Goal: Transaction & Acquisition: Obtain resource

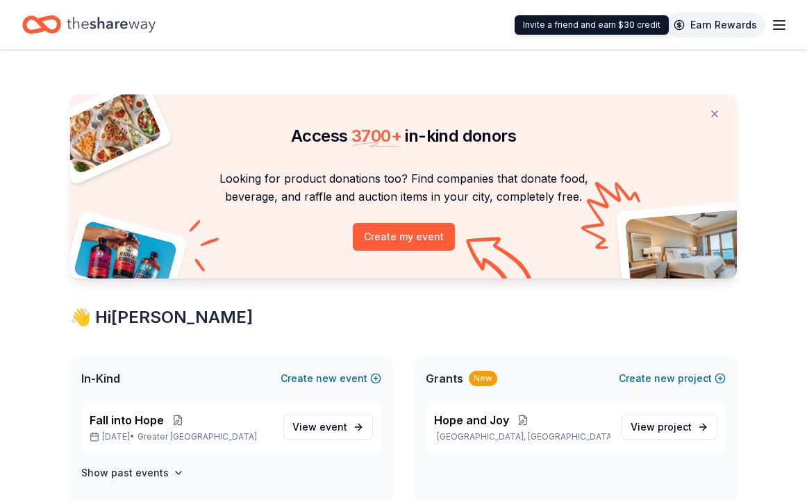
click at [736, 25] on link "Earn Rewards" at bounding box center [715, 24] width 100 height 25
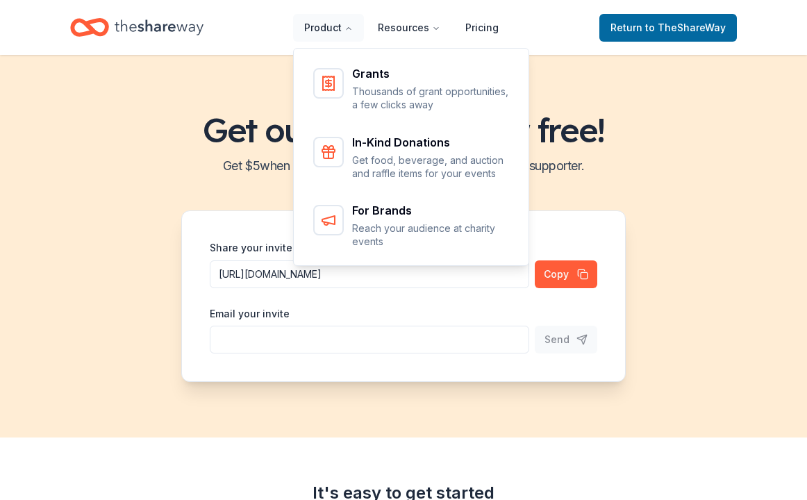
click at [370, 78] on div "Grants" at bounding box center [431, 73] width 158 height 11
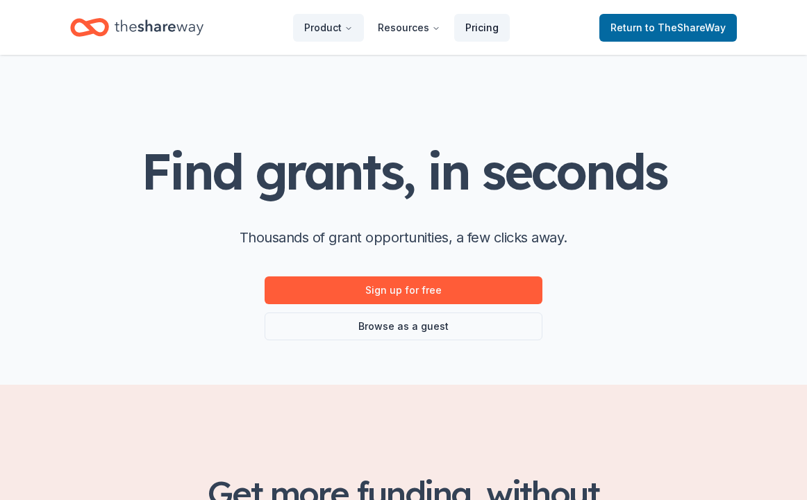
click at [480, 24] on link "Pricing" at bounding box center [482, 28] width 56 height 28
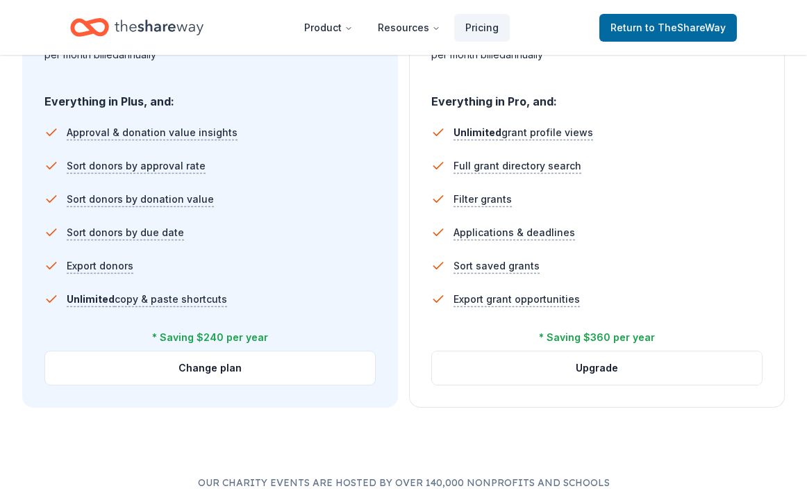
scroll to position [929, 0]
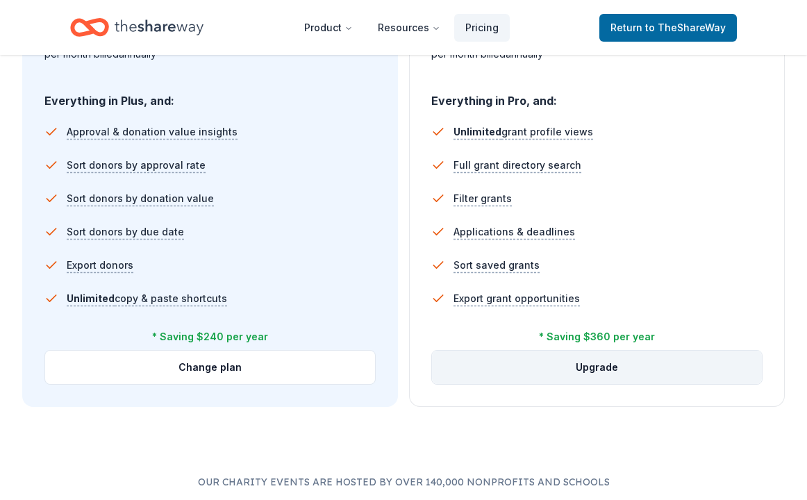
click at [613, 364] on button "Upgrade" at bounding box center [597, 367] width 330 height 33
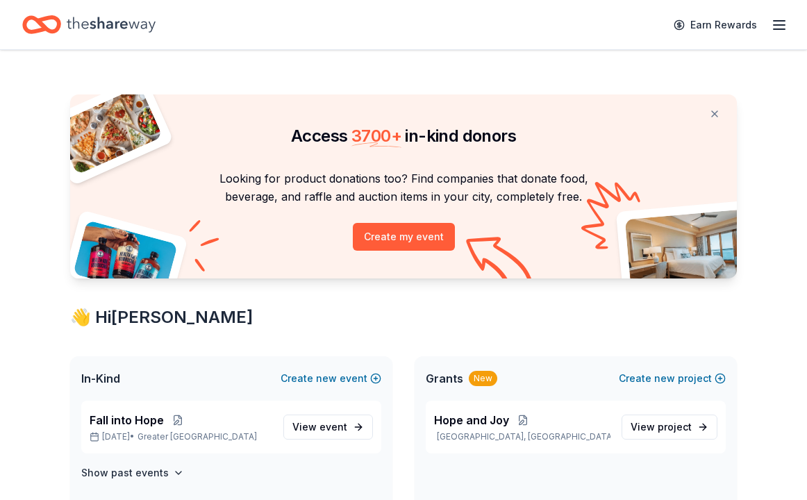
scroll to position [65, 0]
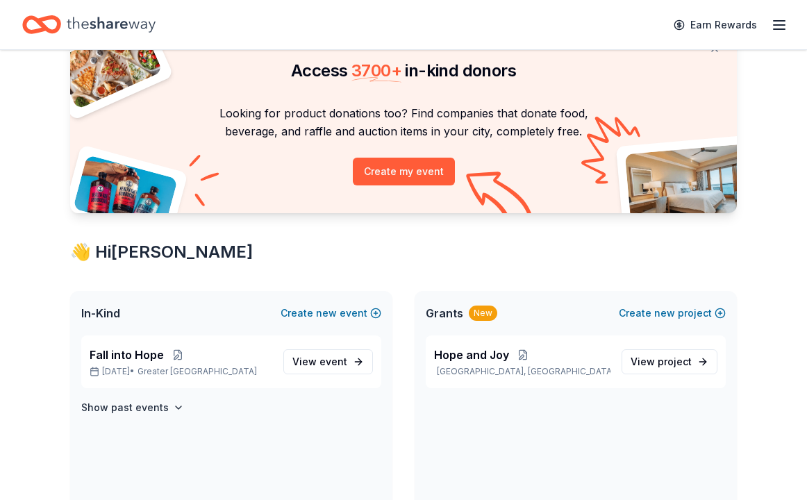
click at [458, 316] on span "Grants" at bounding box center [444, 313] width 37 height 17
click at [484, 312] on div "New" at bounding box center [483, 312] width 28 height 15
click at [721, 310] on button "Create new project" at bounding box center [672, 313] width 107 height 17
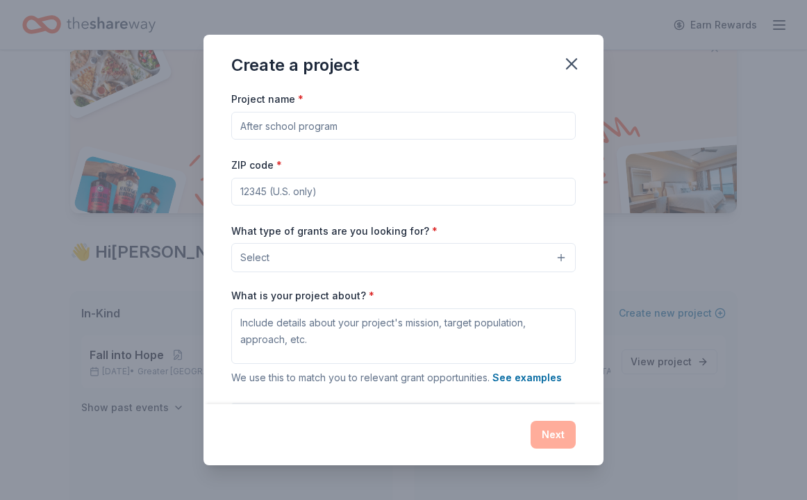
click at [562, 253] on button "Select" at bounding box center [403, 257] width 344 height 29
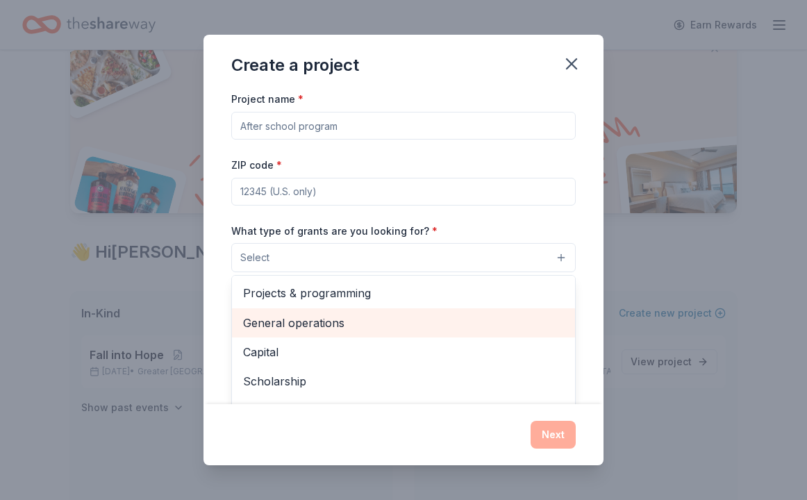
click at [294, 314] on span "General operations" at bounding box center [403, 323] width 321 height 18
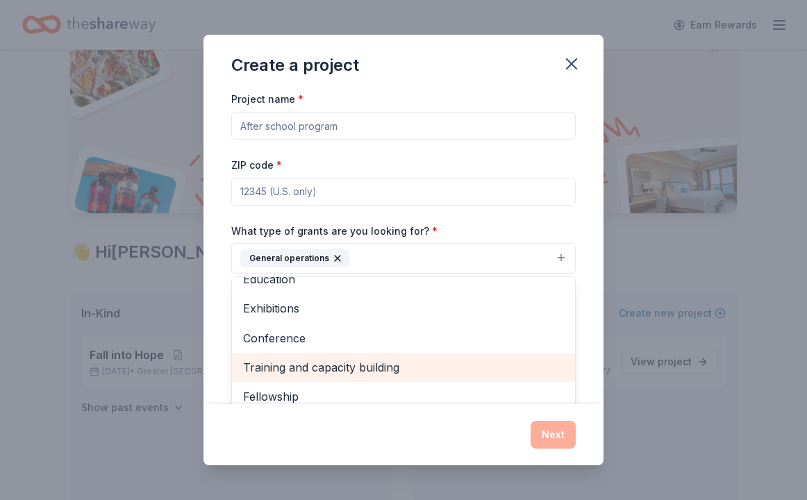
scroll to position [132, 0]
click at [293, 362] on span "Training and capacity building" at bounding box center [403, 369] width 321 height 18
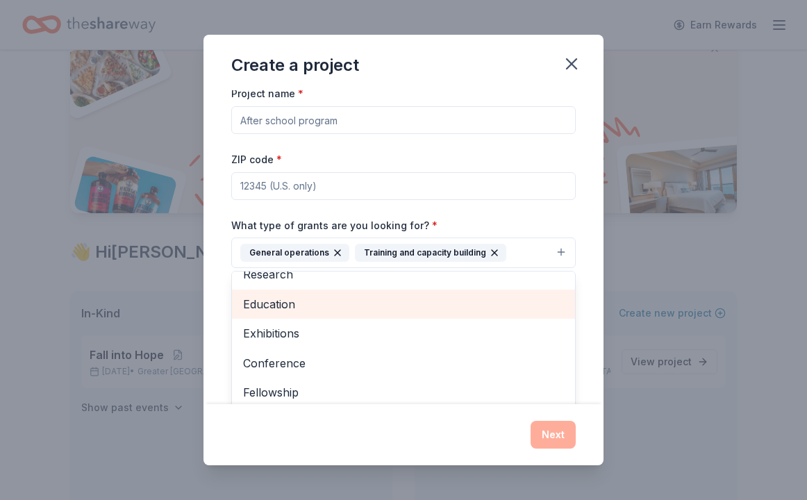
click at [294, 301] on span "Education" at bounding box center [403, 304] width 321 height 18
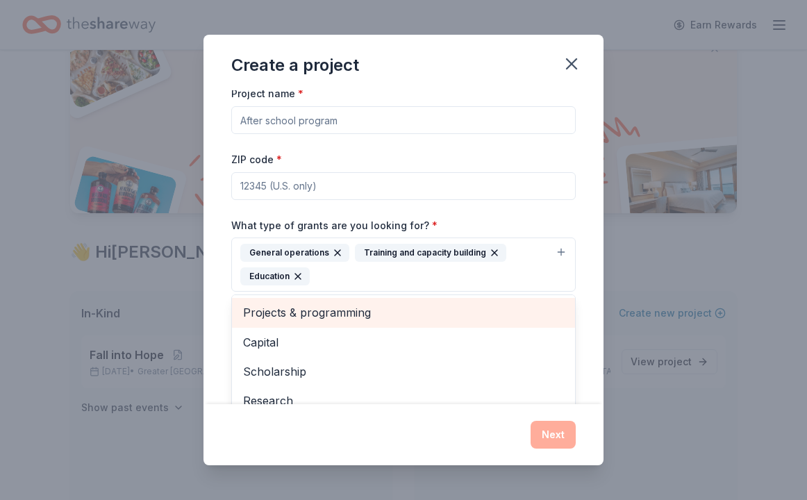
scroll to position [0, 0]
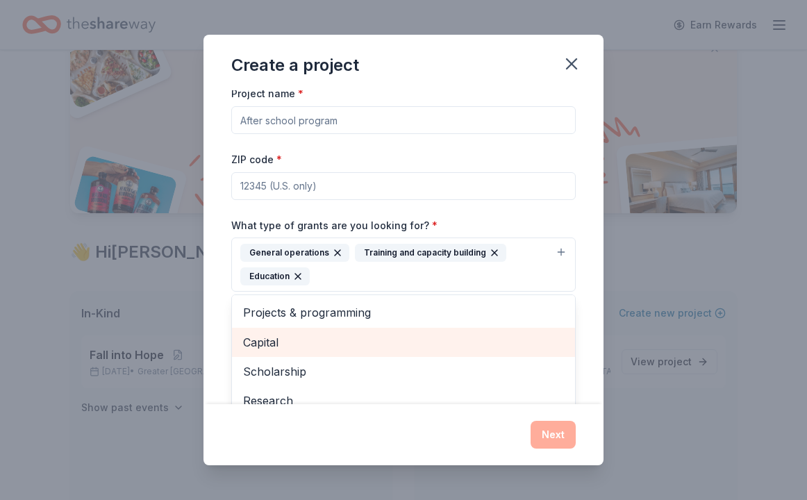
click at [328, 333] on span "Capital" at bounding box center [403, 342] width 321 height 18
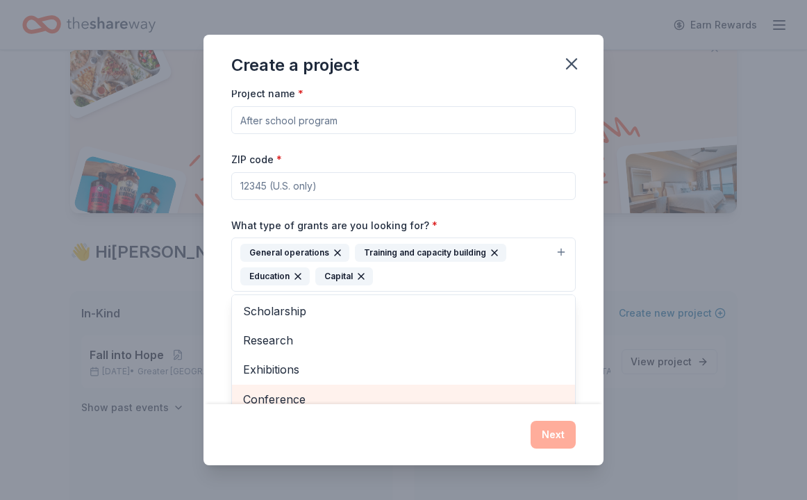
scroll to position [29, 0]
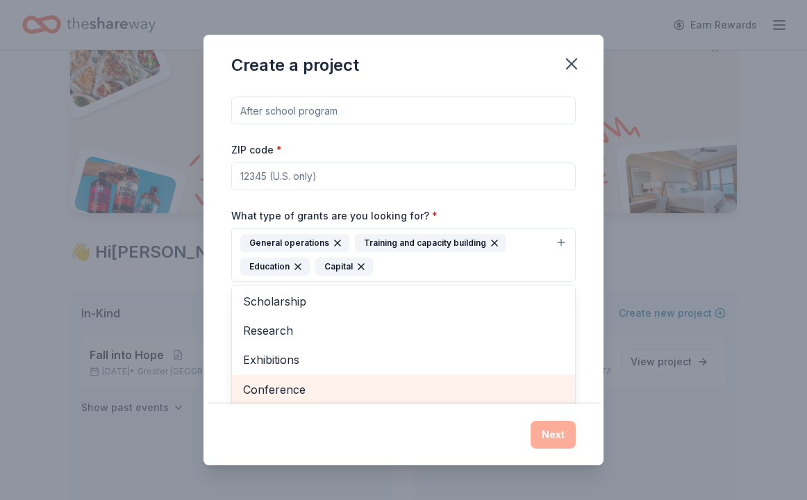
click at [339, 396] on span "Conference" at bounding box center [403, 389] width 321 height 18
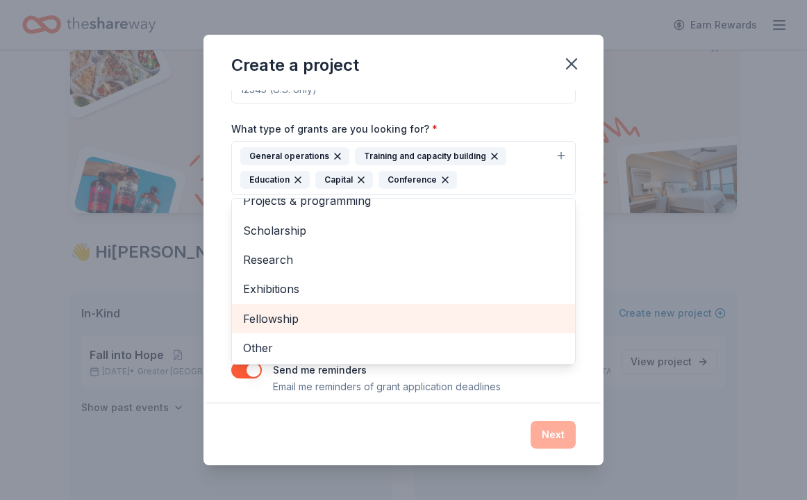
scroll to position [109, 0]
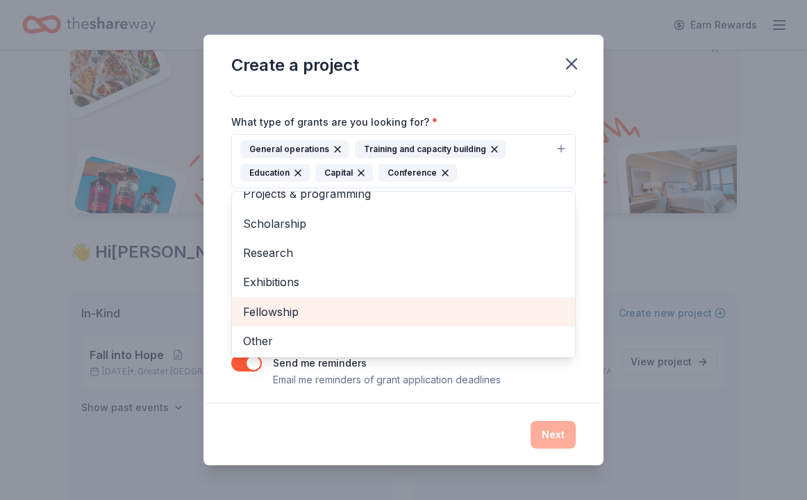
click at [481, 414] on div "Create a project Project name * ZIP code * What type of grants are you looking …" at bounding box center [403, 250] width 400 height 430
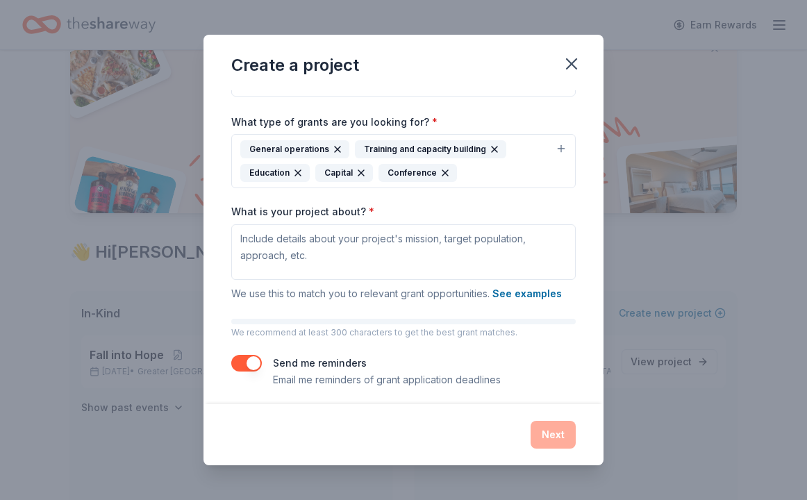
click at [542, 414] on div "Next" at bounding box center [403, 434] width 400 height 61
click at [412, 292] on span "We use this to match you to relevant grant opportunities. See examples" at bounding box center [396, 293] width 330 height 12
click at [251, 361] on button "button" at bounding box center [246, 363] width 31 height 17
click at [250, 360] on button "button" at bounding box center [246, 363] width 31 height 17
click at [546, 441] on div "Next" at bounding box center [403, 435] width 344 height 28
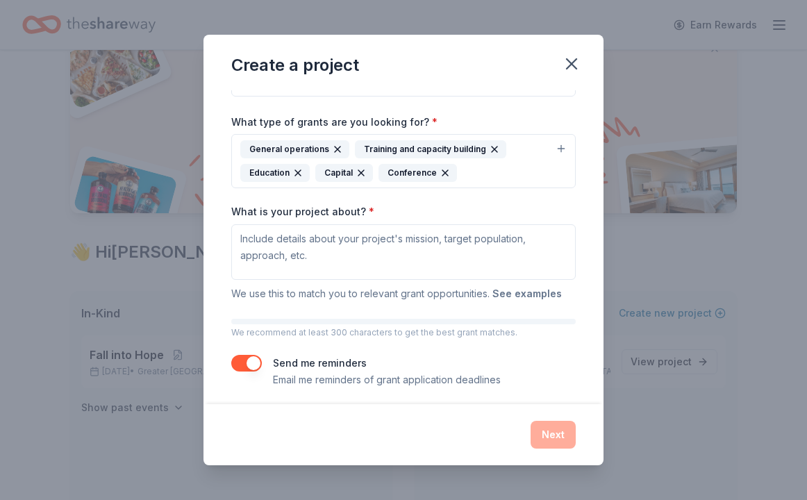
click at [545, 292] on button "See examples" at bounding box center [526, 293] width 69 height 17
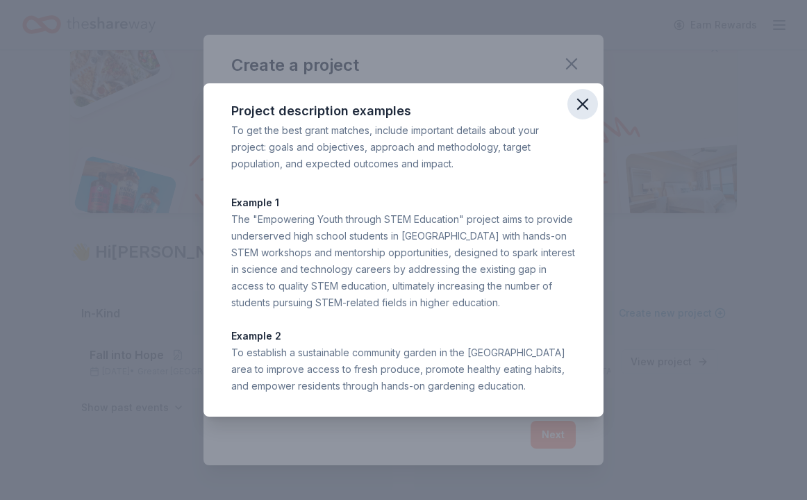
click at [584, 103] on icon "button" at bounding box center [583, 104] width 10 height 10
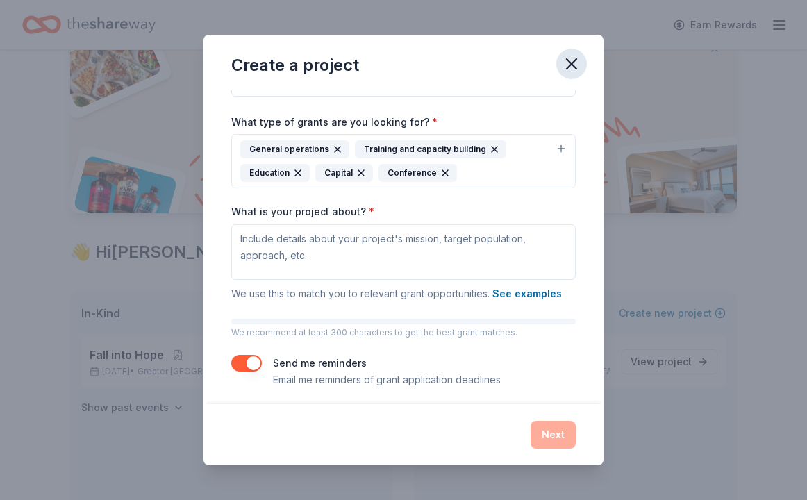
click at [575, 64] on icon "button" at bounding box center [571, 63] width 19 height 19
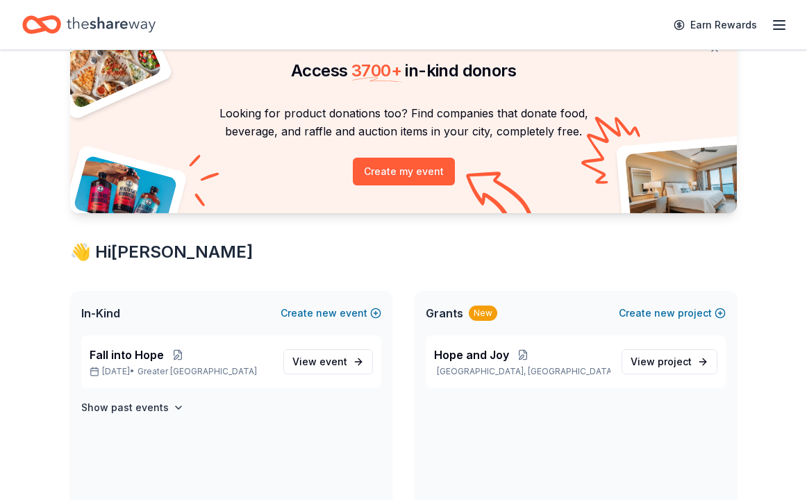
click at [782, 24] on icon "button" at bounding box center [779, 25] width 17 height 17
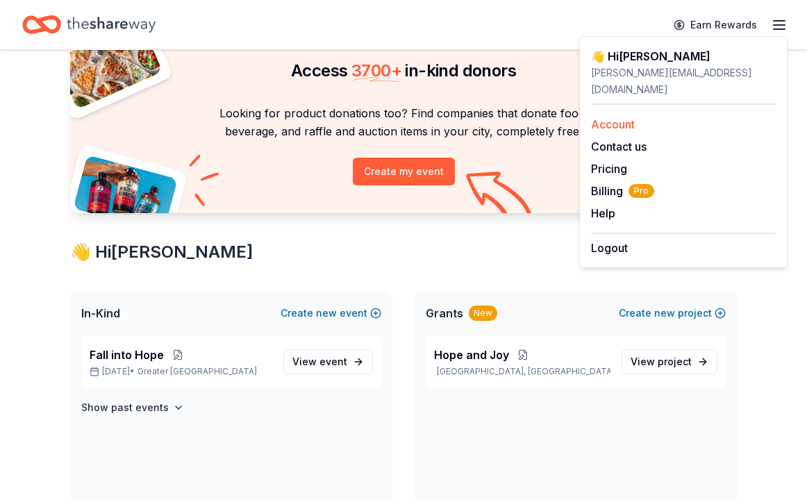
click at [625, 117] on link "Account" at bounding box center [613, 124] width 44 height 14
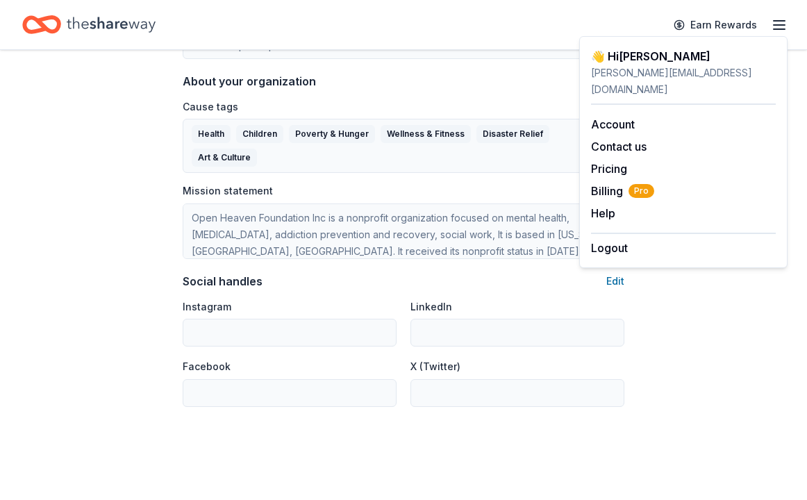
scroll to position [806, 0]
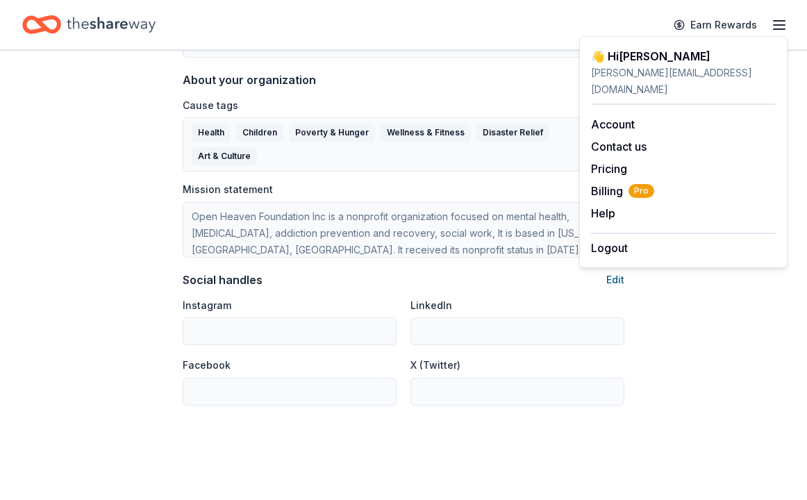
click at [617, 276] on button "Edit" at bounding box center [615, 279] width 18 height 17
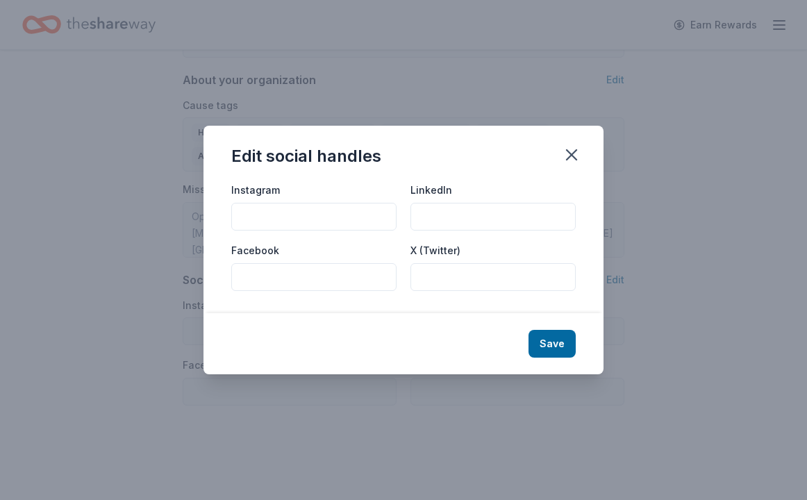
click at [285, 214] on input "Instagram" at bounding box center [313, 217] width 165 height 28
type input "openheavenfoundation_"
click at [361, 276] on input "Facebook" at bounding box center [313, 277] width 165 height 28
type input "@Open Heaven Foundation"
click at [564, 344] on button "Save" at bounding box center [551, 344] width 47 height 28
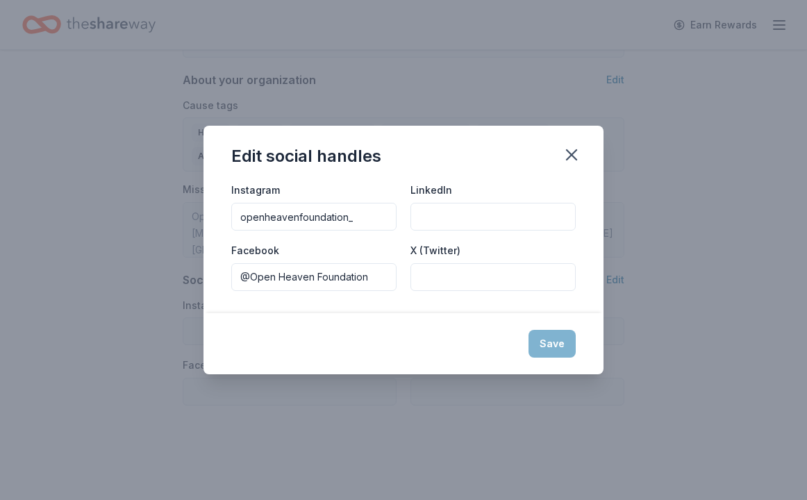
type input "openheavenfoundation_"
type input "@Open Heaven Foundation"
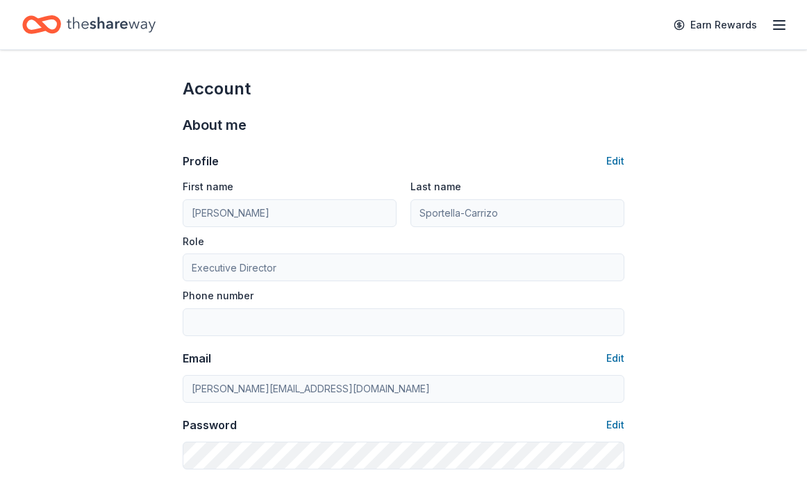
scroll to position [0, 0]
click at [776, 27] on icon "button" at bounding box center [779, 25] width 17 height 17
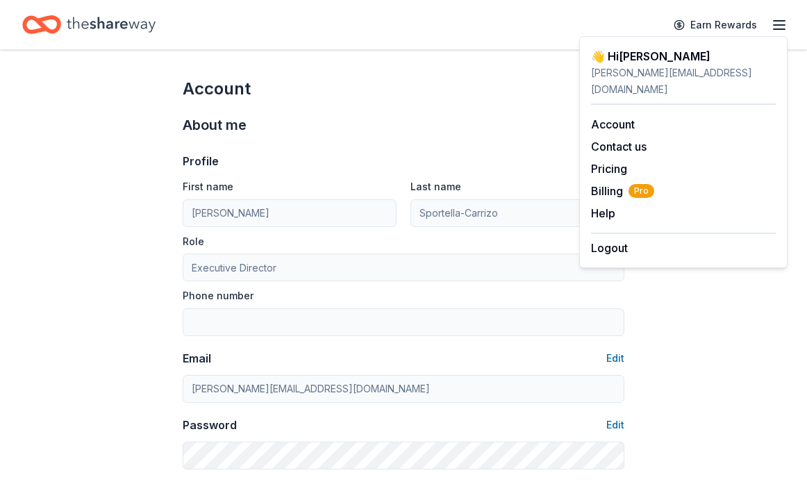
click at [435, 92] on div "Account" at bounding box center [403, 89] width 441 height 22
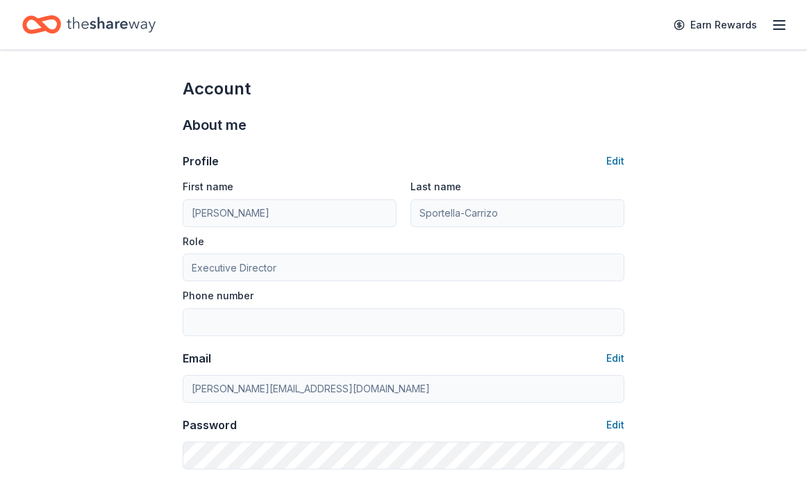
click at [142, 23] on icon "Home" at bounding box center [111, 24] width 89 height 28
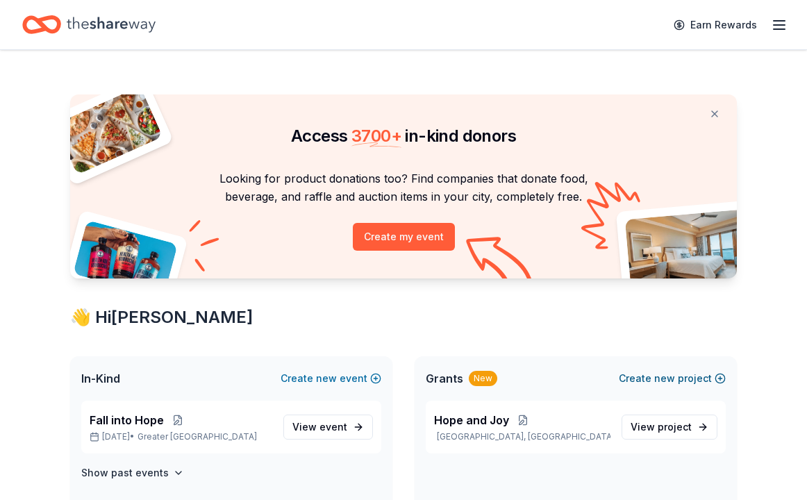
click at [664, 374] on span "new" at bounding box center [664, 378] width 21 height 17
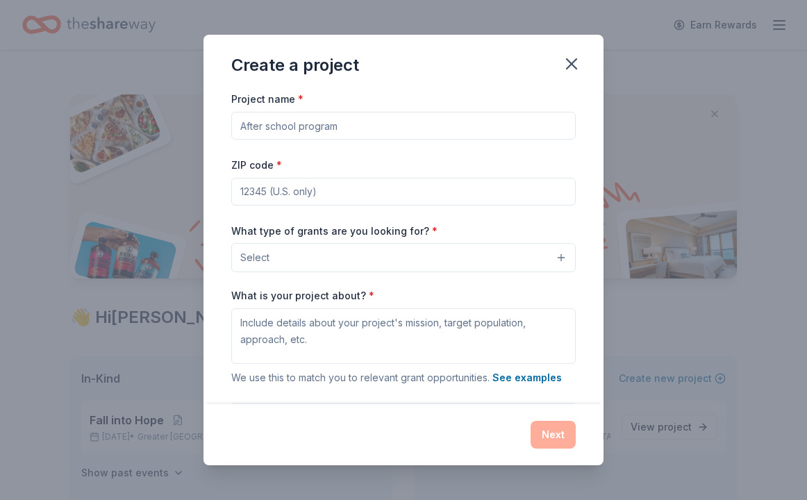
click at [346, 124] on input "Project name *" at bounding box center [403, 126] width 344 height 28
click at [331, 192] on input "ZIP code *" at bounding box center [403, 192] width 344 height 28
type input "11377"
click at [566, 252] on button "Select" at bounding box center [403, 257] width 344 height 29
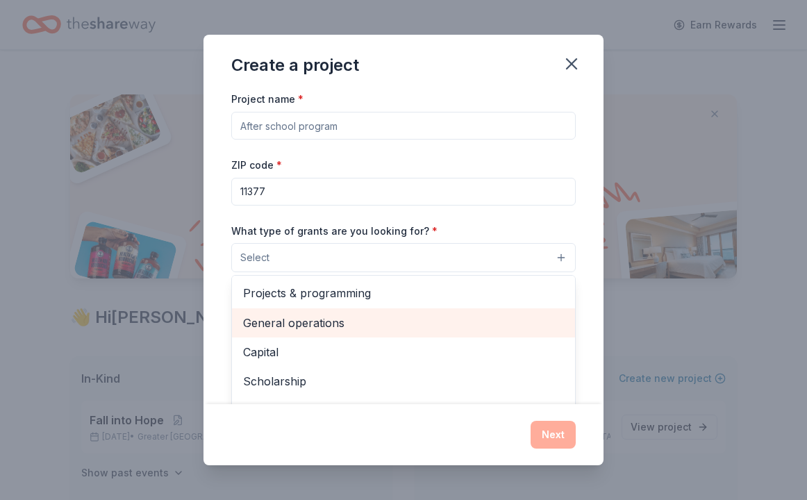
click at [344, 316] on span "General operations" at bounding box center [403, 323] width 321 height 18
click at [322, 322] on span "Capital" at bounding box center [403, 324] width 321 height 18
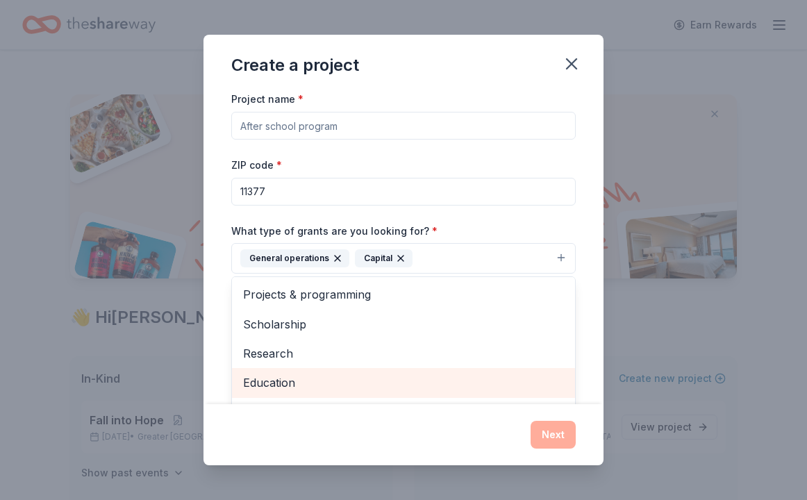
click at [320, 378] on span "Education" at bounding box center [403, 382] width 321 height 18
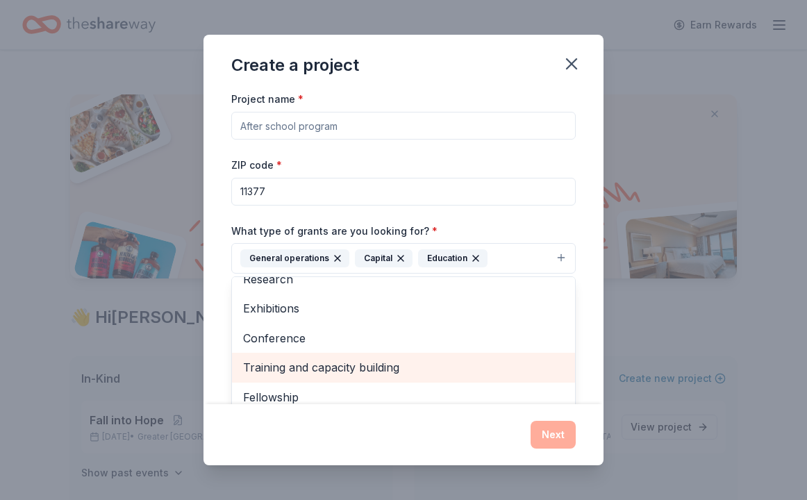
scroll to position [74, 0]
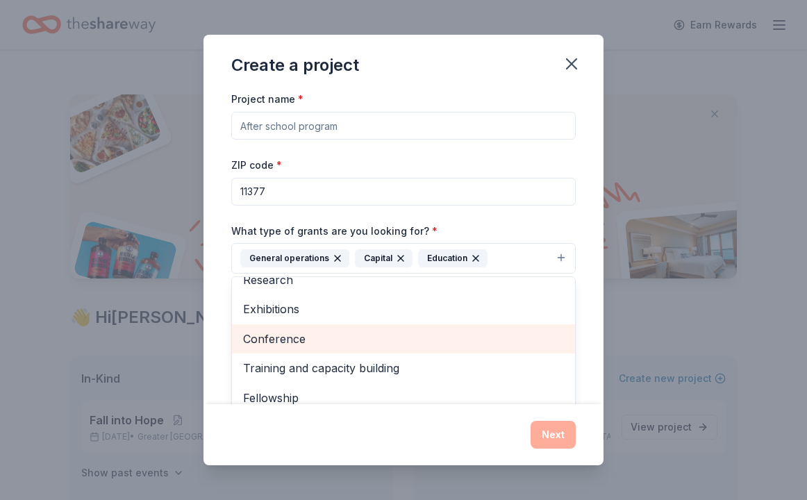
click at [314, 339] on span "Conference" at bounding box center [403, 339] width 321 height 18
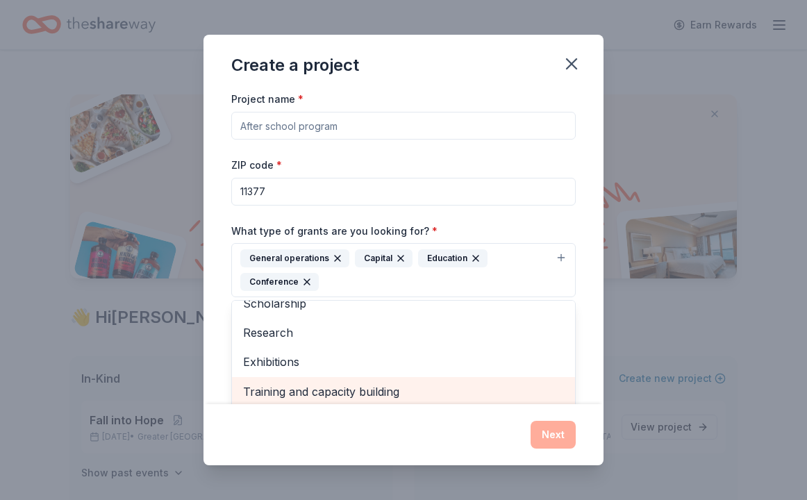
click at [329, 386] on span "Training and capacity building" at bounding box center [403, 391] width 321 height 18
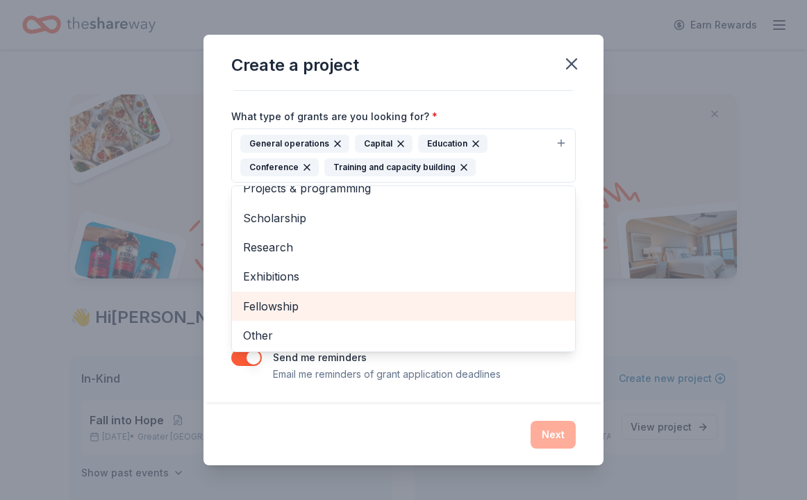
scroll to position [114, 0]
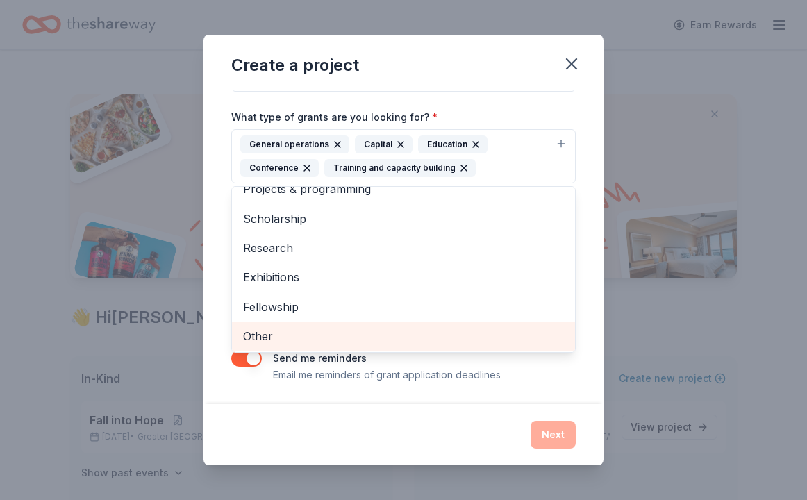
click at [269, 333] on span "Other" at bounding box center [403, 336] width 321 height 18
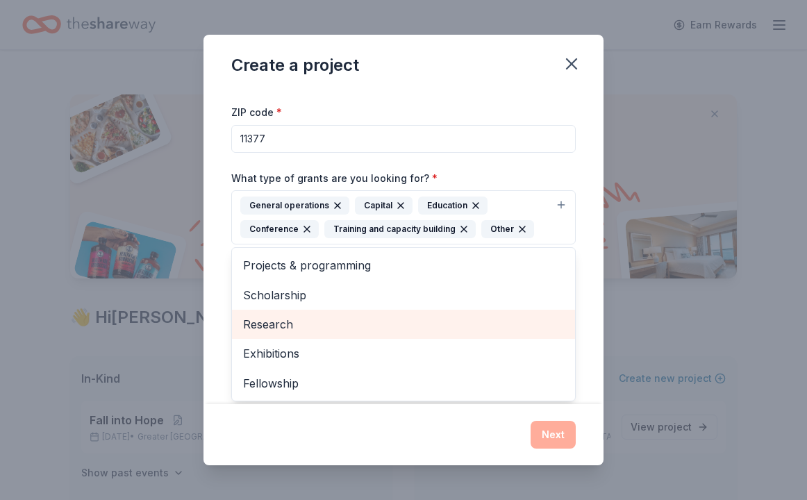
scroll to position [76, 0]
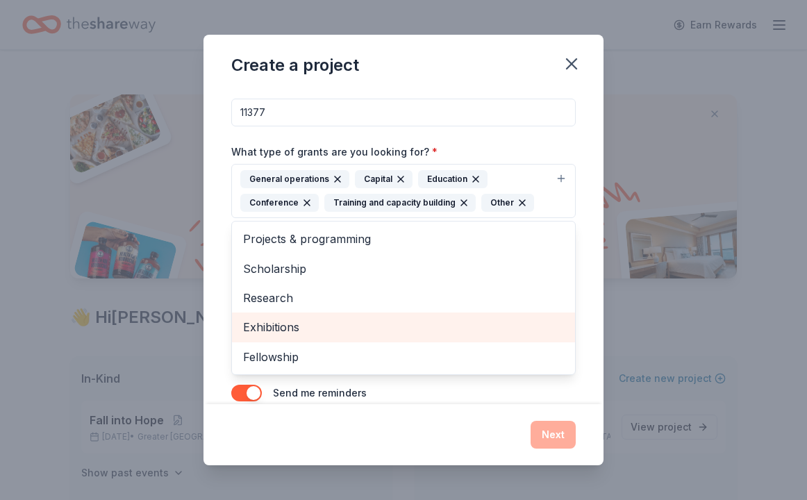
click at [362, 329] on span "Exhibitions" at bounding box center [403, 327] width 321 height 18
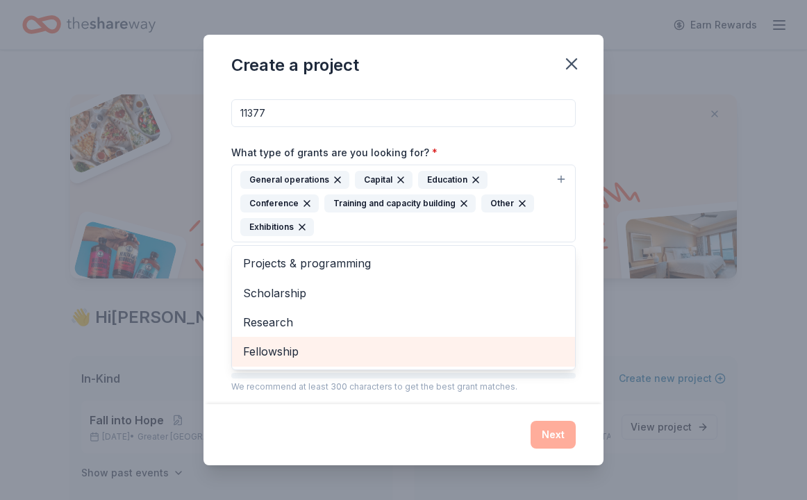
click at [337, 344] on span "Fellowship" at bounding box center [403, 351] width 321 height 18
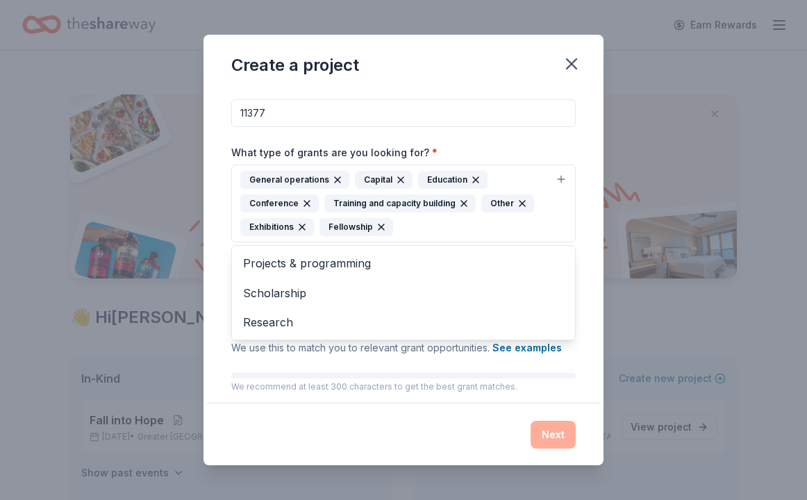
click at [534, 144] on div "What type of grants are you looking for? * General operations Capital Education…" at bounding box center [403, 193] width 344 height 99
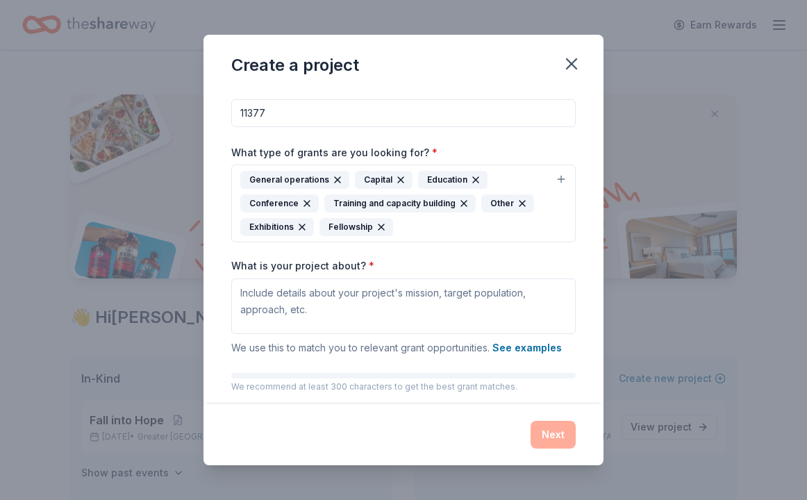
click at [344, 115] on input "11377" at bounding box center [403, 113] width 344 height 28
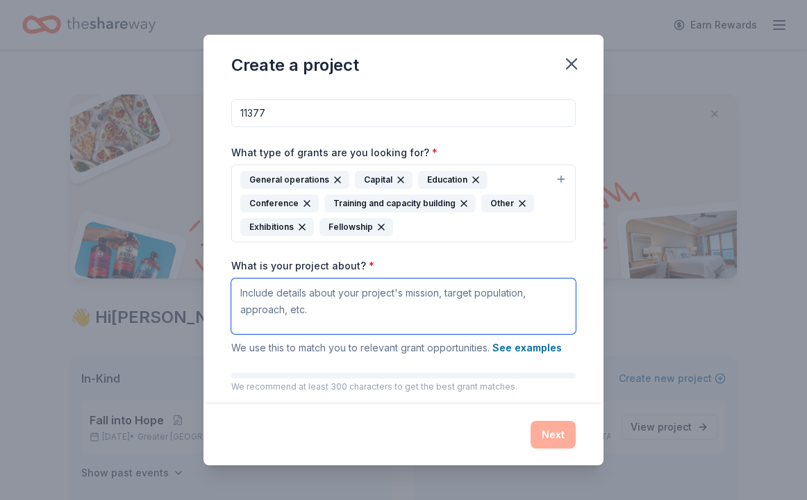
click at [353, 289] on textarea "What is your project about? *" at bounding box center [403, 306] width 344 height 56
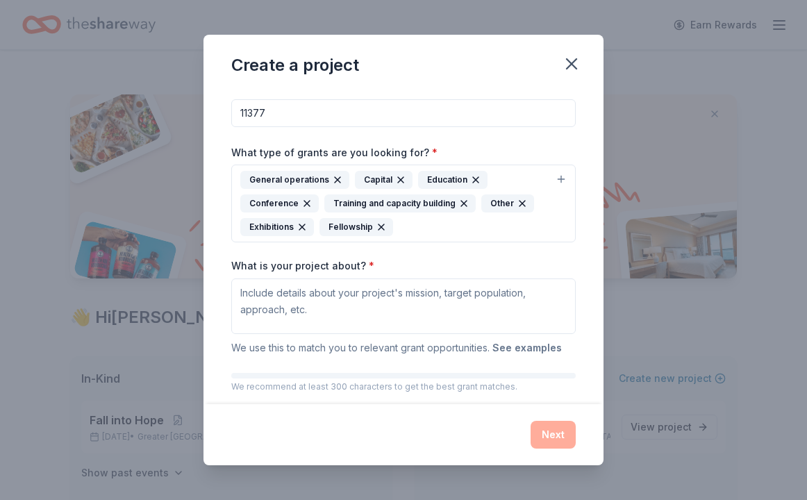
click at [531, 344] on button "See examples" at bounding box center [526, 347] width 69 height 17
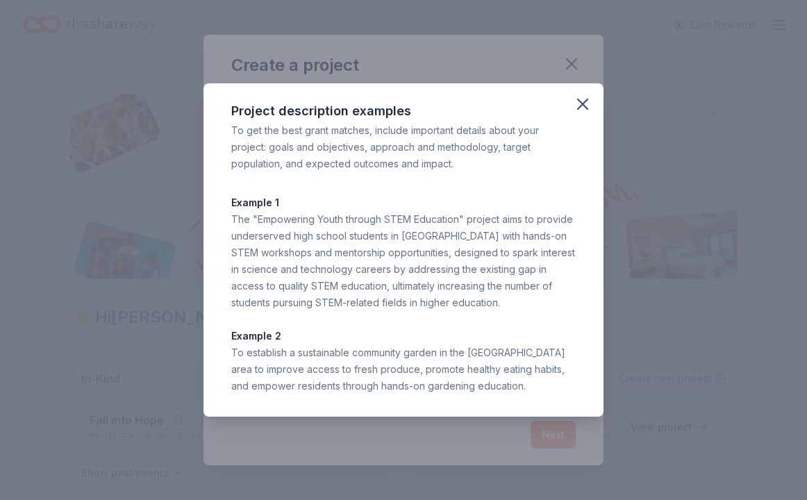
click at [582, 102] on icon "button" at bounding box center [582, 103] width 19 height 19
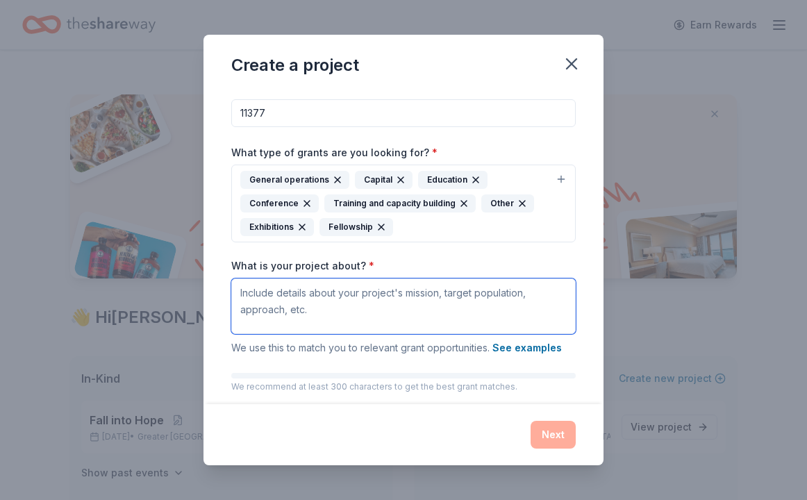
click at [407, 289] on textarea "What is your project about? *" at bounding box center [403, 306] width 344 height 56
type textarea "E"
type textarea ""Empowering Our Community through"
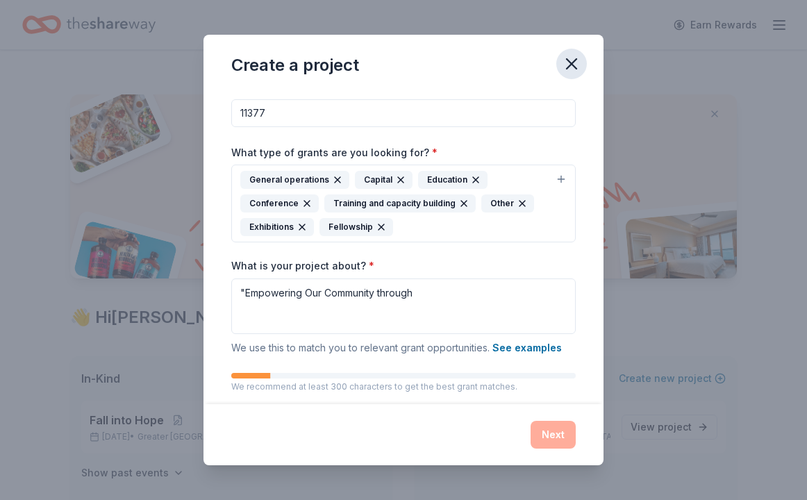
click at [573, 62] on icon "button" at bounding box center [571, 64] width 10 height 10
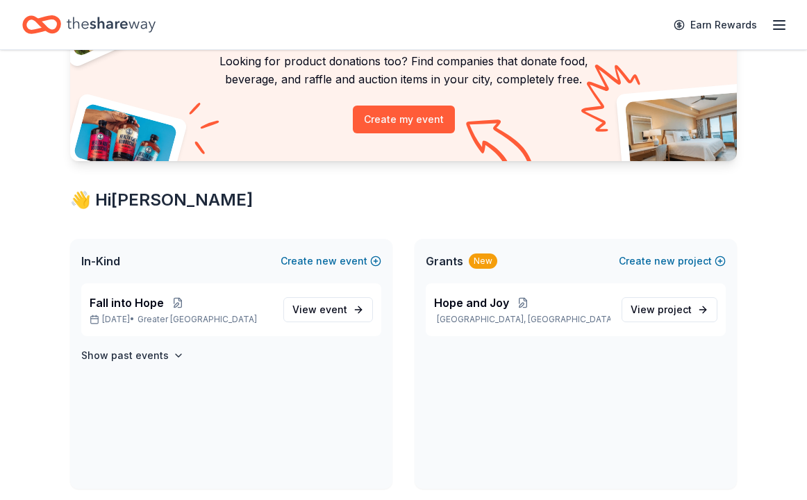
scroll to position [146, 0]
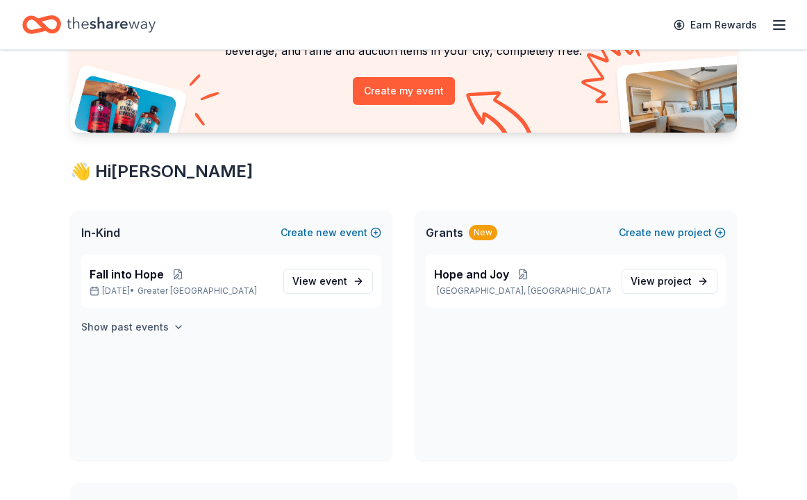
click at [153, 326] on h4 "Show past events" at bounding box center [124, 327] width 87 height 17
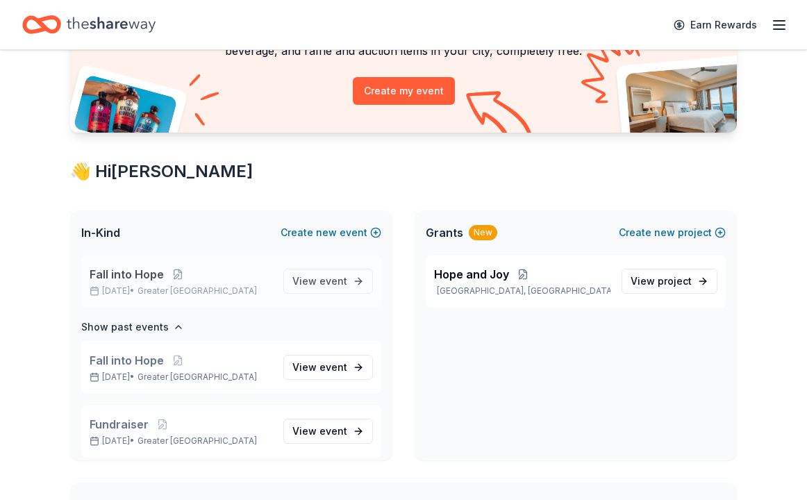
scroll to position [1, 0]
click at [153, 278] on span "Fall into Hope" at bounding box center [127, 273] width 74 height 17
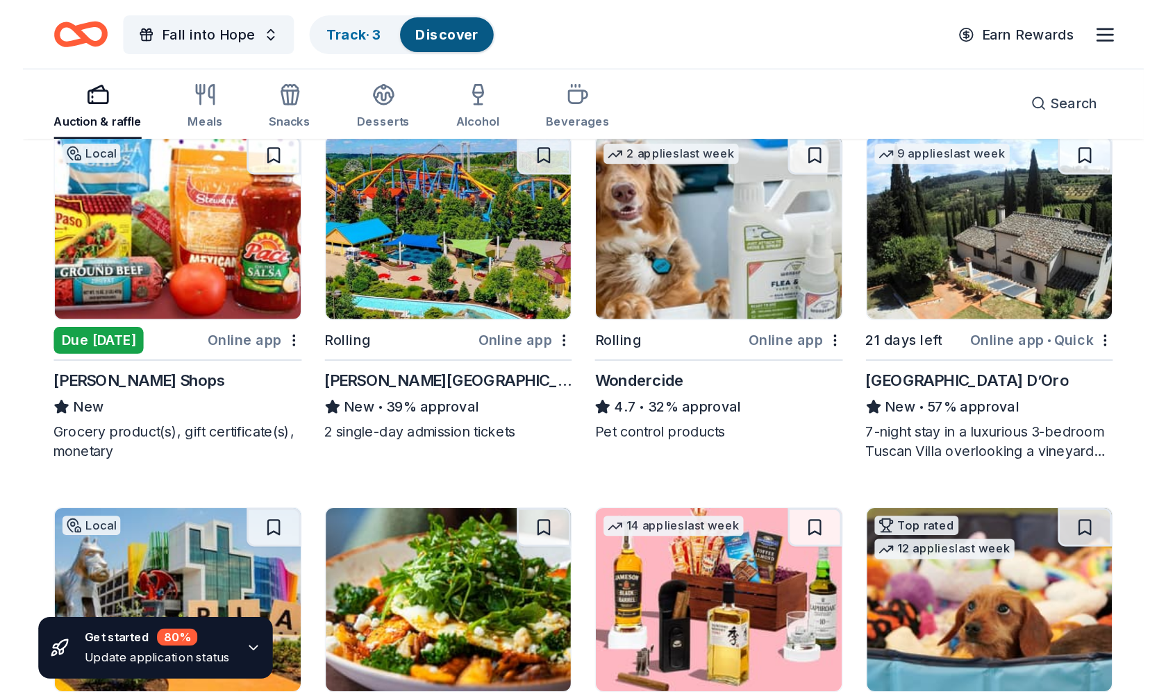
scroll to position [1231, 0]
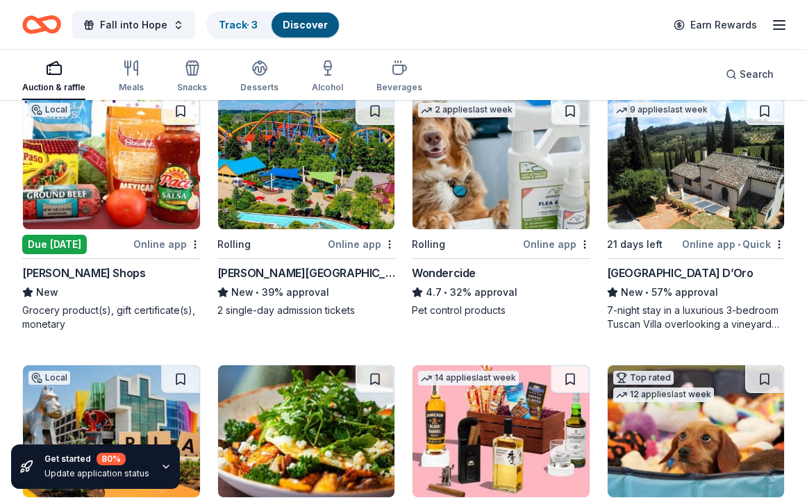
click at [83, 240] on div "Due [DATE]" at bounding box center [54, 244] width 65 height 19
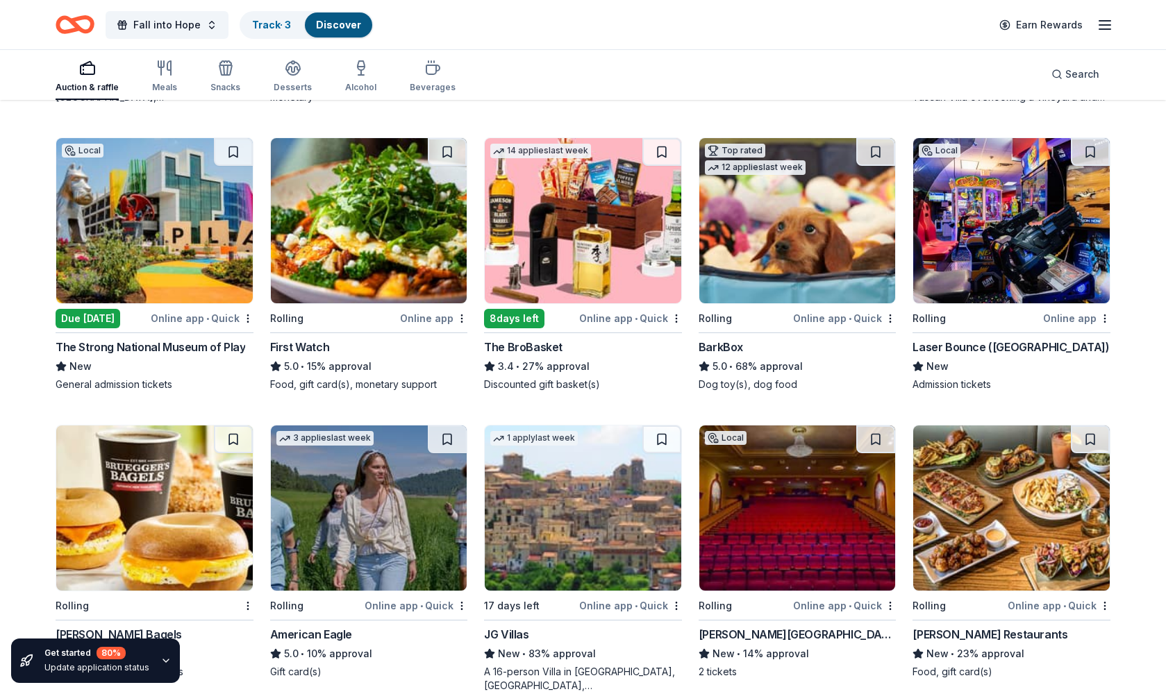
scroll to position [1272, 0]
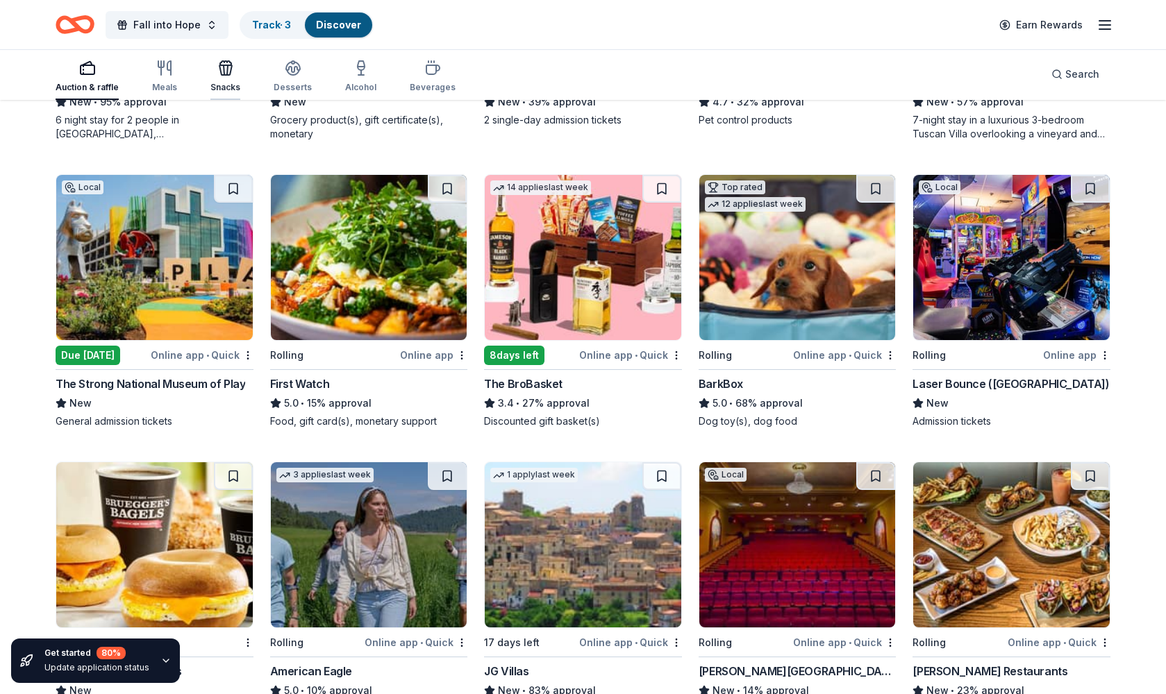
click at [220, 62] on icon "button" at bounding box center [225, 63] width 11 height 4
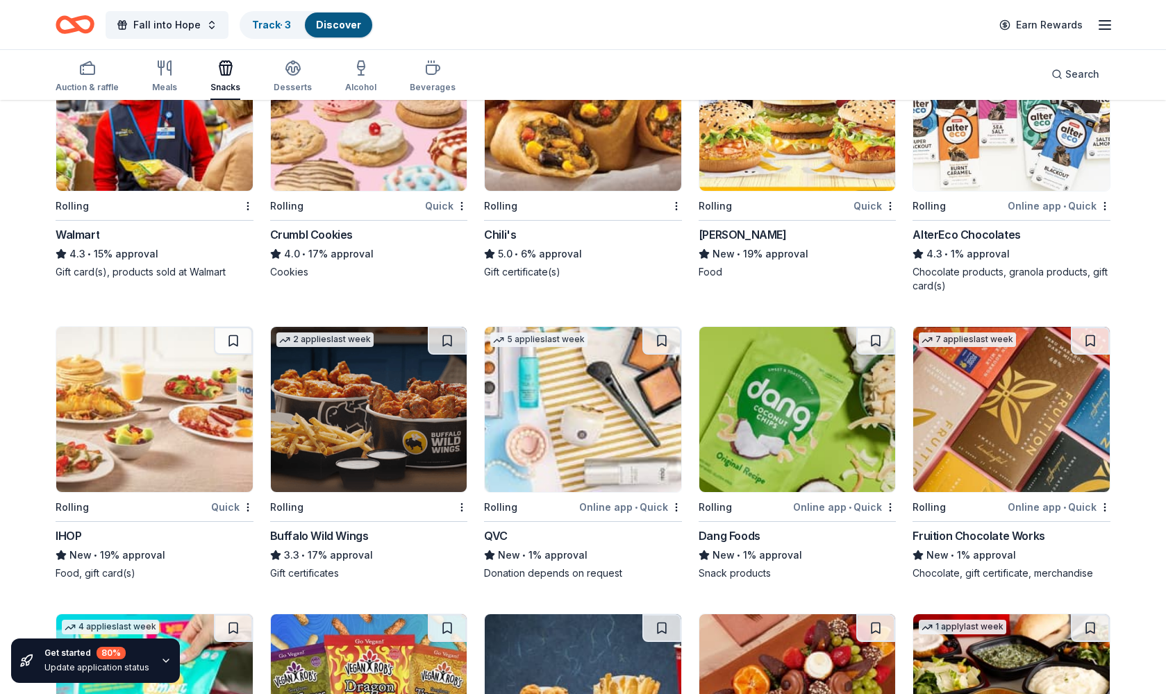
scroll to position [2021, 0]
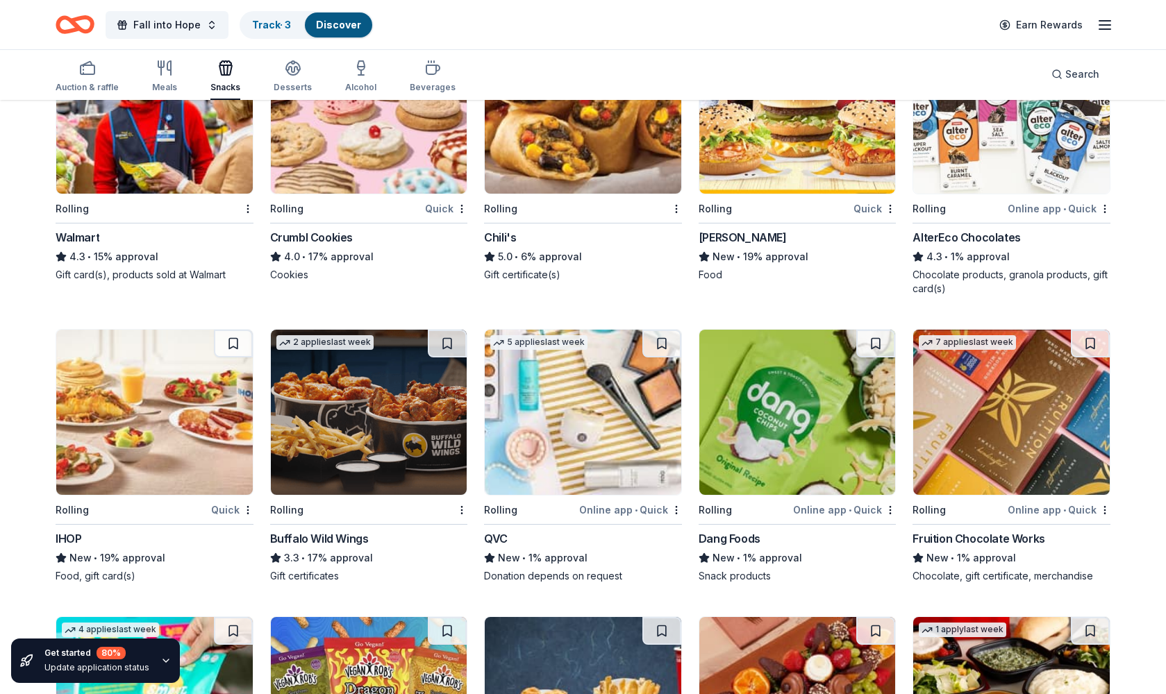
click at [133, 166] on img at bounding box center [154, 110] width 196 height 165
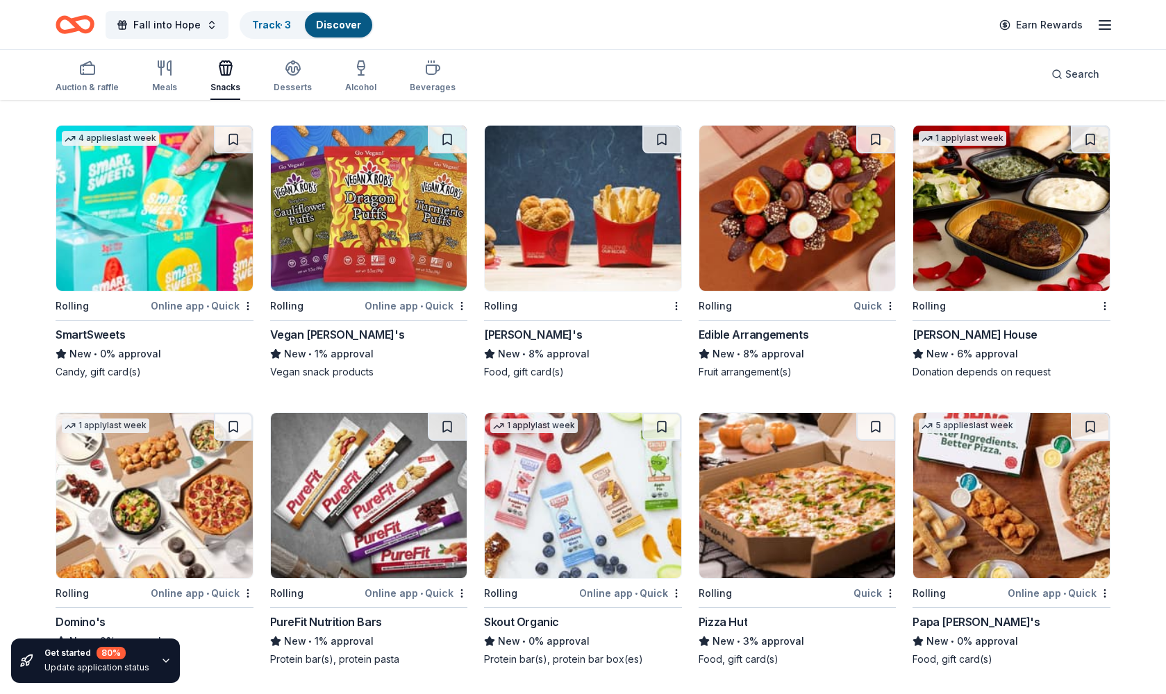
scroll to position [2513, 0]
click at [160, 499] on icon "button" at bounding box center [165, 660] width 11 height 11
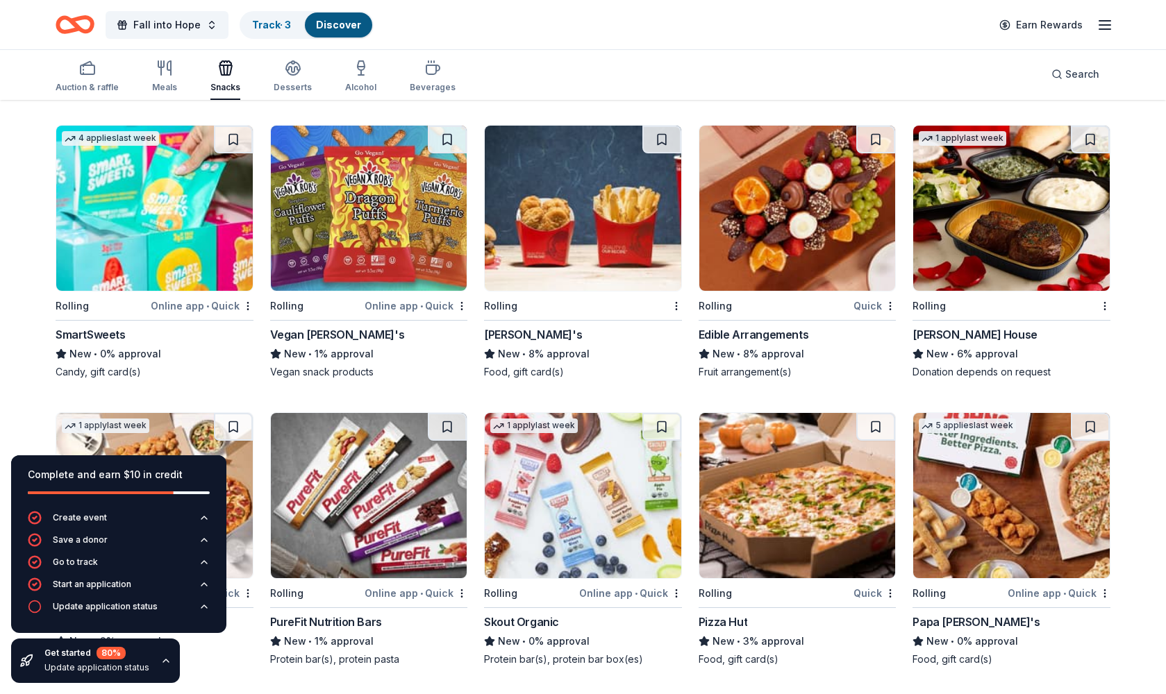
click at [224, 499] on div "Complete and earn $10 in credit Create event Save a donor Go to track Start an …" at bounding box center [118, 569] width 237 height 250
click at [169, 372] on div "Candy, gift card(s)" at bounding box center [155, 372] width 198 height 14
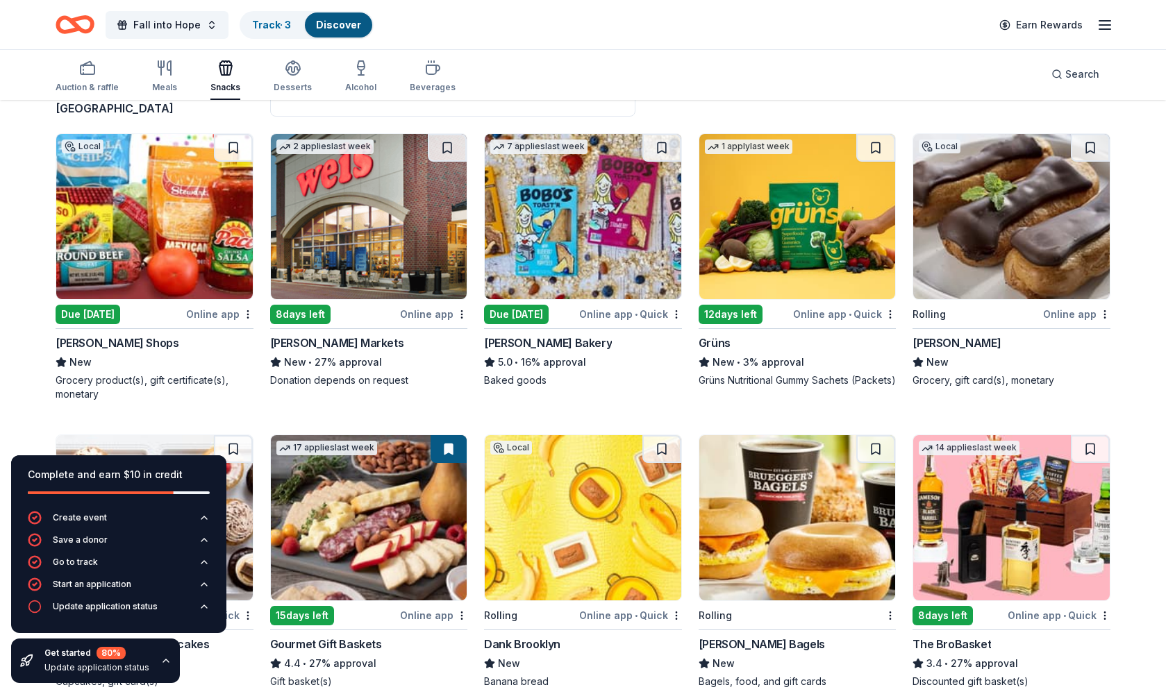
scroll to position [119, 1]
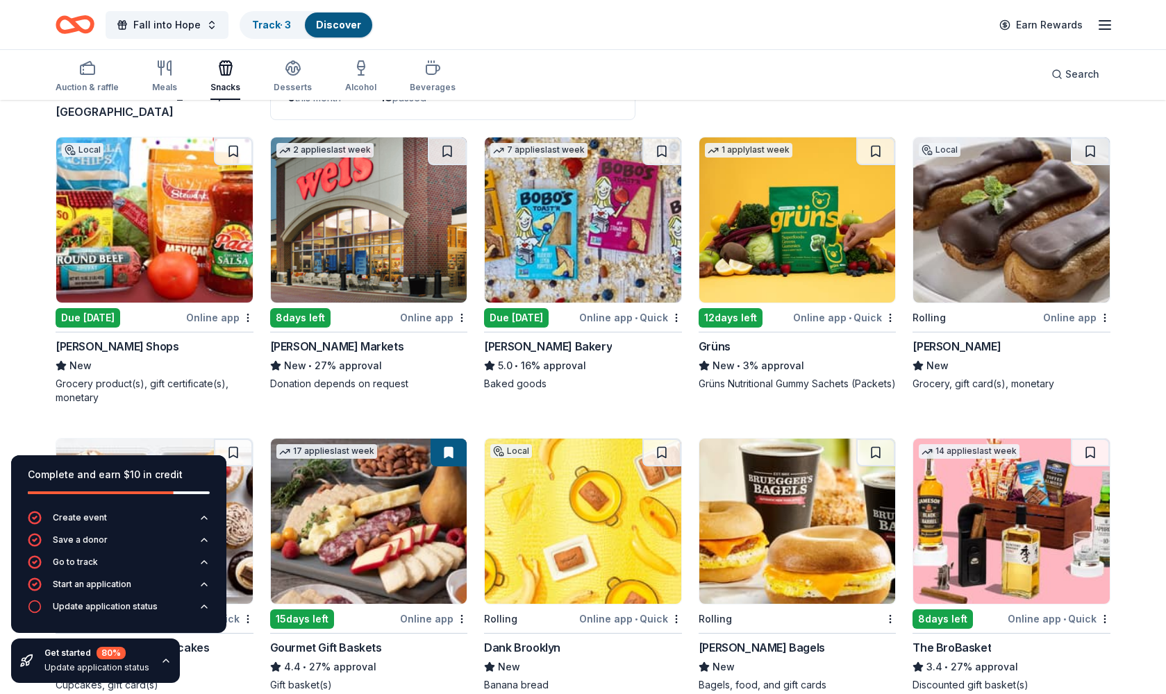
click at [368, 260] on img at bounding box center [369, 219] width 196 height 165
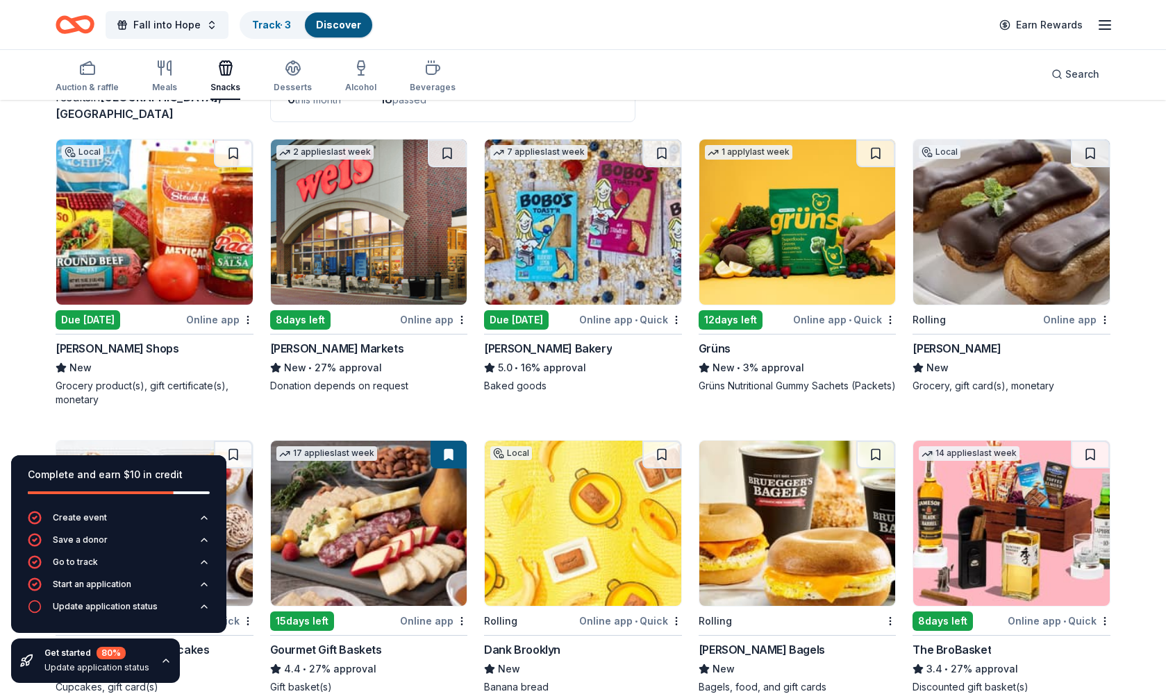
scroll to position [117, 1]
click at [806, 271] on img at bounding box center [1011, 222] width 196 height 165
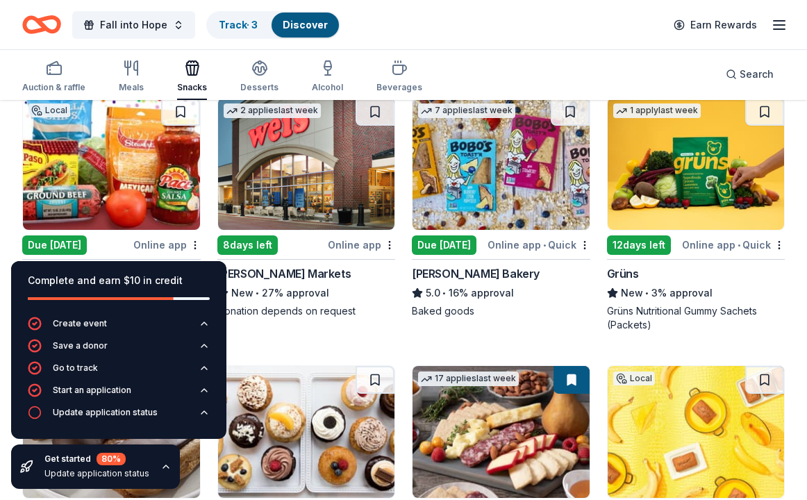
scroll to position [160, 0]
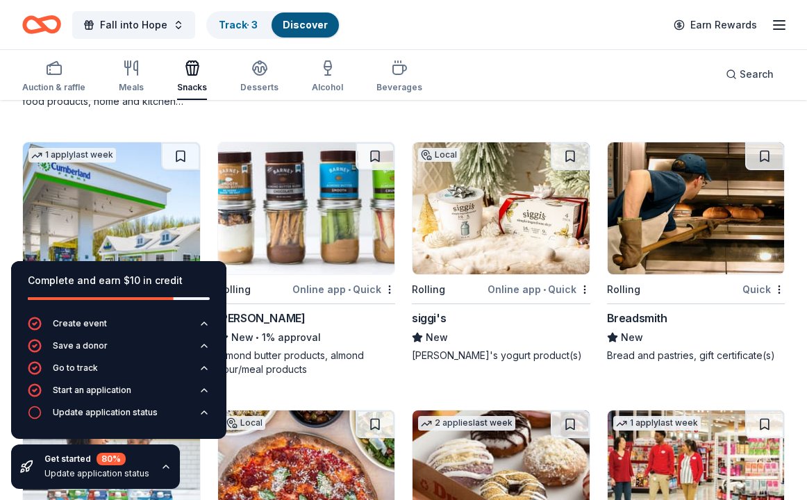
scroll to position [1710, 0]
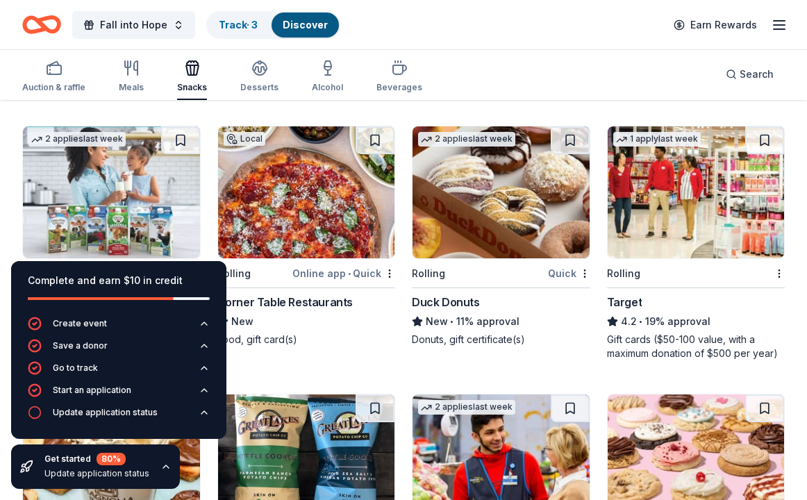
click at [708, 251] on img at bounding box center [695, 192] width 177 height 132
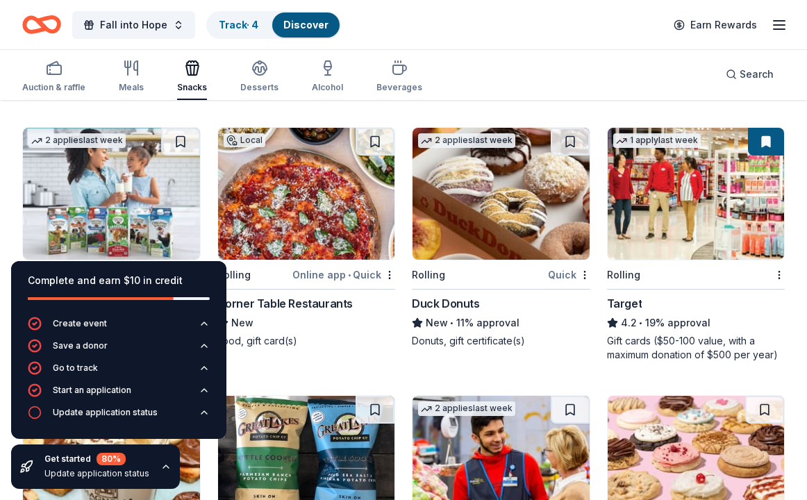
scroll to position [1708, 1]
click at [298, 19] on link "Discover" at bounding box center [305, 25] width 45 height 12
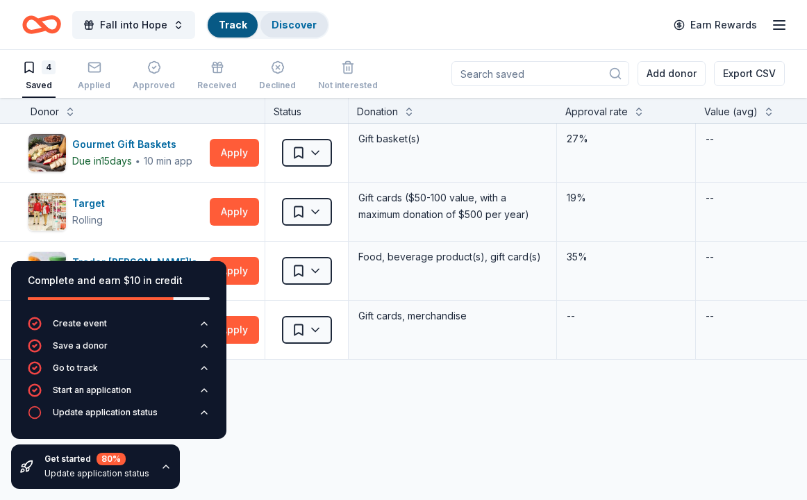
scroll to position [1, 0]
click at [263, 478] on div "Gourmet Gift Baskets Due in 15 days ∙ 10 min app Apply Saved Gift basket(s) 27%…" at bounding box center [671, 372] width 1343 height 497
click at [85, 267] on div "Complete and earn $10 in credit" at bounding box center [118, 289] width 215 height 56
click at [148, 410] on div "Update application status" at bounding box center [105, 412] width 105 height 11
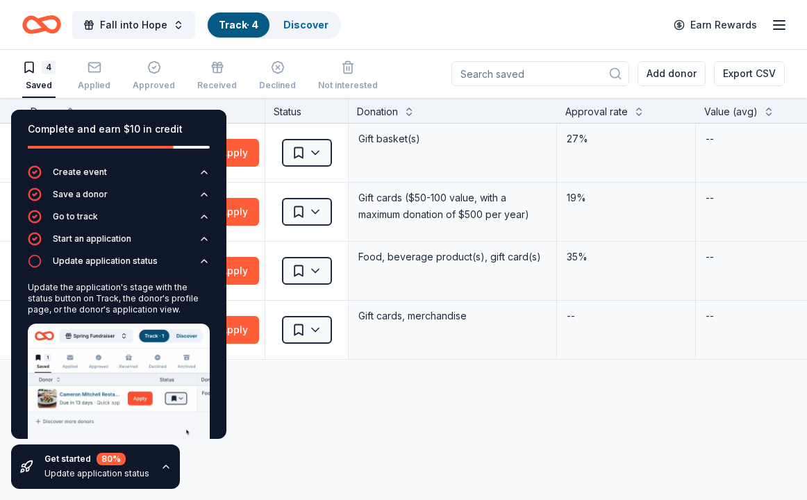
click at [319, 437] on div "Gourmet Gift Baskets Due in 15 days ∙ 10 min app Apply Saved Gift basket(s) 27%…" at bounding box center [671, 372] width 1343 height 497
click at [160, 464] on icon "button" at bounding box center [165, 466] width 11 height 11
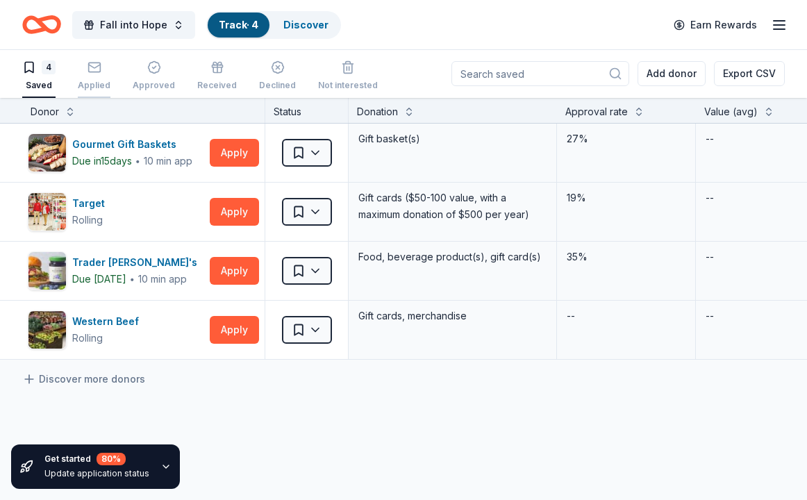
click at [92, 64] on icon "button" at bounding box center [94, 67] width 14 height 14
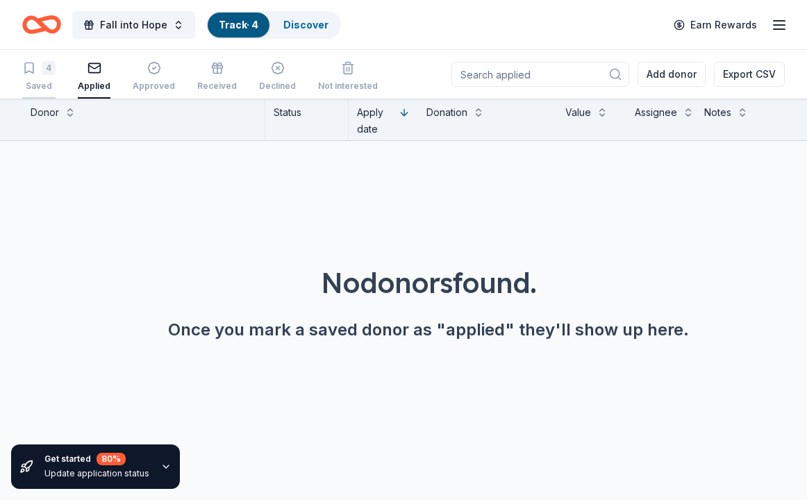
click at [41, 77] on div "4 Saved" at bounding box center [38, 76] width 33 height 31
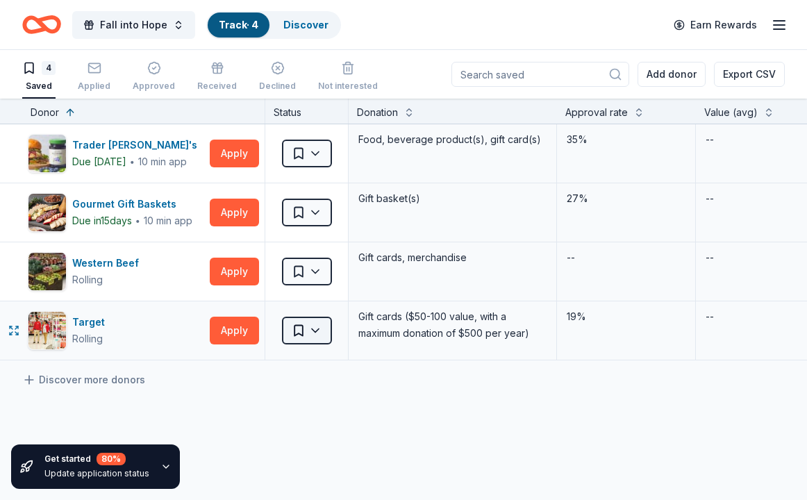
click at [316, 329] on html "Fall into Hope Track · 4 Discover Earn Rewards 4 Saved Applied Approved Receive…" at bounding box center [403, 250] width 807 height 500
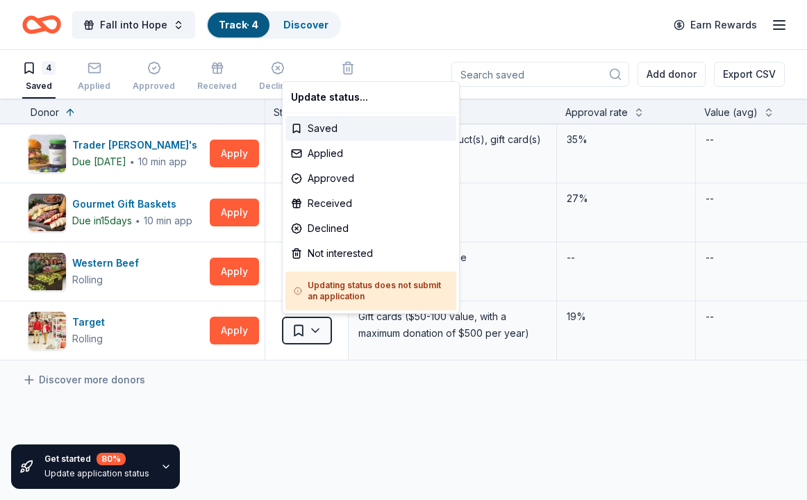
click at [325, 369] on html "Fall into Hope Track · 4 Discover Earn Rewards 4 Saved Applied Approved Receive…" at bounding box center [403, 250] width 807 height 500
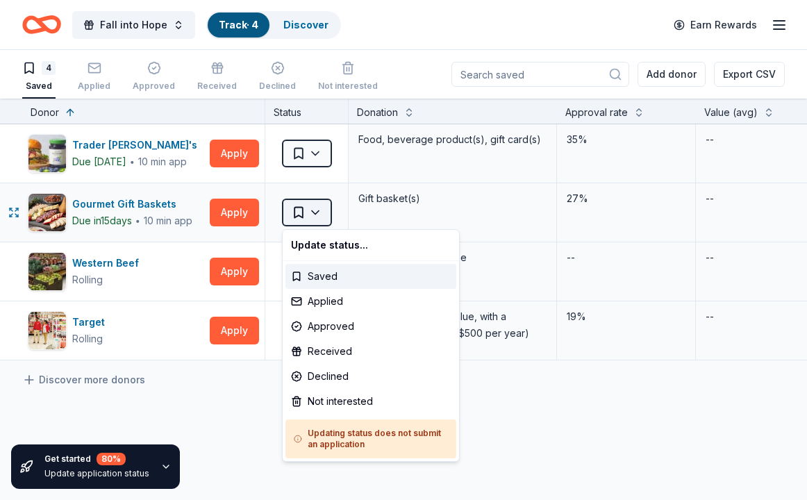
click at [316, 212] on html "Fall into Hope Track · 4 Discover Earn Rewards 4 Saved Applied Approved Receive…" at bounding box center [403, 250] width 807 height 500
click at [324, 296] on div "Applied" at bounding box center [370, 301] width 171 height 25
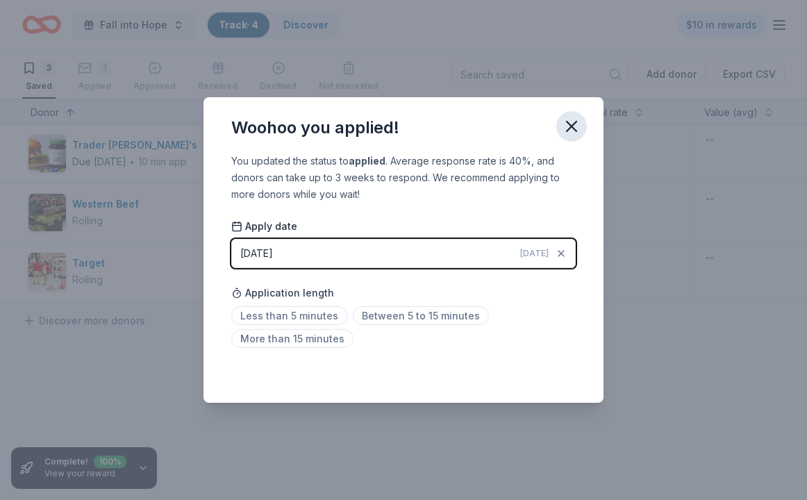
click at [573, 126] on icon "button" at bounding box center [571, 126] width 19 height 19
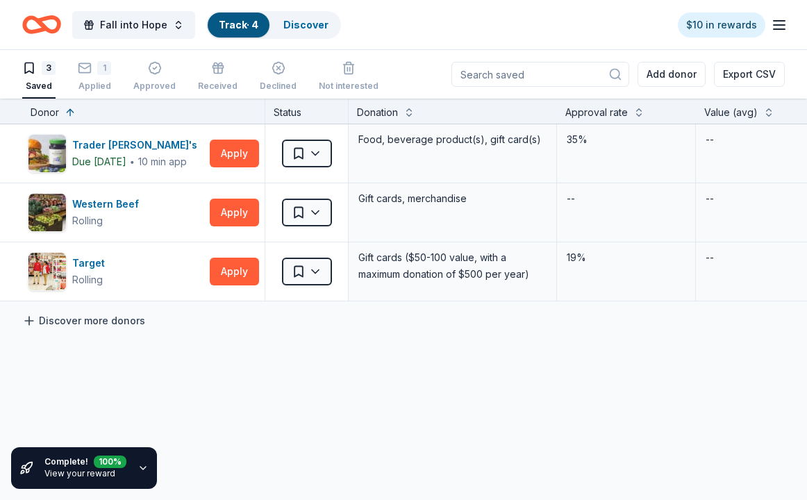
click at [44, 319] on link "Discover more donors" at bounding box center [83, 320] width 123 height 17
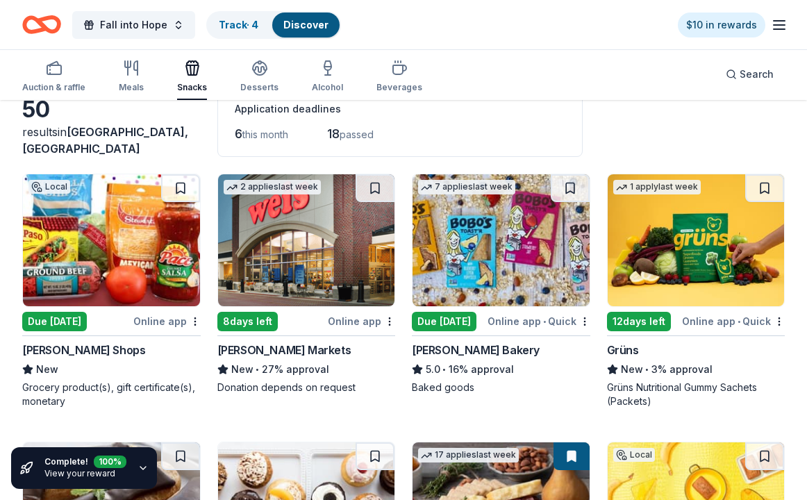
scroll to position [105, 1]
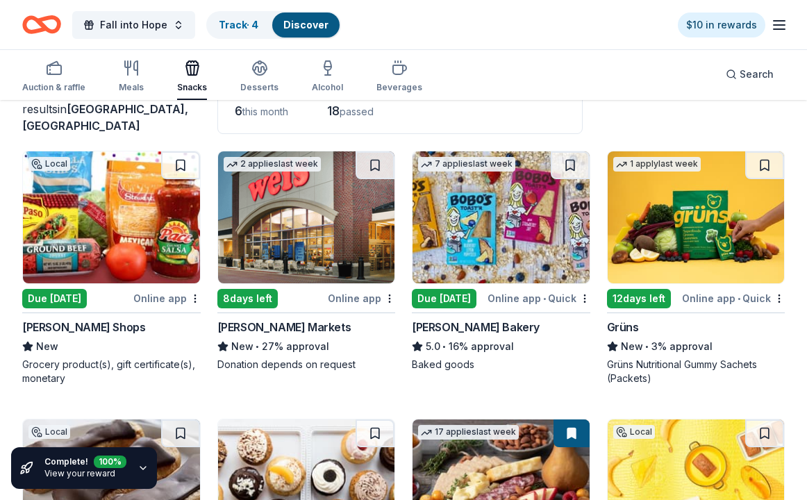
click at [177, 163] on button at bounding box center [180, 165] width 39 height 28
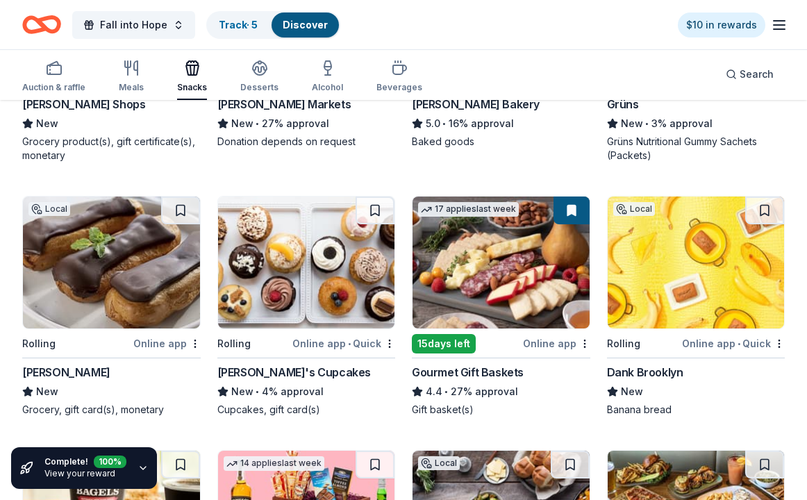
scroll to position [337, 0]
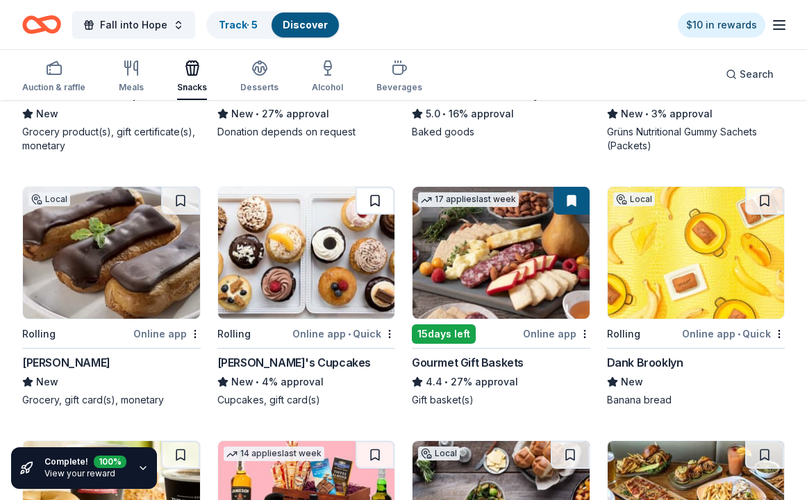
click at [373, 198] on button at bounding box center [374, 201] width 39 height 28
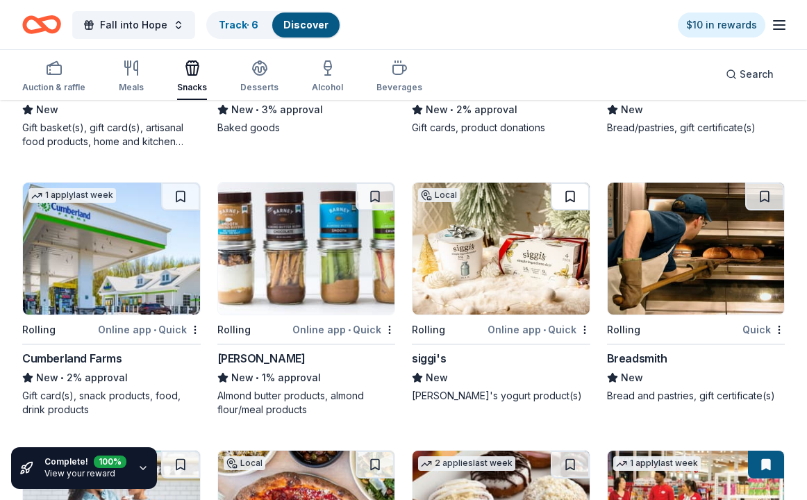
scroll to position [1384, 1]
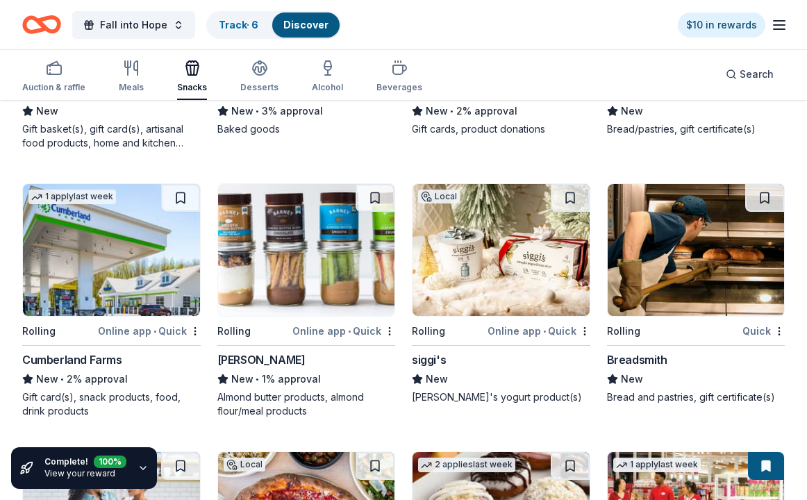
click at [569, 196] on button at bounding box center [569, 198] width 39 height 28
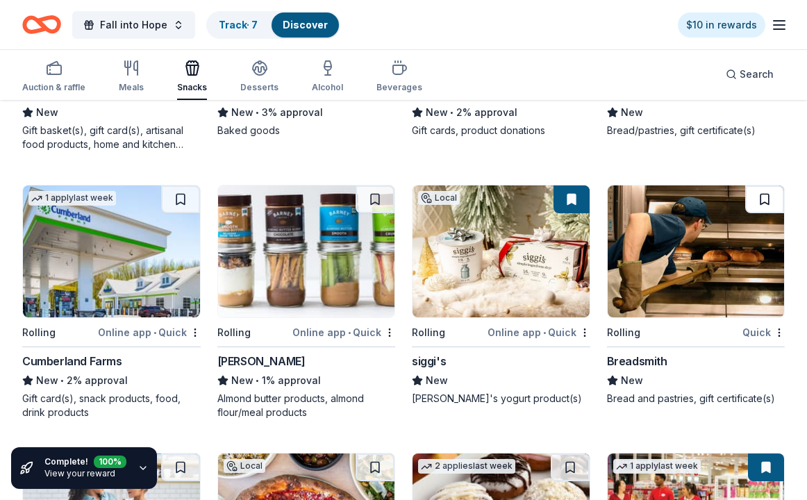
click at [762, 196] on button at bounding box center [764, 199] width 39 height 28
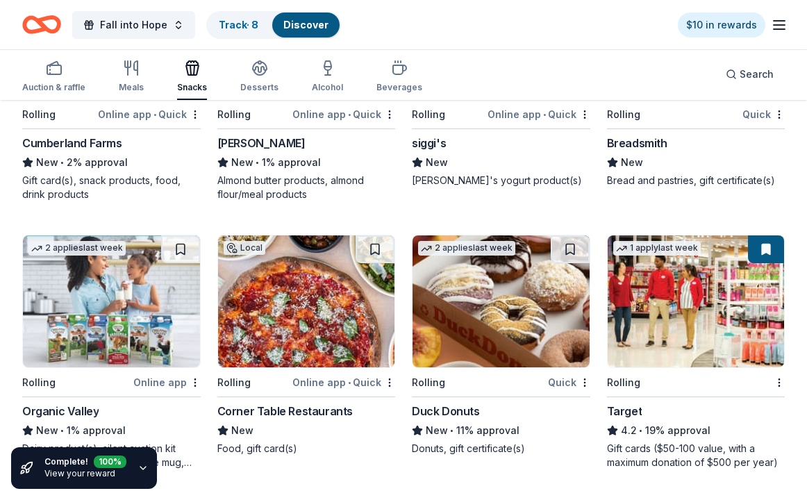
scroll to position [1629, 0]
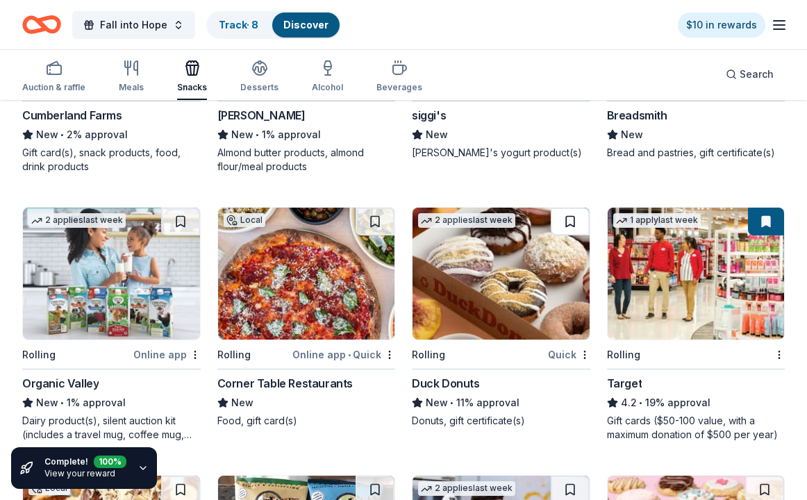
click at [569, 221] on button at bounding box center [569, 222] width 39 height 28
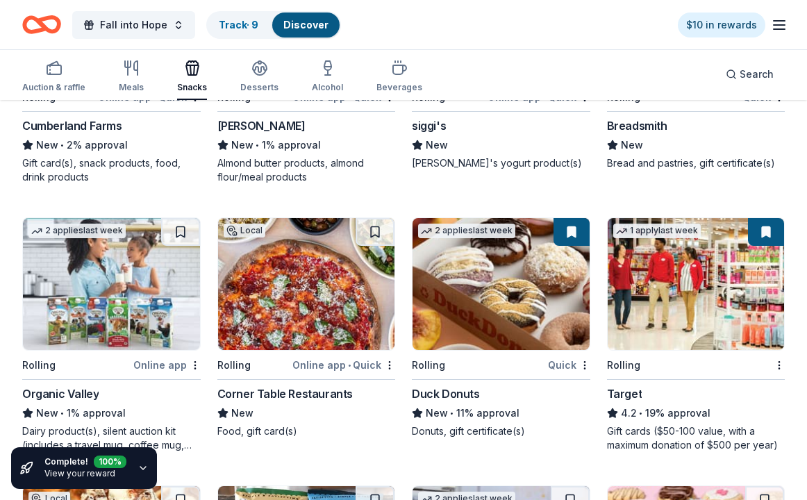
scroll to position [1617, 0]
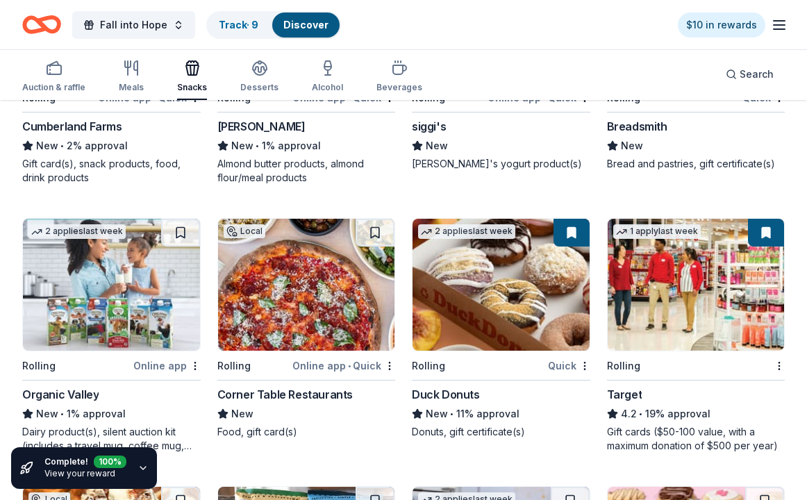
click at [179, 231] on button at bounding box center [180, 233] width 39 height 28
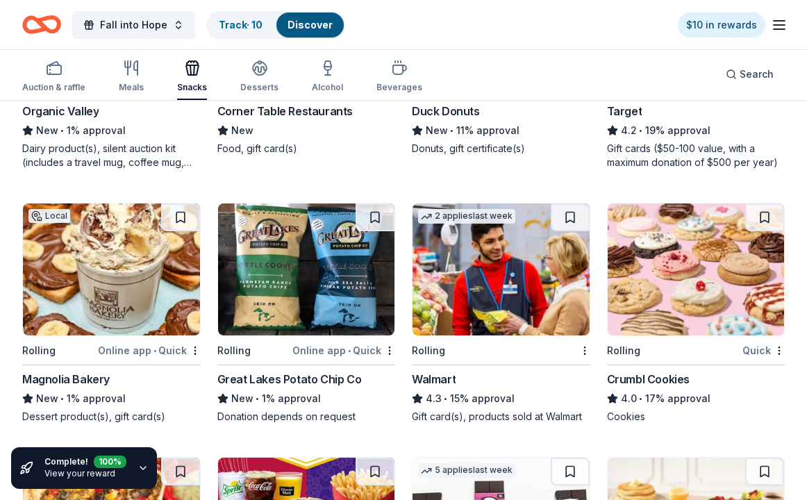
scroll to position [1903, 0]
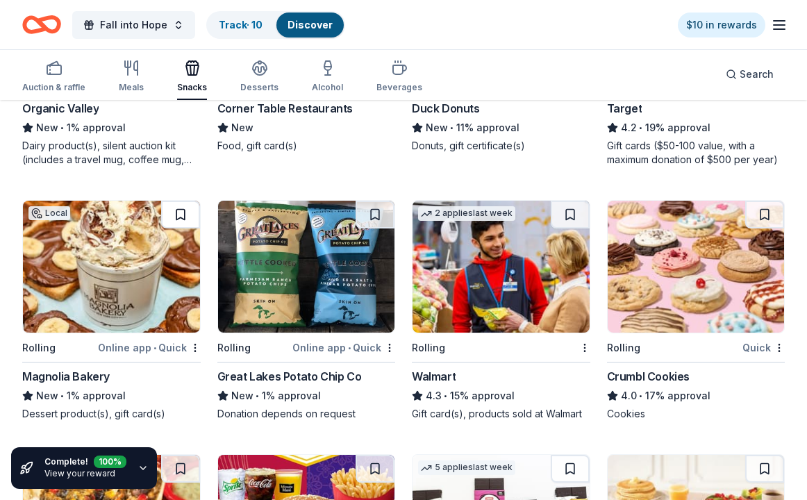
click at [177, 211] on button at bounding box center [180, 215] width 39 height 28
click at [372, 213] on button at bounding box center [374, 215] width 39 height 28
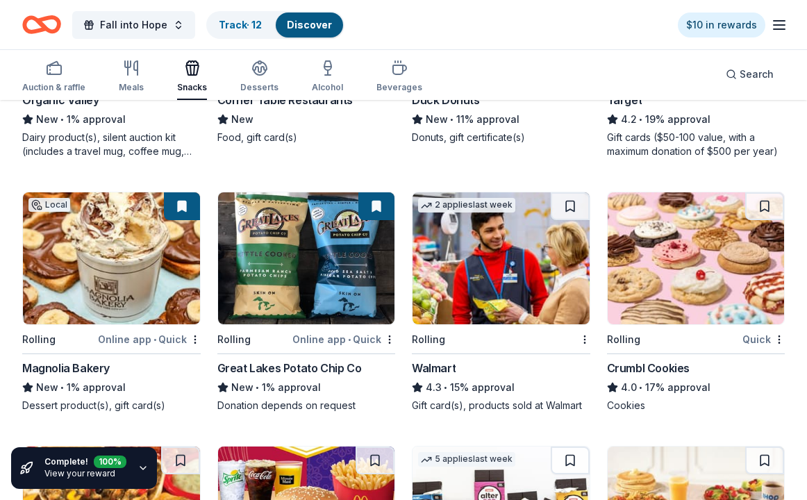
scroll to position [1914, 0]
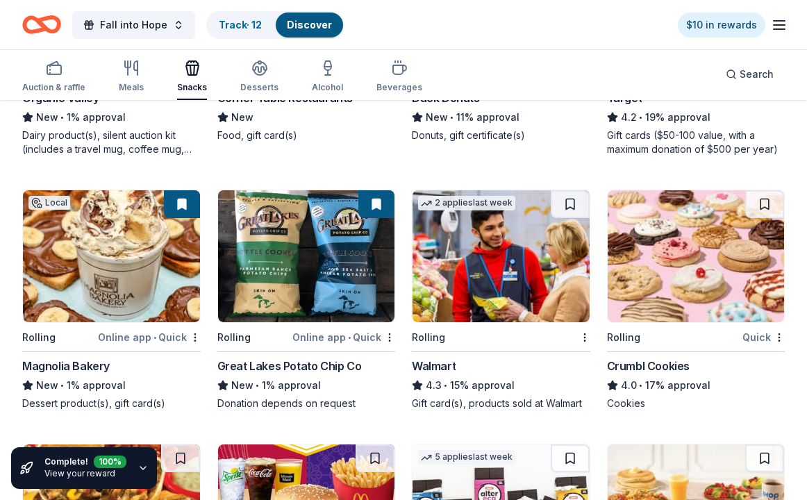
click at [769, 202] on button at bounding box center [764, 204] width 39 height 28
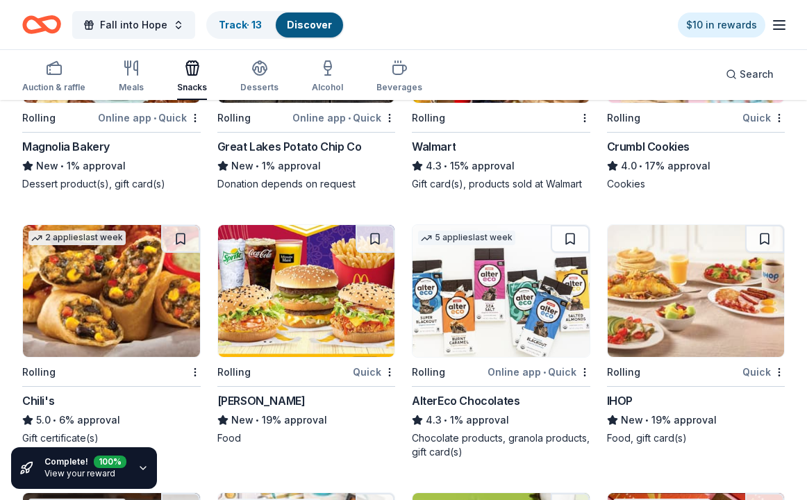
scroll to position [2132, 1]
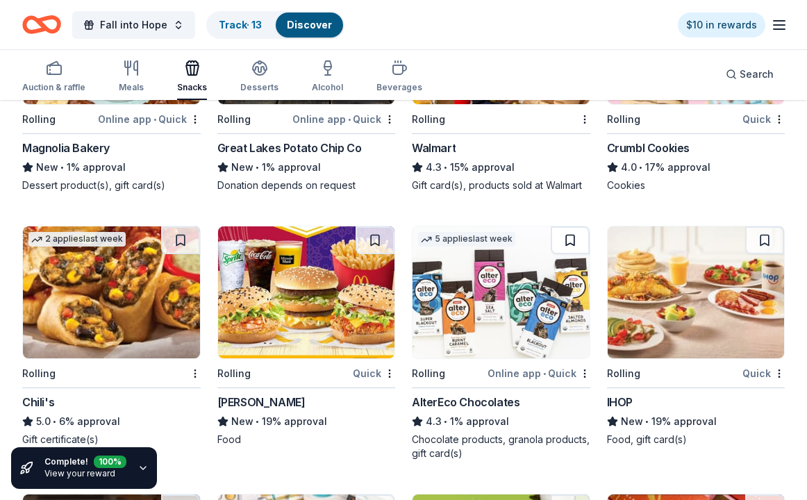
click at [568, 233] on button at bounding box center [569, 240] width 39 height 28
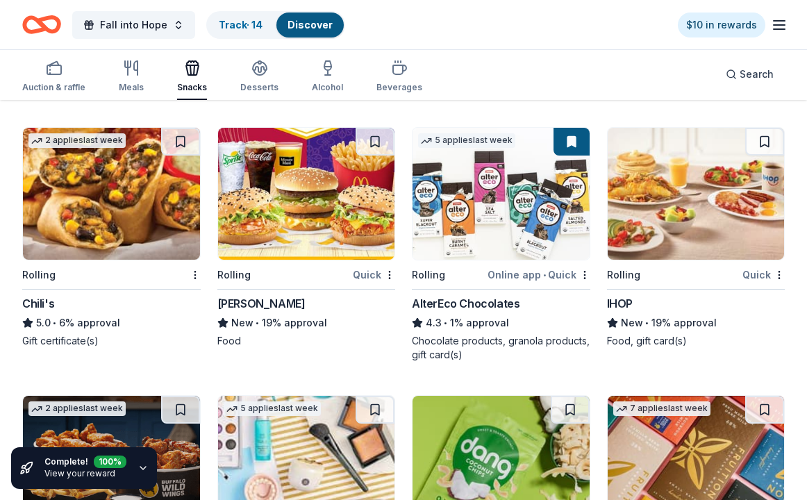
scroll to position [2182, 0]
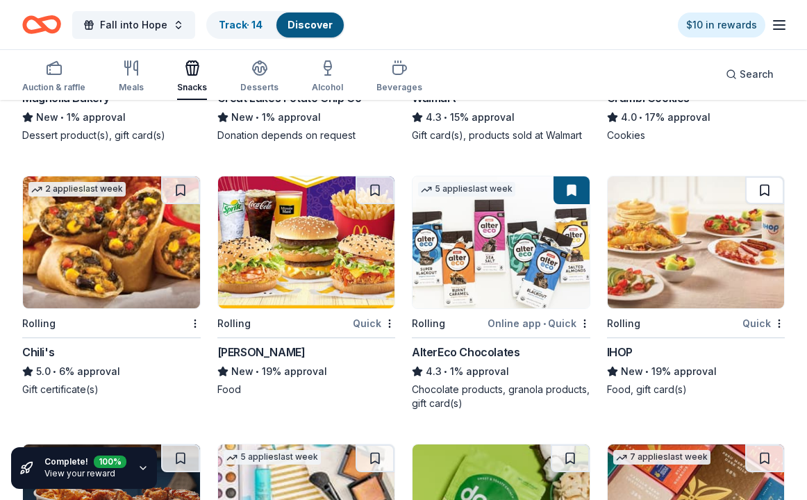
click at [764, 187] on button at bounding box center [764, 190] width 39 height 28
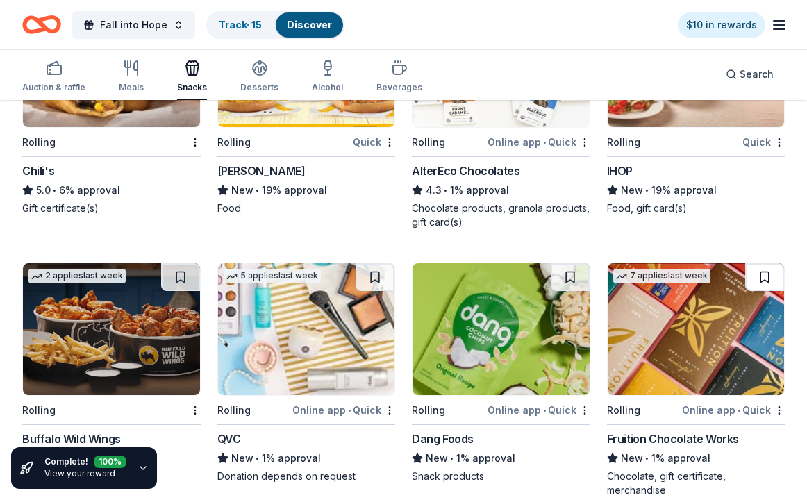
scroll to position [2361, 0]
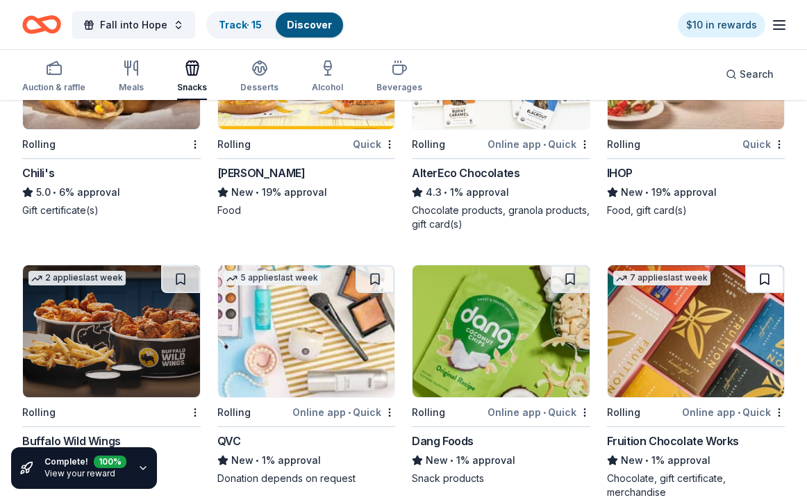
click at [760, 274] on button at bounding box center [764, 279] width 39 height 28
click at [572, 278] on button at bounding box center [569, 279] width 39 height 28
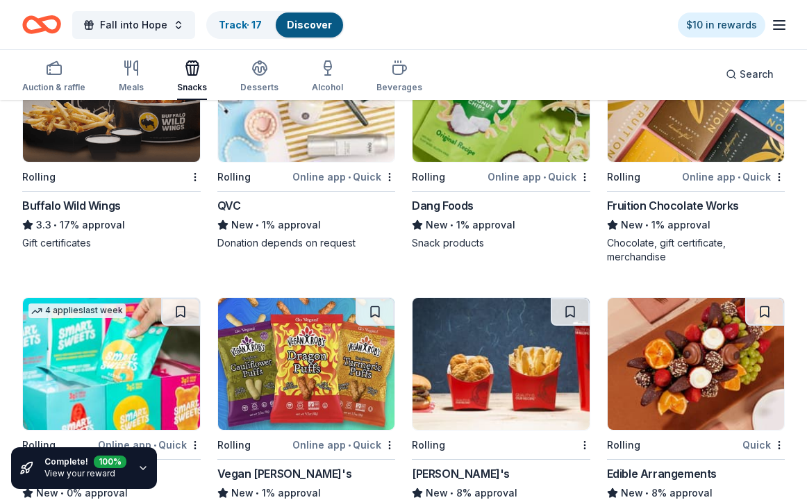
scroll to position [2675, 0]
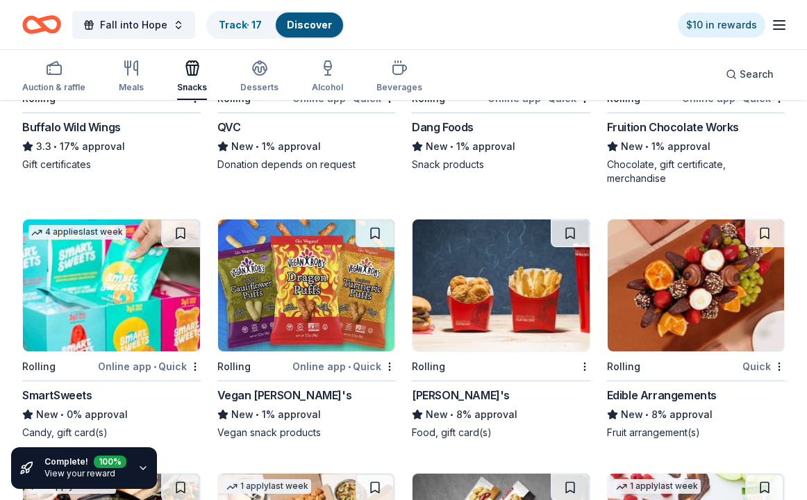
click at [102, 472] on link "View your reward" at bounding box center [79, 473] width 71 height 10
click at [144, 467] on icon "button" at bounding box center [142, 467] width 11 height 11
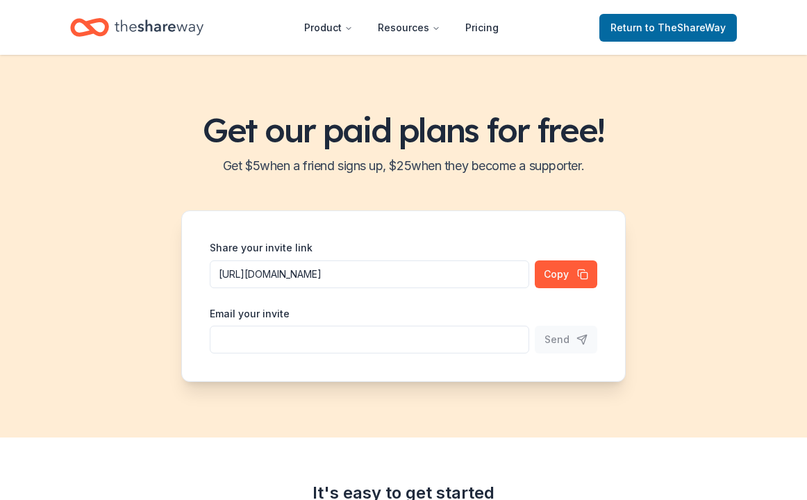
click at [454, 337] on input "Share your invite link" at bounding box center [369, 340] width 319 height 28
type input "e"
type input "vsportella@aol.com"
click at [562, 337] on span "Send" at bounding box center [556, 339] width 25 height 17
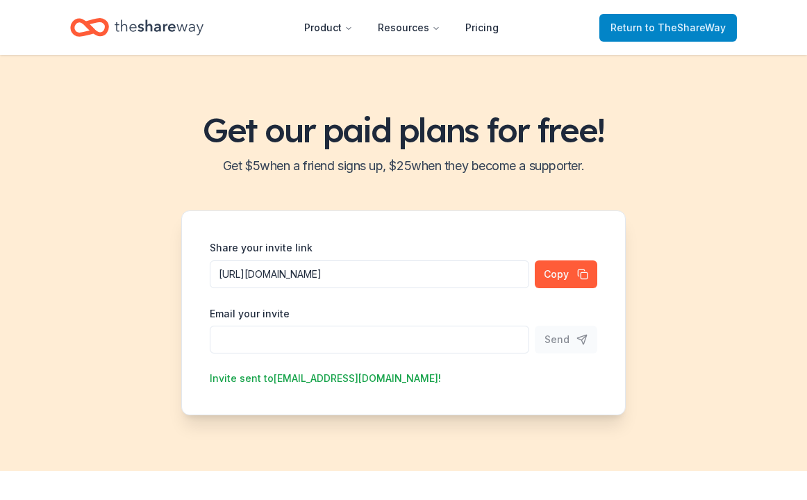
click at [619, 23] on span "Return to TheShareWay" at bounding box center [667, 27] width 115 height 17
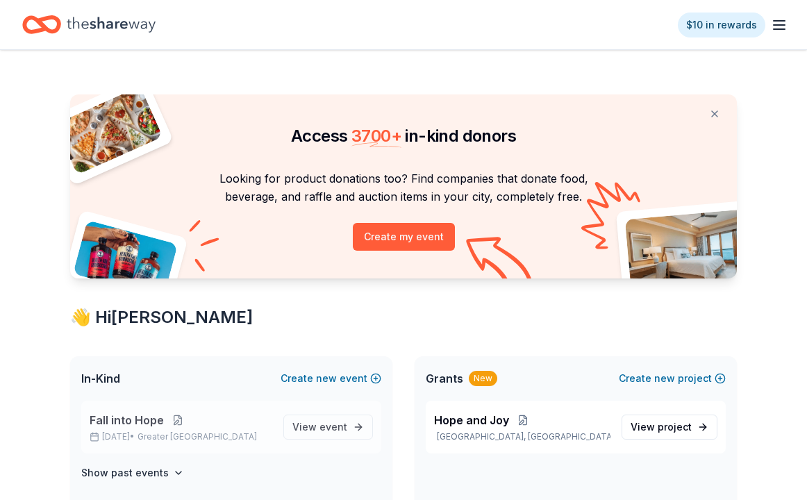
click at [170, 421] on button at bounding box center [178, 419] width 28 height 11
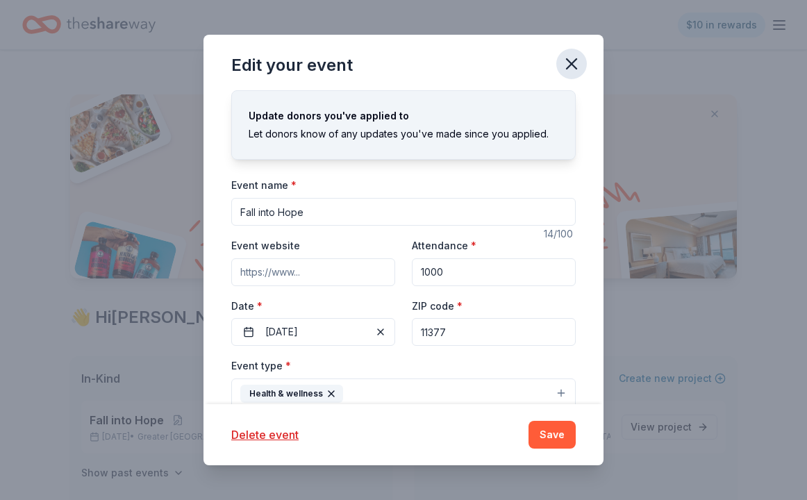
click at [575, 60] on icon "button" at bounding box center [571, 64] width 10 height 10
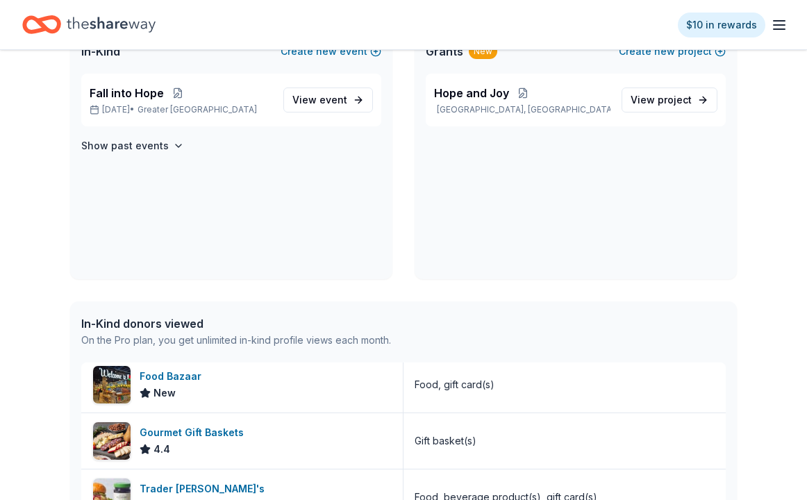
scroll to position [186, 0]
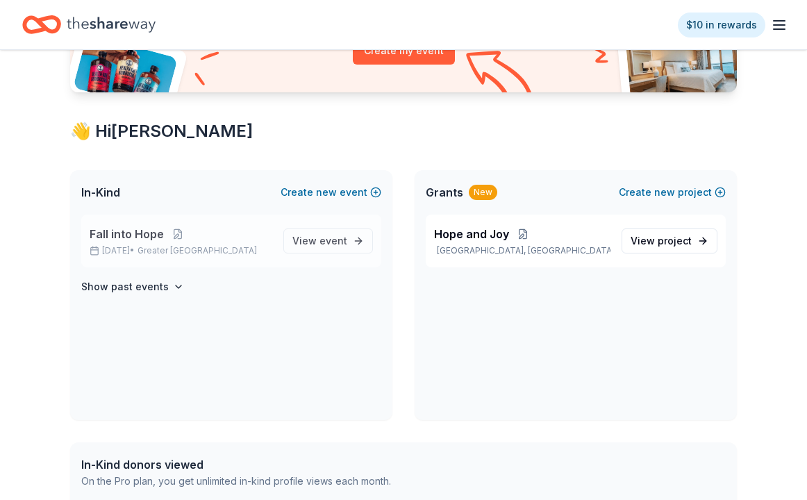
click at [173, 242] on div "Fall into Hope Nov 01, 2025 • Greater NYC" at bounding box center [181, 241] width 183 height 31
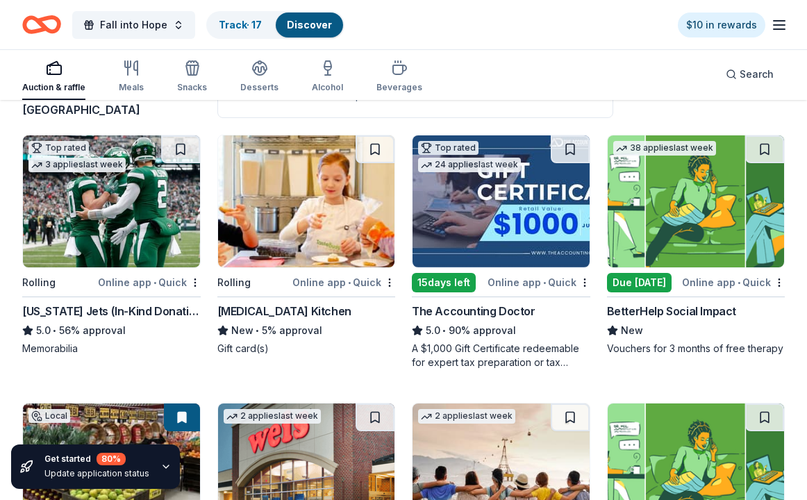
scroll to position [121, 0]
click at [190, 74] on icon "button" at bounding box center [192, 70] width 12 height 10
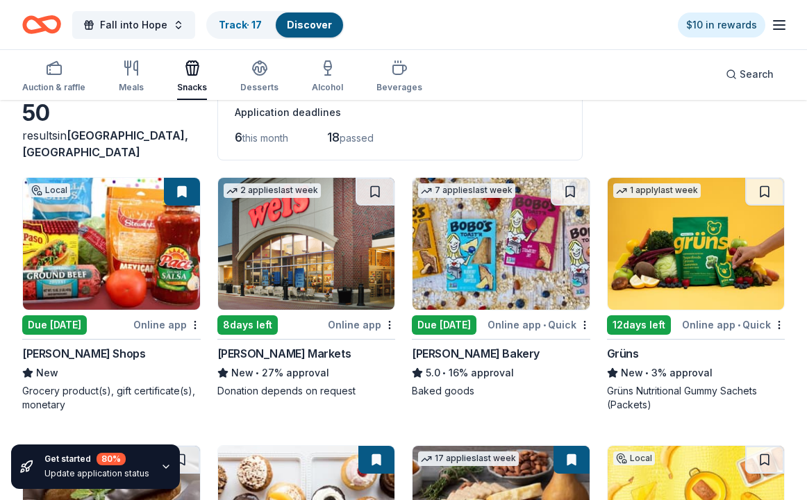
scroll to position [79, 1]
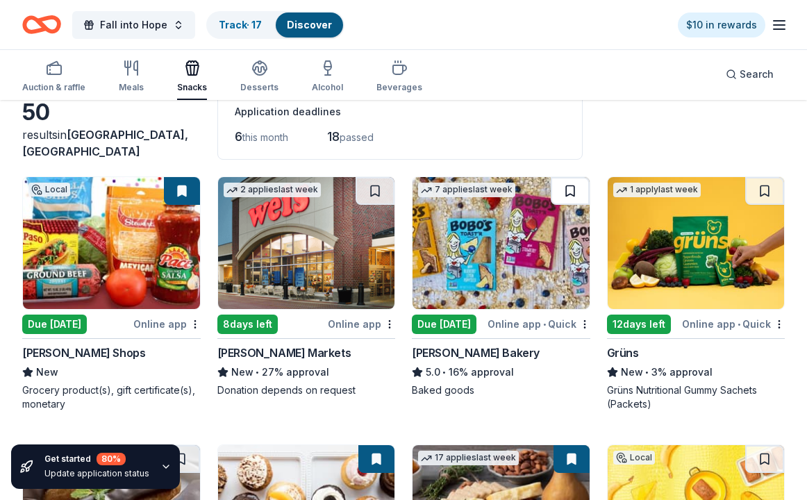
click at [569, 190] on button at bounding box center [569, 191] width 39 height 28
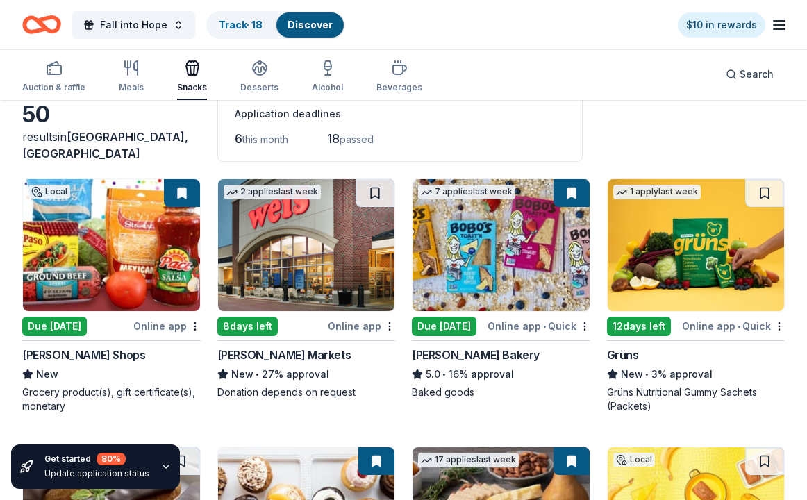
scroll to position [77, 0]
click at [233, 24] on link "Track · 18" at bounding box center [241, 25] width 44 height 12
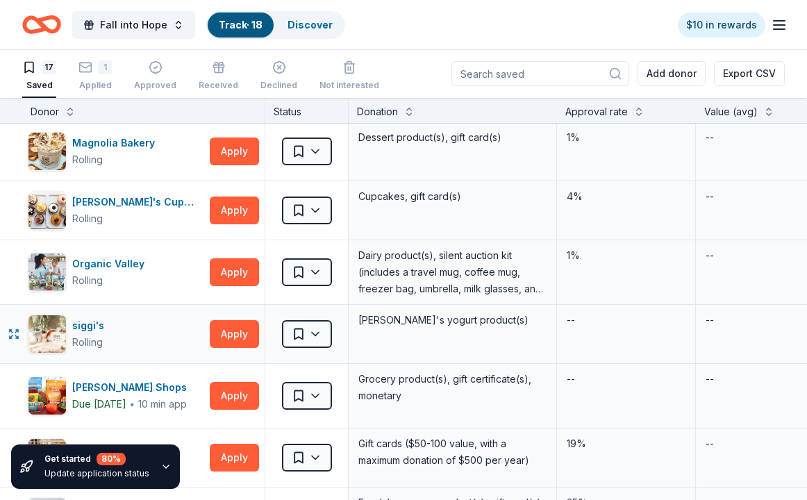
scroll to position [519, 0]
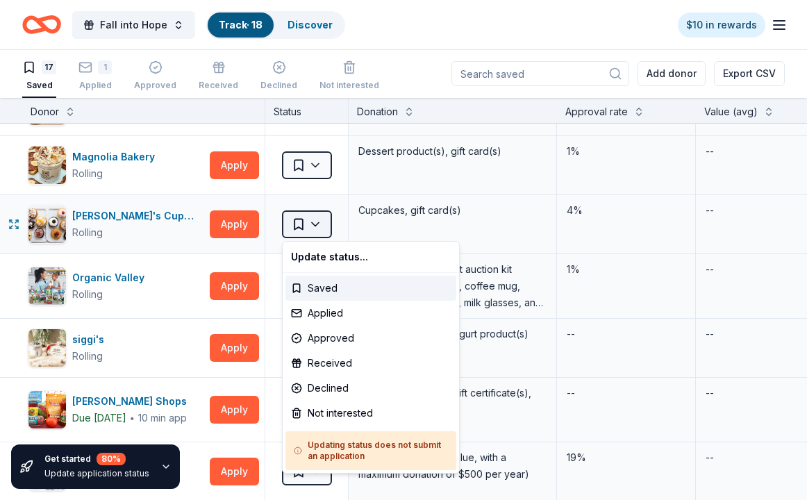
click at [316, 222] on html "Fall into Hope Track · 18 Discover $10 in rewards 17 Saved 1 Applied Approved R…" at bounding box center [403, 249] width 807 height 500
click at [318, 312] on div "Applied" at bounding box center [370, 313] width 171 height 25
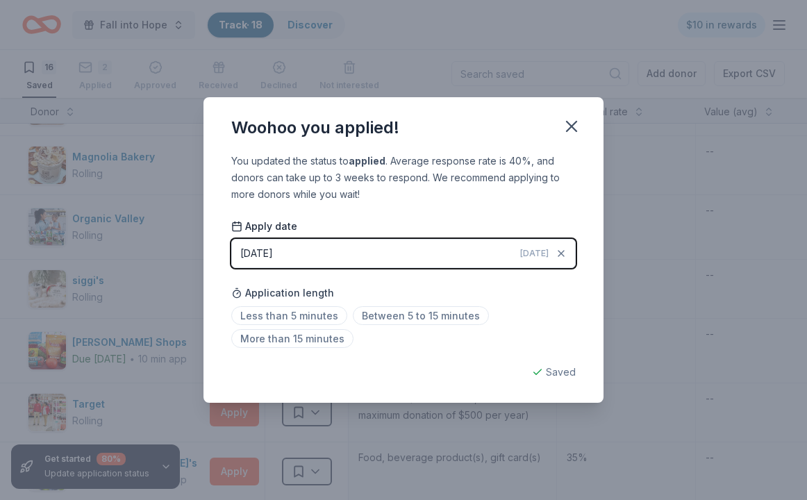
click at [330, 253] on button "10/10/2025 Today" at bounding box center [403, 253] width 344 height 29
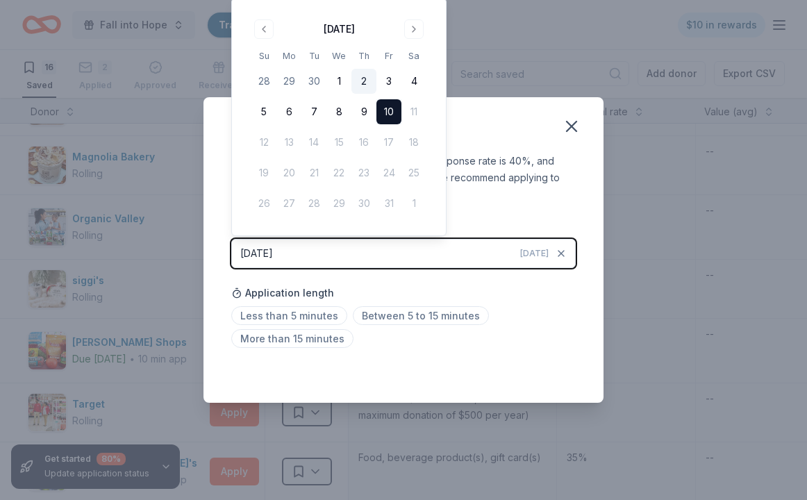
click at [363, 78] on button "2" at bounding box center [363, 81] width 25 height 25
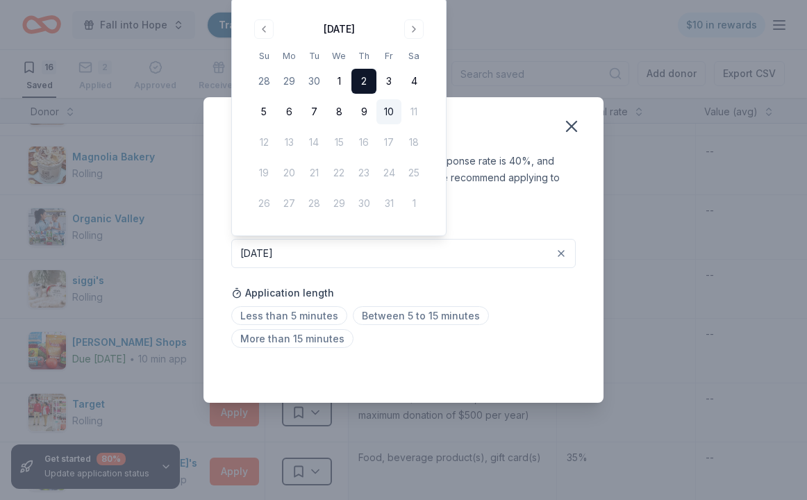
click at [483, 125] on div "Woohoo you applied!" at bounding box center [403, 125] width 400 height 56
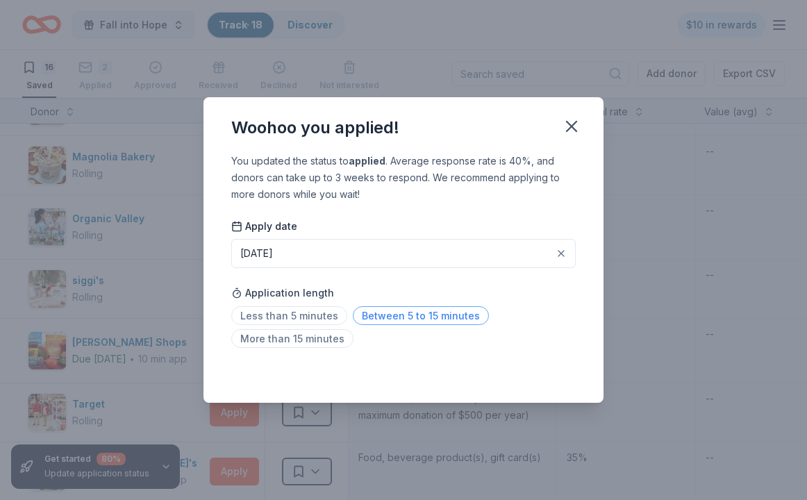
click at [423, 314] on span "Between 5 to 15 minutes" at bounding box center [421, 315] width 136 height 19
click at [569, 125] on icon "button" at bounding box center [571, 126] width 19 height 19
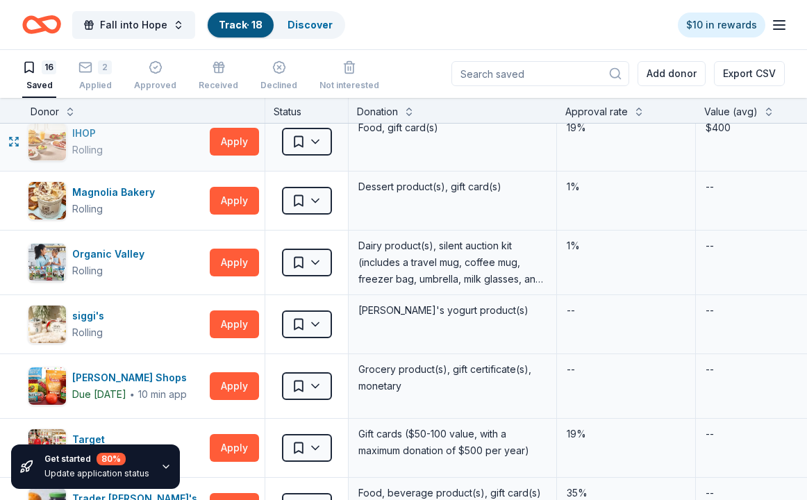
scroll to position [450, 0]
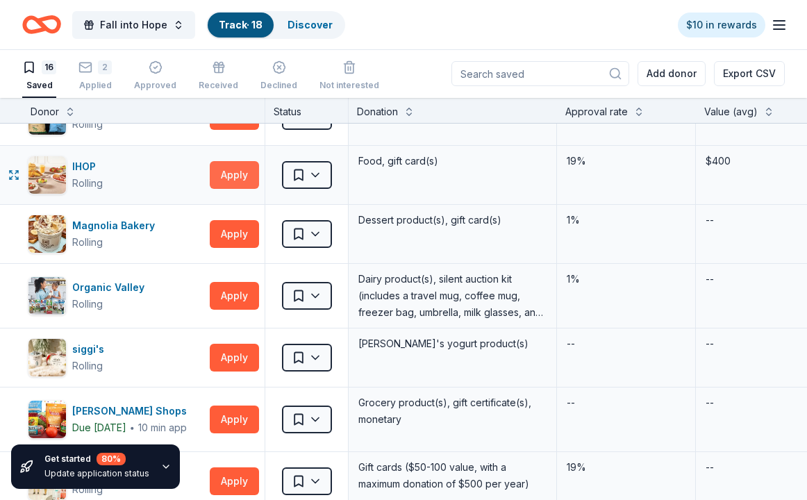
click at [224, 174] on button "Apply" at bounding box center [234, 175] width 49 height 28
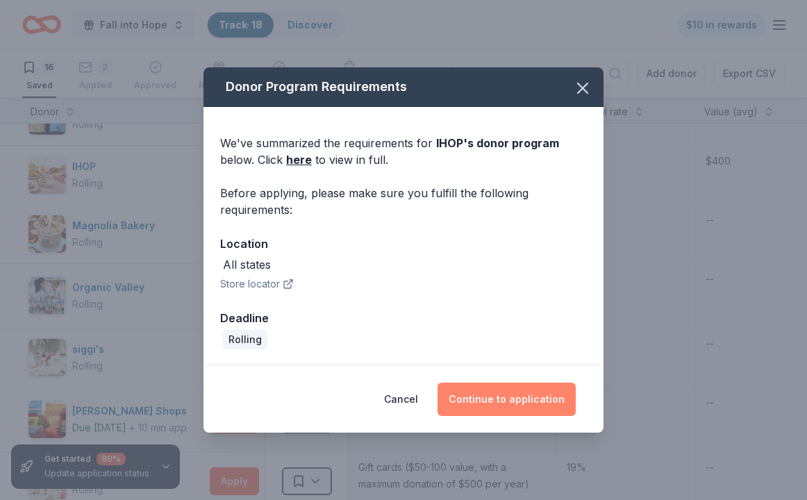
click at [513, 398] on button "Continue to application" at bounding box center [506, 398] width 138 height 33
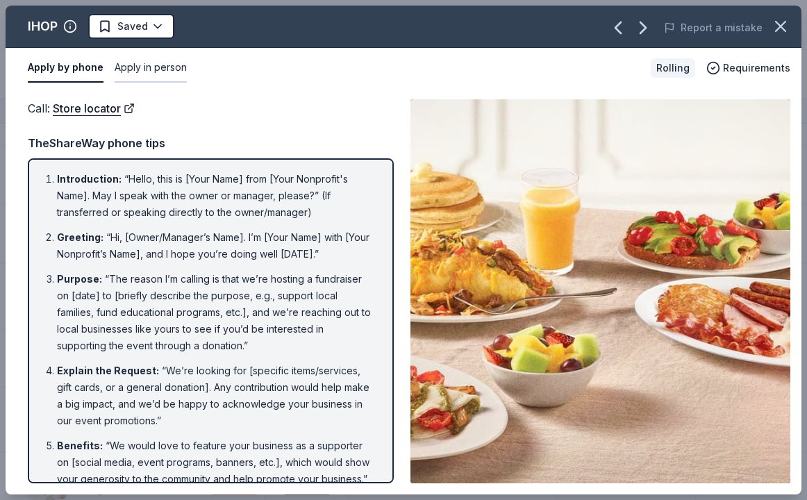
click at [163, 65] on button "Apply in person" at bounding box center [151, 67] width 72 height 29
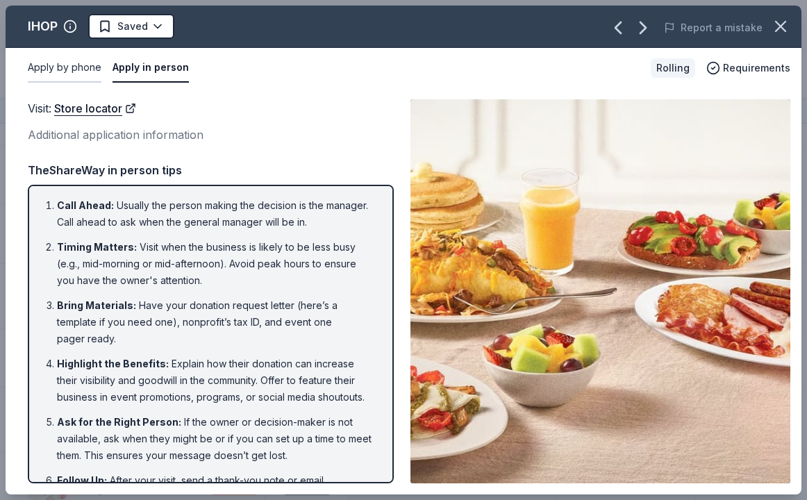
click at [48, 72] on button "Apply by phone" at bounding box center [65, 67] width 74 height 29
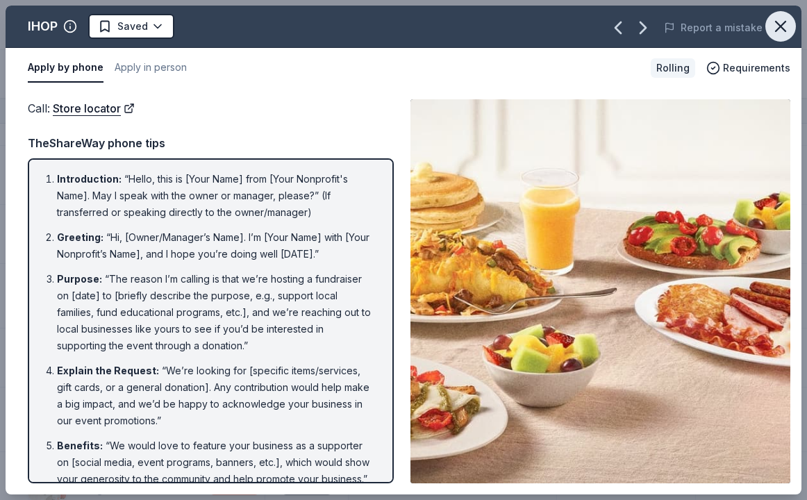
click at [784, 25] on icon "button" at bounding box center [780, 26] width 19 height 19
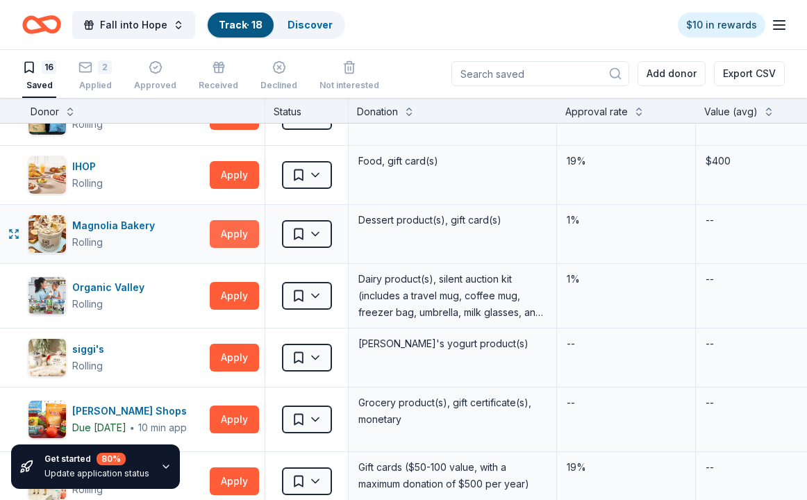
click at [228, 233] on button "Apply" at bounding box center [234, 234] width 49 height 28
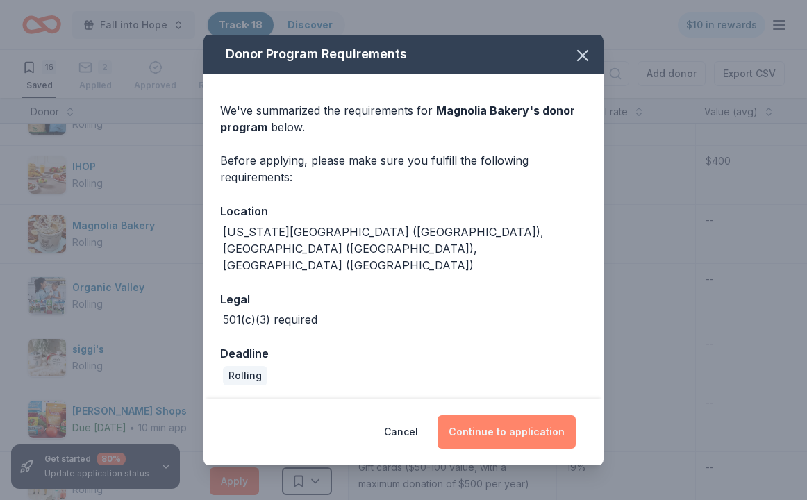
click at [491, 419] on button "Continue to application" at bounding box center [506, 431] width 138 height 33
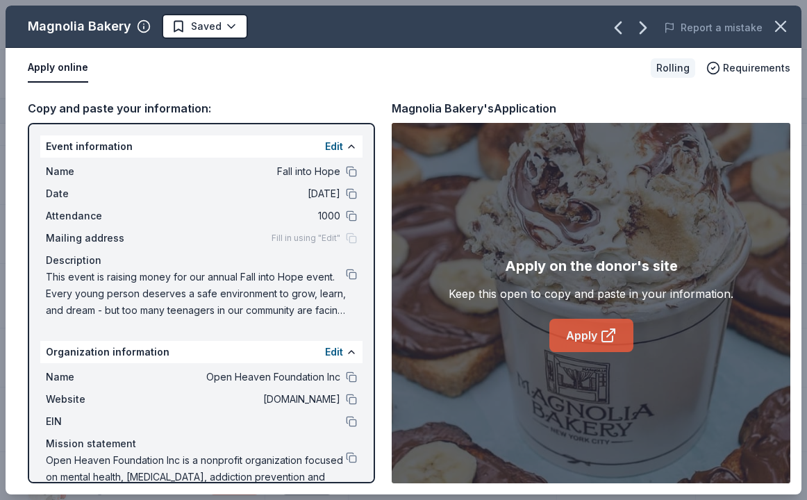
click at [600, 340] on icon at bounding box center [608, 335] width 17 height 17
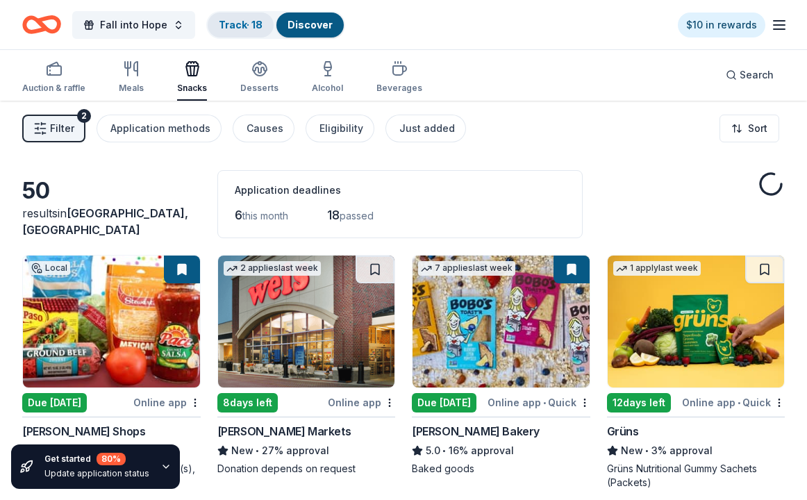
scroll to position [77, 0]
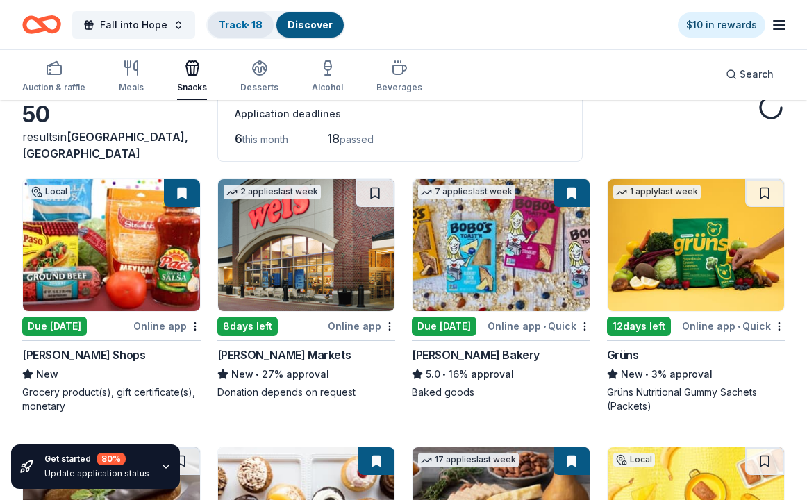
click at [231, 26] on link "Track · 18" at bounding box center [241, 25] width 44 height 12
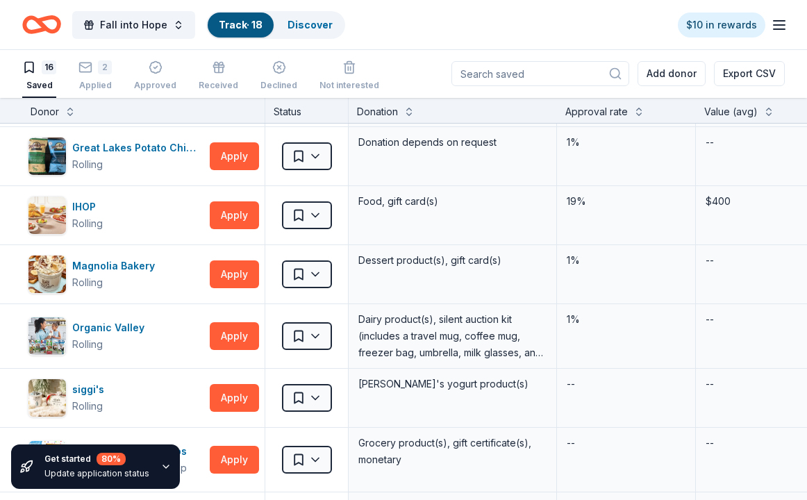
scroll to position [411, 0]
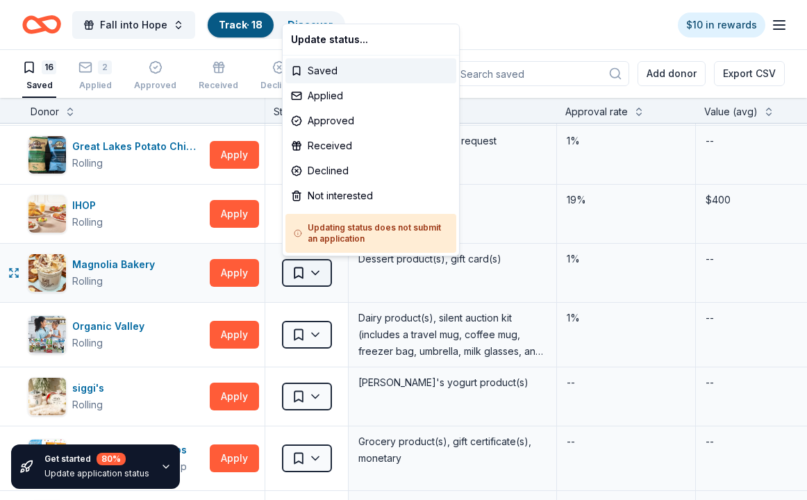
click at [322, 271] on html "Fall into Hope Track · 18 Discover $10 in rewards 16 Saved 2 Applied Approved R…" at bounding box center [403, 249] width 807 height 500
click at [324, 94] on div "Applied" at bounding box center [370, 95] width 171 height 25
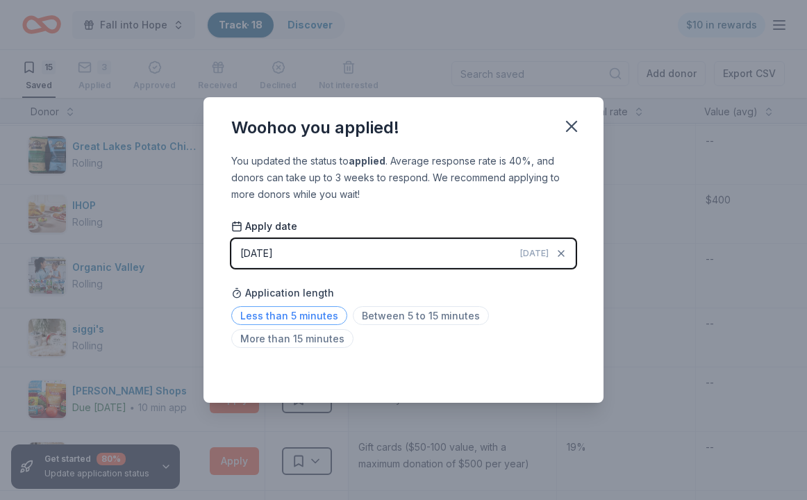
drag, startPoint x: 306, startPoint y: 316, endPoint x: 296, endPoint y: 317, distance: 10.4
click at [306, 316] on span "Less than 5 minutes" at bounding box center [289, 315] width 116 height 19
click at [566, 124] on icon "button" at bounding box center [571, 126] width 19 height 19
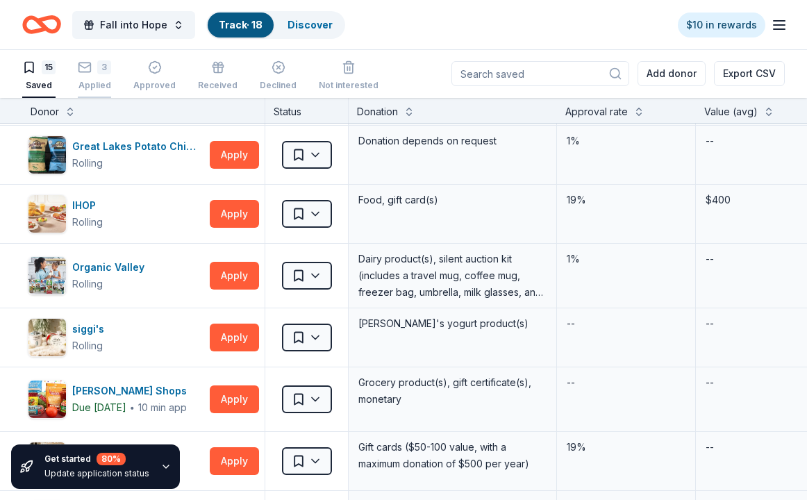
click at [108, 62] on div "3" at bounding box center [104, 67] width 14 height 14
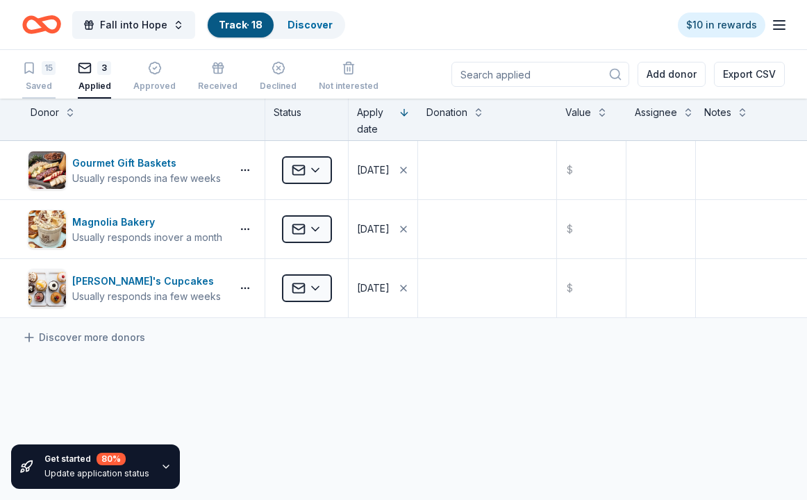
click at [40, 74] on div "15" at bounding box center [38, 68] width 33 height 14
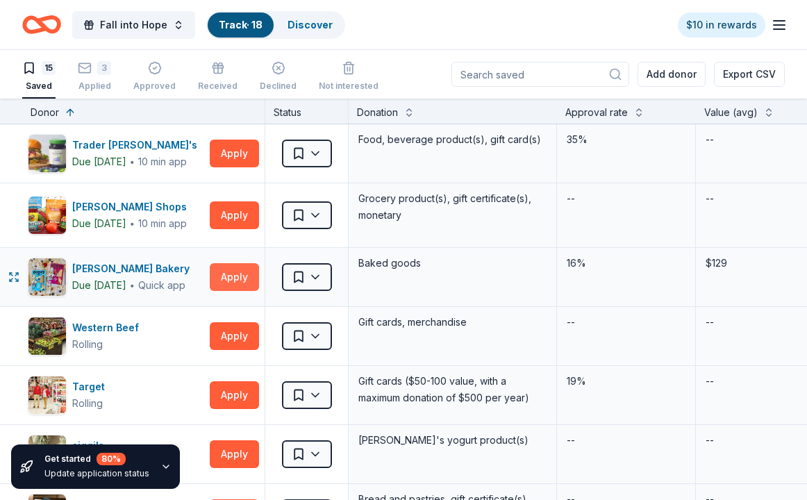
click at [239, 276] on button "Apply" at bounding box center [234, 277] width 49 height 28
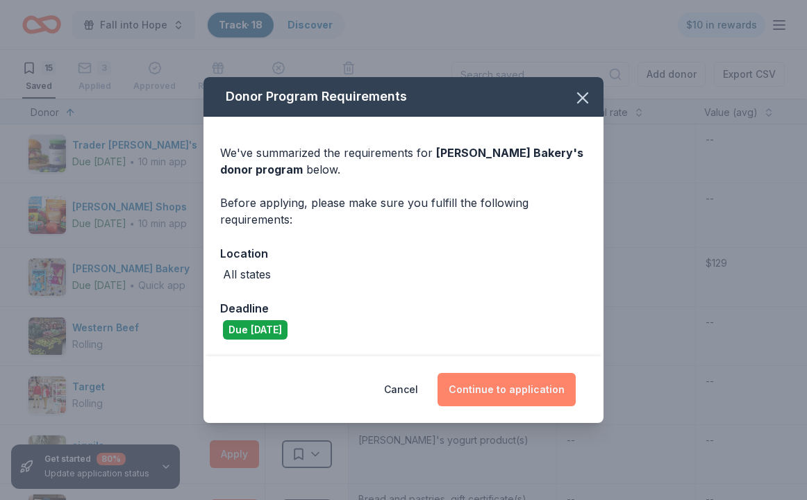
click at [529, 391] on button "Continue to application" at bounding box center [506, 389] width 138 height 33
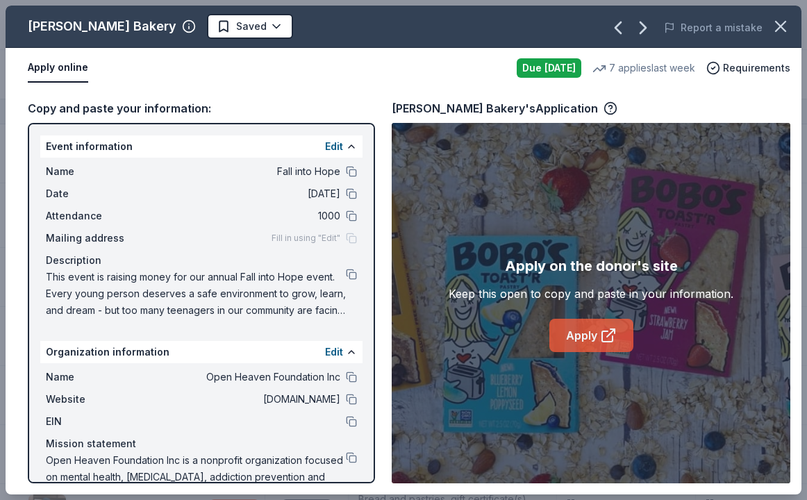
click at [600, 333] on icon at bounding box center [608, 335] width 17 height 17
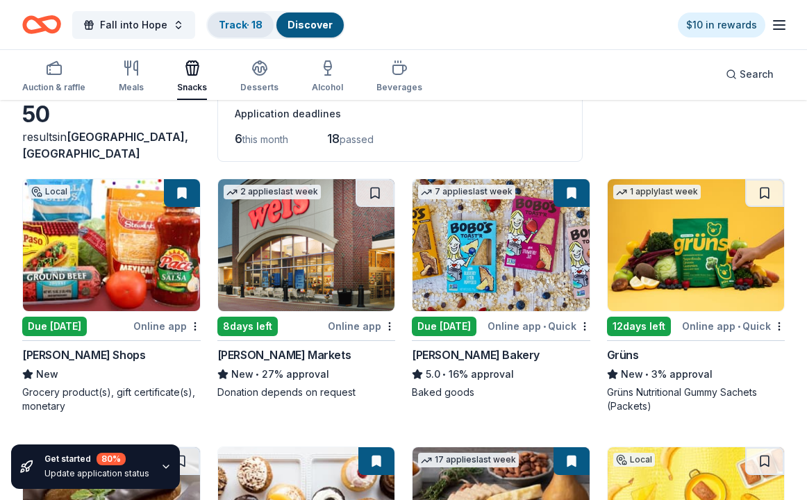
click at [246, 28] on link "Track · 18" at bounding box center [241, 25] width 44 height 12
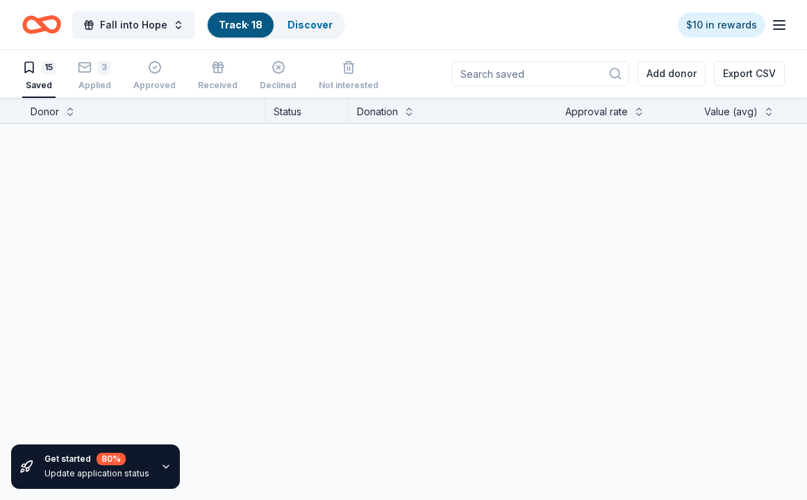
scroll to position [1, 0]
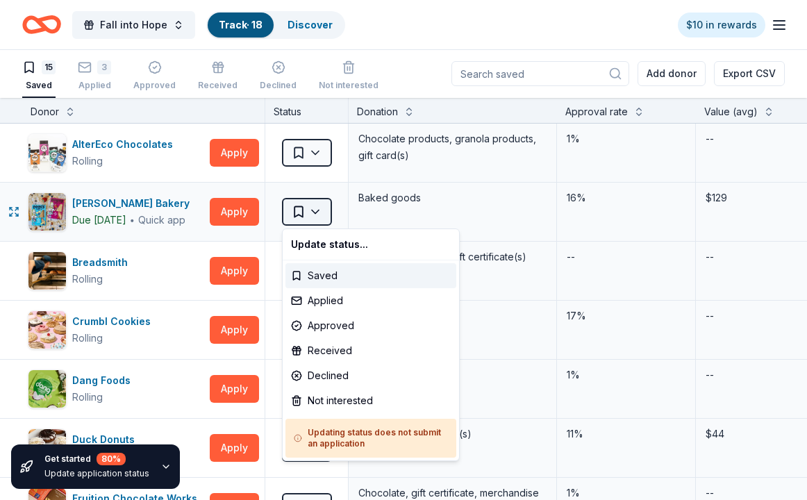
click at [319, 209] on html "Fall into Hope Track · 18 Discover $10 in rewards 15 Saved 3 Applied Approved R…" at bounding box center [403, 249] width 807 height 500
click at [338, 298] on div "Applied" at bounding box center [370, 300] width 171 height 25
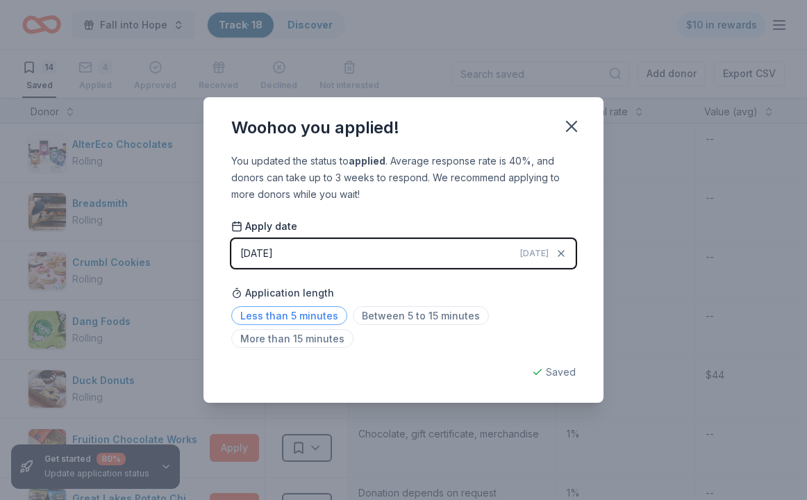
click at [313, 312] on span "Less than 5 minutes" at bounding box center [289, 315] width 116 height 19
click at [571, 124] on icon "button" at bounding box center [571, 126] width 19 height 19
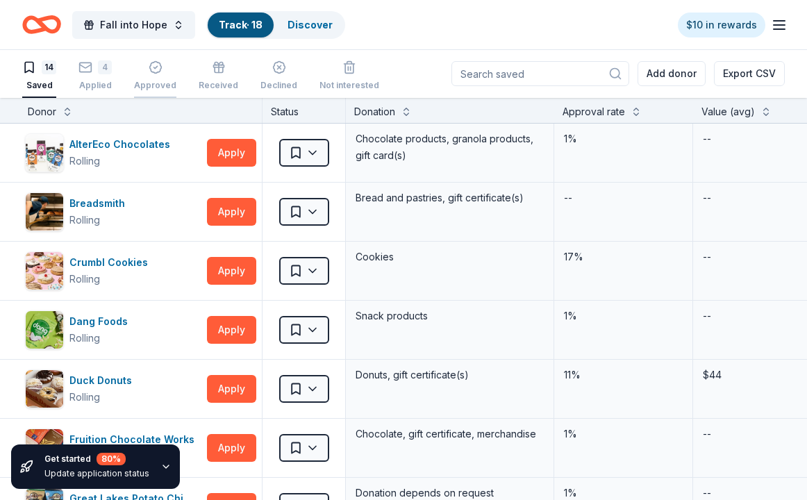
scroll to position [0, 7]
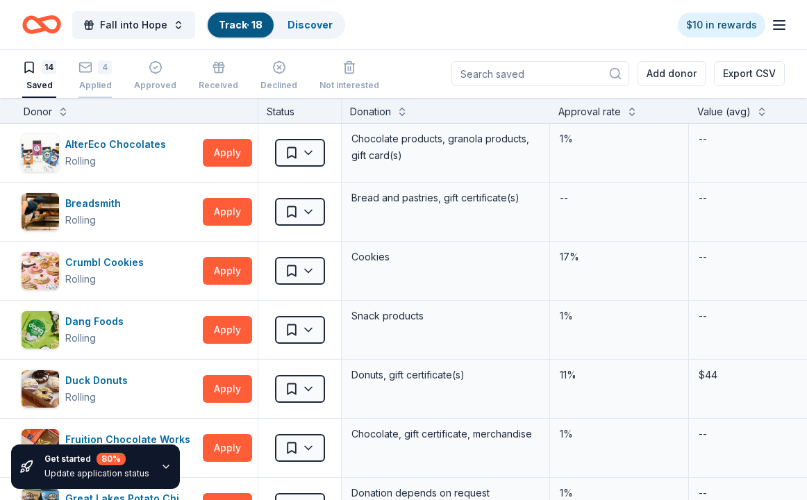
click at [103, 77] on div "4 Applied" at bounding box center [94, 72] width 33 height 31
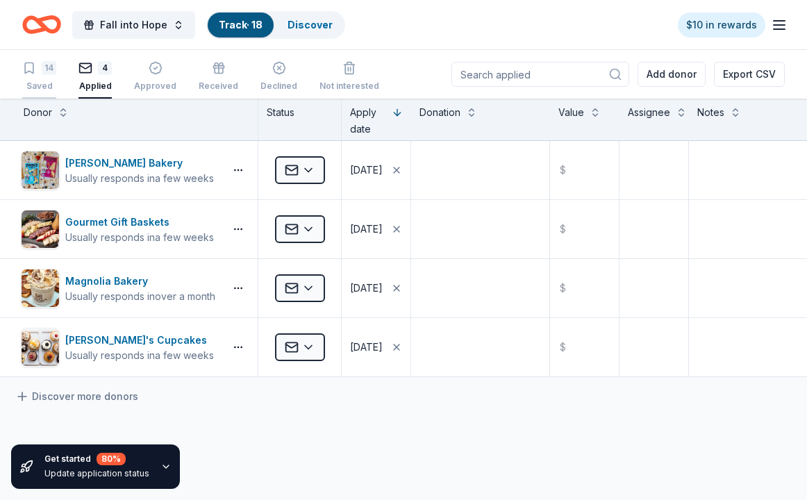
click at [37, 71] on div "14" at bounding box center [39, 68] width 34 height 14
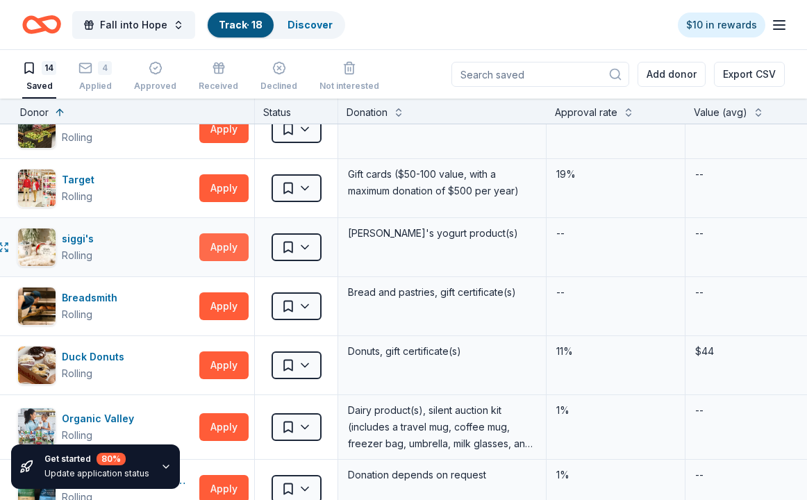
click at [226, 236] on button "Apply" at bounding box center [223, 247] width 49 height 28
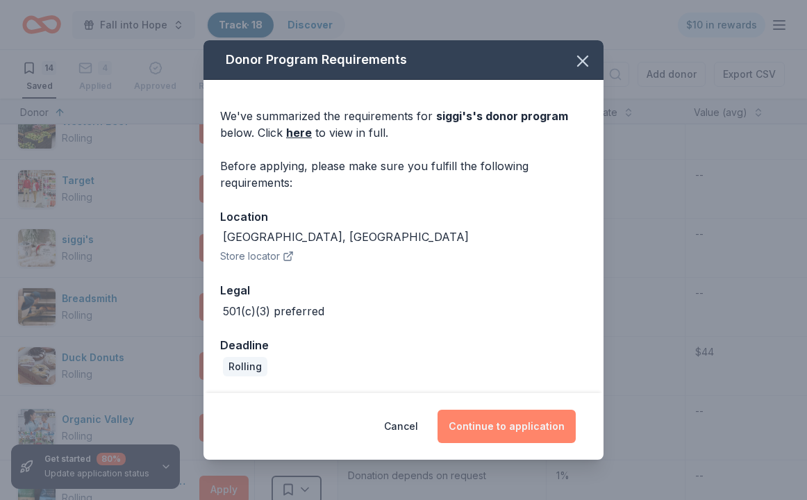
click at [543, 428] on button "Continue to application" at bounding box center [506, 426] width 138 height 33
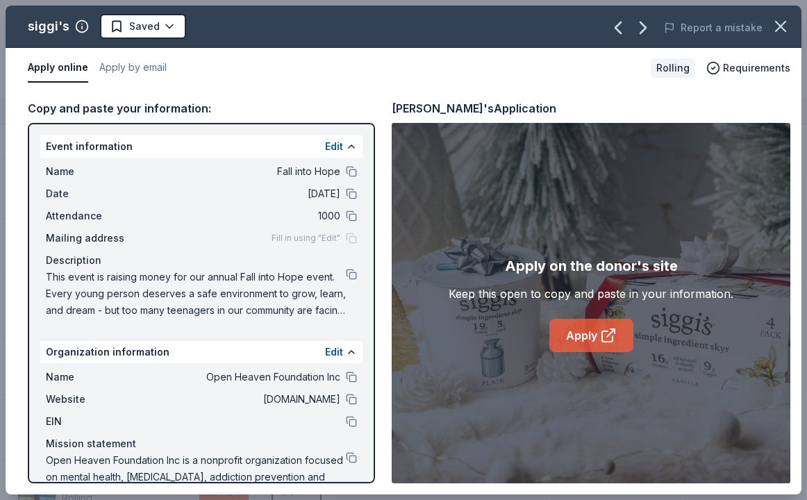
click at [604, 331] on icon at bounding box center [607, 336] width 10 height 10
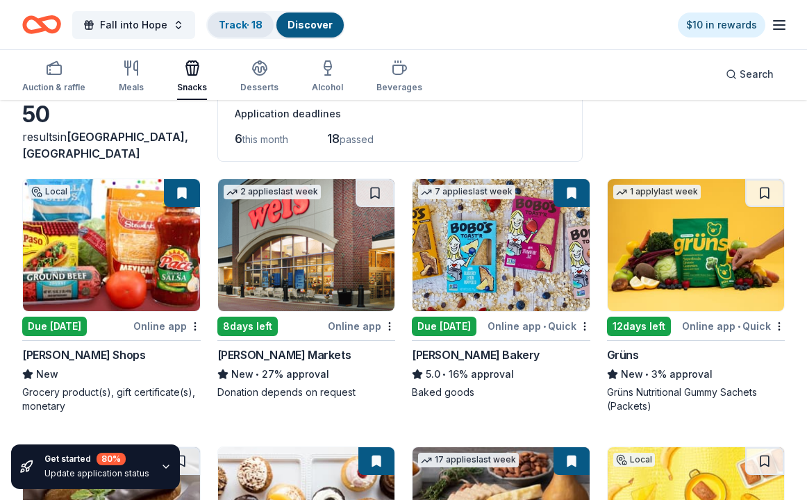
click at [239, 26] on link "Track · 18" at bounding box center [241, 25] width 44 height 12
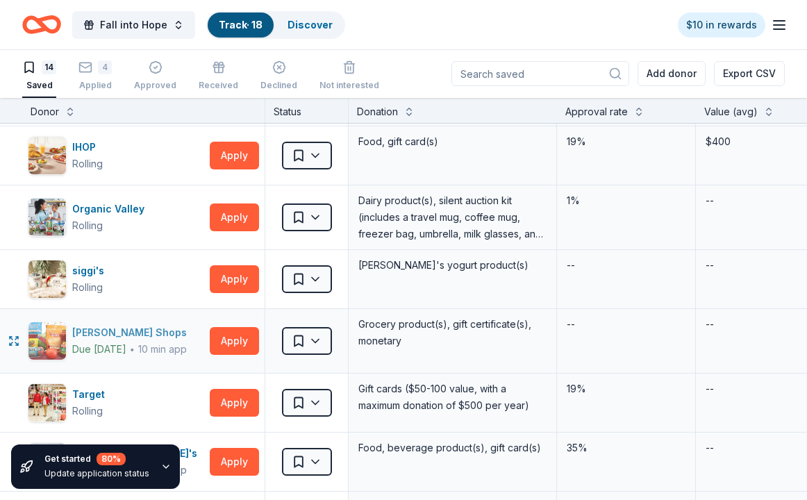
scroll to position [464, 0]
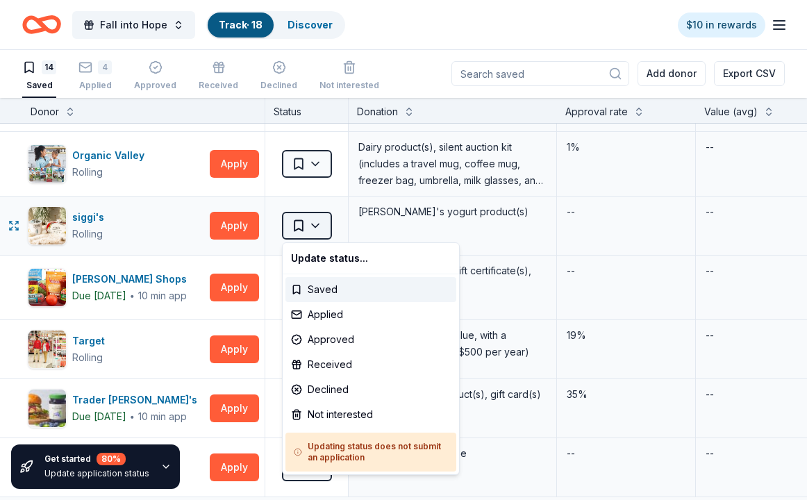
click at [317, 224] on html "Fall into Hope Track · 18 Discover $10 in rewards 14 Saved 4 Applied Approved R…" at bounding box center [403, 249] width 807 height 500
click at [326, 314] on div "Applied" at bounding box center [370, 314] width 171 height 25
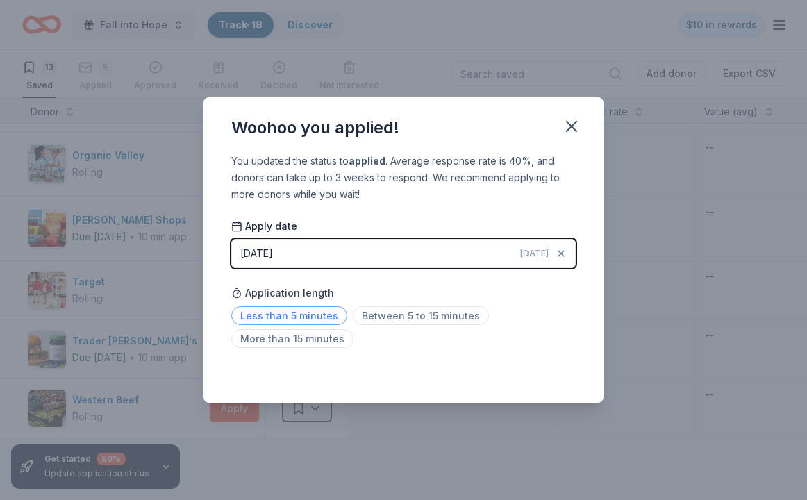
click at [281, 315] on span "Less than 5 minutes" at bounding box center [289, 315] width 116 height 19
click at [566, 125] on icon "button" at bounding box center [571, 126] width 19 height 19
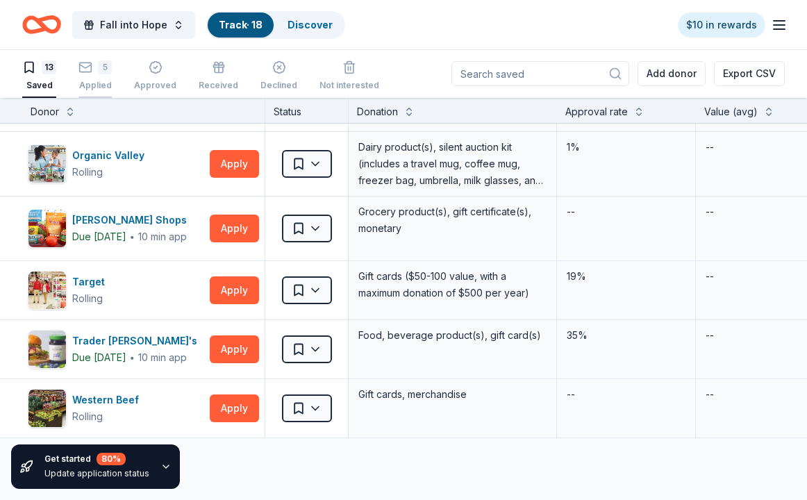
click at [106, 67] on div "5" at bounding box center [105, 60] width 14 height 14
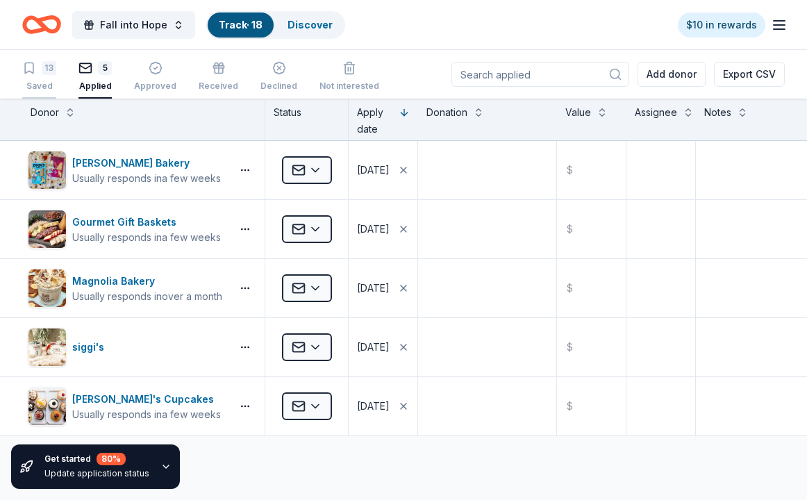
click at [48, 78] on div "13 Saved" at bounding box center [39, 76] width 34 height 31
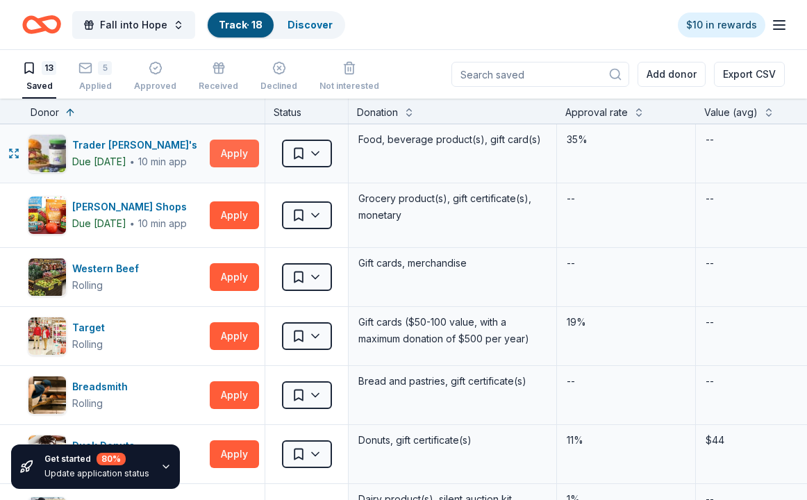
click at [240, 156] on button "Apply" at bounding box center [234, 154] width 49 height 28
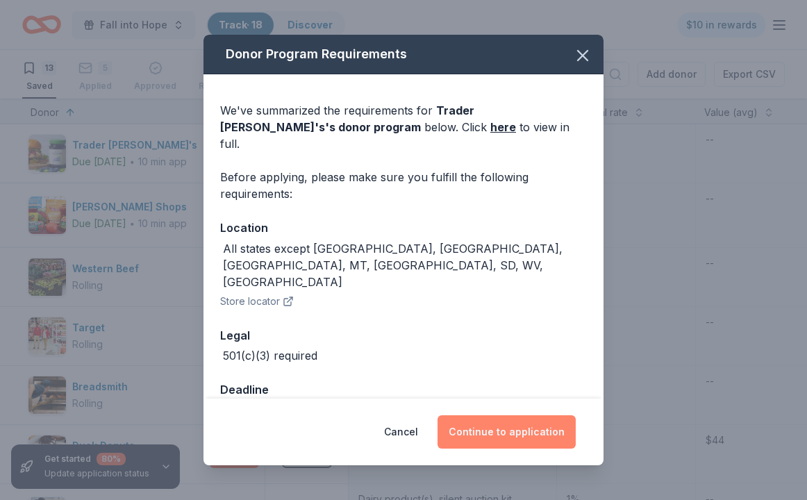
click at [523, 423] on button "Continue to application" at bounding box center [506, 431] width 138 height 33
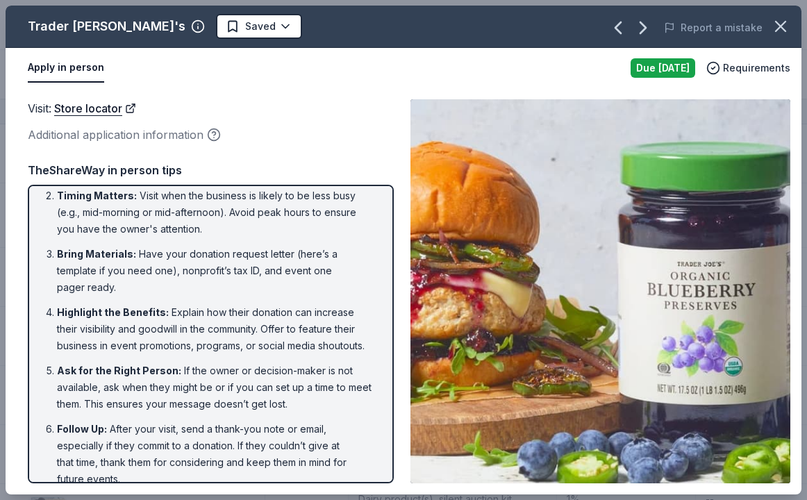
scroll to position [51, 0]
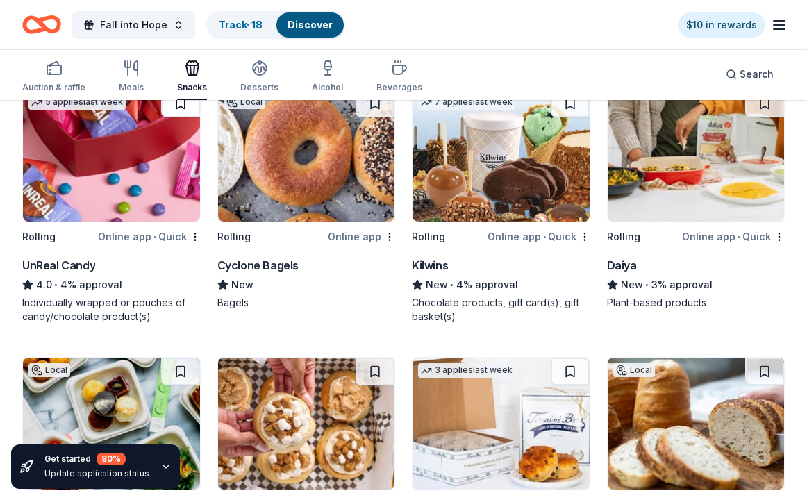
scroll to position [943, 0]
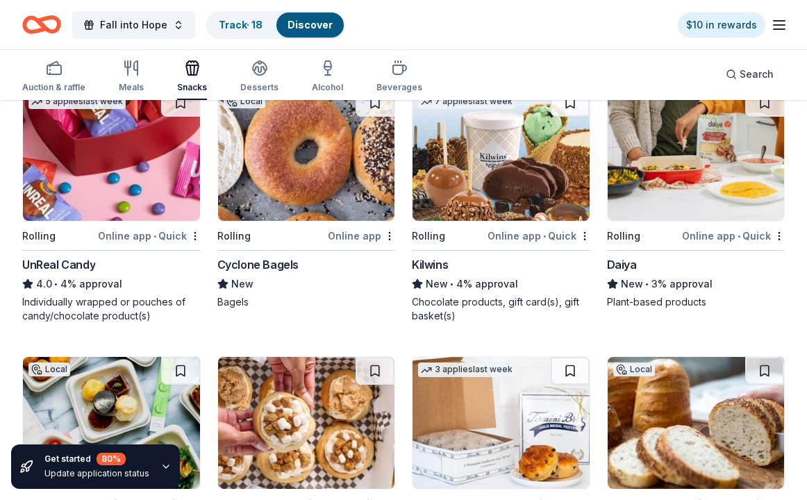
click at [283, 264] on div "Cyclone Bagels" at bounding box center [257, 264] width 81 height 17
click at [247, 22] on link "Track · 18" at bounding box center [241, 25] width 44 height 12
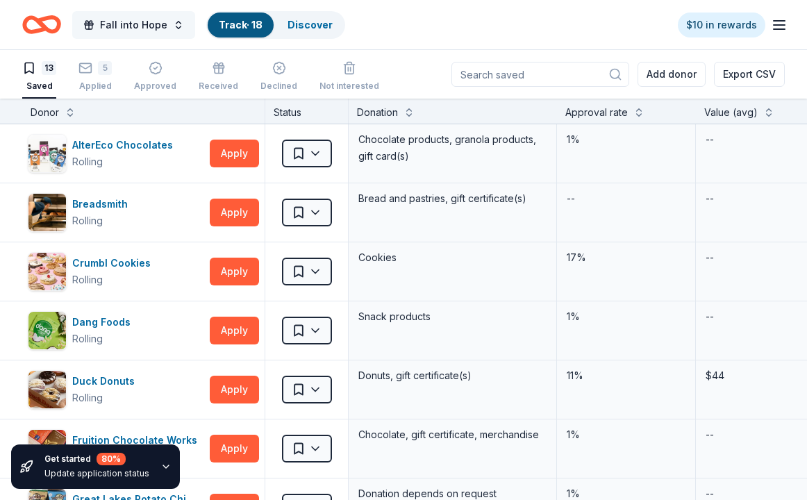
click at [121, 24] on span "Fall into Hope" at bounding box center [133, 25] width 67 height 17
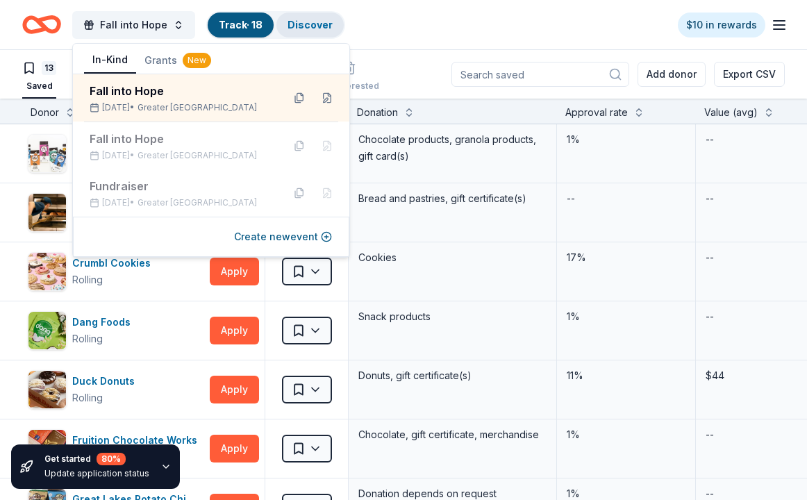
click at [312, 22] on link "Discover" at bounding box center [309, 25] width 45 height 12
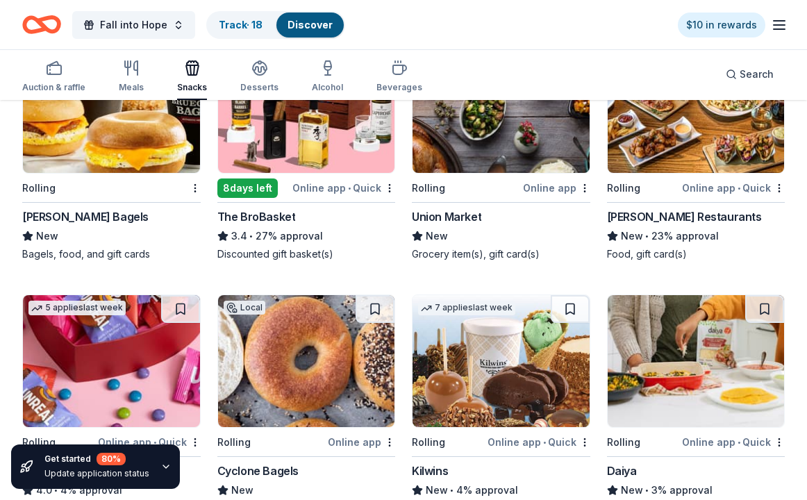
scroll to position [809, 0]
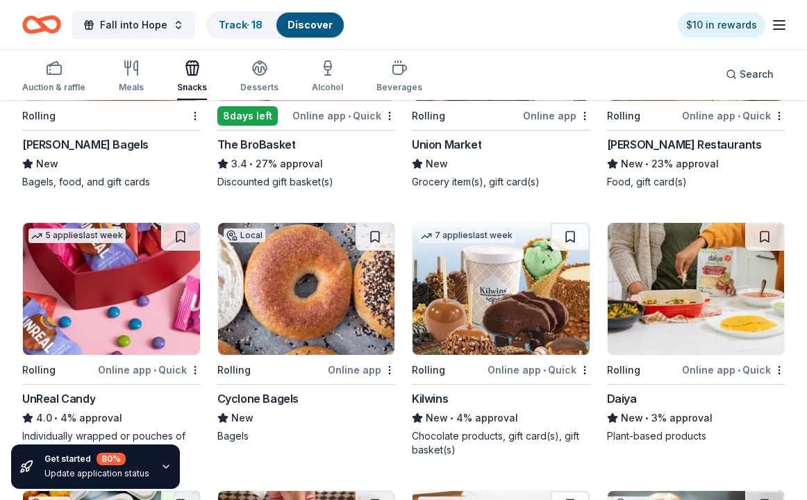
drag, startPoint x: 378, startPoint y: 234, endPoint x: 378, endPoint y: 249, distance: 14.6
click at [378, 234] on button at bounding box center [374, 237] width 39 height 28
click at [242, 27] on link "Track · 19" at bounding box center [241, 25] width 44 height 12
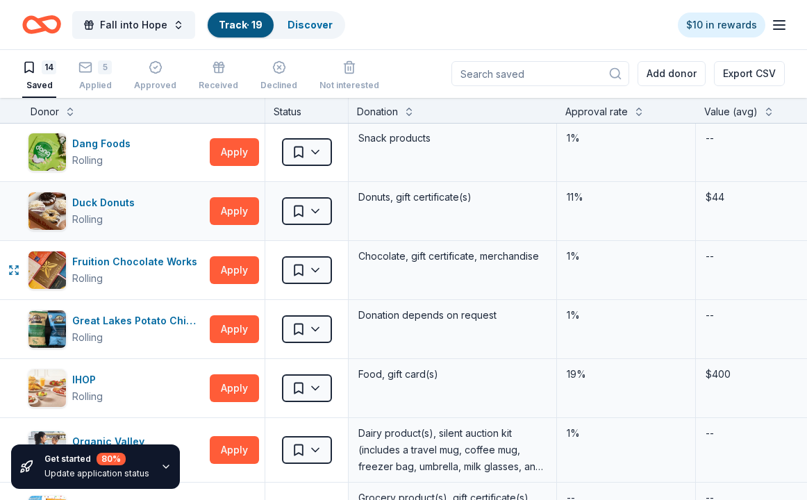
scroll to position [121, 0]
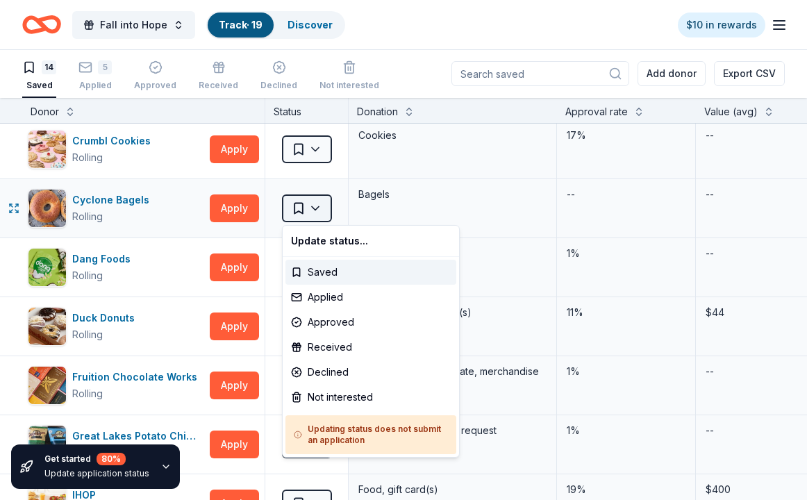
click at [316, 205] on html "Fall into Hope Track · 19 Discover $10 in rewards 14 Saved 5 Applied Approved R…" at bounding box center [403, 249] width 807 height 500
click at [328, 297] on div "Applied" at bounding box center [370, 297] width 171 height 25
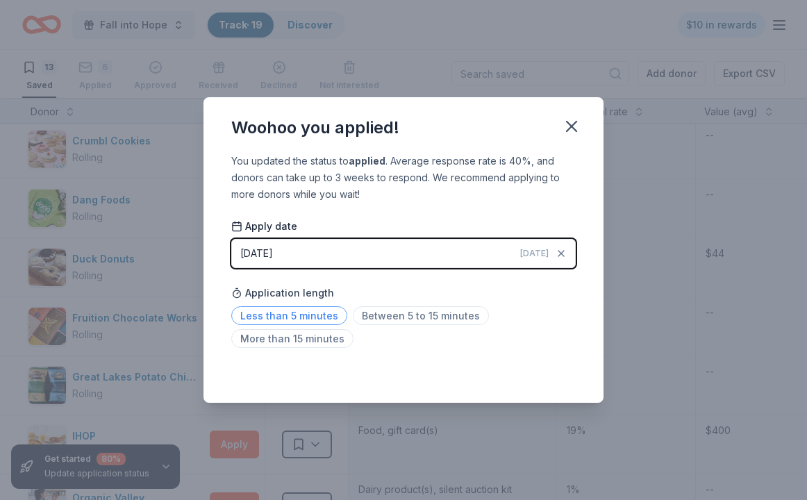
click at [323, 314] on span "Less than 5 minutes" at bounding box center [289, 315] width 116 height 19
click at [570, 125] on icon "button" at bounding box center [571, 126] width 10 height 10
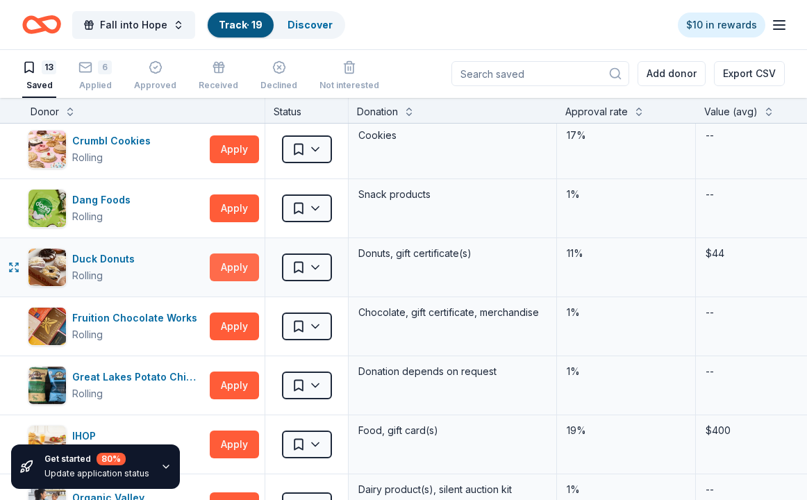
click at [233, 266] on button "Apply" at bounding box center [234, 267] width 49 height 28
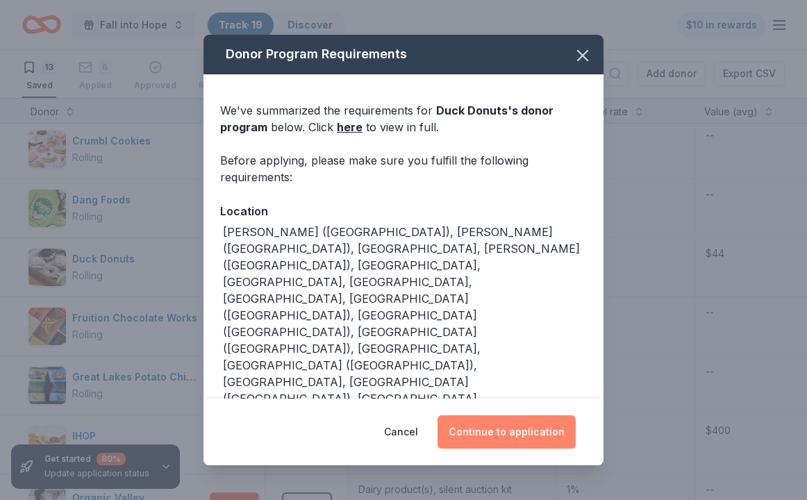
click at [466, 428] on button "Continue to application" at bounding box center [506, 431] width 138 height 33
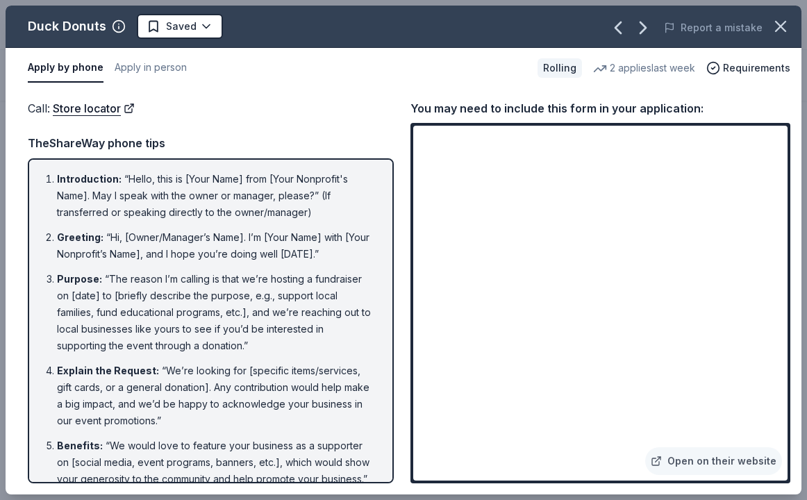
scroll to position [809, 0]
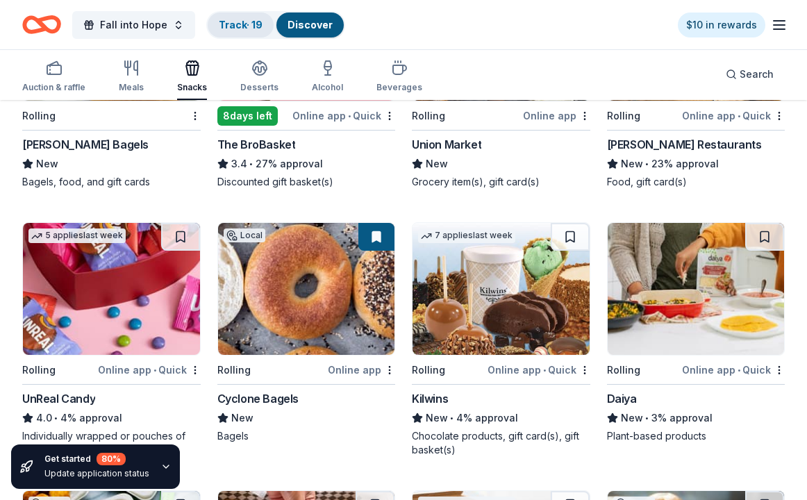
click at [239, 26] on link "Track · 19" at bounding box center [241, 25] width 44 height 12
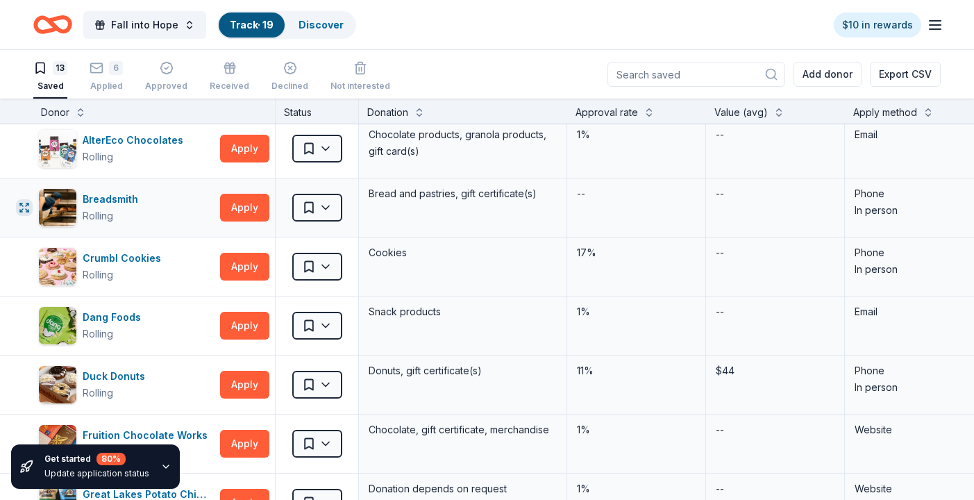
scroll to position [5, 1]
click at [24, 206] on icon "button" at bounding box center [23, 207] width 11 height 11
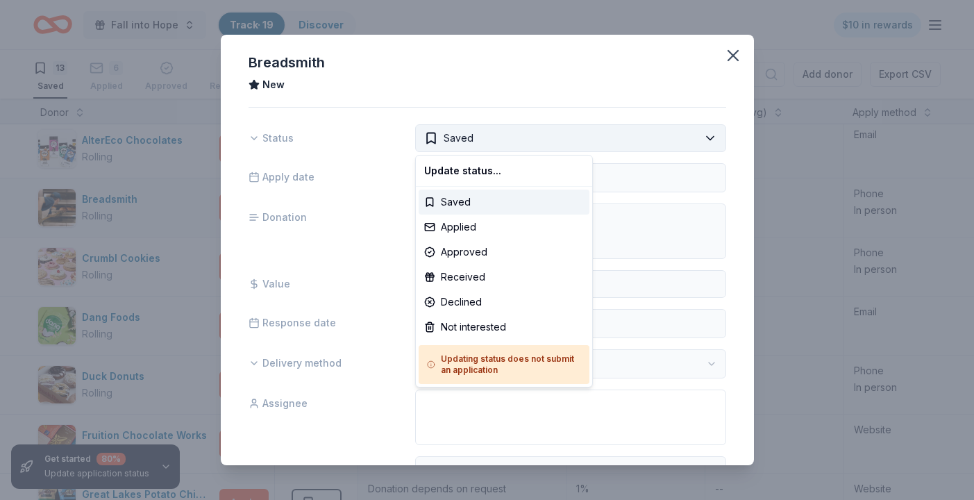
click at [708, 136] on html "Fall into Hope Track · 19 Discover $10 in rewards 13 Saved 6 Applied Approved R…" at bounding box center [487, 250] width 974 height 500
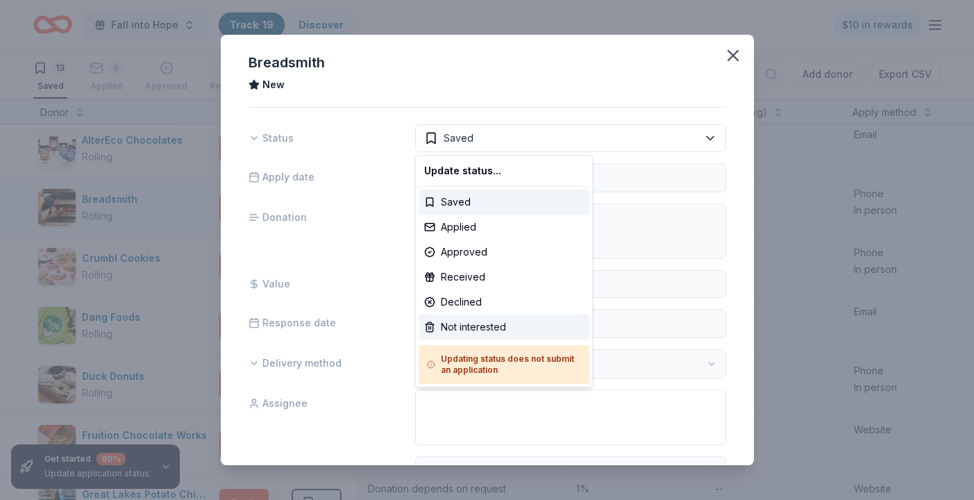
click at [492, 323] on div "Not interested" at bounding box center [504, 326] width 171 height 25
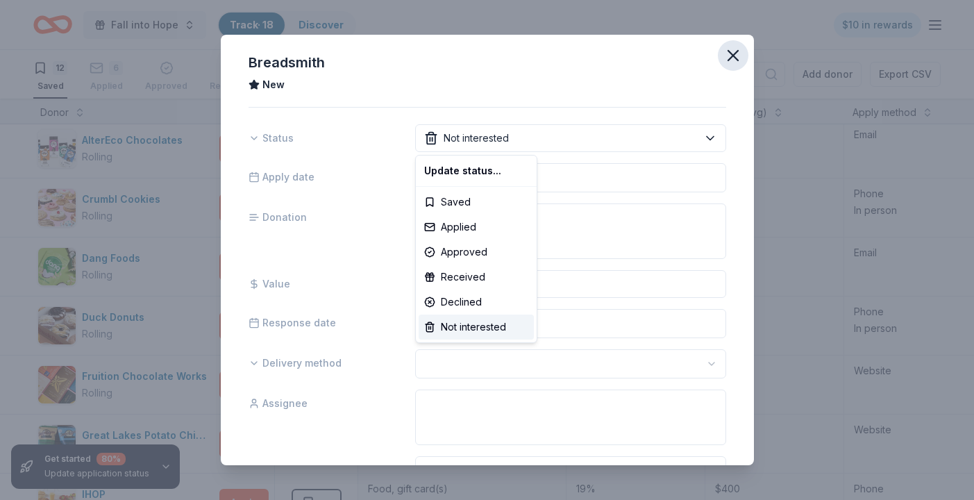
click at [729, 56] on html "Fall into Hope Track · 18 Discover $10 in rewards 12 Saved 6 Applied Approved R…" at bounding box center [487, 250] width 974 height 500
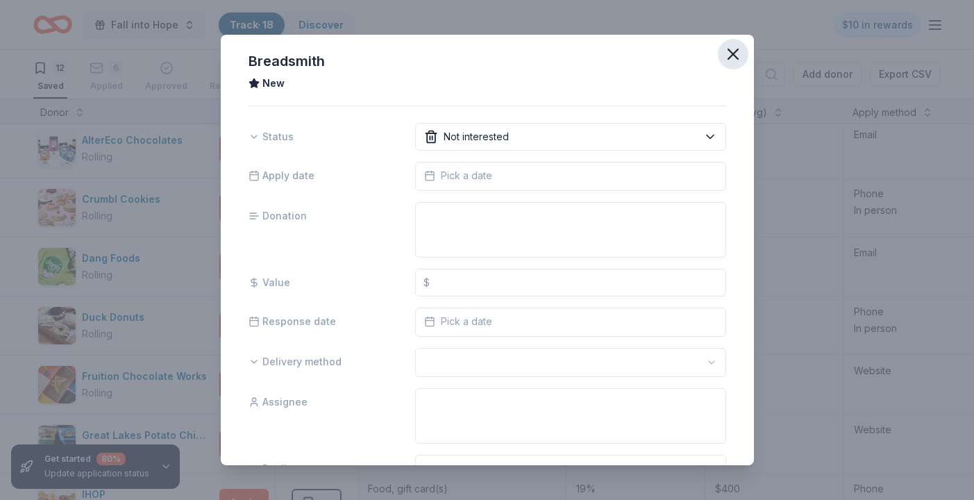
scroll to position [1, 0]
click at [734, 53] on icon "button" at bounding box center [733, 55] width 10 height 10
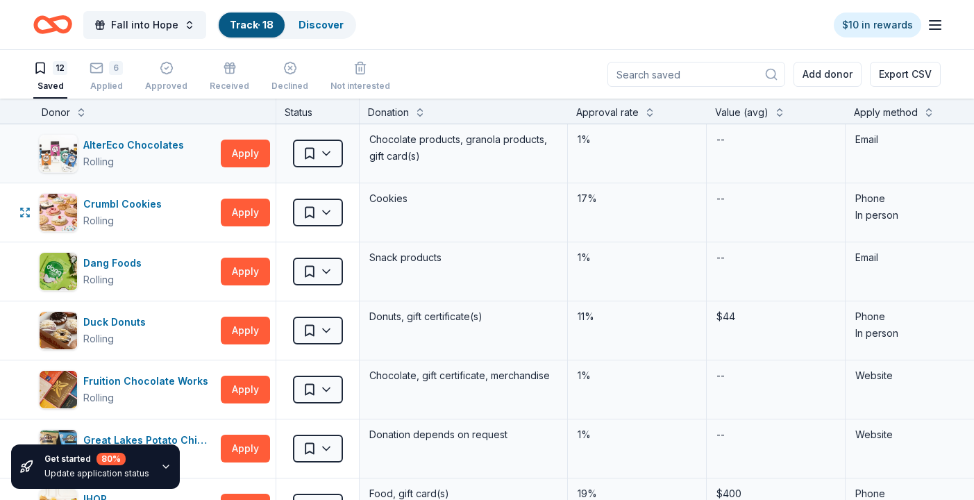
scroll to position [0, 0]
click at [243, 154] on button "Apply" at bounding box center [245, 154] width 49 height 28
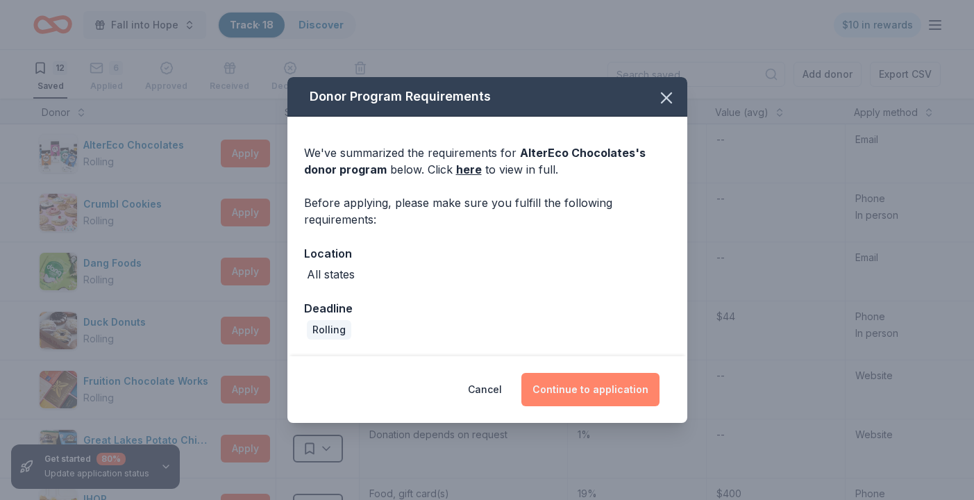
click at [606, 387] on button "Continue to application" at bounding box center [590, 389] width 138 height 33
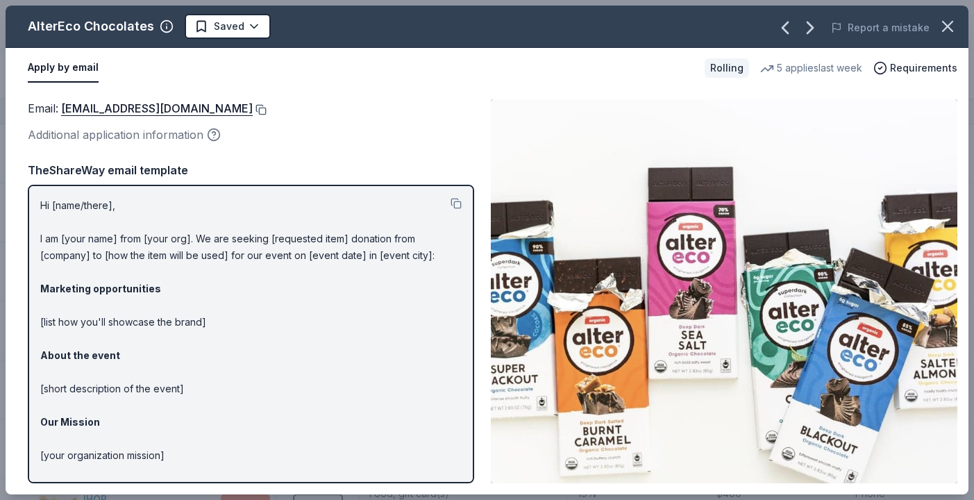
click at [253, 108] on button at bounding box center [260, 109] width 14 height 11
click at [253, 109] on button at bounding box center [260, 109] width 14 height 11
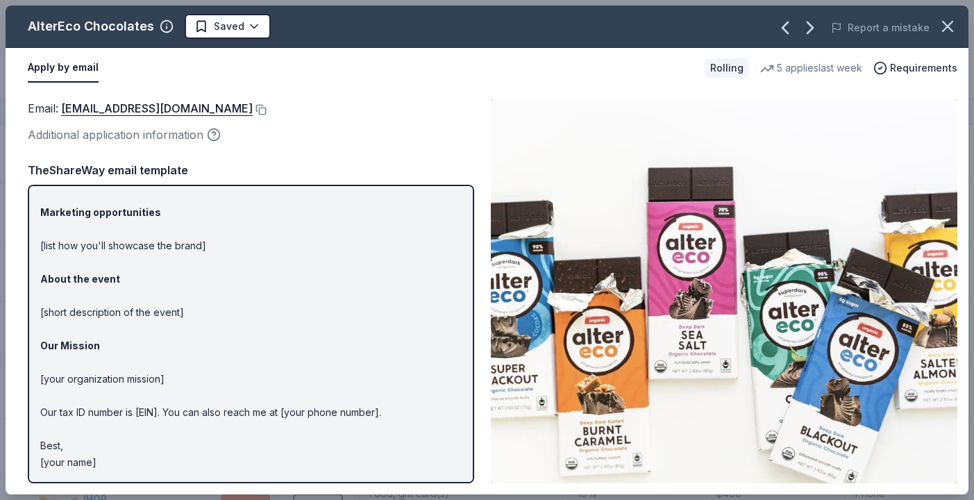
scroll to position [76, 0]
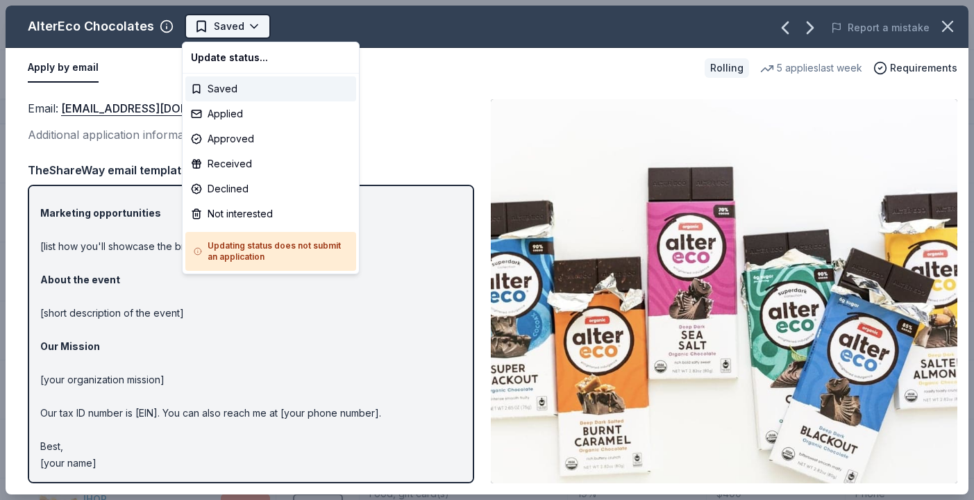
click at [195, 26] on html "Fall into Hope Track · 18 Discover $10 in rewards 12 Saved 6 Applied Approved R…" at bounding box center [487, 250] width 974 height 500
click at [223, 112] on div "Applied" at bounding box center [270, 113] width 171 height 25
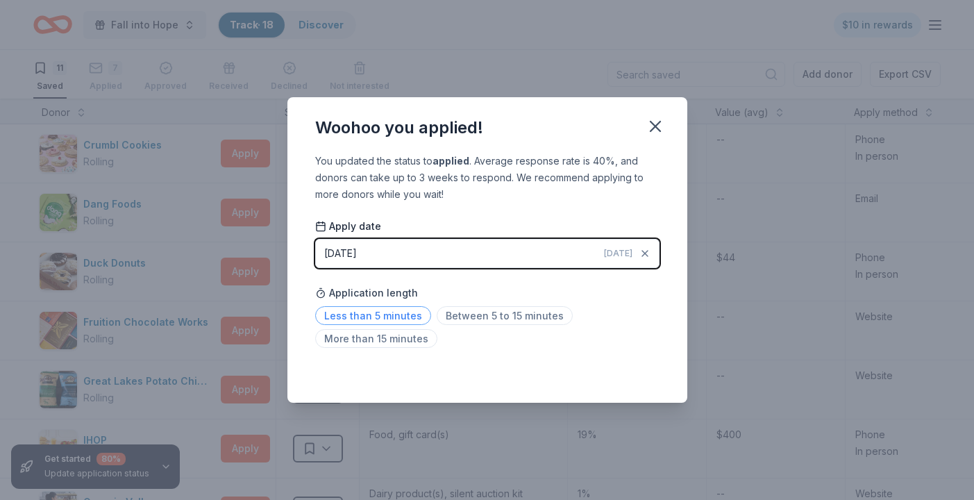
click at [405, 312] on span "Less than 5 minutes" at bounding box center [373, 315] width 116 height 19
click at [657, 129] on icon "button" at bounding box center [655, 126] width 10 height 10
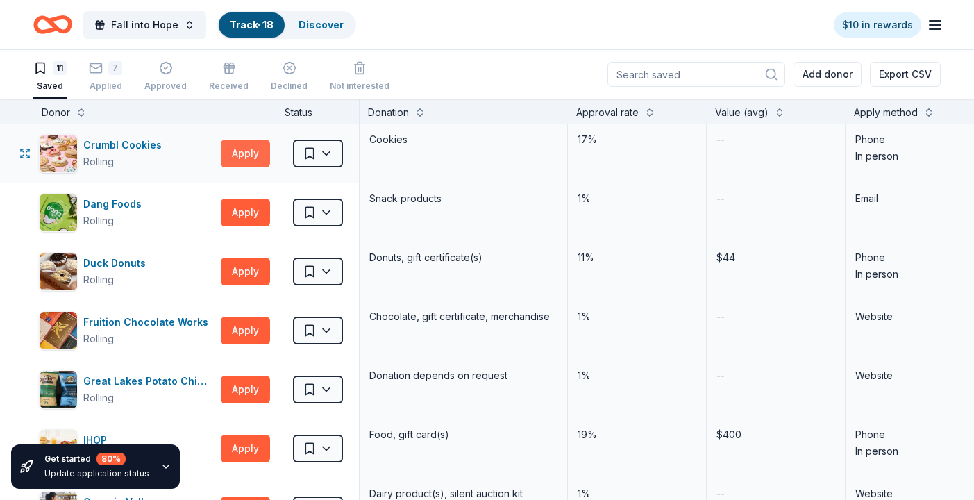
click at [250, 156] on button "Apply" at bounding box center [245, 154] width 49 height 28
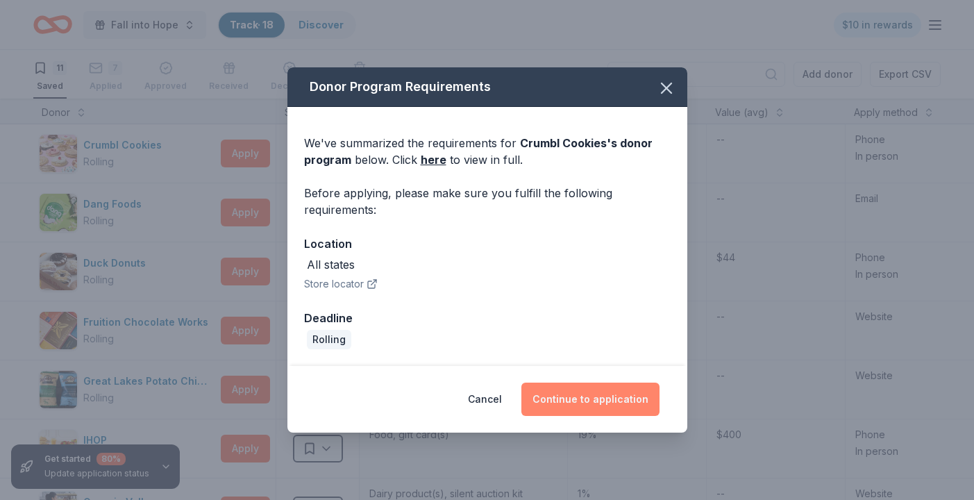
click at [634, 399] on button "Continue to application" at bounding box center [590, 398] width 138 height 33
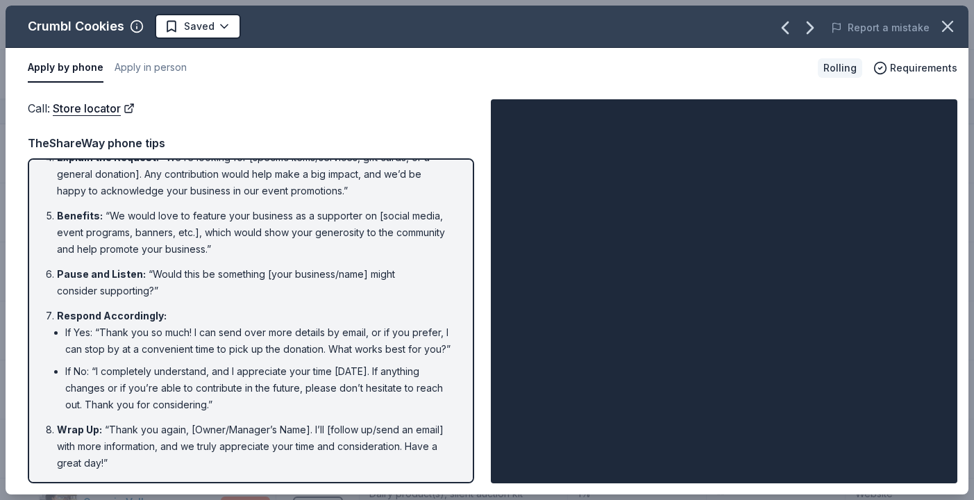
scroll to position [196, 0]
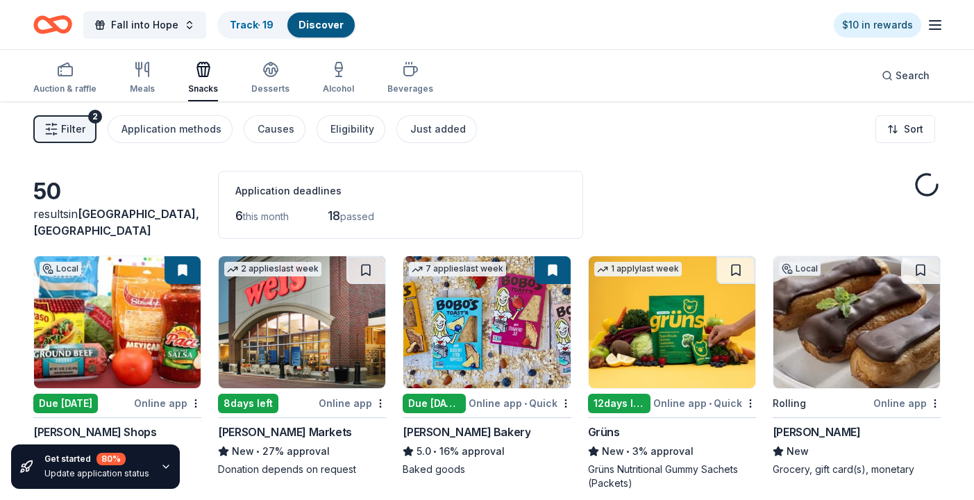
scroll to position [809, 0]
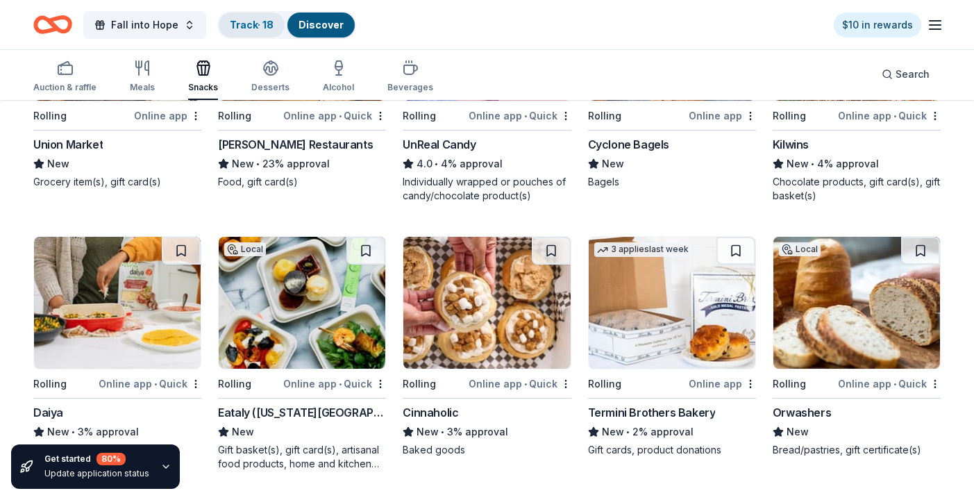
click at [253, 26] on link "Track · 18" at bounding box center [252, 25] width 44 height 12
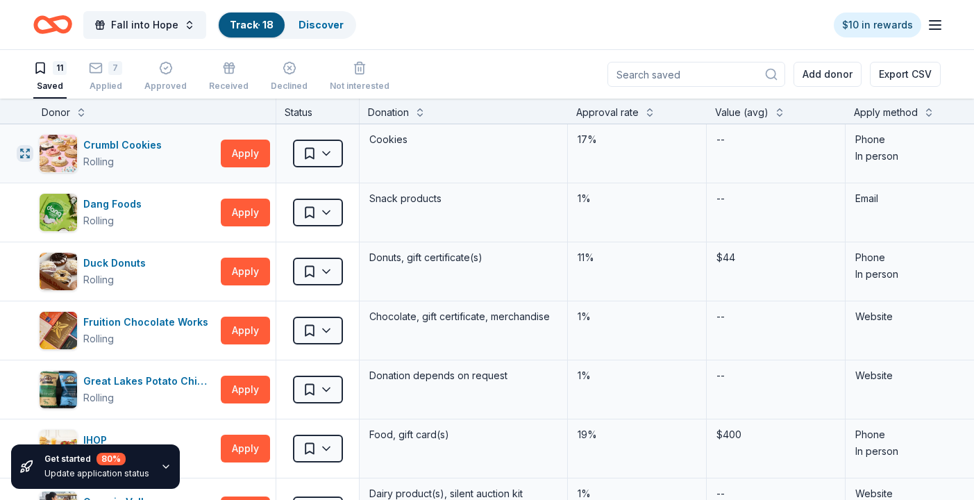
click at [24, 149] on icon "button" at bounding box center [24, 153] width 11 height 11
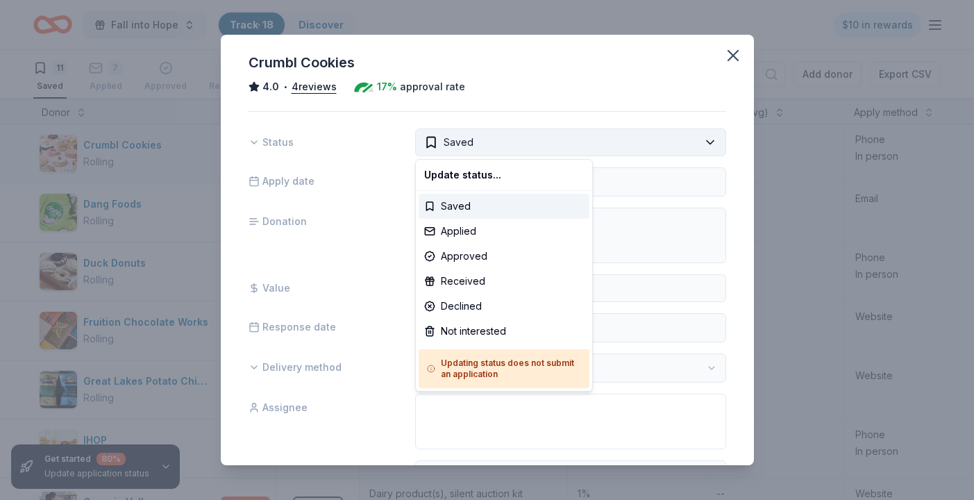
click at [710, 142] on html "Fall into Hope Track · 18 Discover $10 in rewards 11 Saved 7 Applied Approved R…" at bounding box center [487, 250] width 974 height 500
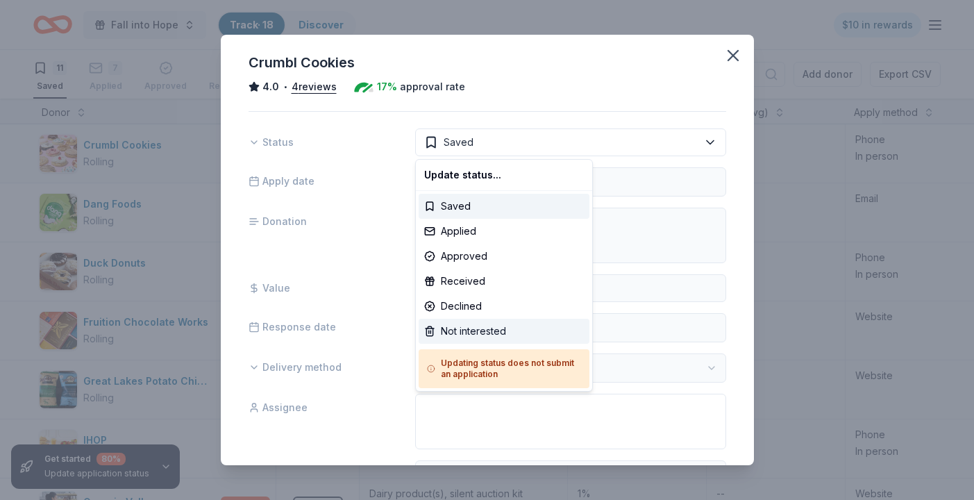
click at [494, 330] on div "Not interested" at bounding box center [504, 331] width 171 height 25
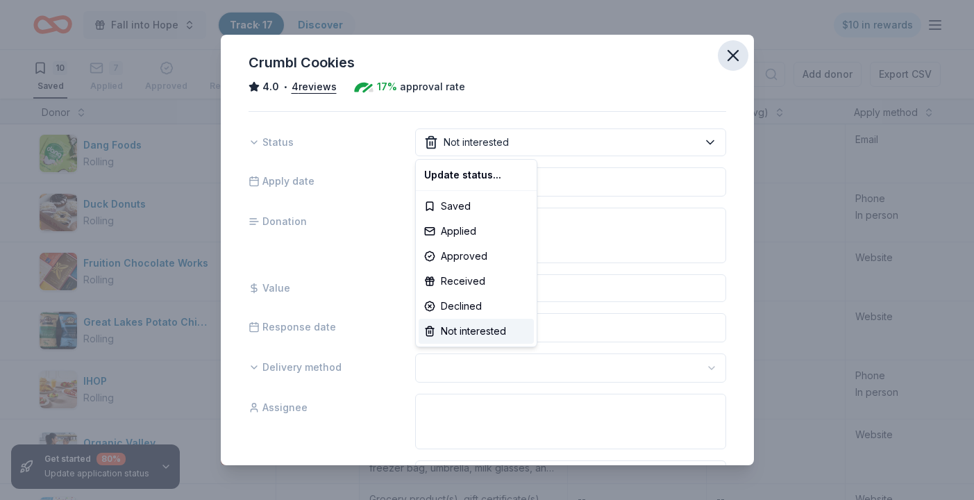
click at [733, 57] on html "Fall into Hope Track · 17 Discover $10 in rewards 10 Saved 7 Applied Approved R…" at bounding box center [487, 250] width 974 height 500
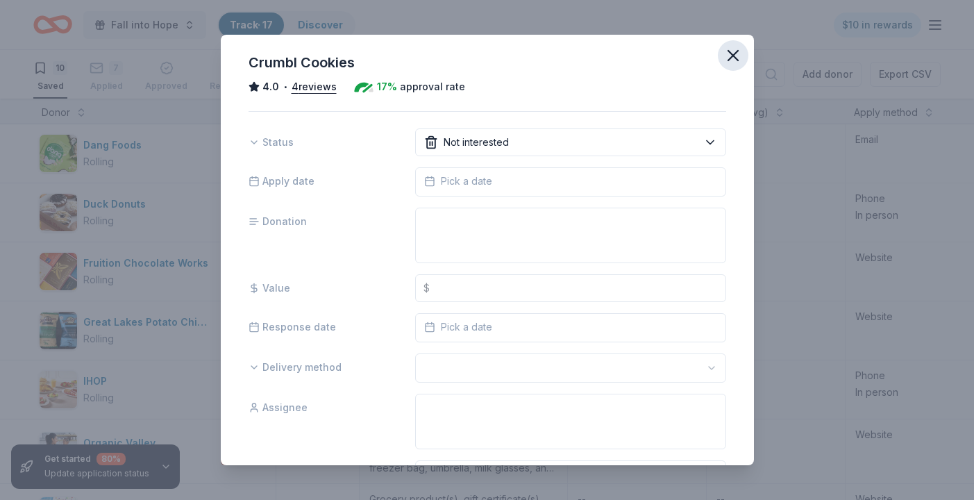
click at [734, 57] on icon "button" at bounding box center [733, 56] width 10 height 10
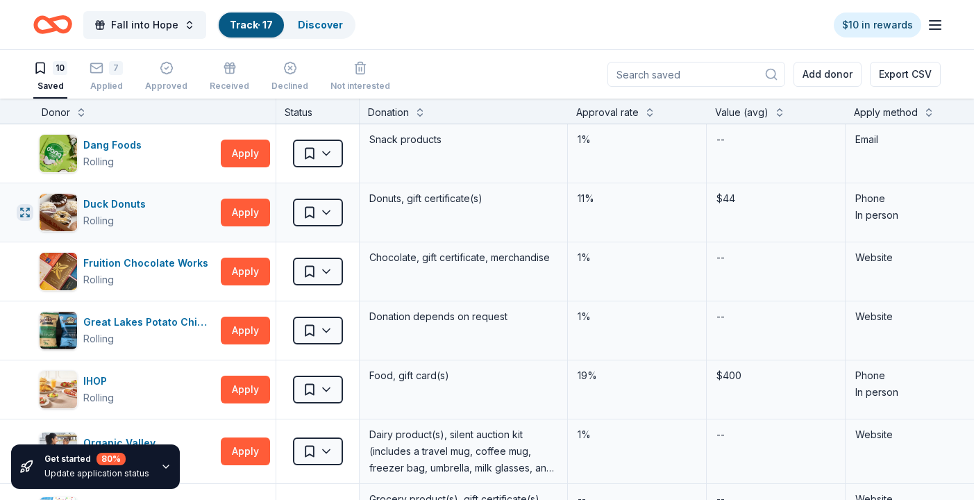
click at [27, 210] on icon "button" at bounding box center [27, 209] width 3 height 3
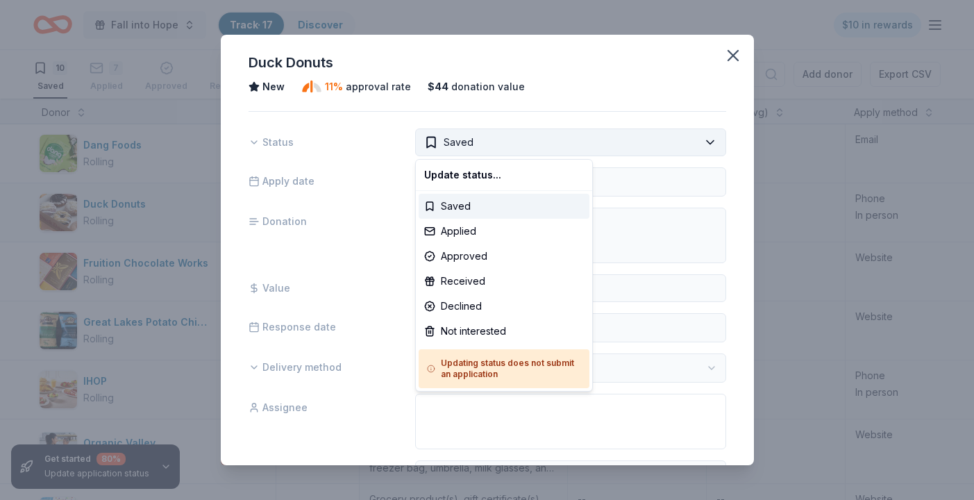
click at [710, 141] on html "Fall into Hope Track · 17 Discover $10 in rewards 10 Saved 7 Applied Approved R…" at bounding box center [487, 250] width 974 height 500
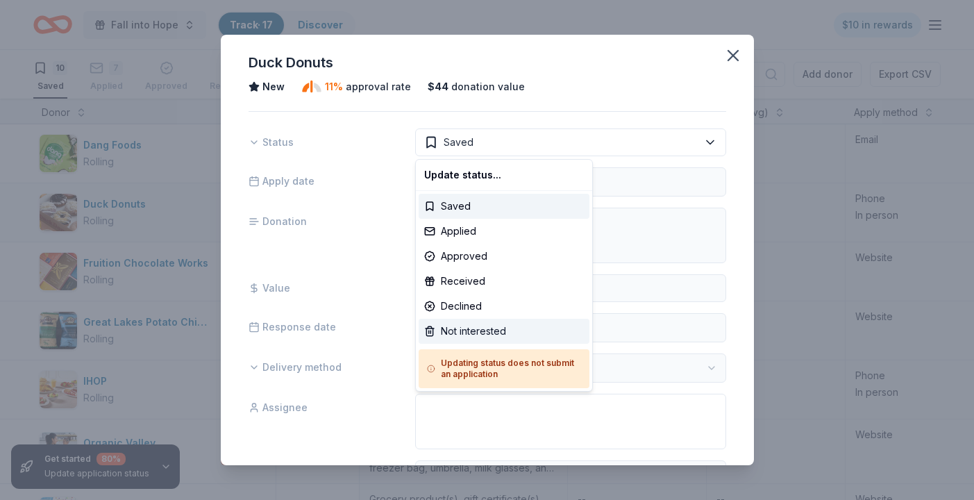
click at [494, 330] on div "Not interested" at bounding box center [504, 331] width 171 height 25
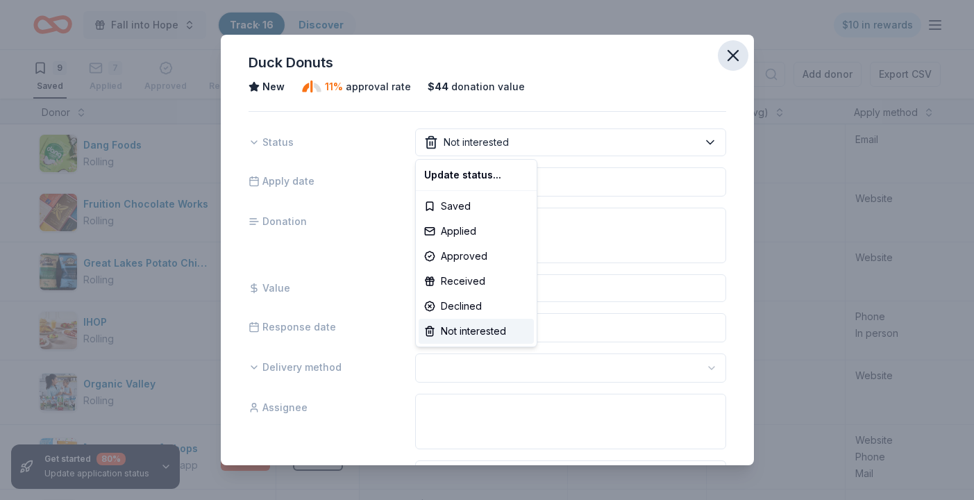
click at [734, 54] on html "Fall into Hope Track · 16 Discover $10 in rewards 9 Saved 7 Applied Approved Re…" at bounding box center [487, 250] width 974 height 500
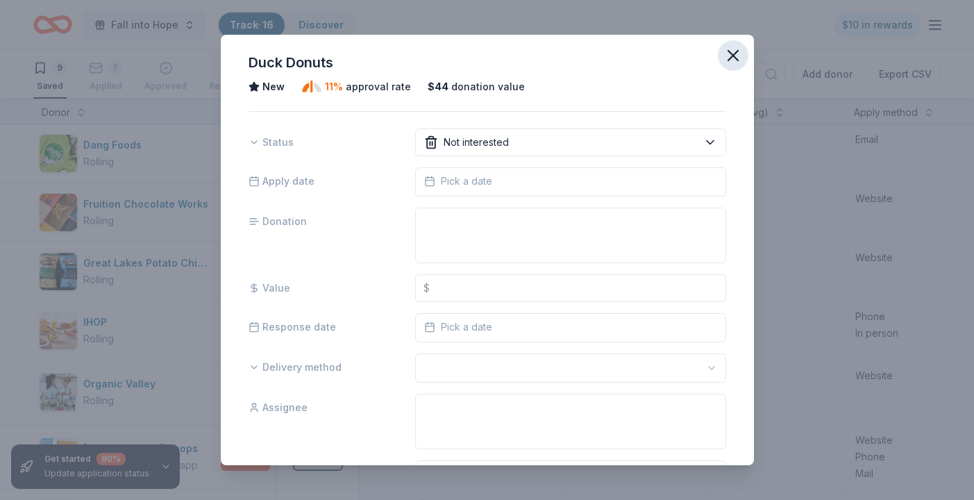
click at [737, 54] on icon "button" at bounding box center [732, 55] width 19 height 19
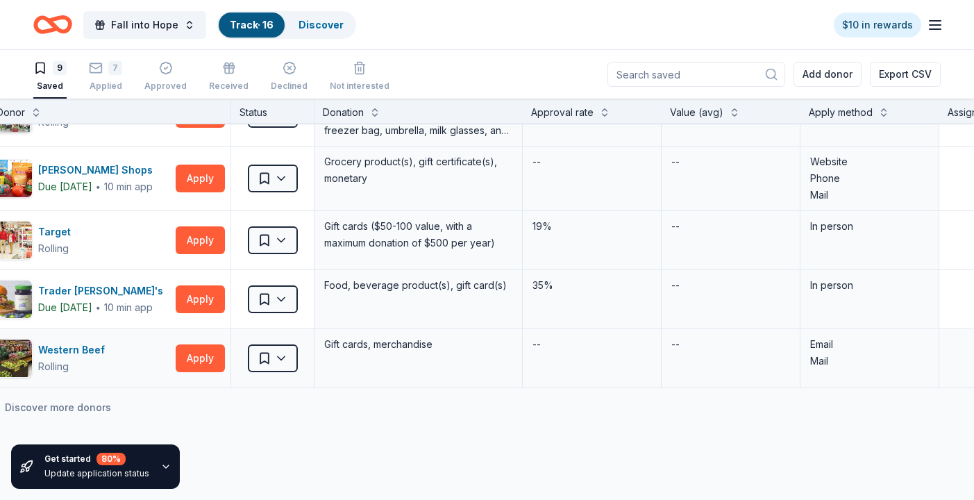
scroll to position [278, 44]
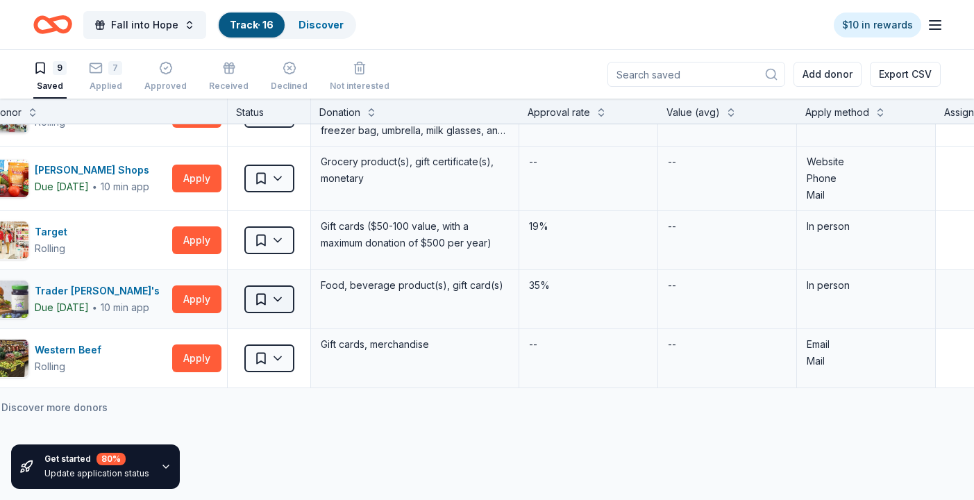
click at [283, 297] on html "Fall into Hope Track · 16 Discover $10 in rewards 9 Saved 7 Applied Approved Re…" at bounding box center [487, 250] width 974 height 500
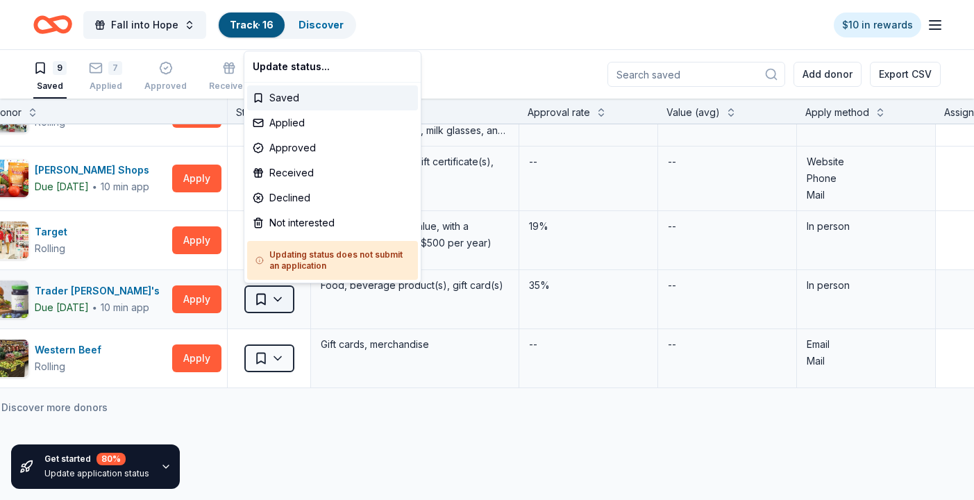
scroll to position [278, 49]
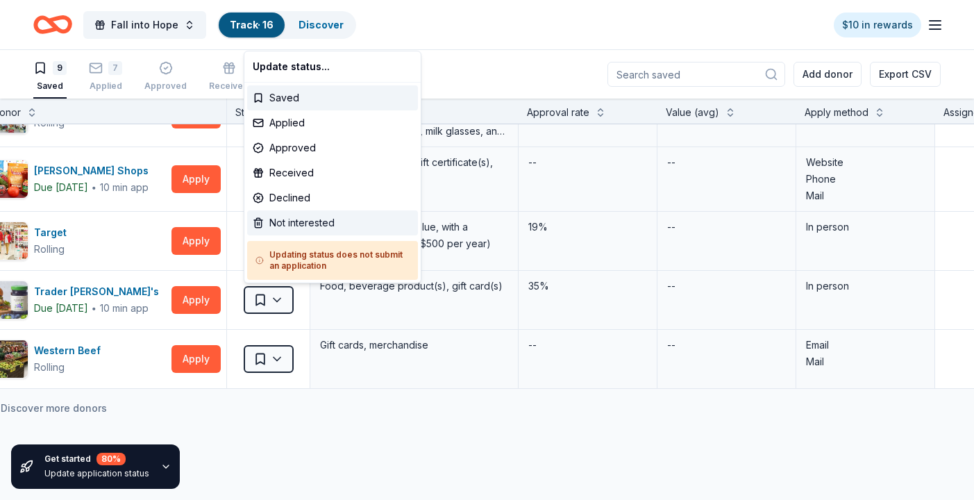
click at [301, 219] on div "Not interested" at bounding box center [332, 222] width 171 height 25
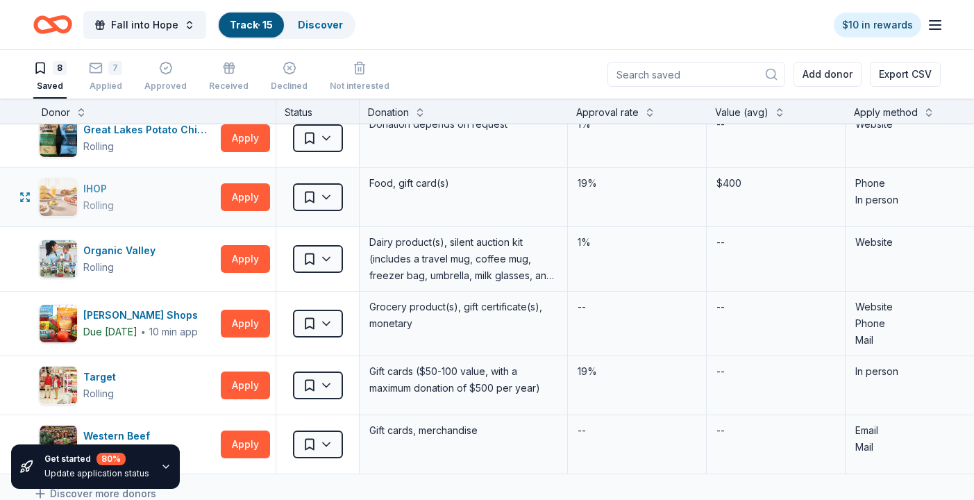
scroll to position [133, 0]
click at [329, 196] on html "Fall into Hope Track · 15 Discover $10 in rewards 8 Saved 7 Applied Approved Re…" at bounding box center [487, 250] width 974 height 500
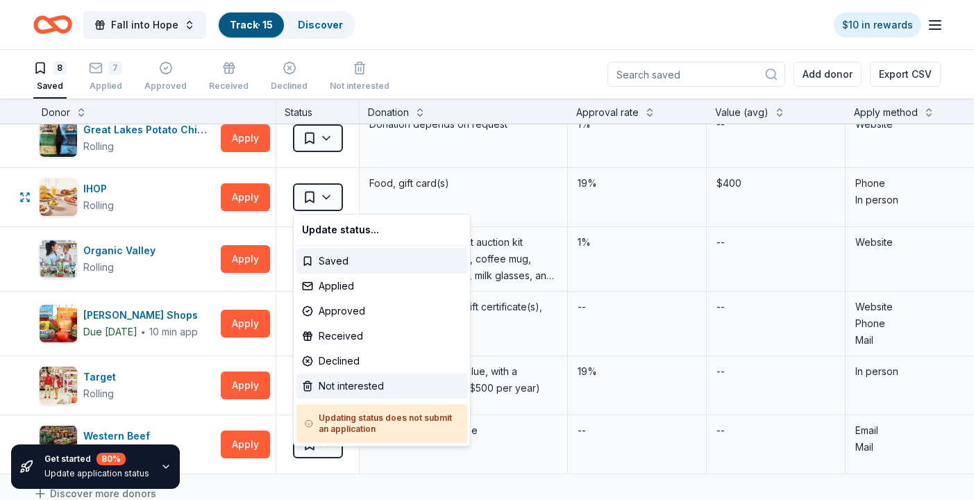
click at [342, 384] on div "Not interested" at bounding box center [381, 385] width 171 height 25
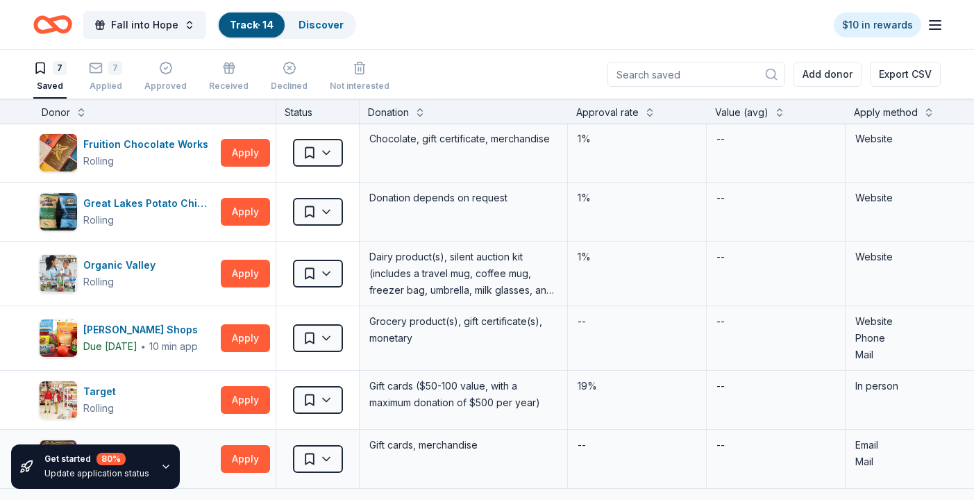
scroll to position [60, 0]
click at [253, 206] on button "Apply" at bounding box center [245, 212] width 49 height 28
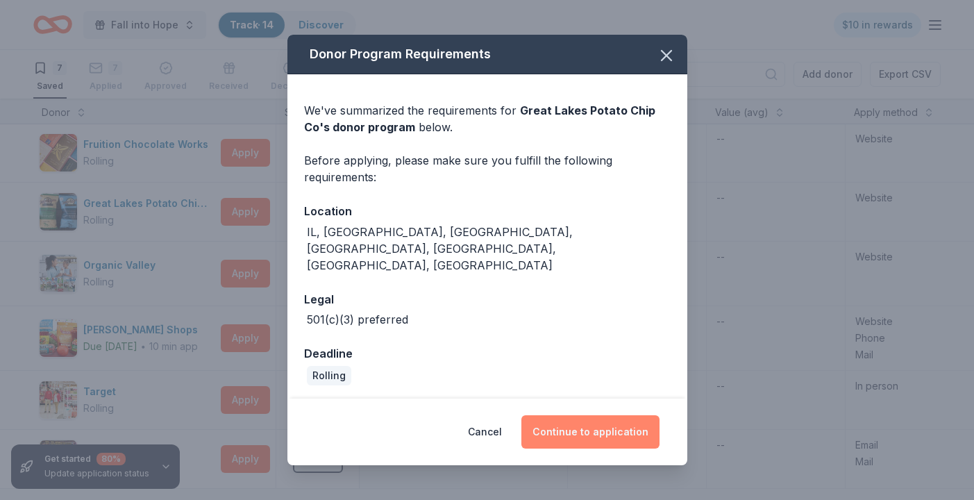
click at [618, 415] on button "Continue to application" at bounding box center [590, 431] width 138 height 33
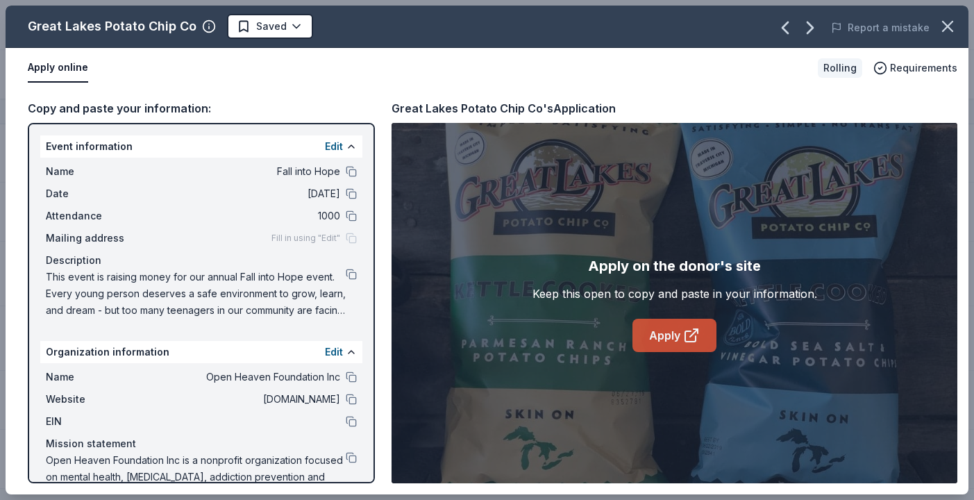
click at [687, 342] on icon at bounding box center [690, 336] width 10 height 10
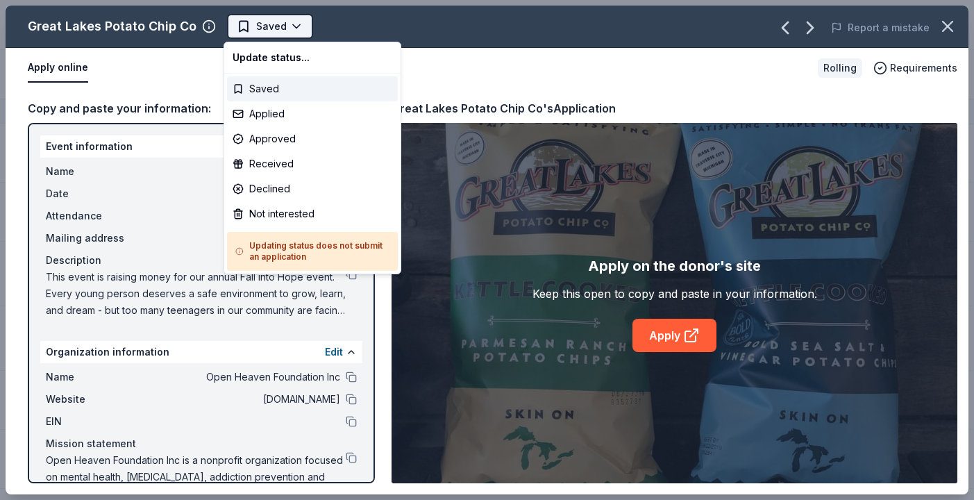
click at [237, 19] on html "Fall into Hope Track · 14 Discover $10 in rewards 7 Saved 7 Applied Approved Re…" at bounding box center [487, 250] width 974 height 500
click at [266, 111] on div "Applied" at bounding box center [312, 113] width 171 height 25
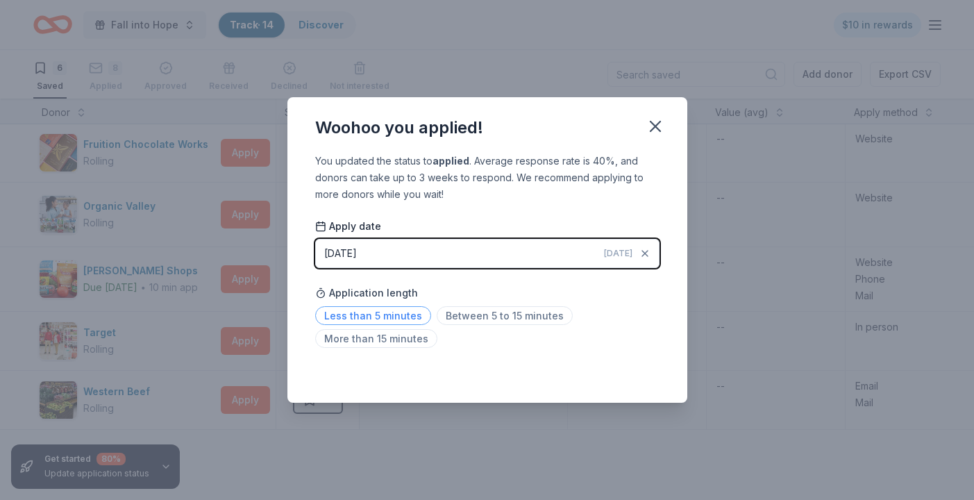
click at [418, 314] on span "Less than 5 minutes" at bounding box center [373, 315] width 116 height 19
click at [652, 126] on icon "button" at bounding box center [655, 126] width 19 height 19
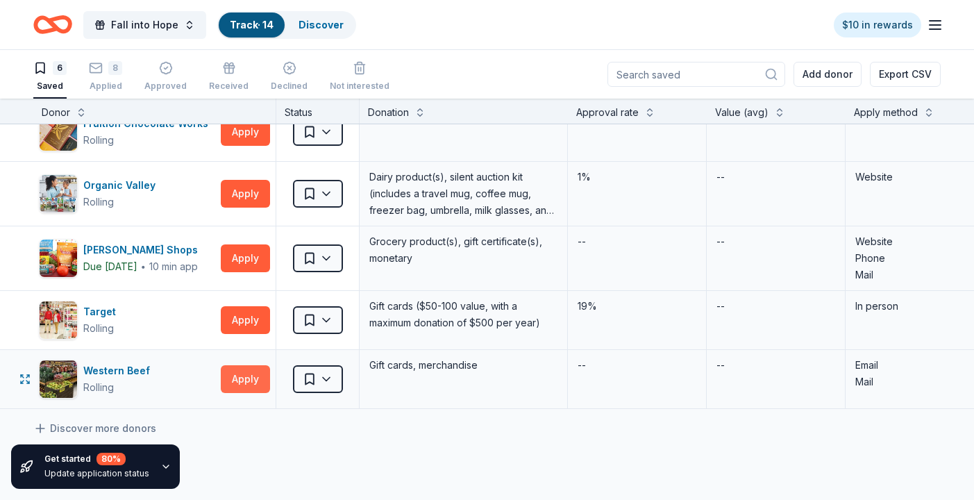
scroll to position [79, 1]
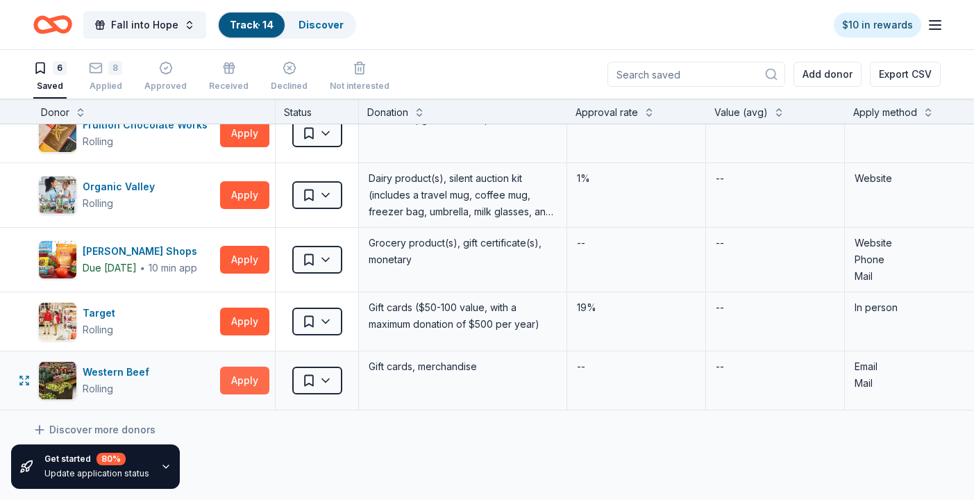
click at [243, 379] on button "Apply" at bounding box center [244, 381] width 49 height 28
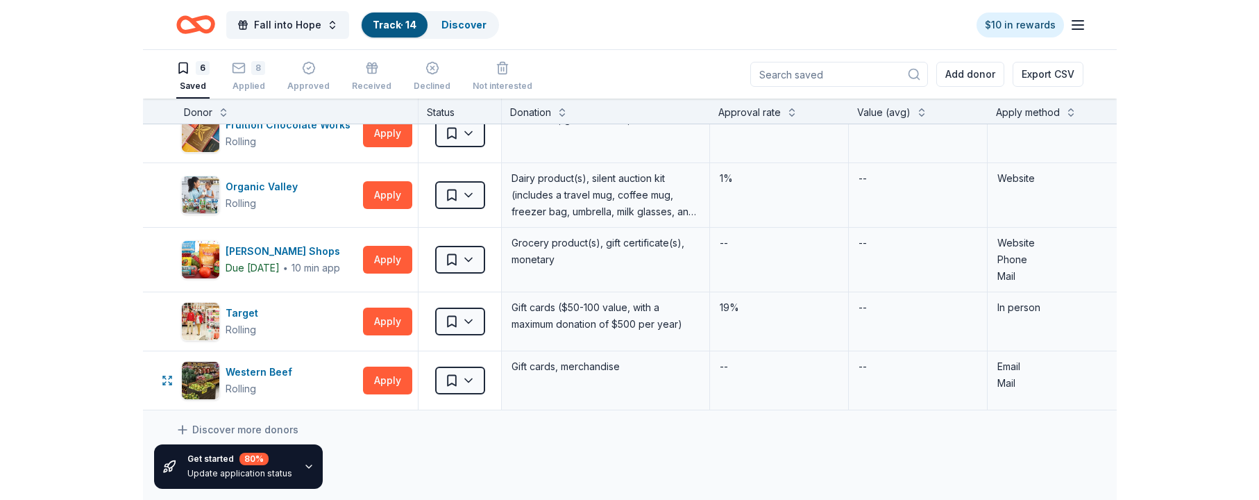
scroll to position [79, 0]
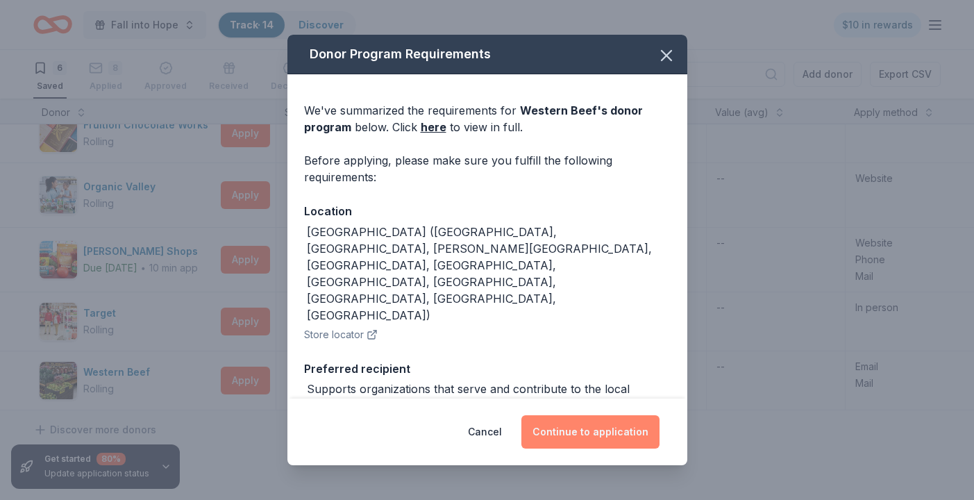
click at [559, 432] on button "Continue to application" at bounding box center [590, 431] width 138 height 33
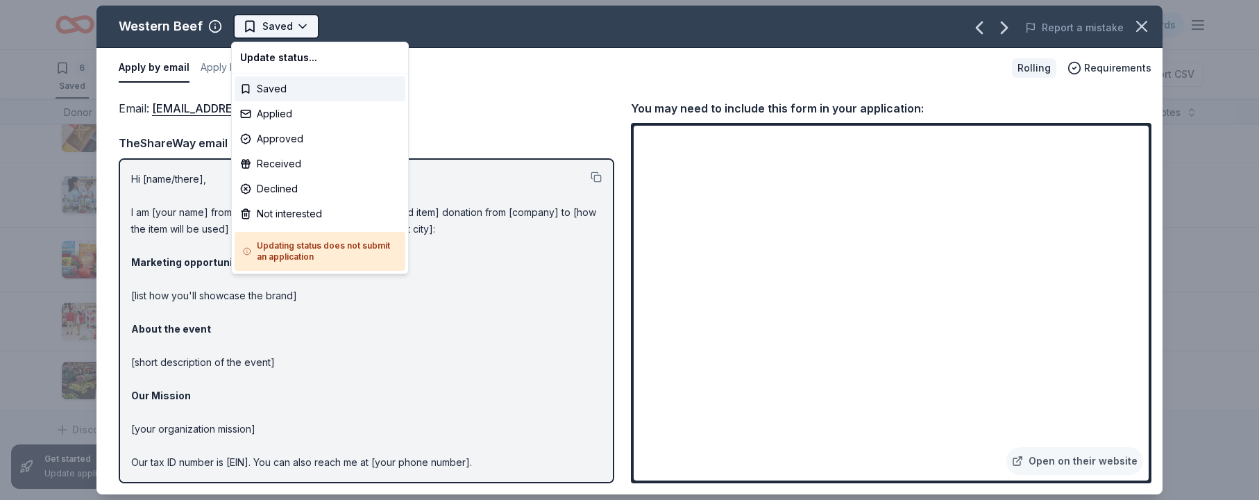
click at [279, 24] on html "Fall into Hope Track · 14 Discover $10 in rewards 6 Saved 8 Applied Approved Re…" at bounding box center [629, 250] width 1259 height 500
click at [269, 114] on div "Applied" at bounding box center [320, 113] width 171 height 25
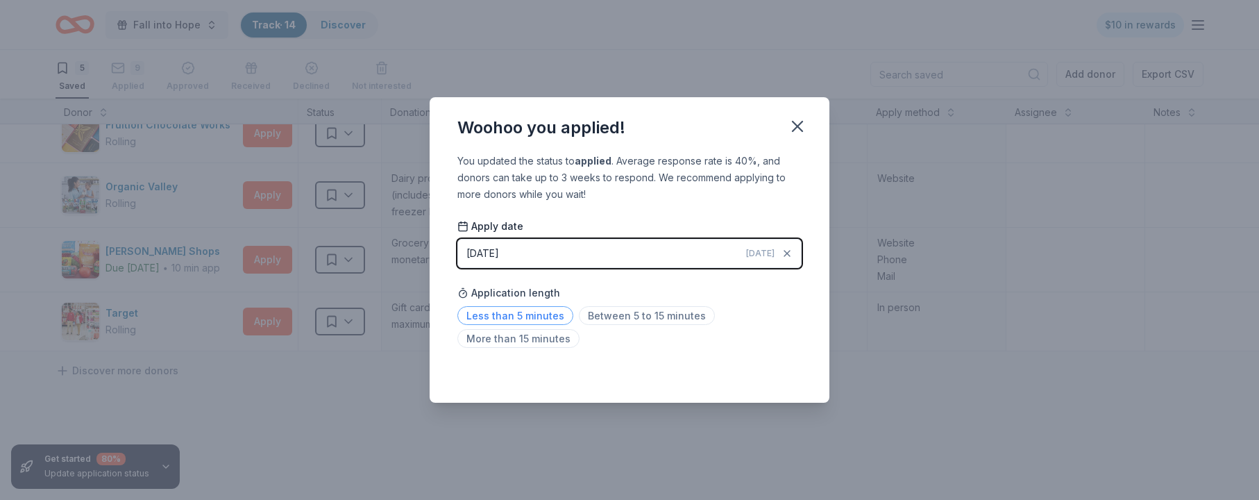
click at [541, 312] on span "Less than 5 minutes" at bounding box center [515, 315] width 116 height 19
click at [800, 125] on icon "button" at bounding box center [797, 126] width 19 height 19
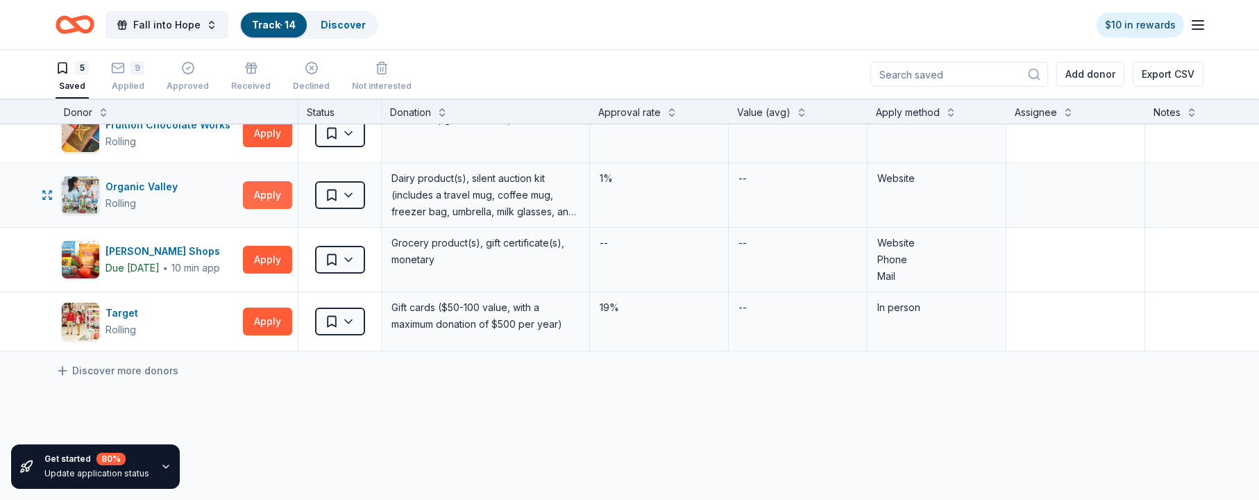
click at [275, 192] on button "Apply" at bounding box center [267, 195] width 49 height 28
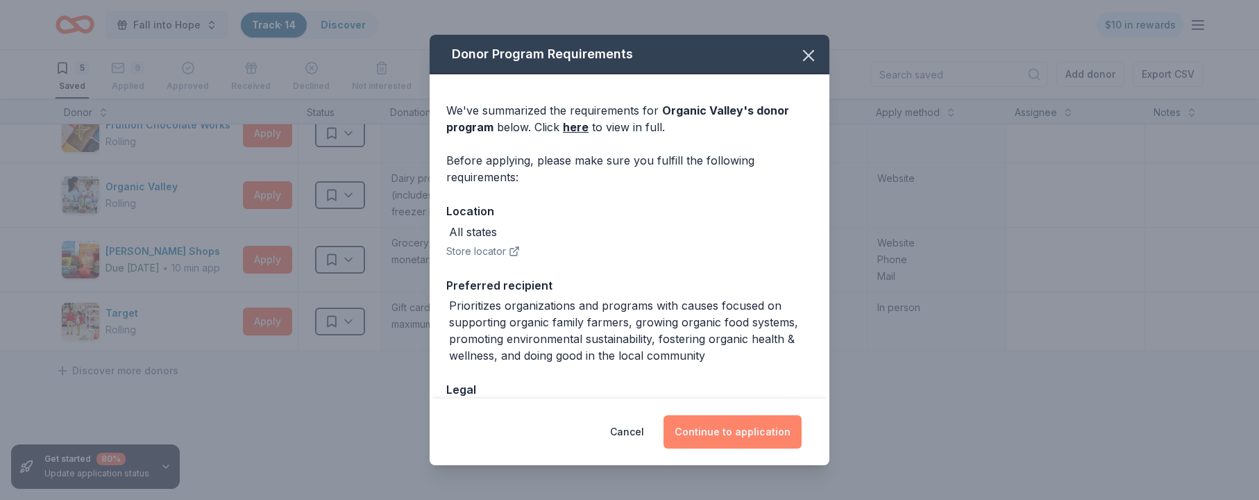
click at [739, 438] on button "Continue to application" at bounding box center [733, 431] width 138 height 33
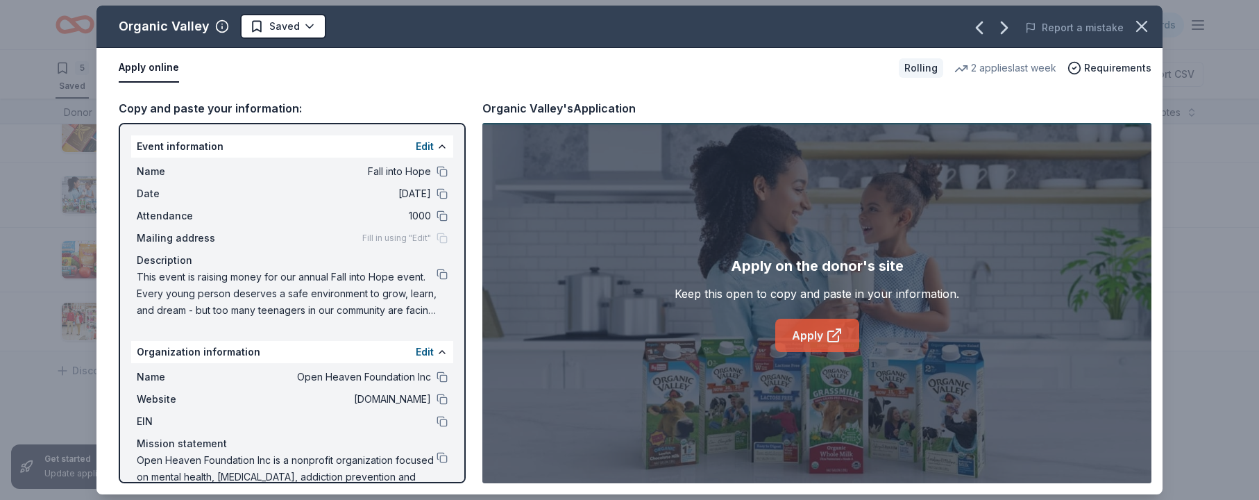
click at [806, 335] on link "Apply" at bounding box center [817, 335] width 84 height 33
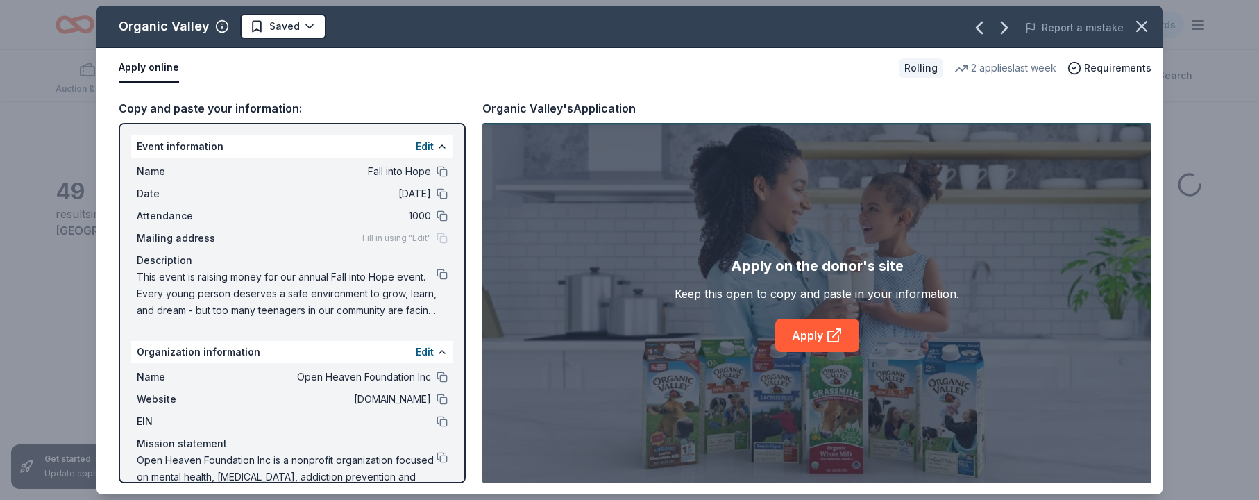
scroll to position [809, 0]
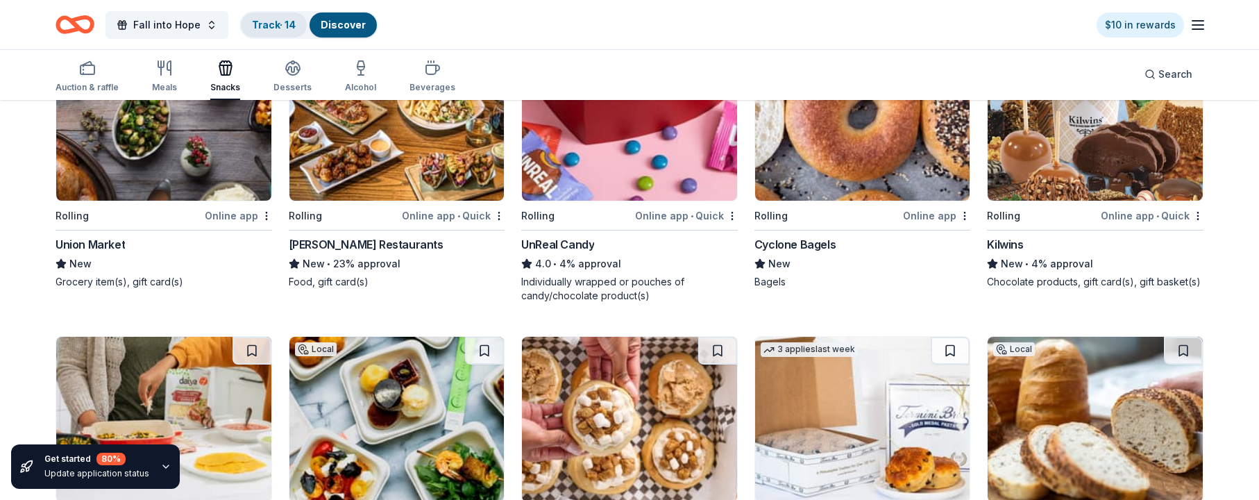
click at [266, 27] on link "Track · 14" at bounding box center [274, 25] width 44 height 12
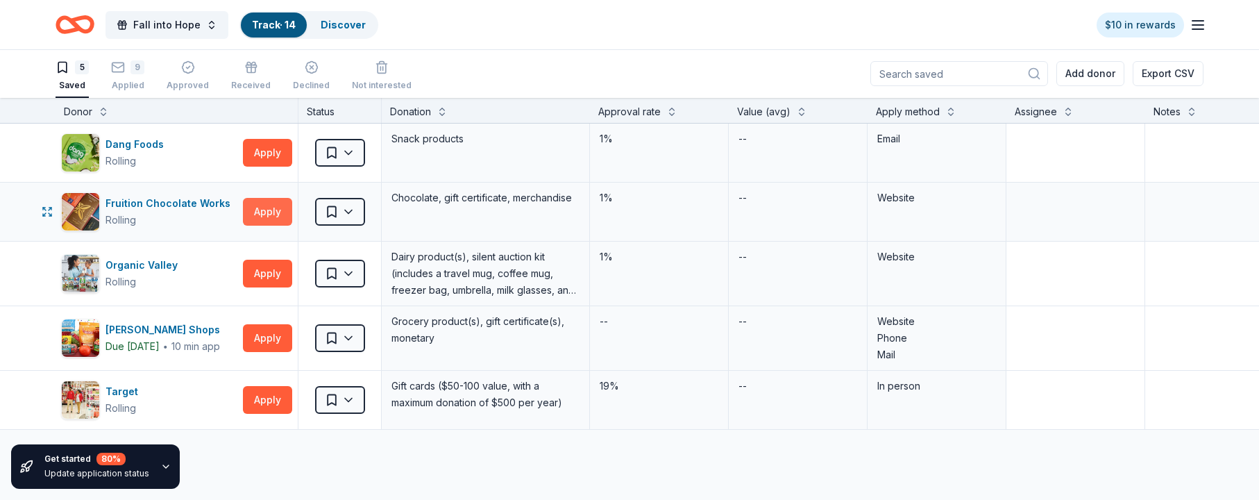
click at [256, 210] on button "Apply" at bounding box center [267, 212] width 49 height 28
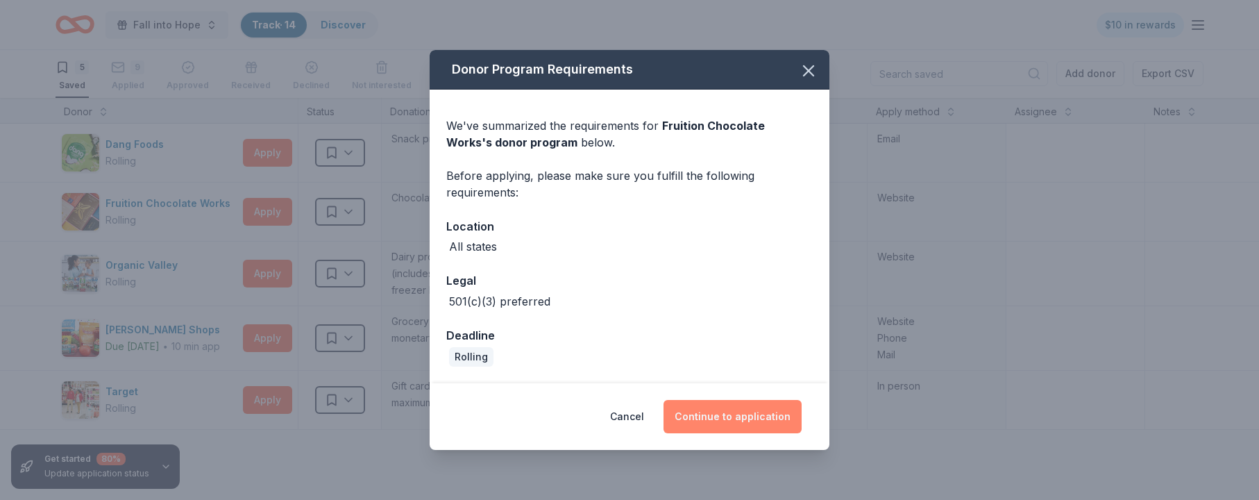
click at [748, 414] on button "Continue to application" at bounding box center [733, 416] width 138 height 33
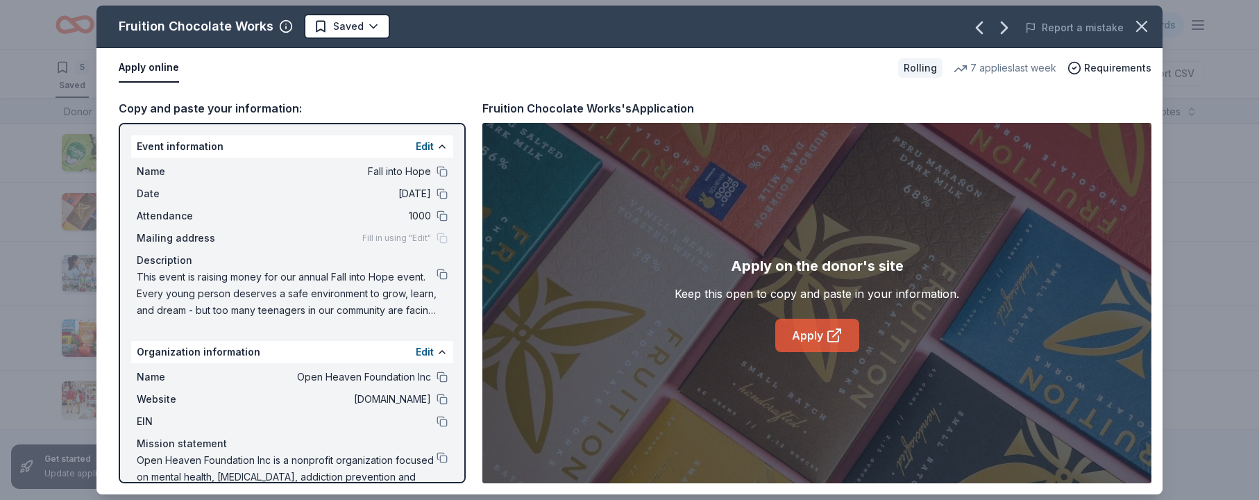
click at [806, 333] on link "Apply" at bounding box center [817, 335] width 84 height 33
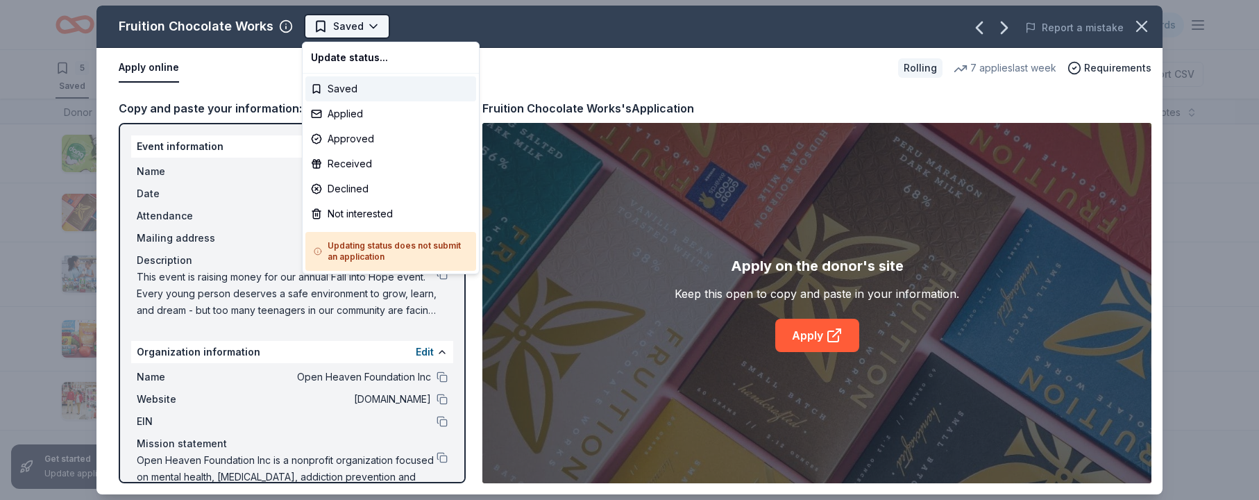
click at [372, 24] on html "Fall into Hope Track · 14 Discover $10 in rewards 5 Saved 9 Applied Approved Re…" at bounding box center [629, 250] width 1259 height 500
click at [369, 138] on div "Approved" at bounding box center [390, 138] width 171 height 25
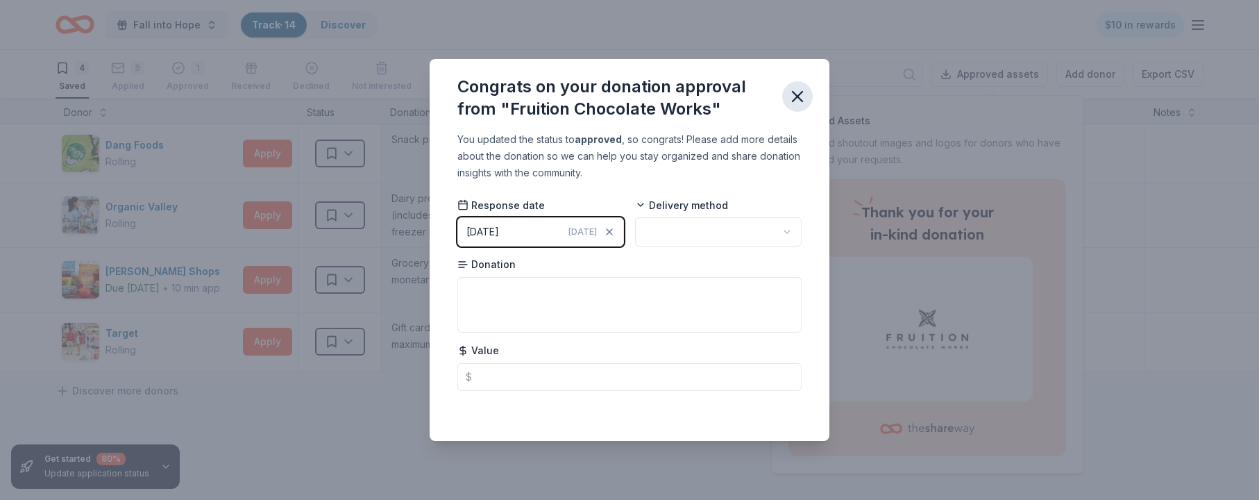
click at [800, 92] on icon "button" at bounding box center [797, 96] width 19 height 19
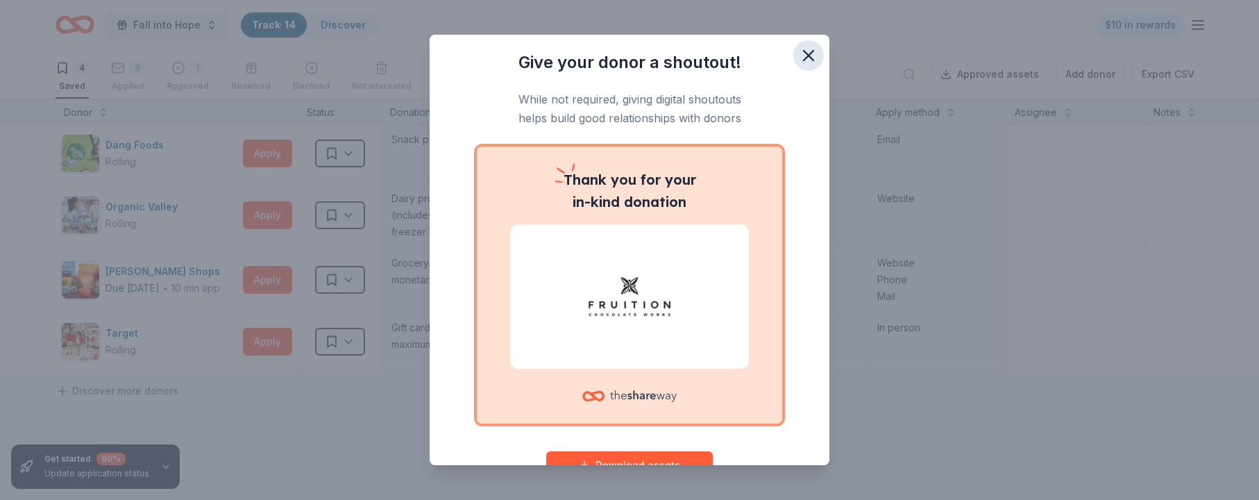
click at [804, 54] on icon "button" at bounding box center [808, 55] width 19 height 19
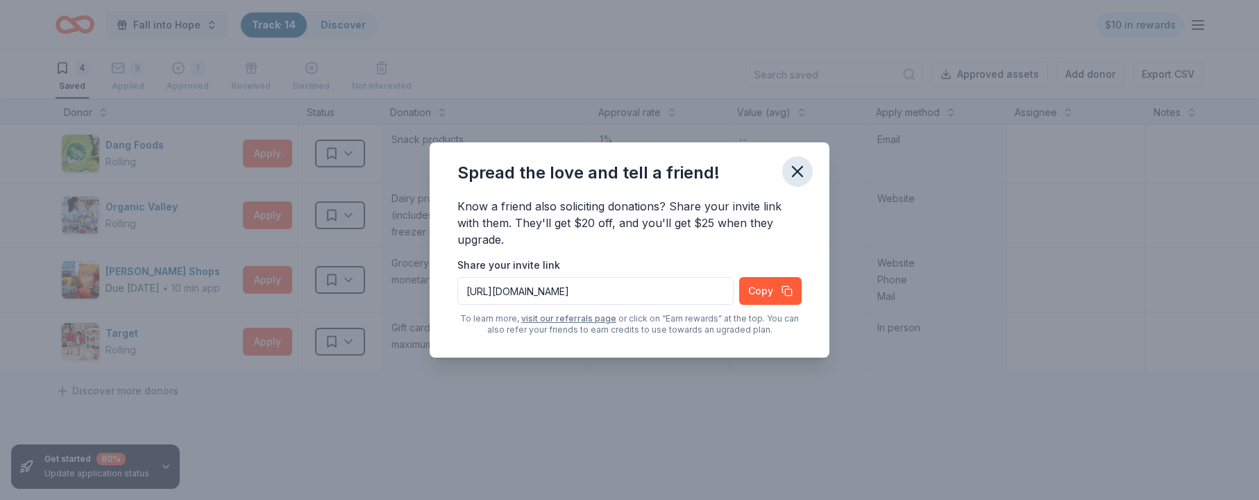
click at [794, 169] on icon "button" at bounding box center [798, 172] width 10 height 10
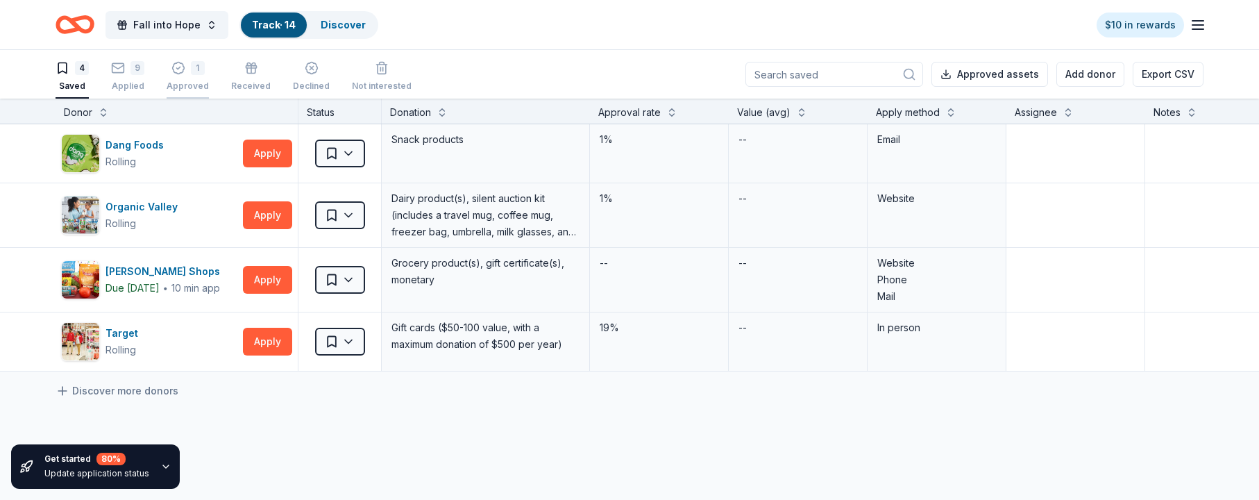
click at [194, 74] on div "1" at bounding box center [198, 68] width 14 height 14
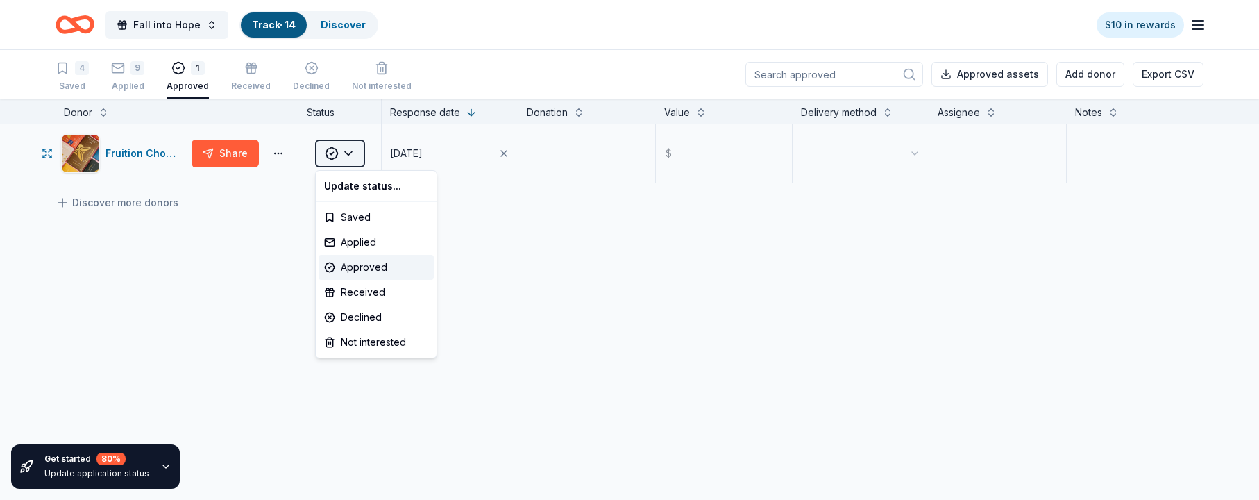
click at [348, 152] on html "Fall into Hope Track · 14 Discover $10 in rewards 4 Saved 9 Applied 1 Approved …" at bounding box center [629, 250] width 1259 height 500
click at [374, 242] on div "Applied" at bounding box center [376, 242] width 115 height 25
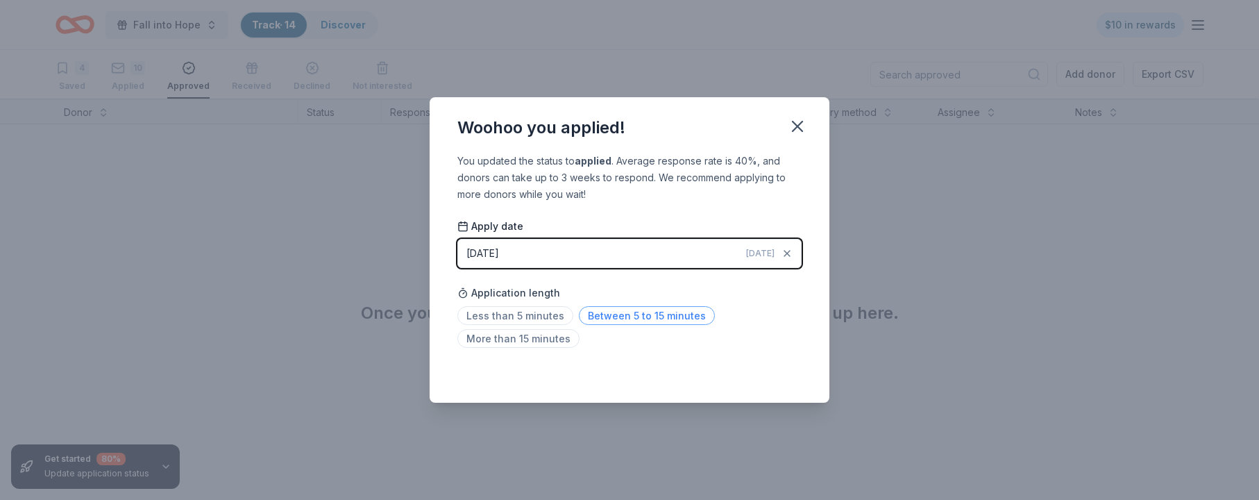
click at [594, 314] on span "Between 5 to 15 minutes" at bounding box center [647, 315] width 136 height 19
click at [800, 124] on icon "button" at bounding box center [798, 126] width 10 height 10
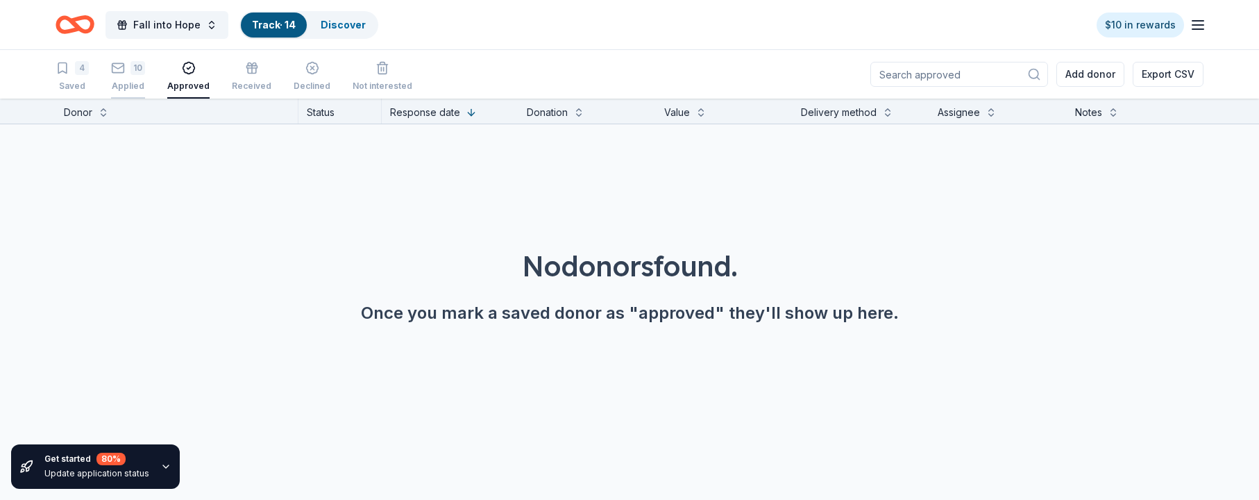
click at [125, 67] on div "10" at bounding box center [128, 60] width 34 height 14
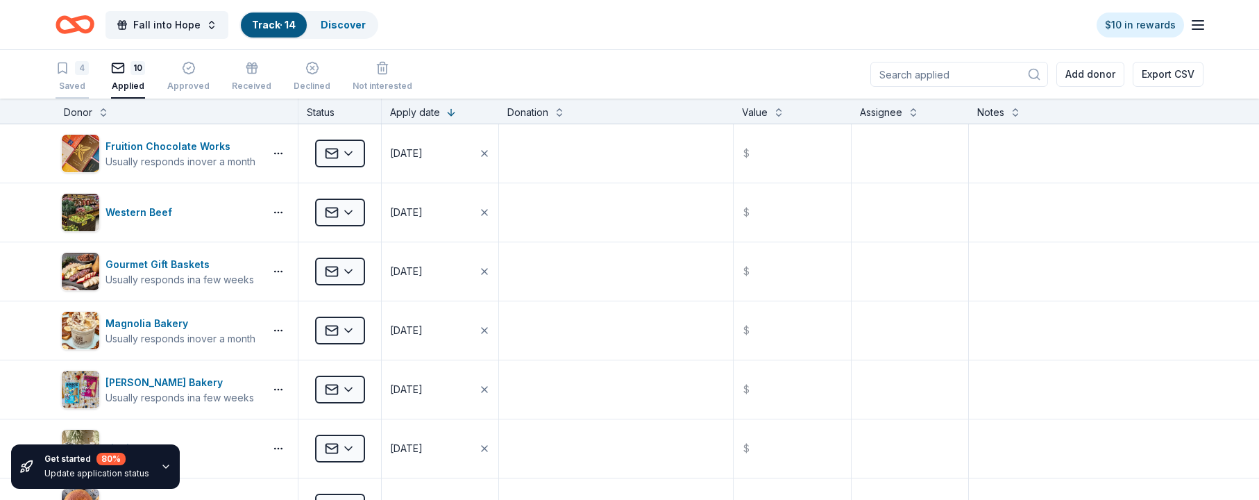
click at [80, 78] on div "4 Saved" at bounding box center [72, 76] width 33 height 31
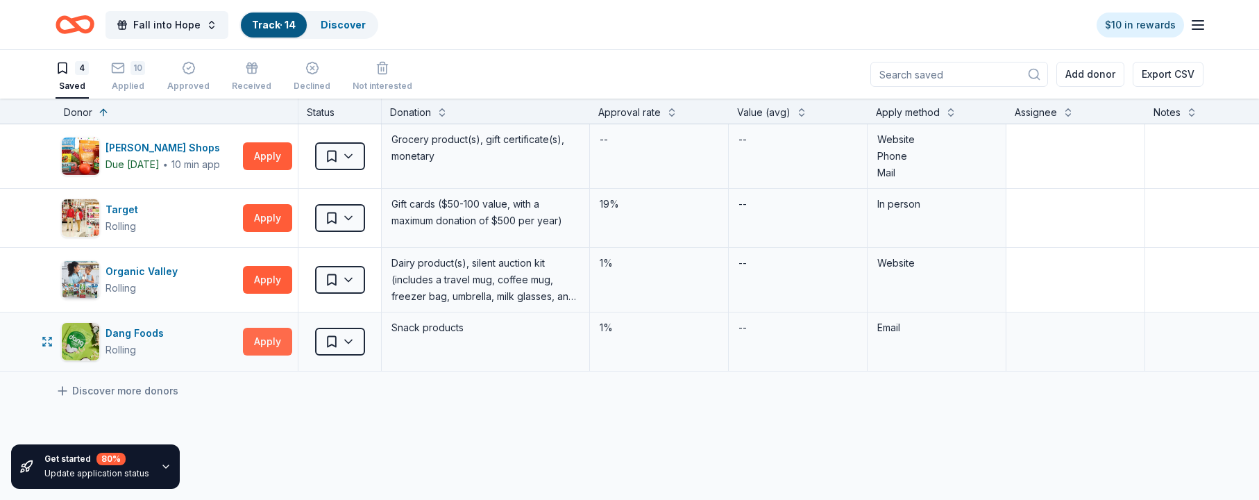
click at [262, 343] on button "Apply" at bounding box center [267, 342] width 49 height 28
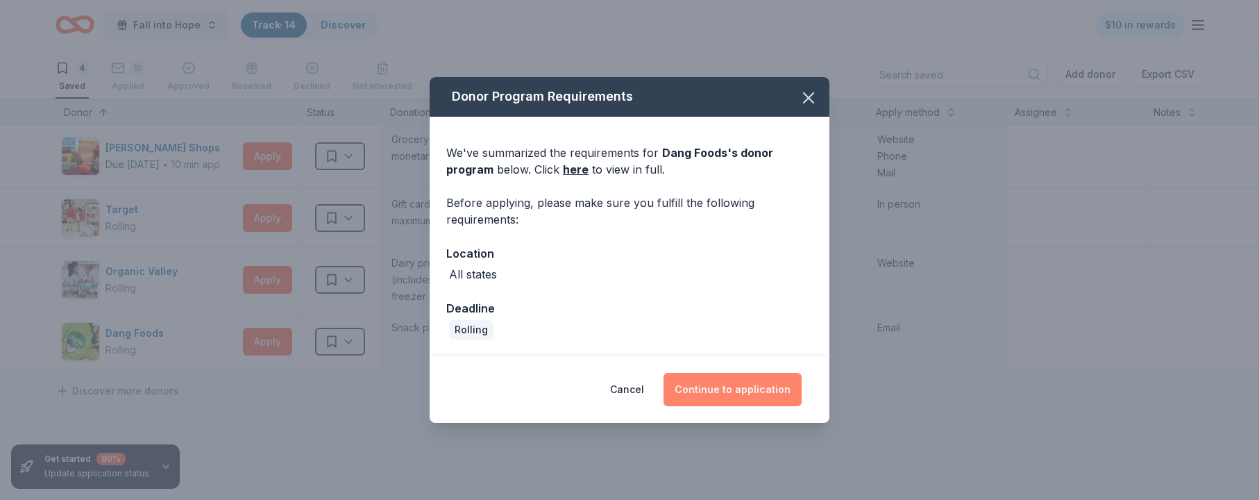
click at [724, 387] on button "Continue to application" at bounding box center [733, 389] width 138 height 33
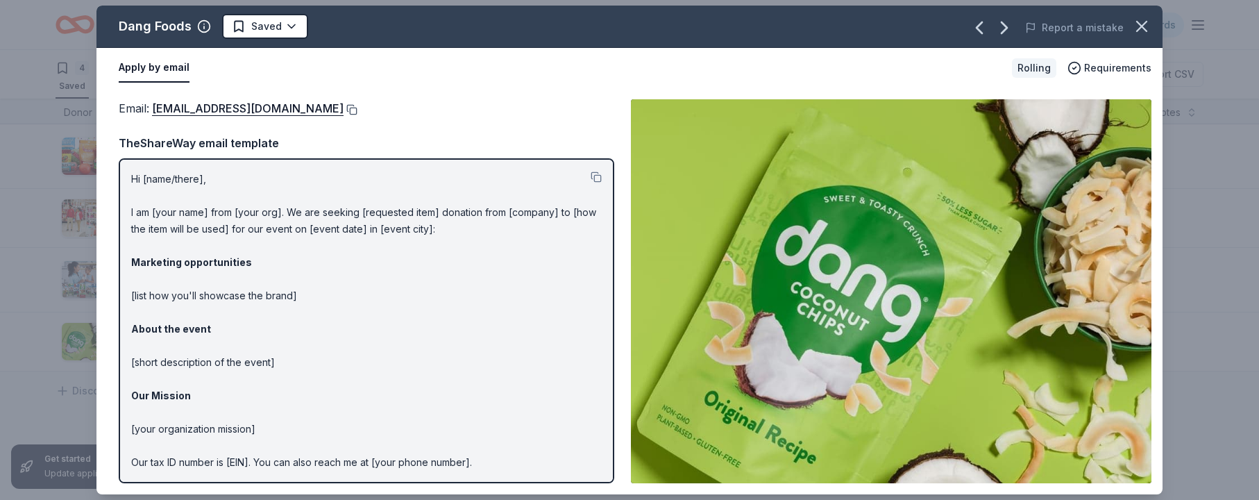
click at [344, 109] on button at bounding box center [351, 109] width 14 height 11
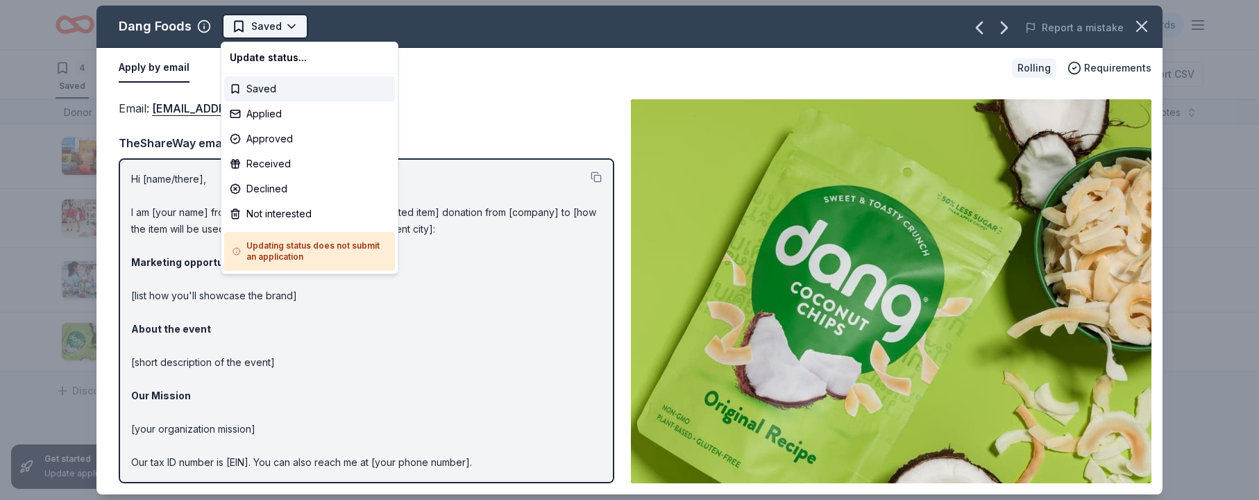
click at [291, 22] on html "Fall into Hope Track · 14 Discover $10 in rewards 4 Saved 10 Applied Approved R…" at bounding box center [629, 250] width 1259 height 500
click at [276, 111] on div "Applied" at bounding box center [309, 113] width 171 height 25
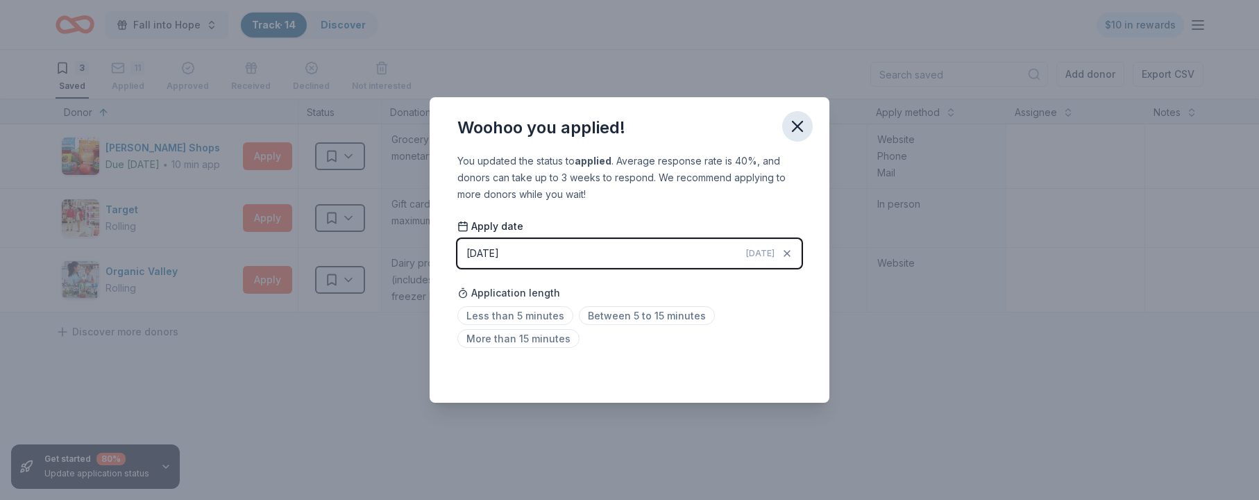
click at [798, 126] on icon "button" at bounding box center [798, 126] width 10 height 10
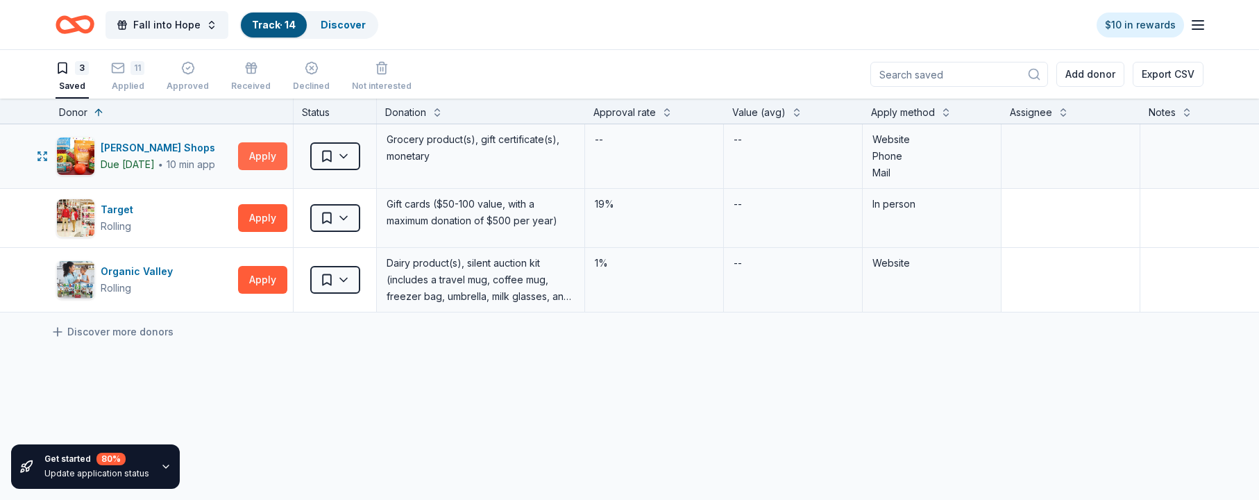
scroll to position [0, 6]
click at [271, 154] on button "Apply" at bounding box center [261, 156] width 49 height 28
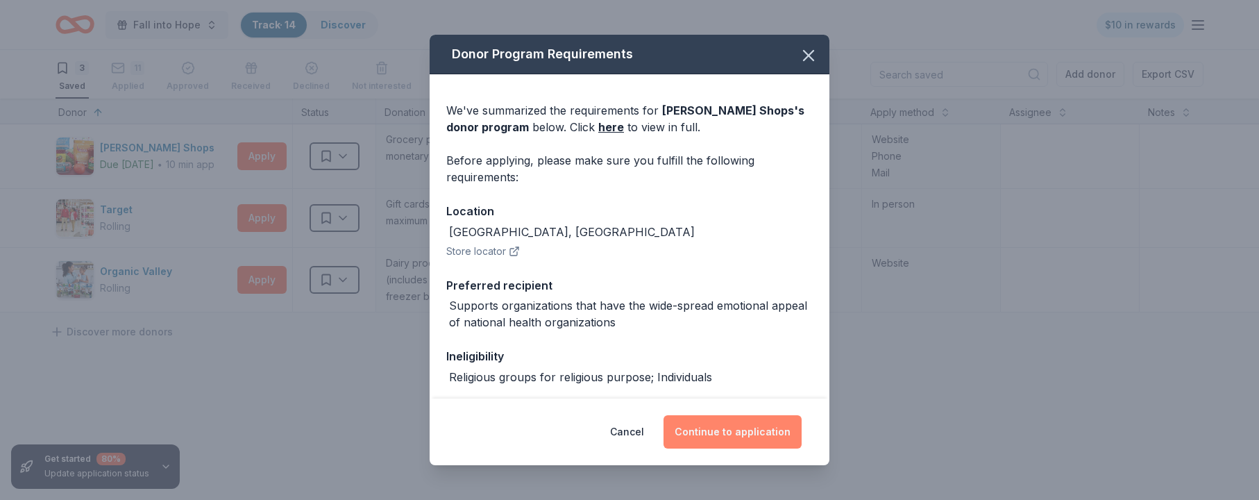
click at [728, 428] on button "Continue to application" at bounding box center [733, 431] width 138 height 33
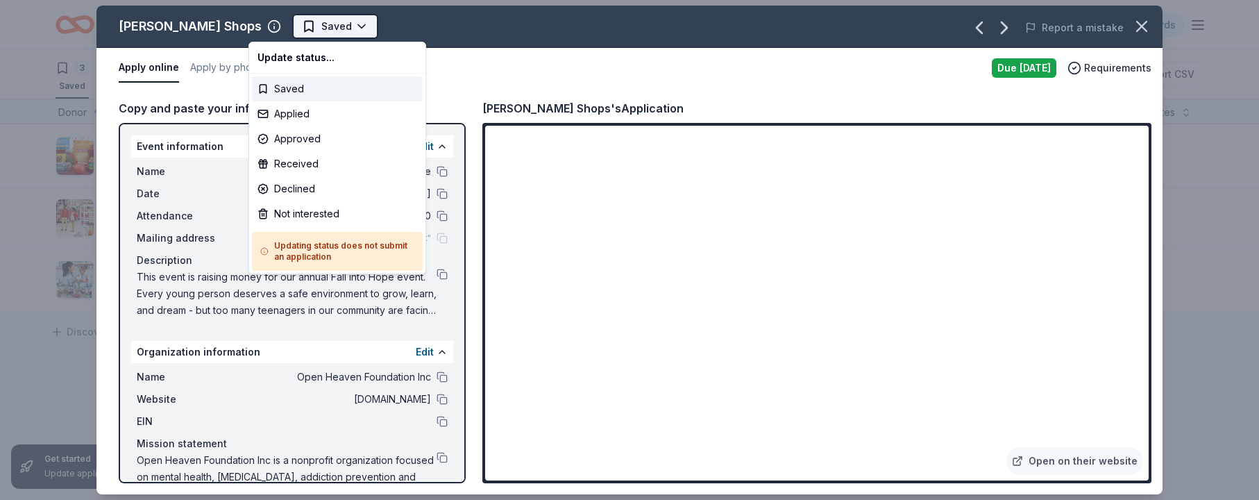
click at [319, 24] on html "Fall into Hope Track · 14 Discover $10 in rewards 3 Saved 11 Applied Approved R…" at bounding box center [629, 250] width 1259 height 500
click at [323, 210] on div "Not interested" at bounding box center [337, 213] width 171 height 25
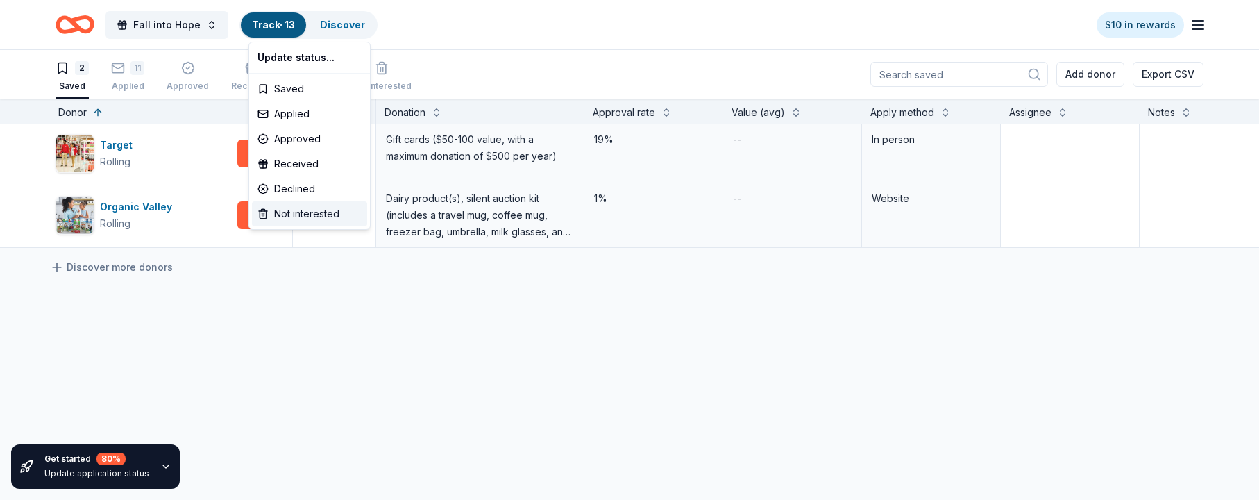
click at [327, 215] on div "Not interested" at bounding box center [309, 213] width 115 height 25
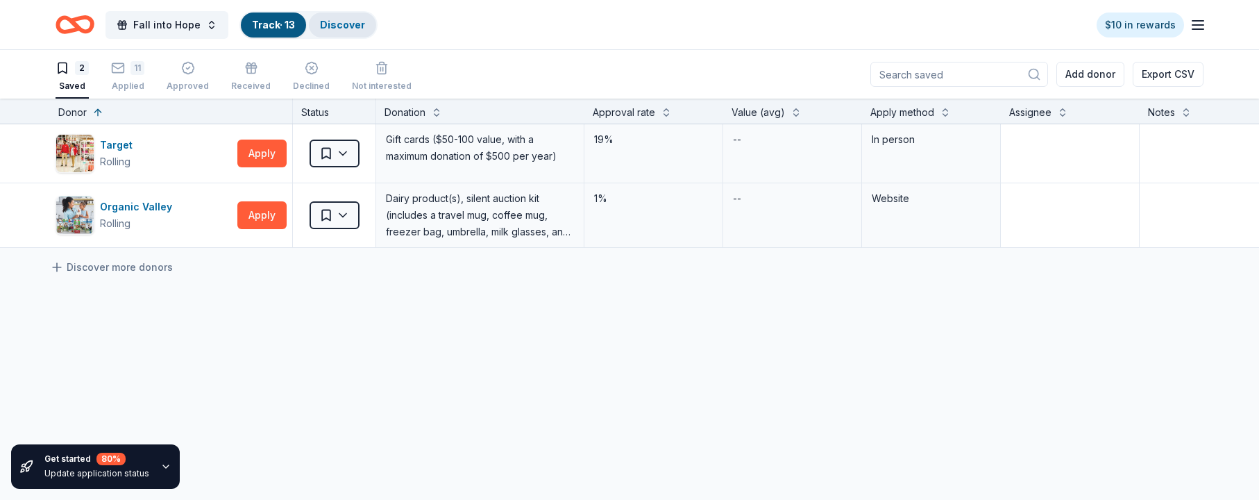
click at [328, 25] on link "Discover" at bounding box center [342, 25] width 45 height 12
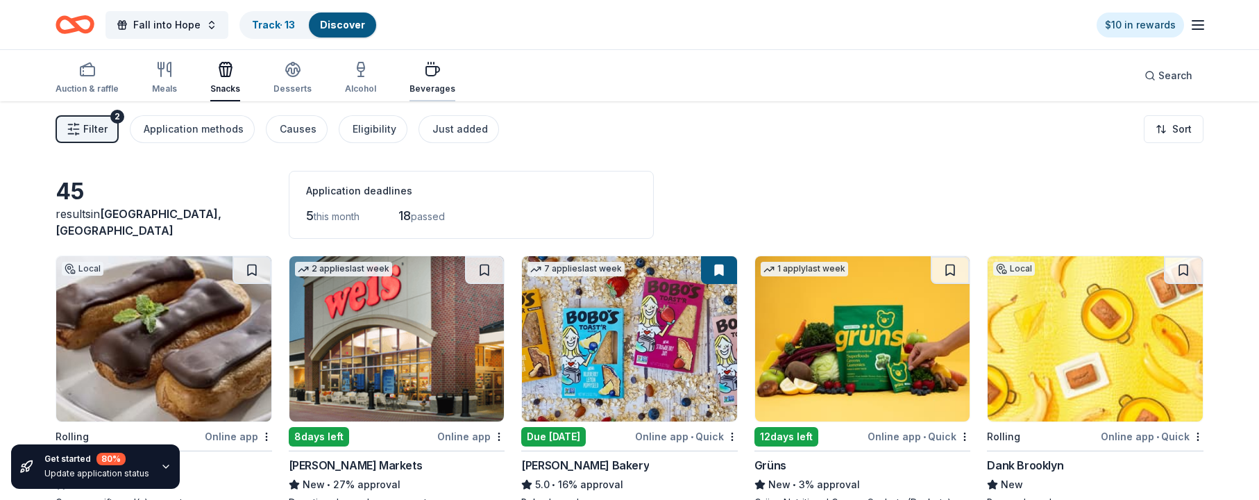
click at [431, 76] on icon "button" at bounding box center [432, 69] width 17 height 17
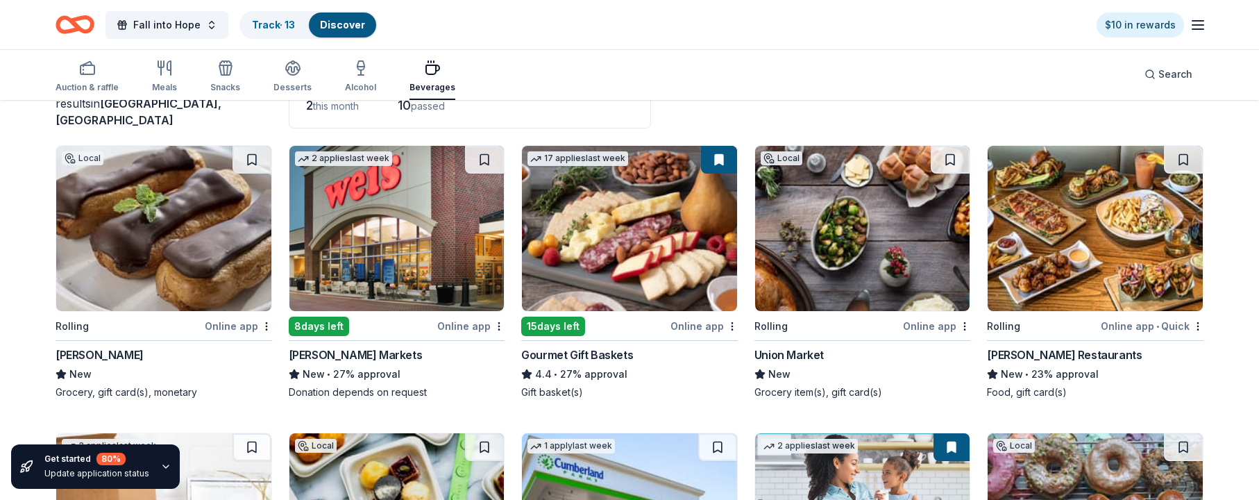
scroll to position [110, 0]
click at [806, 157] on button at bounding box center [1183, 160] width 39 height 28
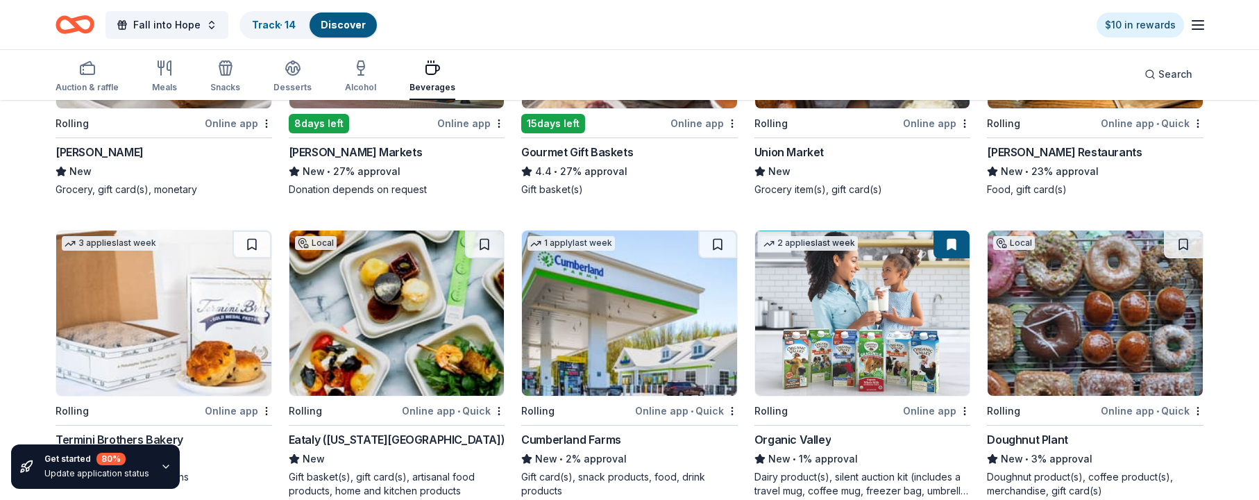
scroll to position [313, 0]
click at [806, 240] on button at bounding box center [1183, 244] width 39 height 28
click at [721, 240] on button at bounding box center [717, 244] width 39 height 28
click at [480, 246] on button at bounding box center [484, 244] width 39 height 28
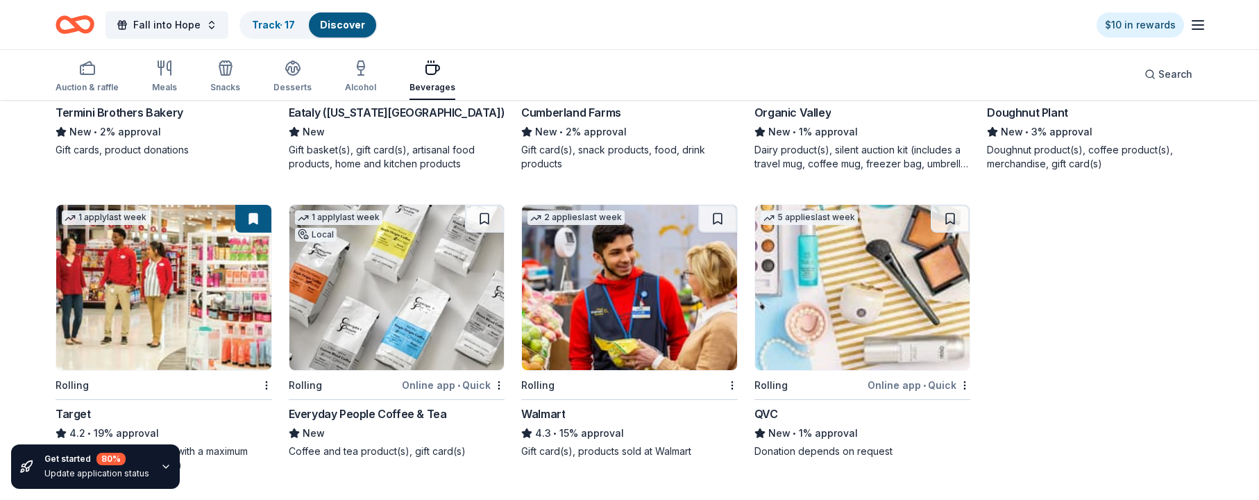
scroll to position [640, 0]
click at [482, 217] on button at bounding box center [484, 219] width 39 height 28
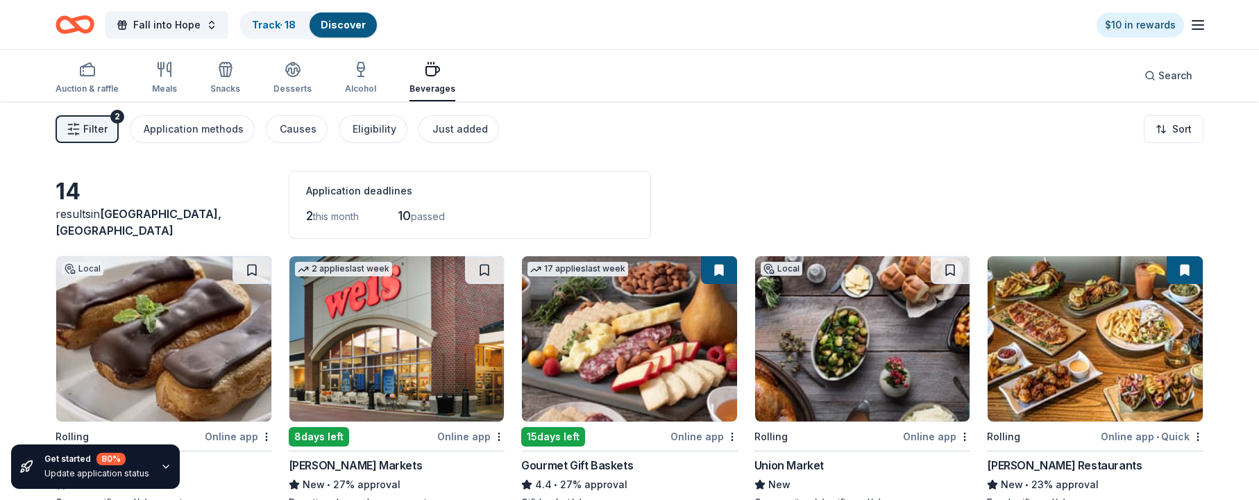
scroll to position [0, 0]
click at [164, 71] on icon "button" at bounding box center [164, 69] width 17 height 17
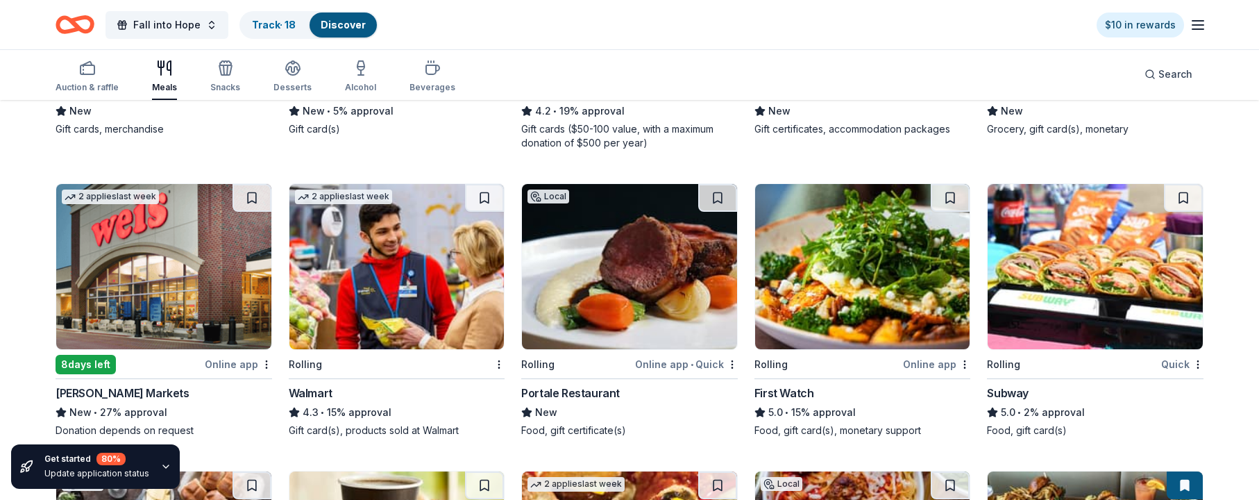
scroll to position [379, 0]
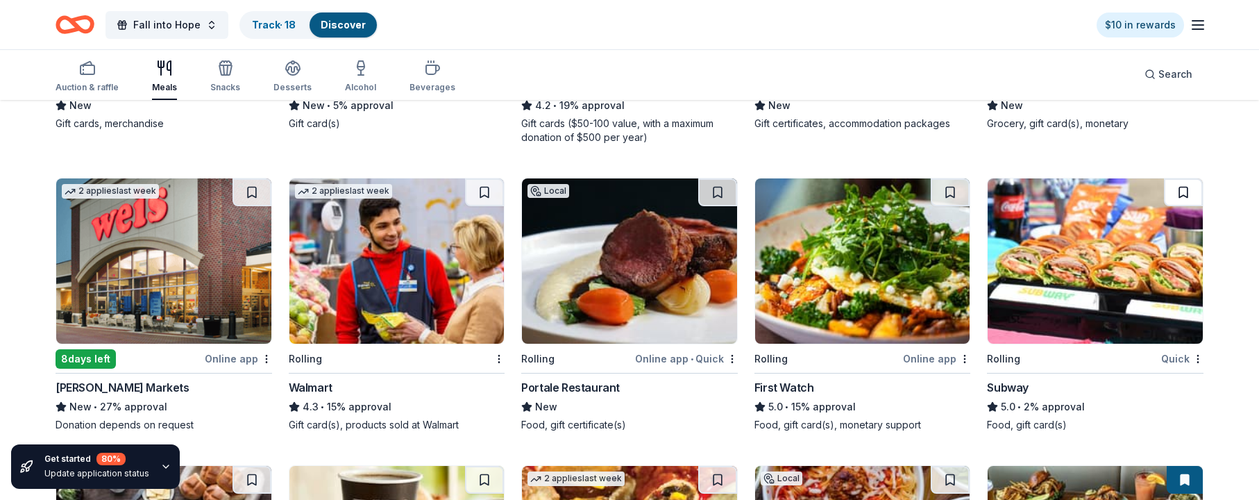
click at [806, 191] on button at bounding box center [1183, 192] width 39 height 28
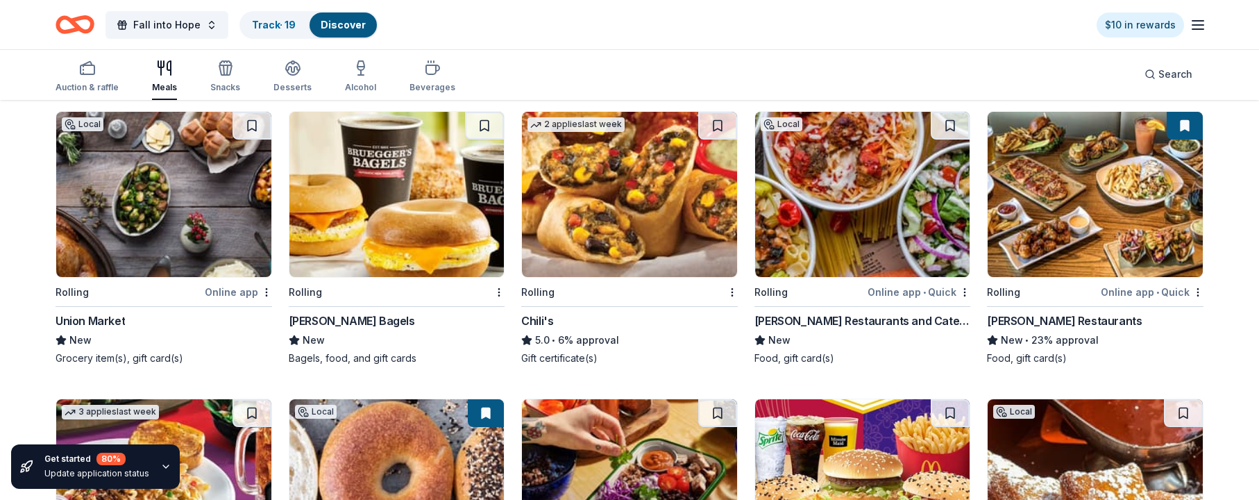
scroll to position [734, 0]
click at [488, 126] on button at bounding box center [484, 125] width 39 height 28
click at [806, 124] on button at bounding box center [950, 125] width 39 height 28
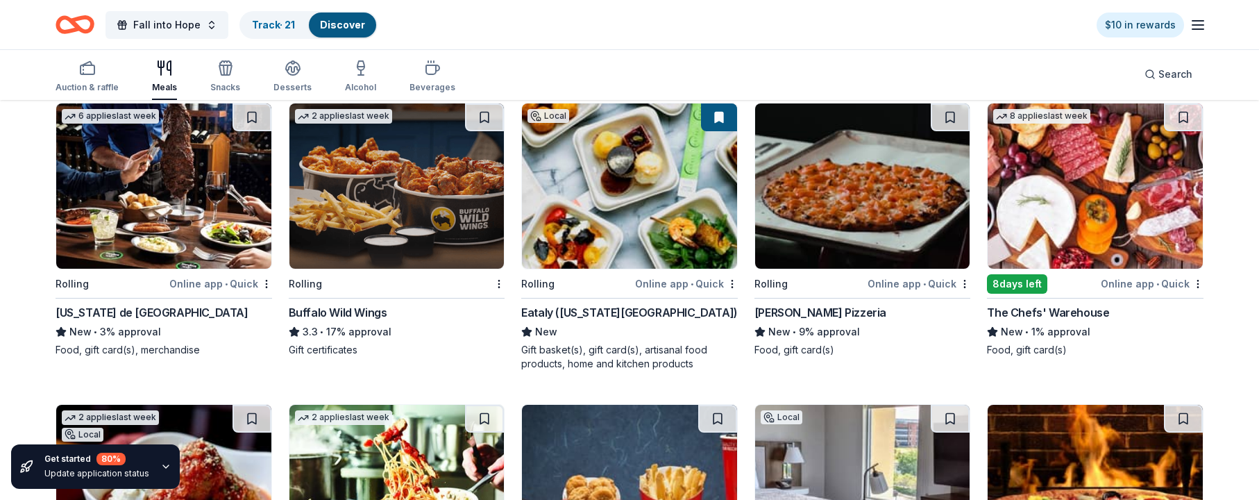
scroll to position [1313, 0]
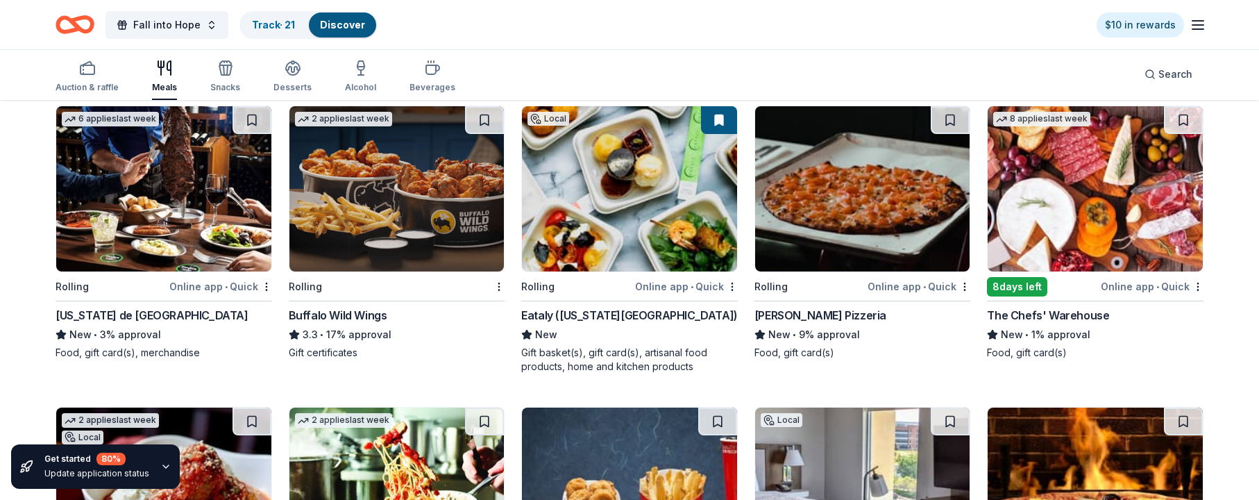
drag, startPoint x: 719, startPoint y: 117, endPoint x: 718, endPoint y: 128, distance: 11.2
click at [719, 117] on button at bounding box center [719, 120] width 36 height 28
click at [254, 123] on button at bounding box center [252, 120] width 39 height 28
click at [806, 117] on button at bounding box center [950, 120] width 39 height 28
click at [806, 120] on button at bounding box center [1183, 120] width 39 height 28
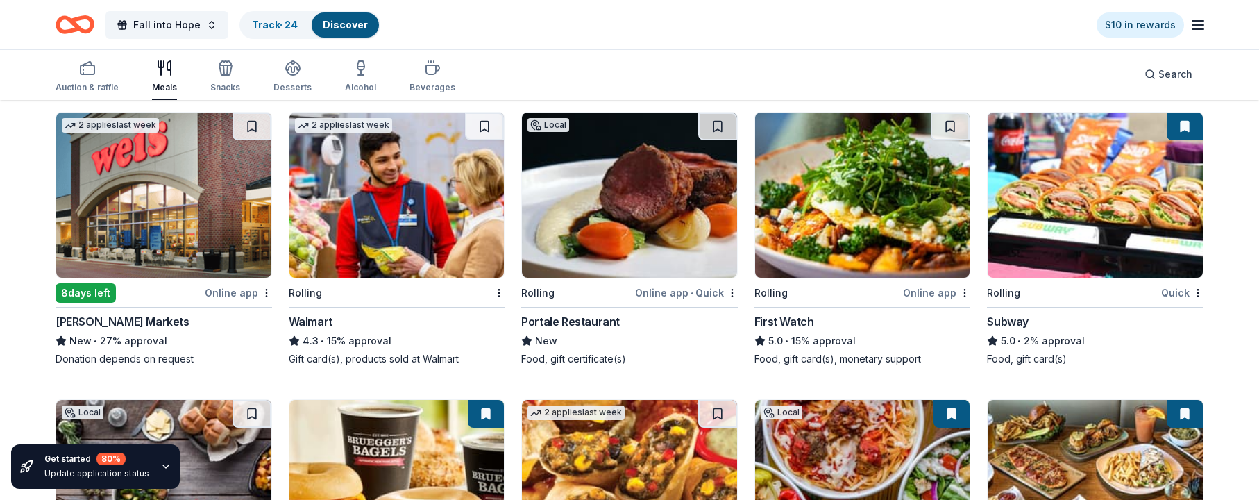
scroll to position [347, 0]
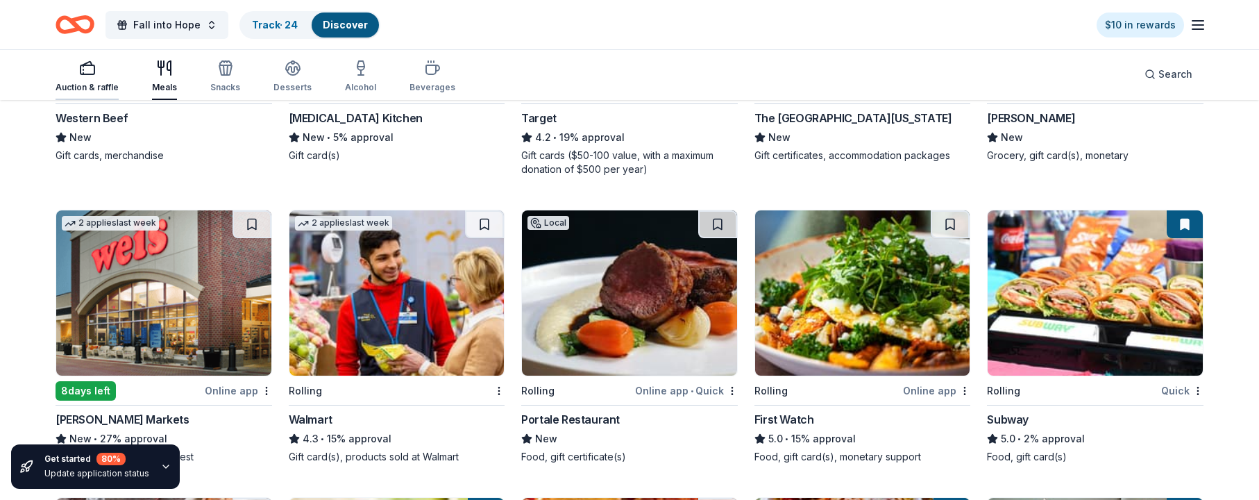
click at [82, 69] on icon "button" at bounding box center [87, 68] width 17 height 17
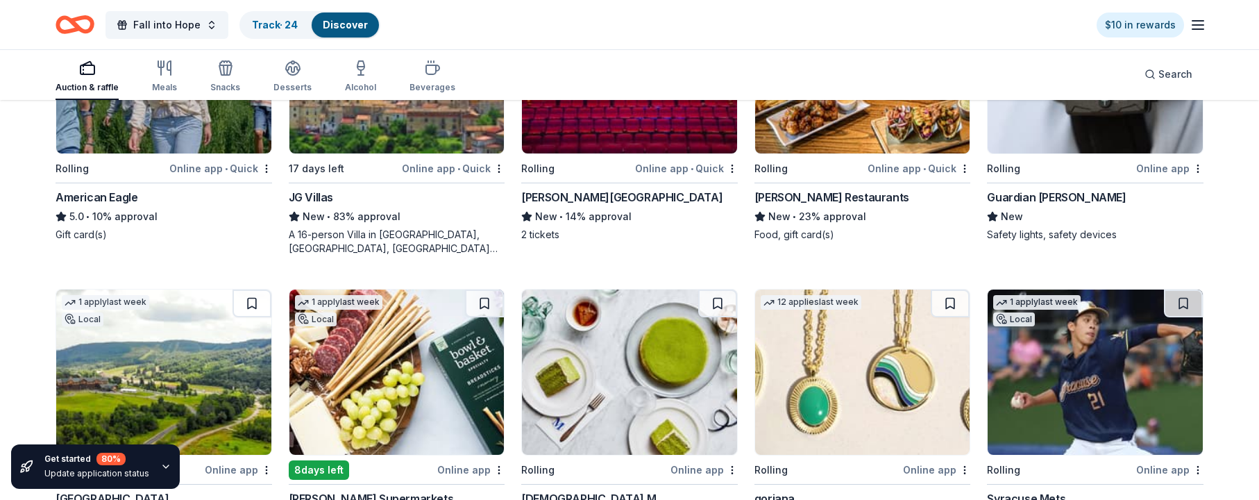
scroll to position [1849, 0]
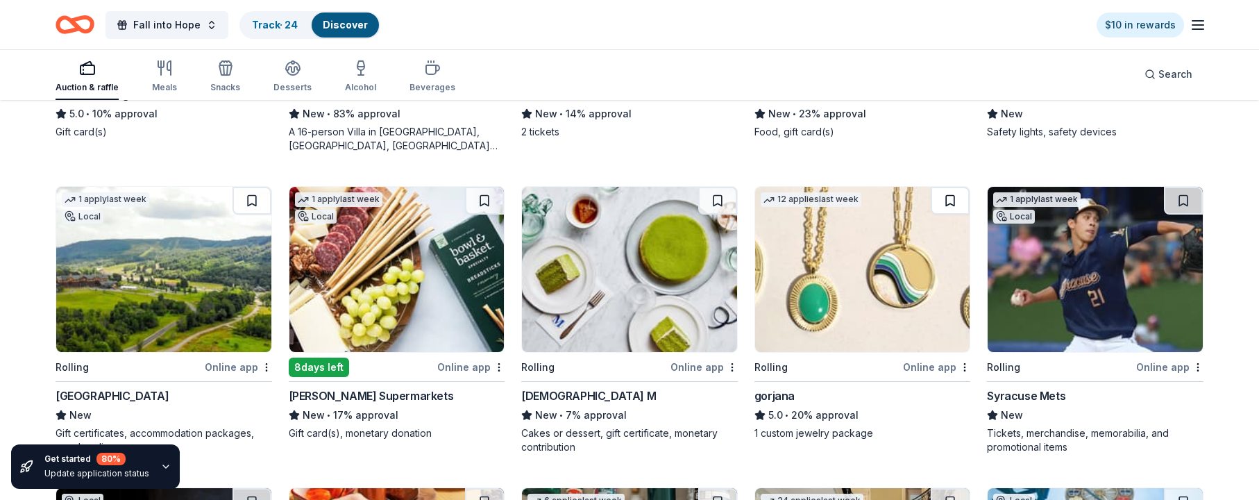
click at [806, 196] on button at bounding box center [950, 201] width 39 height 28
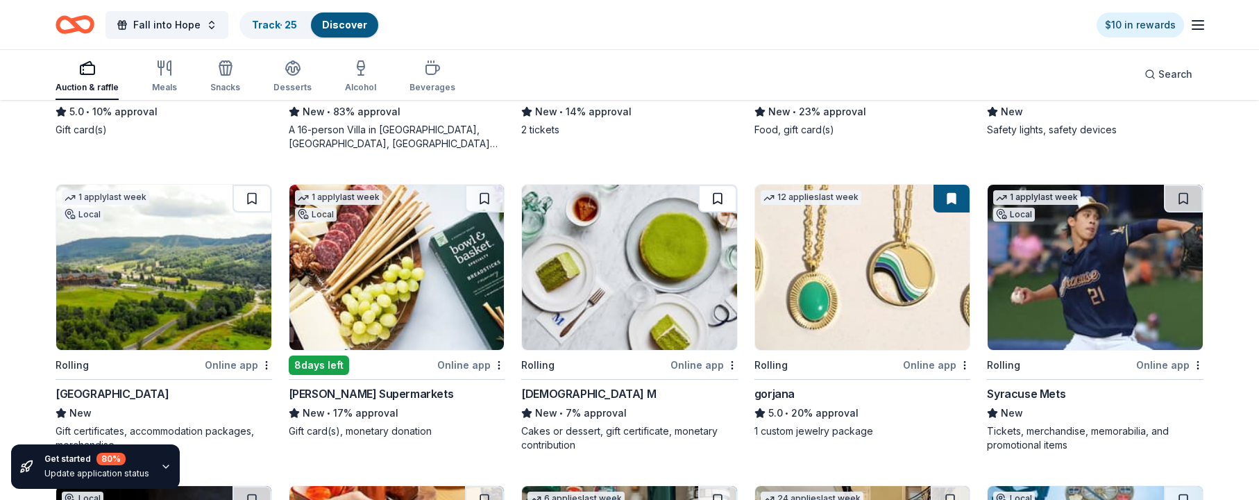
click at [720, 203] on button at bounding box center [717, 199] width 39 height 28
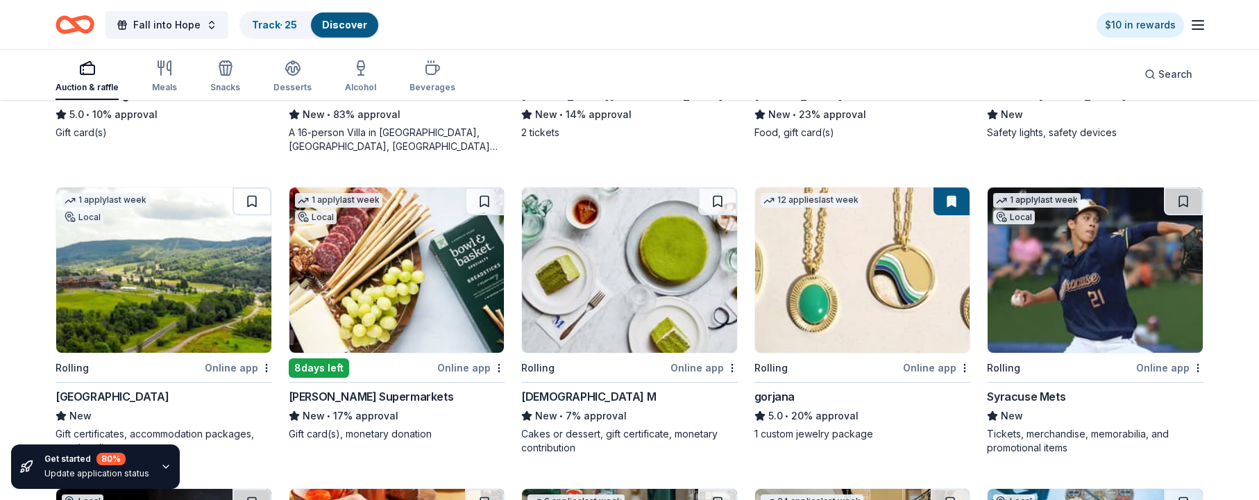
scroll to position [1848, 0]
click at [484, 197] on button at bounding box center [484, 202] width 39 height 28
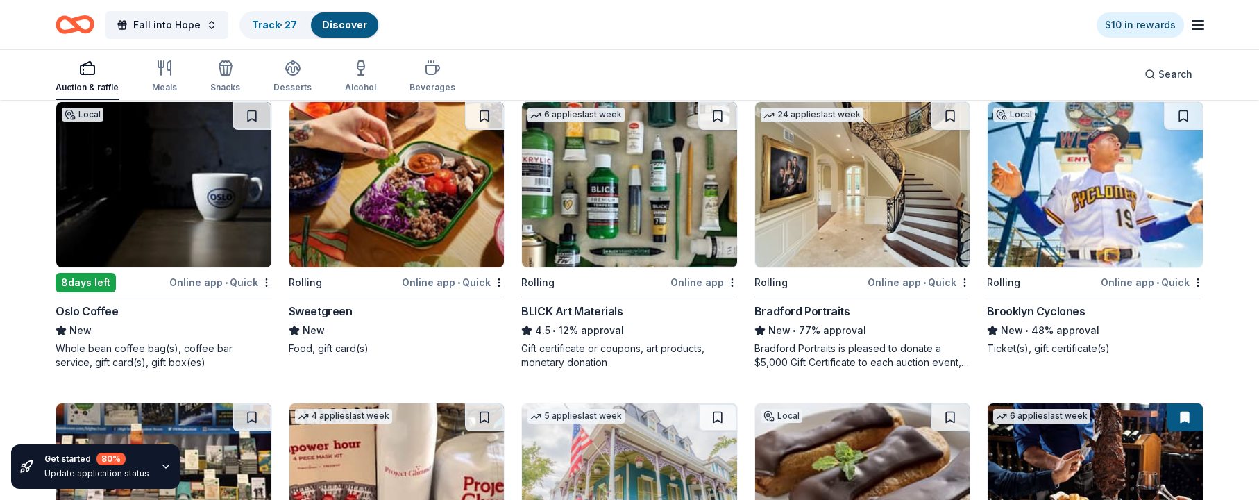
scroll to position [2237, 0]
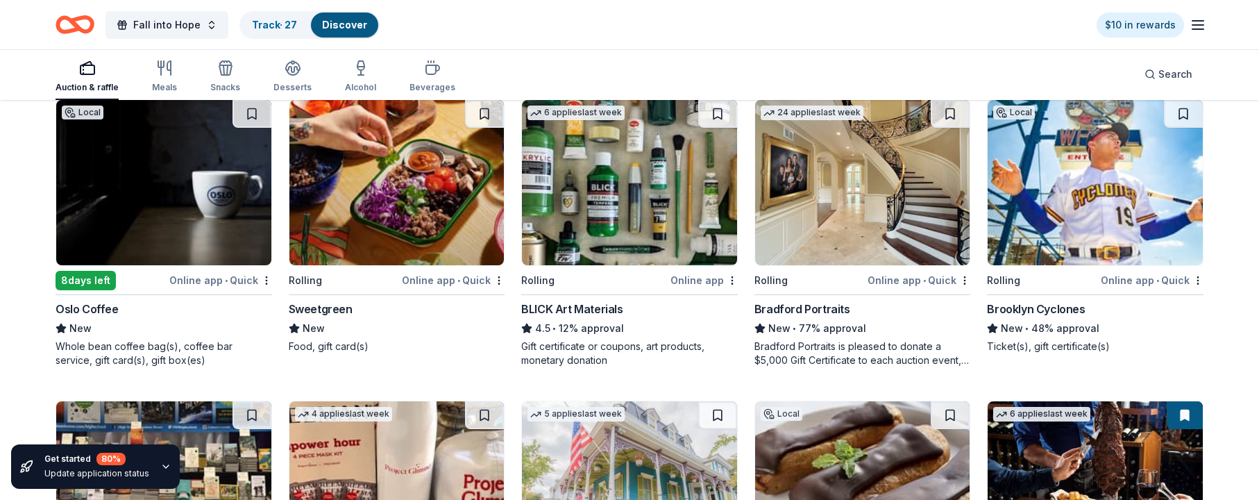
click at [257, 112] on button at bounding box center [252, 114] width 39 height 28
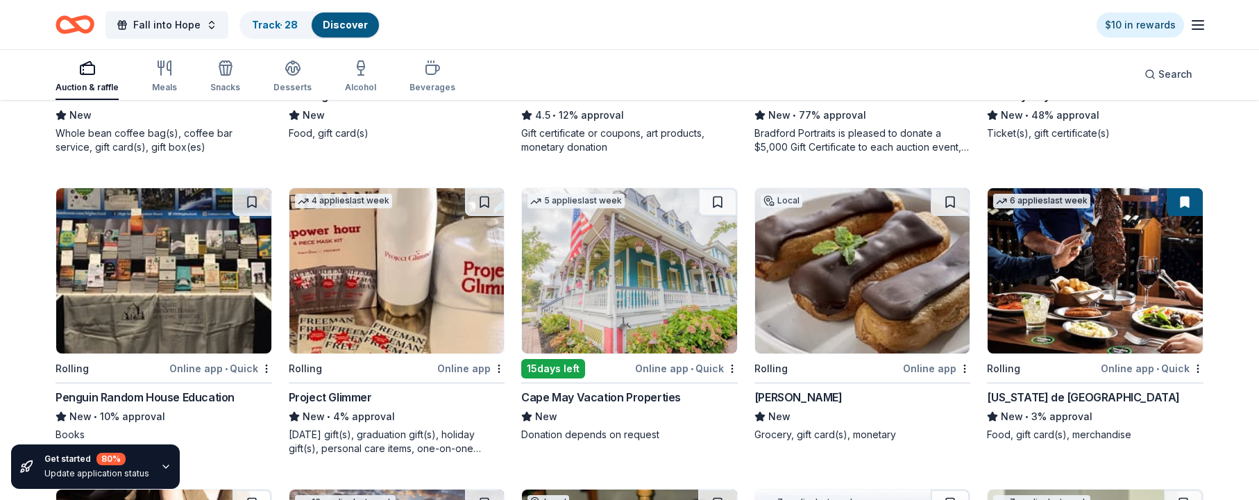
scroll to position [2452, 0]
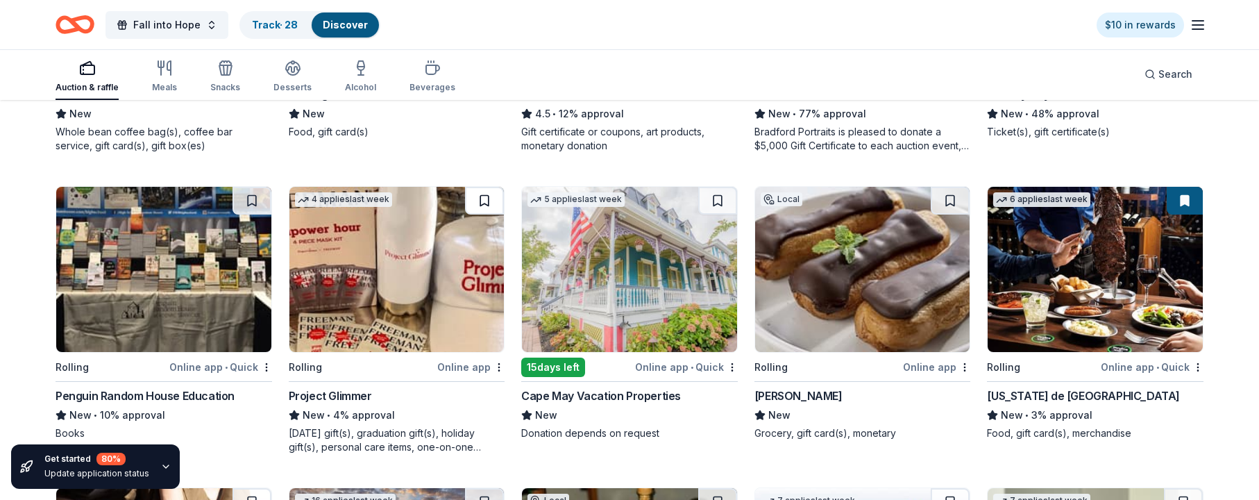
click at [485, 201] on button at bounding box center [484, 201] width 39 height 28
click at [255, 202] on button at bounding box center [252, 201] width 39 height 28
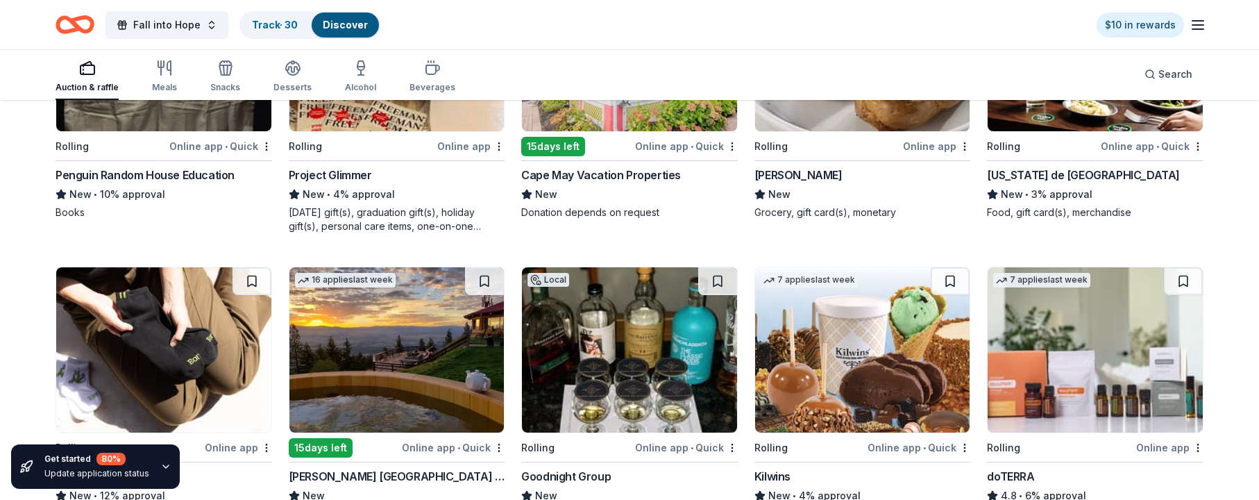
scroll to position [2768, 0]
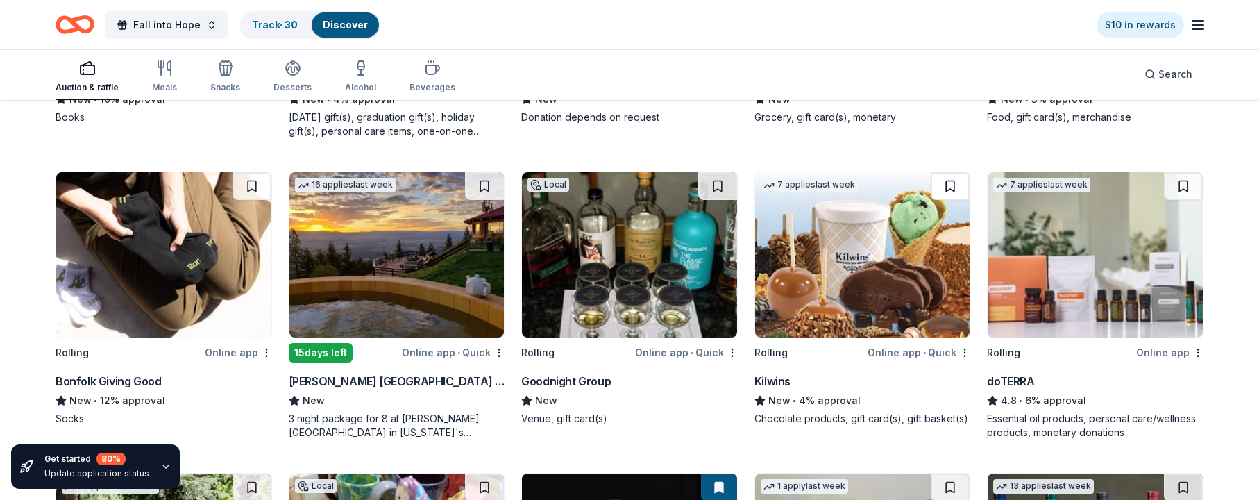
click at [806, 187] on button at bounding box center [950, 186] width 39 height 28
click at [806, 188] on button at bounding box center [1183, 186] width 39 height 28
click at [257, 182] on button at bounding box center [252, 186] width 39 height 28
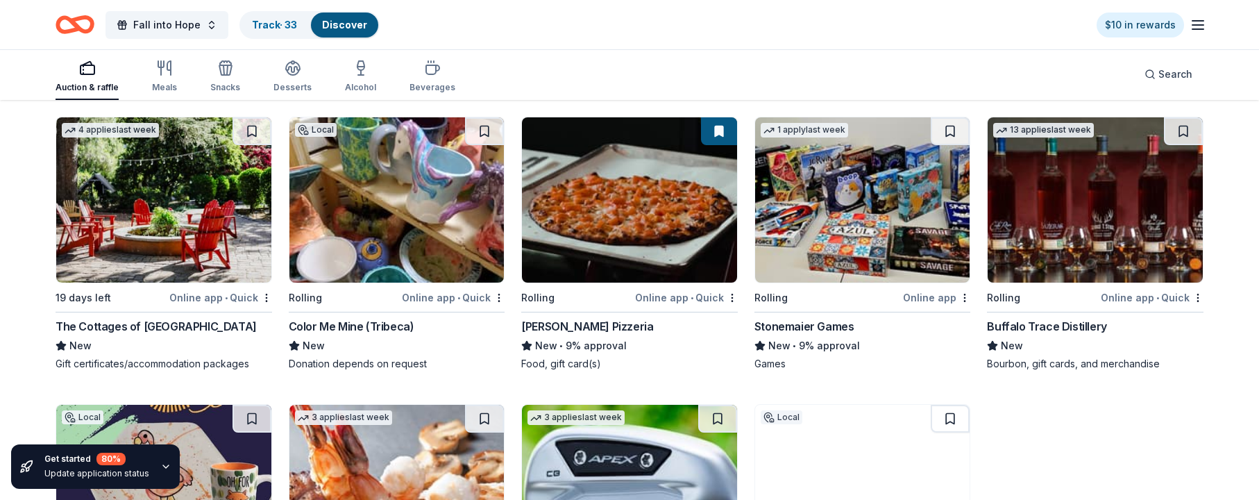
scroll to position [3124, 0]
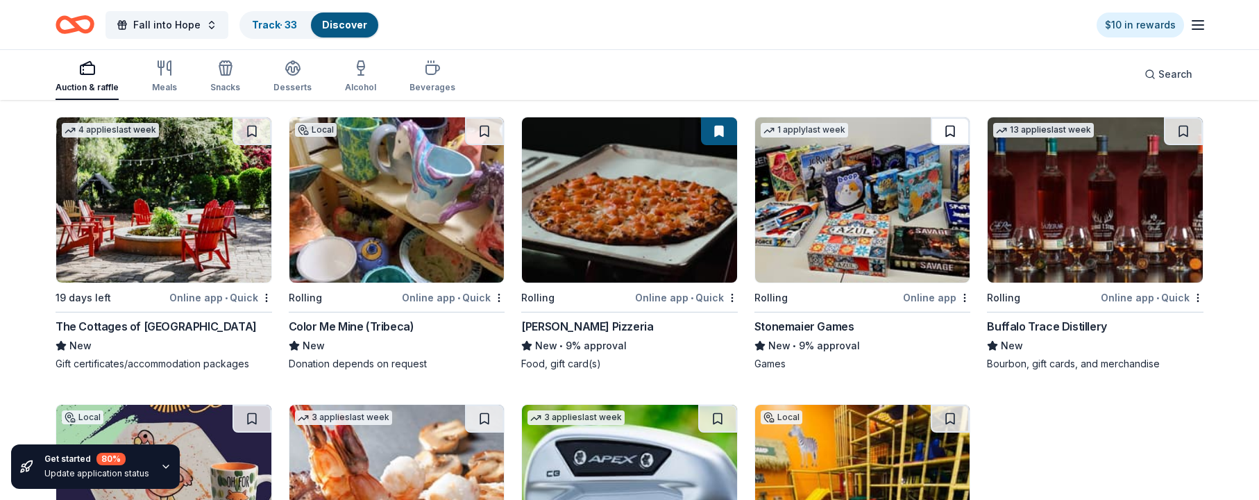
click at [806, 132] on button at bounding box center [950, 131] width 39 height 28
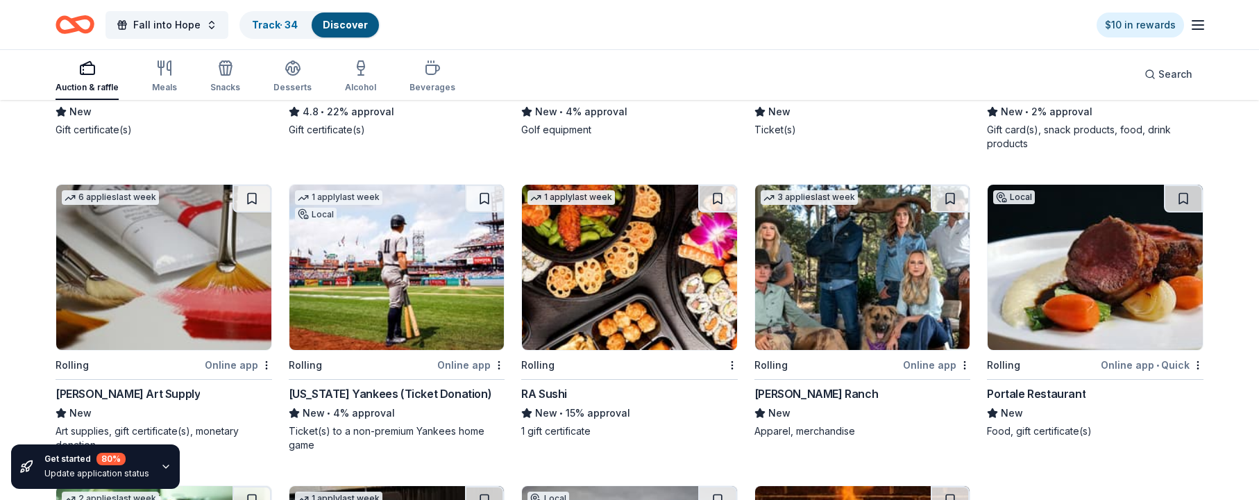
scroll to position [3658, 0]
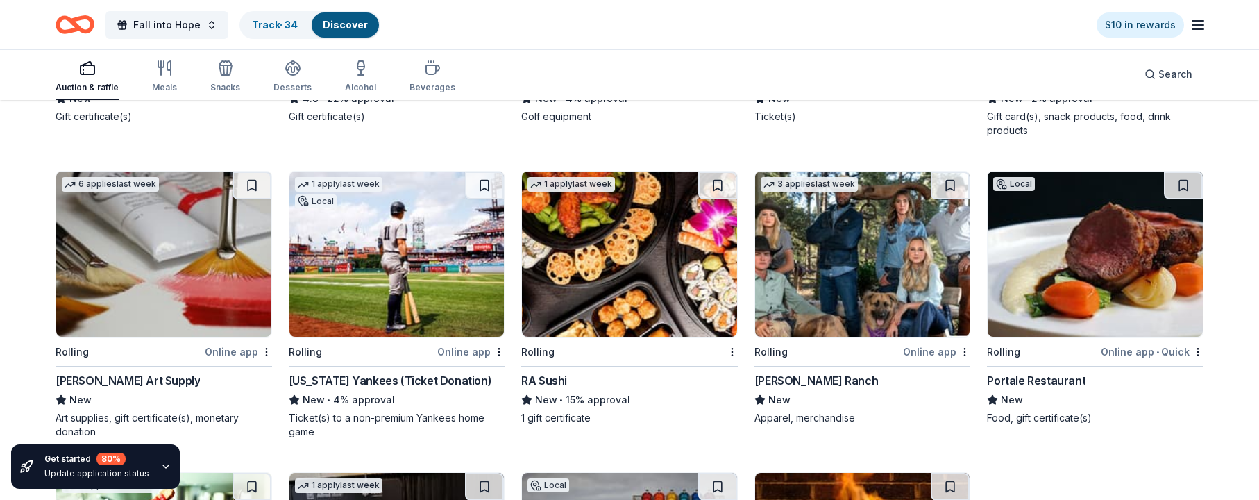
click at [251, 185] on button at bounding box center [252, 185] width 39 height 28
click at [716, 186] on button at bounding box center [717, 185] width 39 height 28
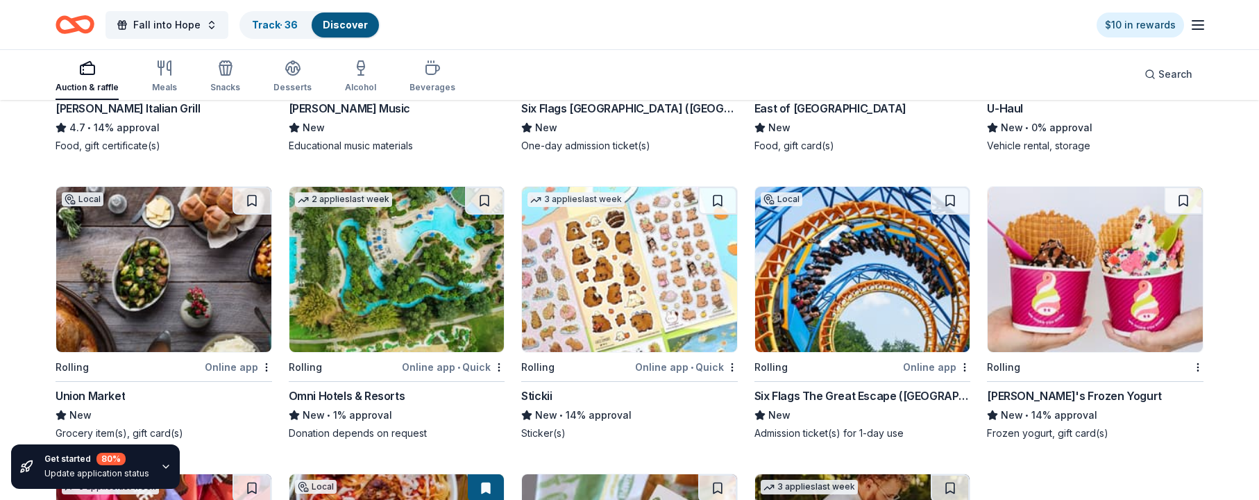
scroll to position [4232, 0]
click at [806, 199] on button at bounding box center [1183, 201] width 39 height 28
click at [249, 199] on button at bounding box center [252, 201] width 39 height 28
click at [721, 196] on button at bounding box center [717, 201] width 39 height 28
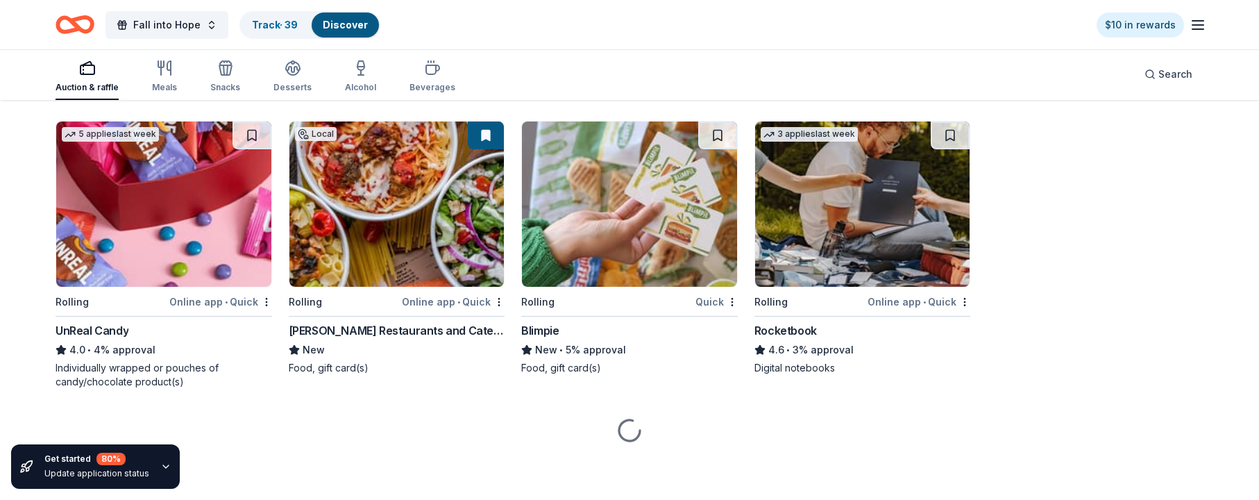
scroll to position [4584, 0]
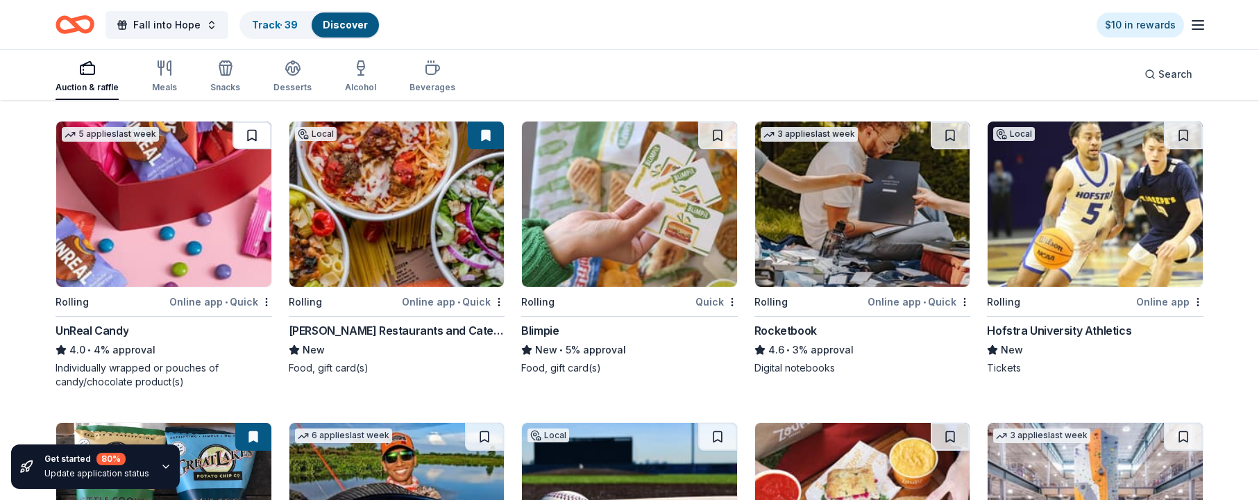
click at [253, 133] on button at bounding box center [252, 135] width 39 height 28
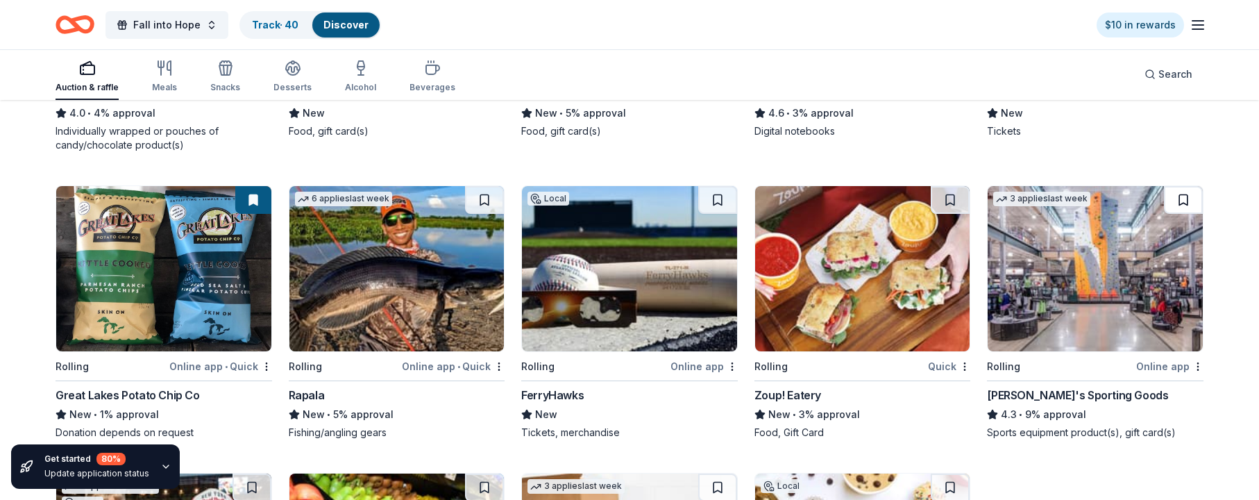
click at [806, 202] on button at bounding box center [1183, 200] width 39 height 28
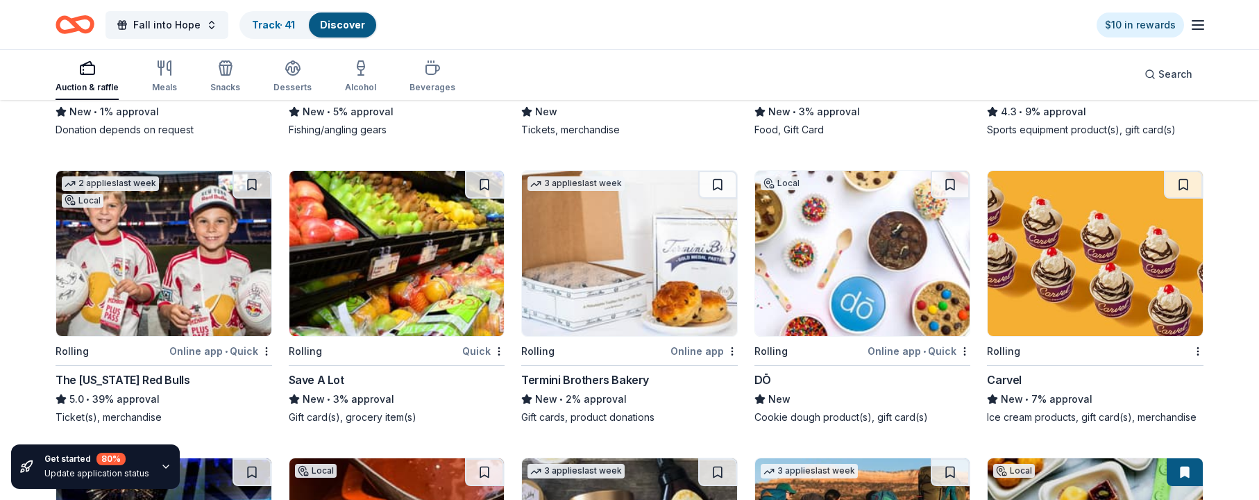
scroll to position [5124, 0]
click at [481, 183] on button at bounding box center [484, 185] width 39 height 28
click at [806, 186] on button at bounding box center [950, 185] width 39 height 28
click at [806, 185] on button at bounding box center [1183, 185] width 39 height 28
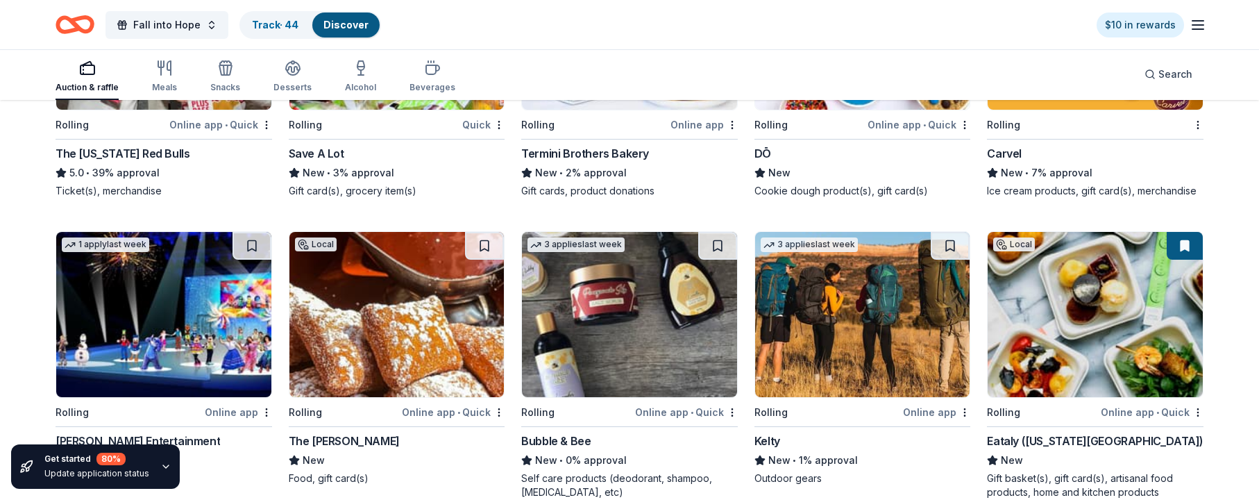
scroll to position [5367, 0]
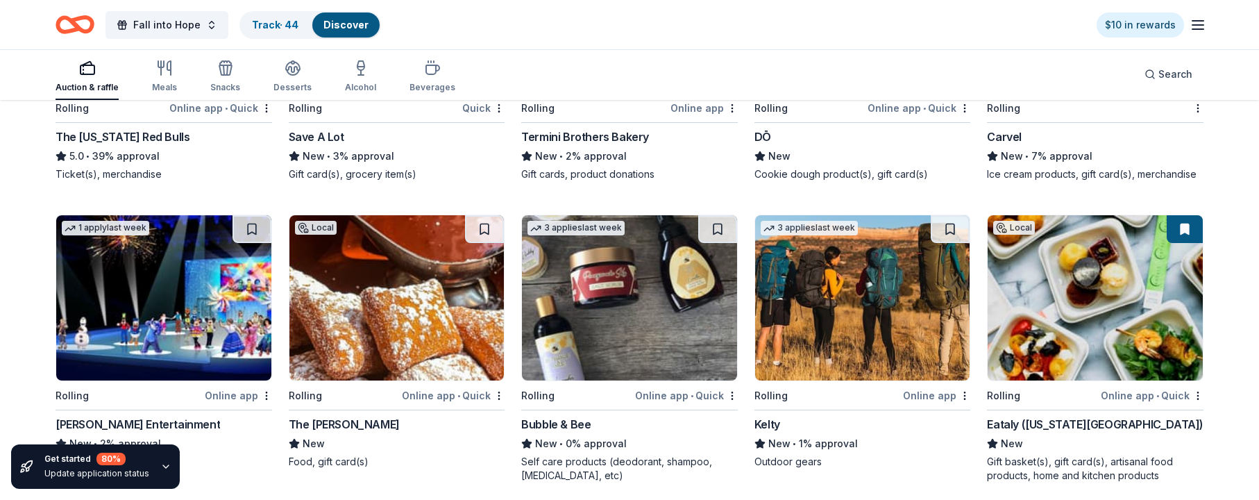
click at [485, 232] on button at bounding box center [484, 229] width 39 height 28
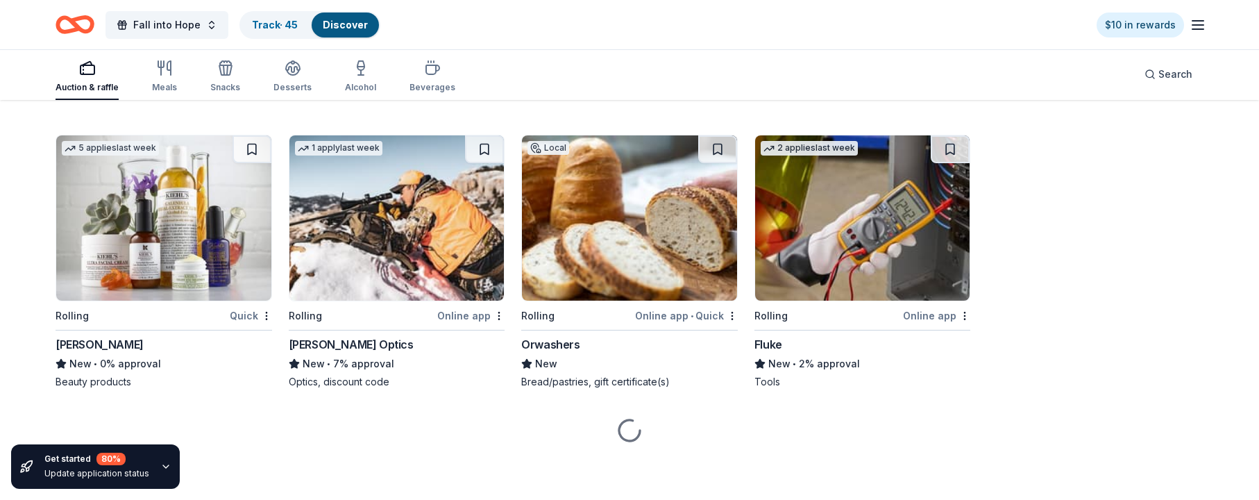
scroll to position [5748, 0]
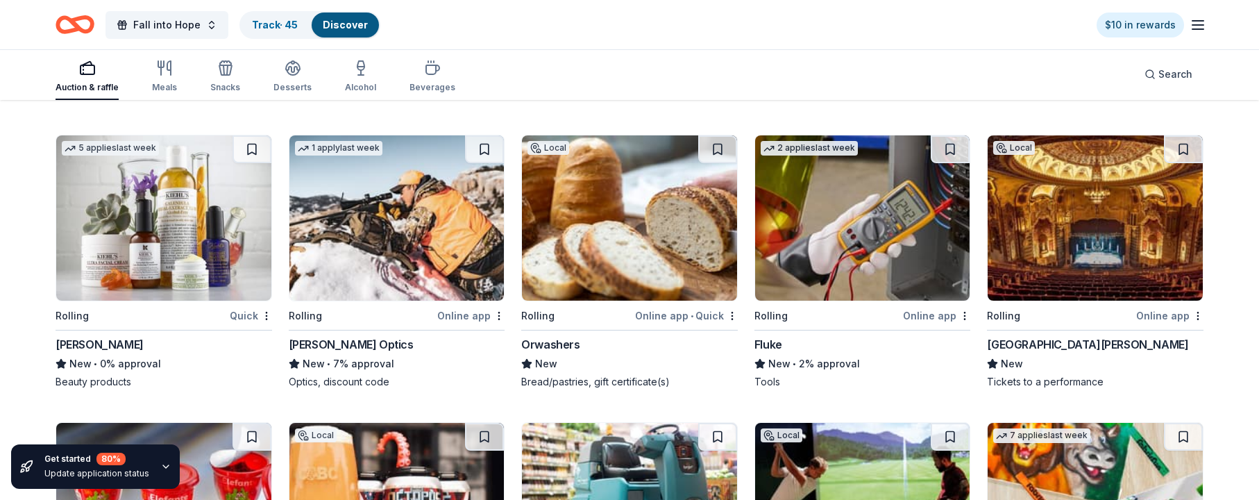
click at [257, 149] on button at bounding box center [252, 149] width 39 height 28
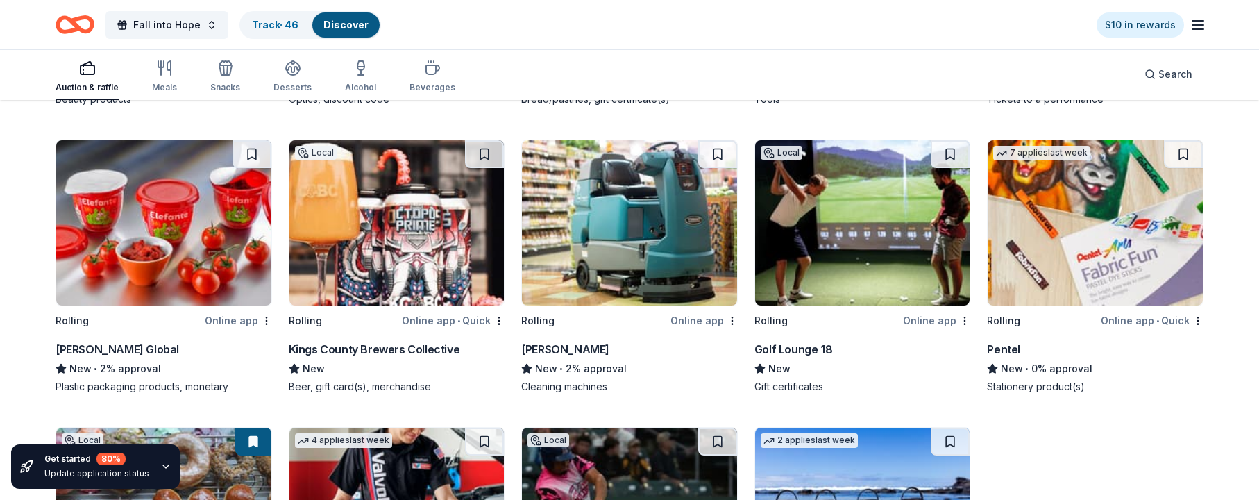
scroll to position [6031, 0]
click at [252, 152] on button at bounding box center [252, 154] width 39 height 28
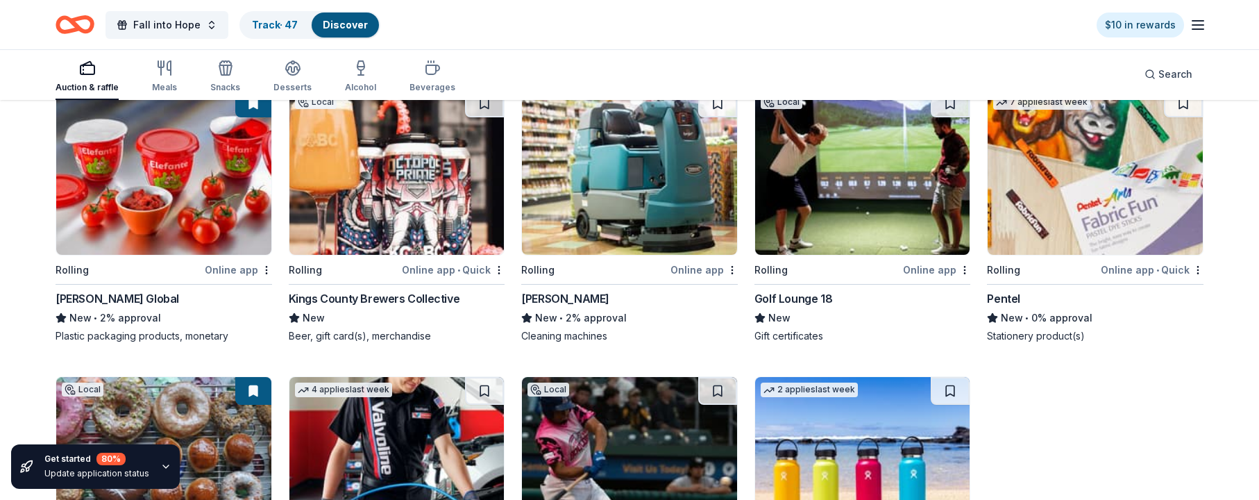
scroll to position [6038, 0]
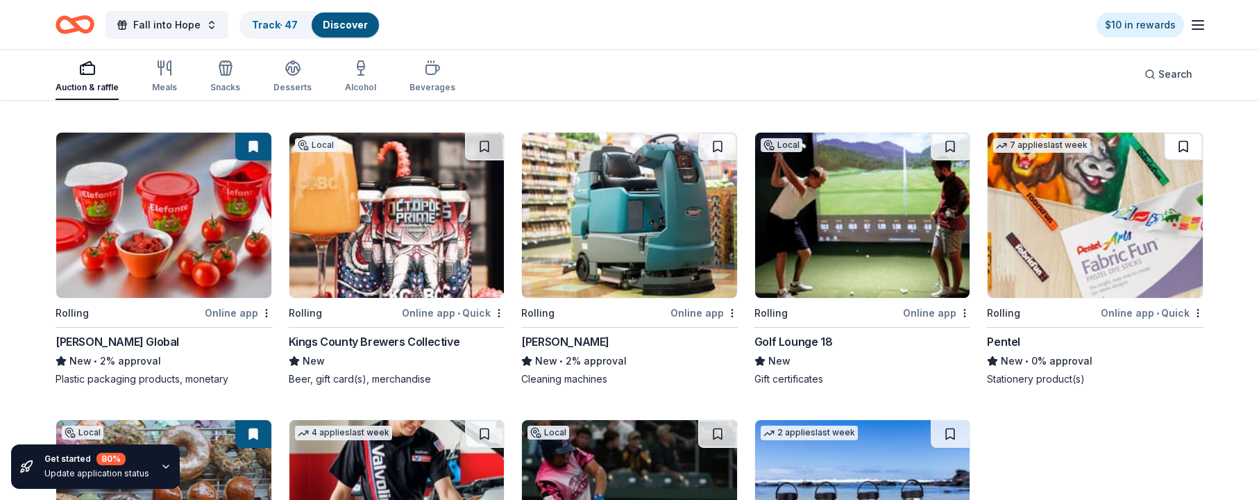
click at [806, 144] on button at bounding box center [1183, 147] width 39 height 28
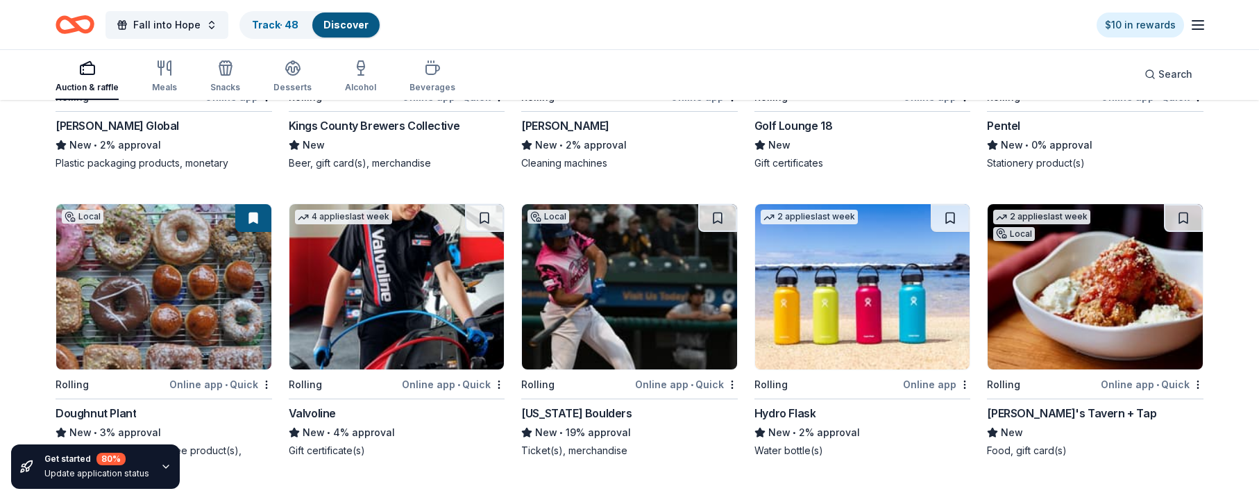
scroll to position [6253, 1]
click at [252, 217] on button at bounding box center [253, 219] width 36 height 28
click at [252, 220] on button at bounding box center [253, 219] width 36 height 28
click at [806, 217] on button at bounding box center [950, 219] width 39 height 28
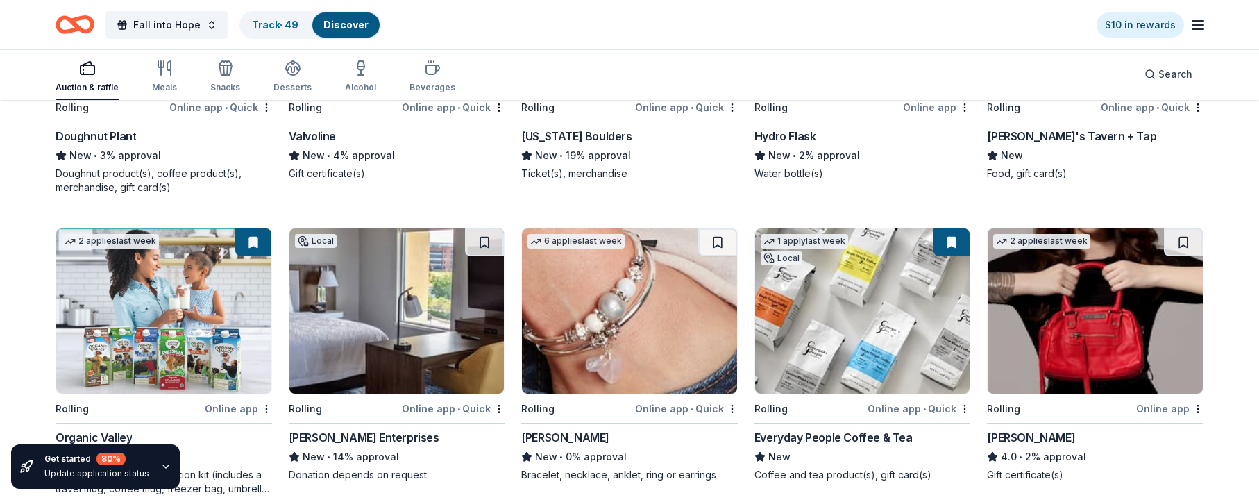
scroll to position [6530, 0]
click at [722, 244] on button at bounding box center [717, 243] width 39 height 28
click at [806, 239] on button at bounding box center [1183, 243] width 39 height 28
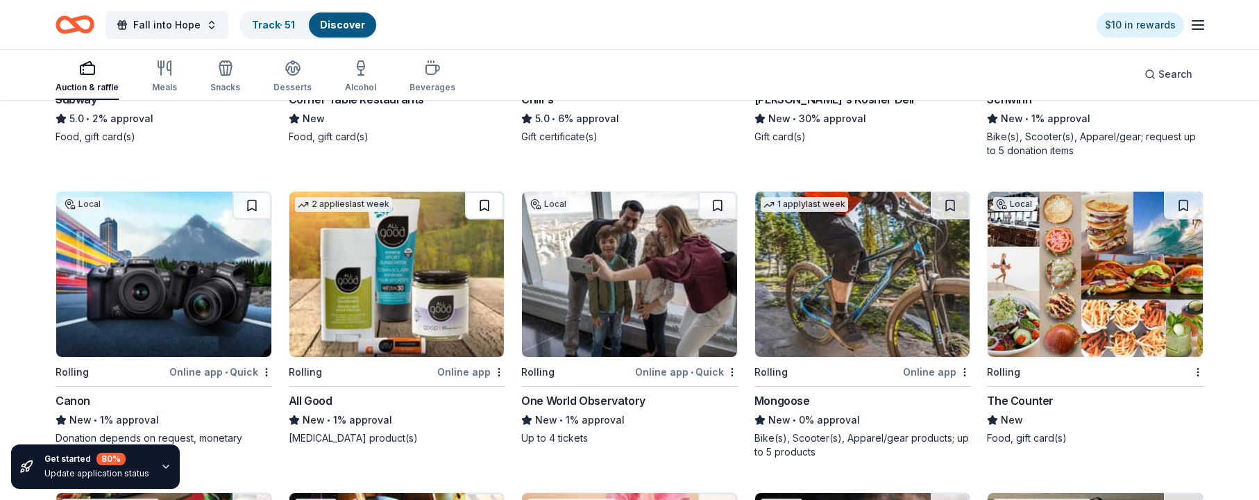
scroll to position [7469, 1]
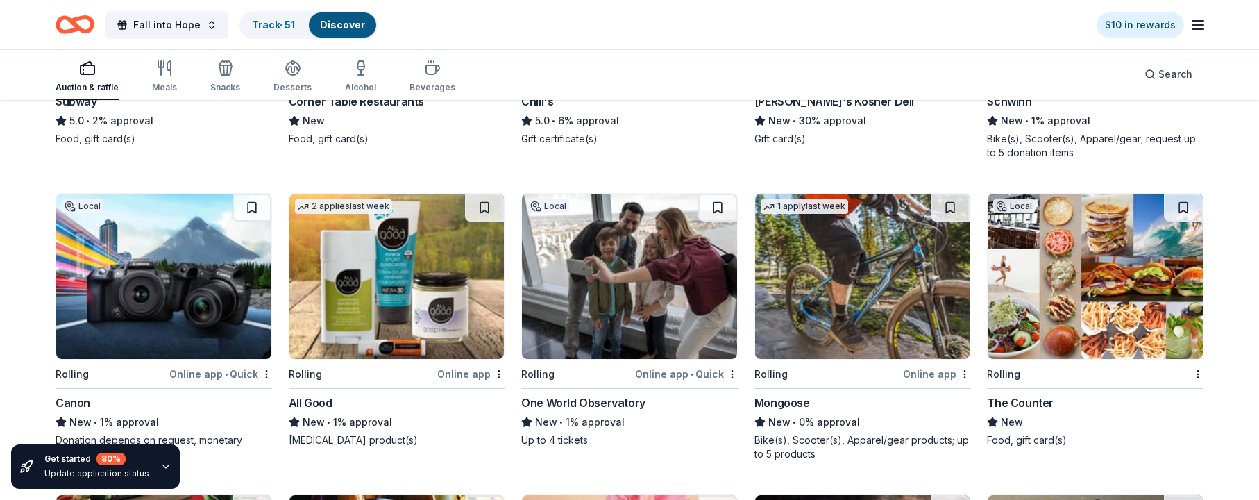
click at [485, 201] on button at bounding box center [484, 208] width 39 height 28
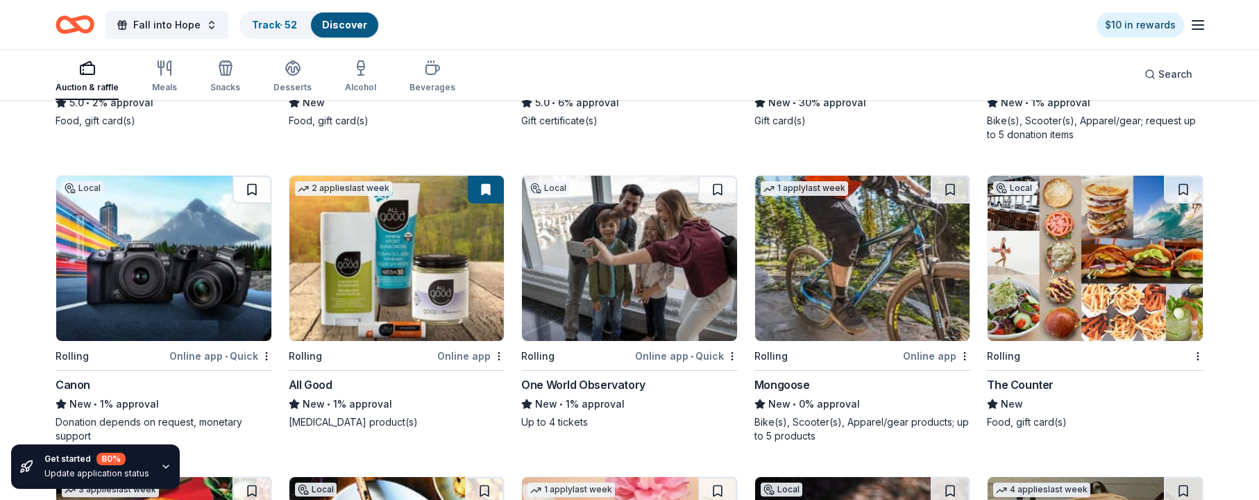
click at [246, 187] on button at bounding box center [252, 190] width 39 height 28
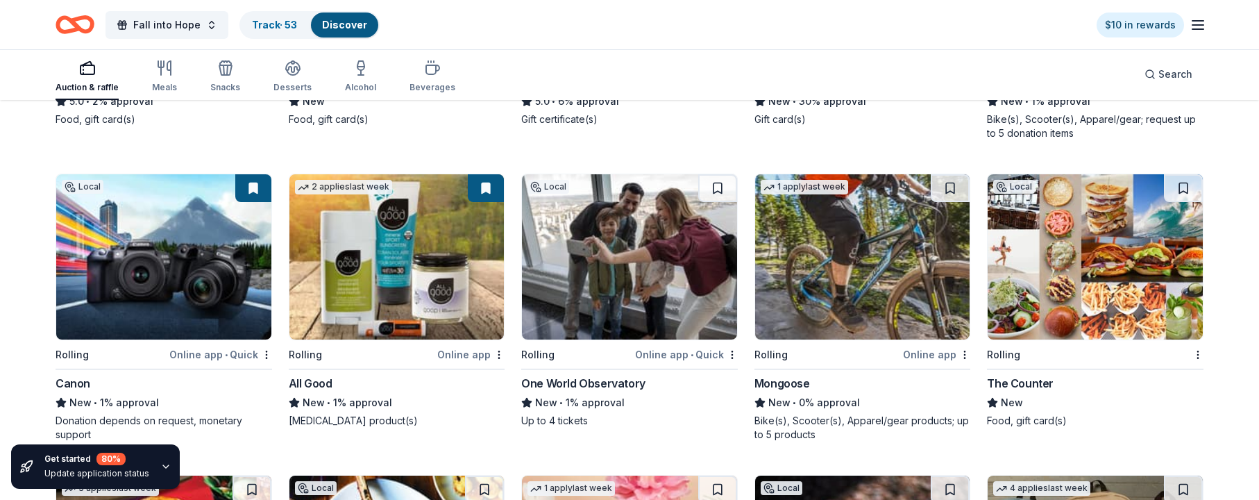
click at [806, 192] on button at bounding box center [1183, 188] width 39 height 28
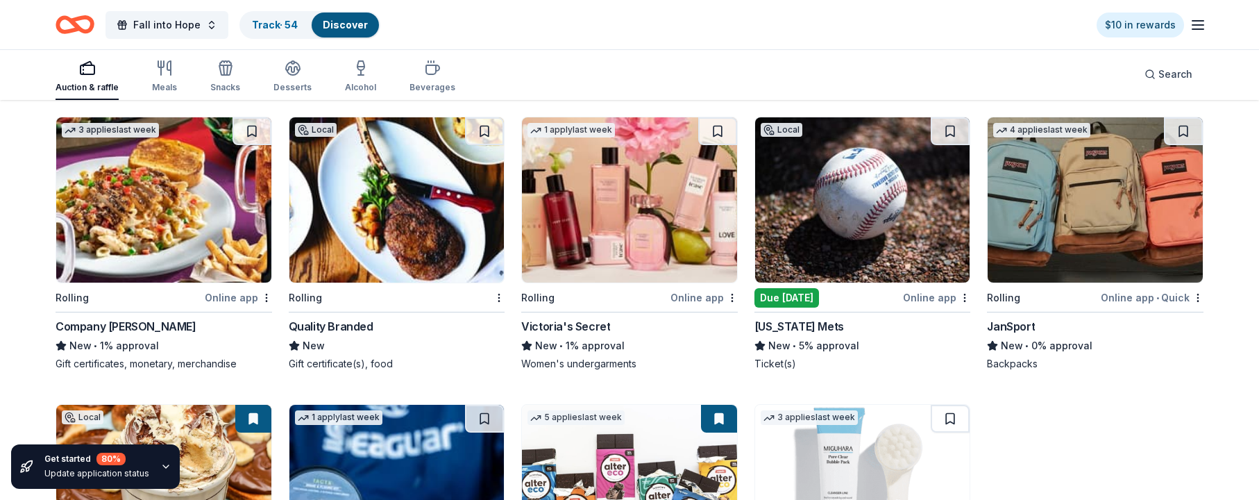
scroll to position [7852, 0]
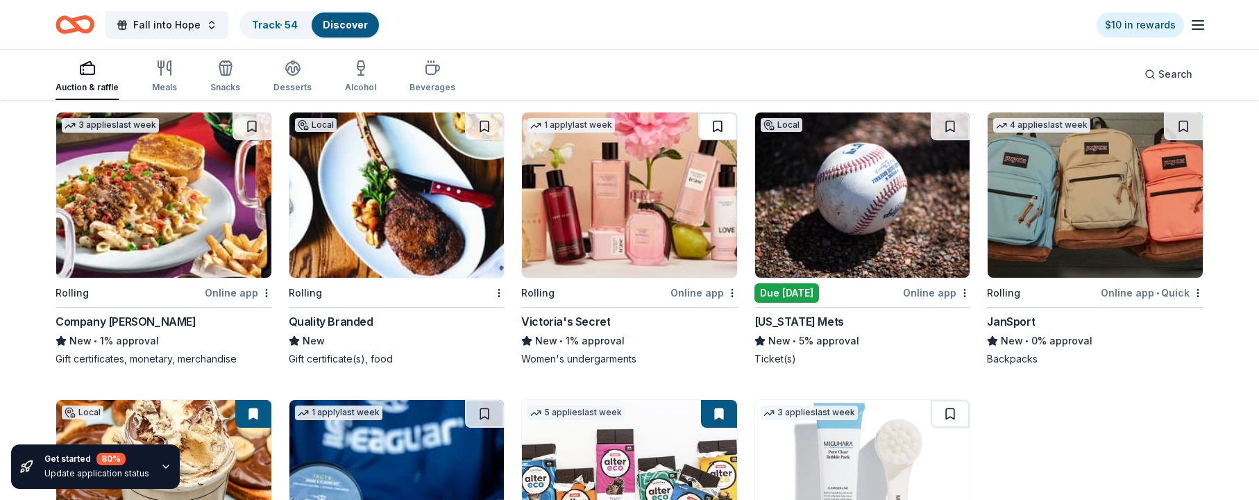
click at [713, 127] on button at bounding box center [717, 126] width 39 height 28
click at [806, 122] on button at bounding box center [1183, 126] width 39 height 28
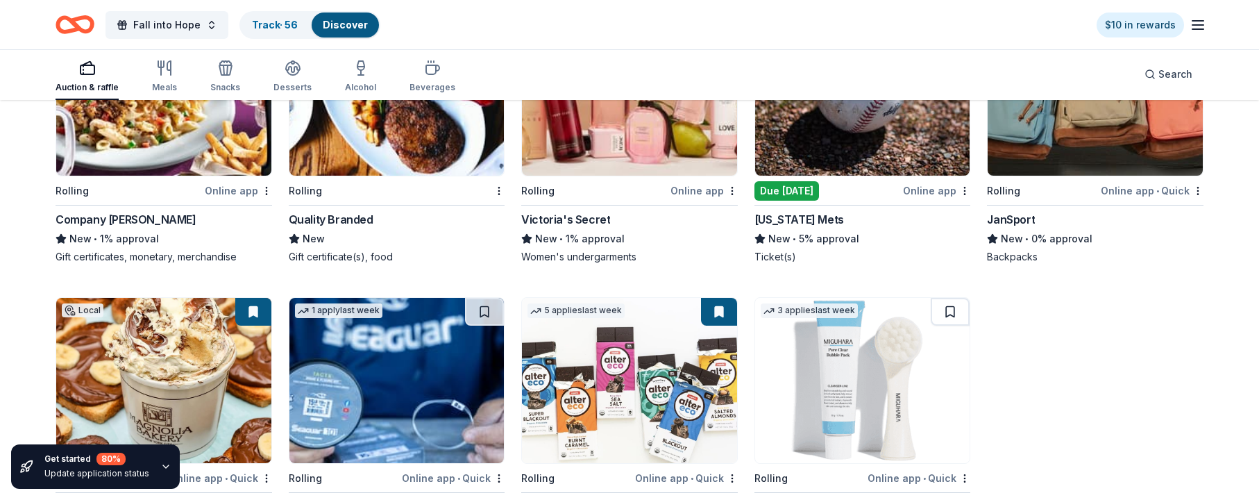
scroll to position [8050, 0]
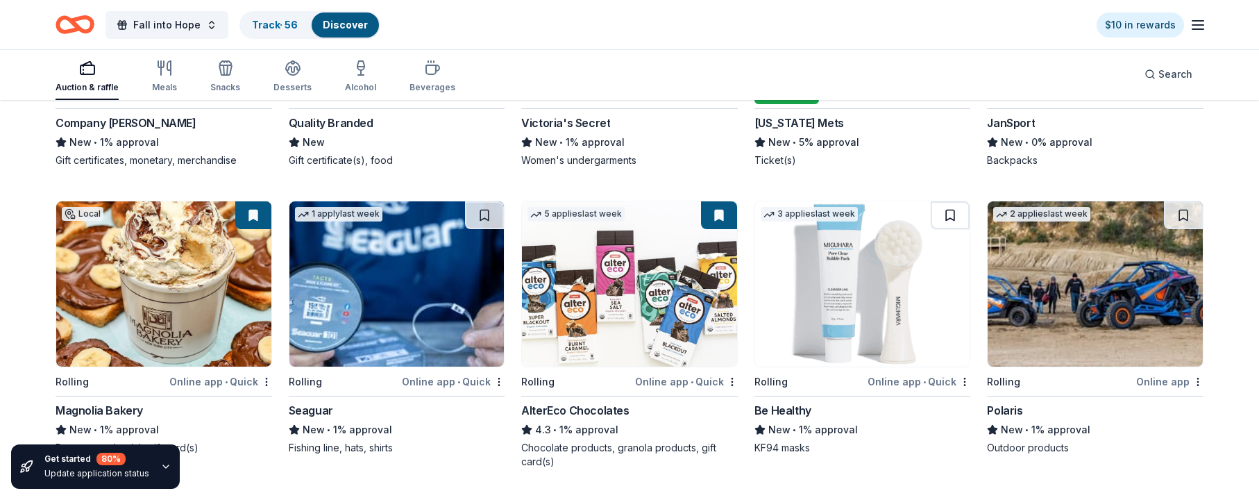
click at [806, 217] on button at bounding box center [950, 215] width 39 height 28
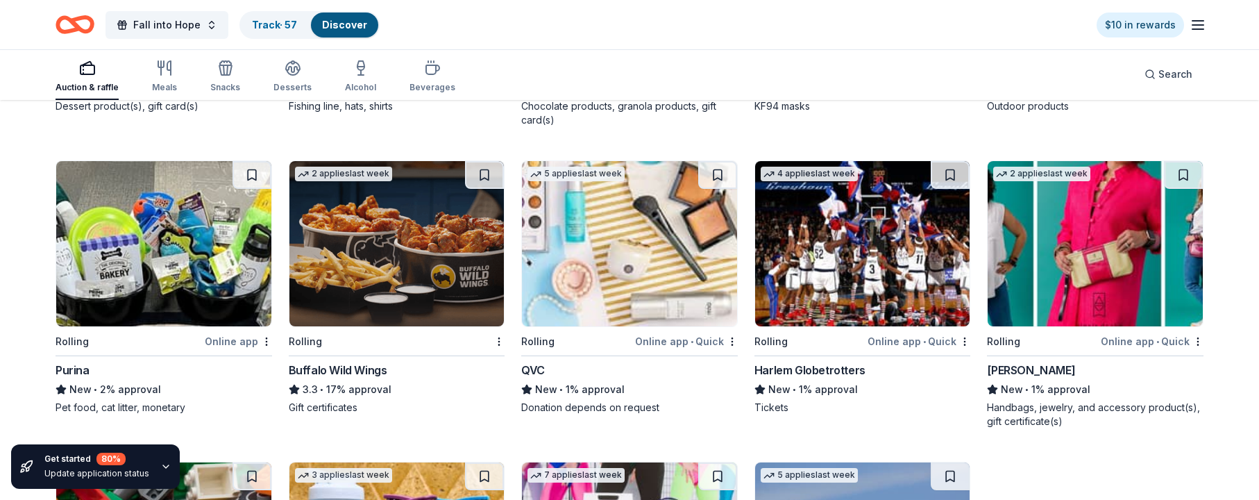
scroll to position [8395, 0]
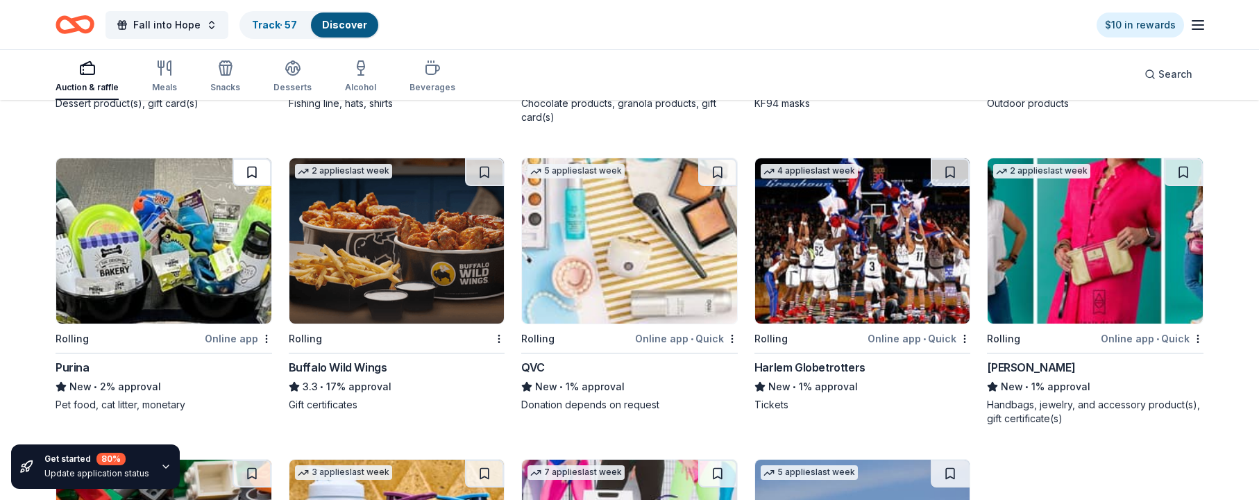
click at [256, 173] on button at bounding box center [252, 172] width 39 height 28
click at [728, 171] on button at bounding box center [717, 172] width 39 height 28
click at [806, 165] on button at bounding box center [1183, 172] width 39 height 28
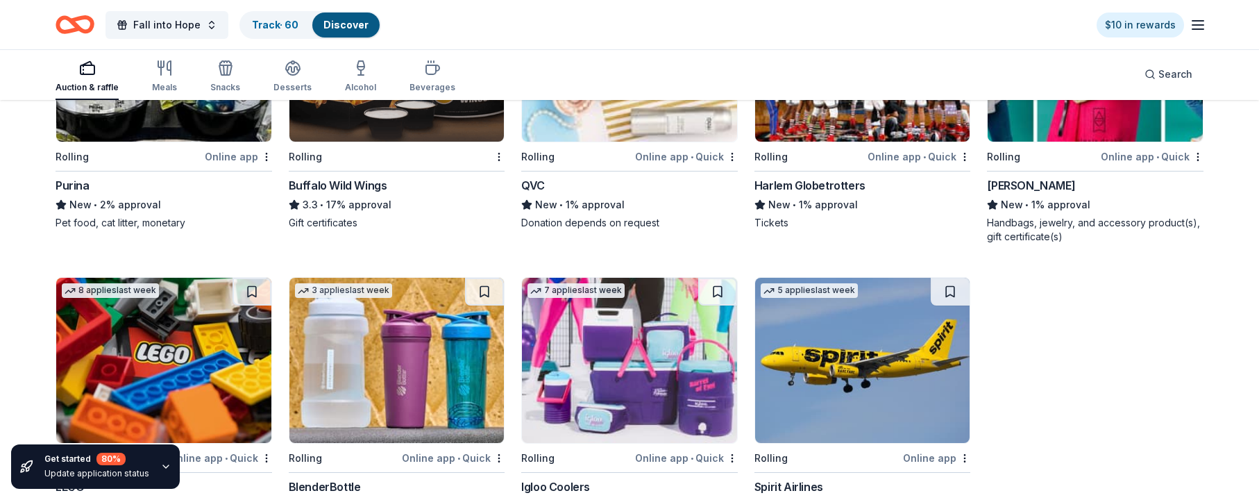
scroll to position [8683, 0]
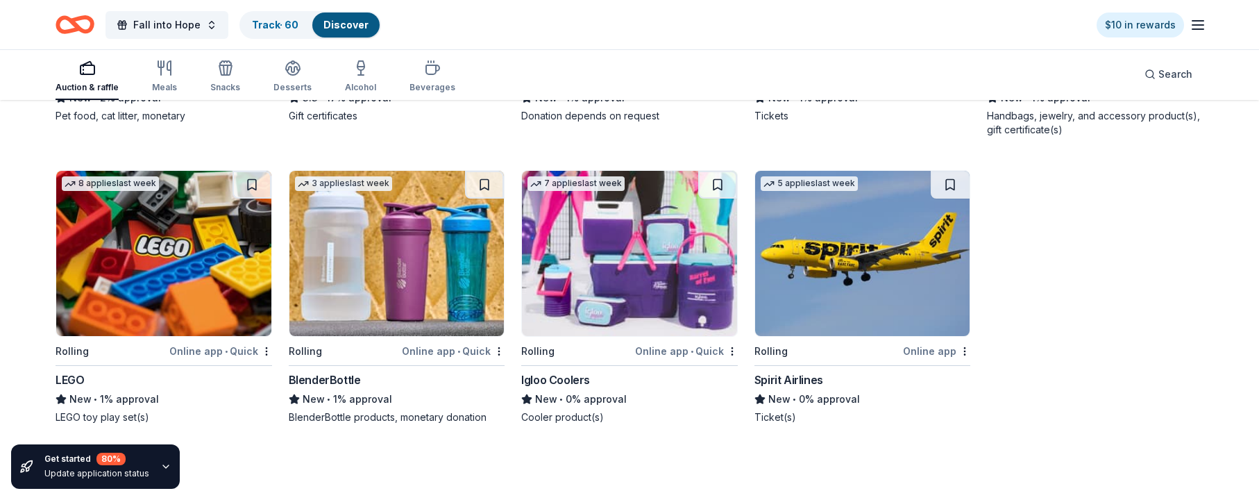
click at [248, 176] on button at bounding box center [252, 185] width 39 height 28
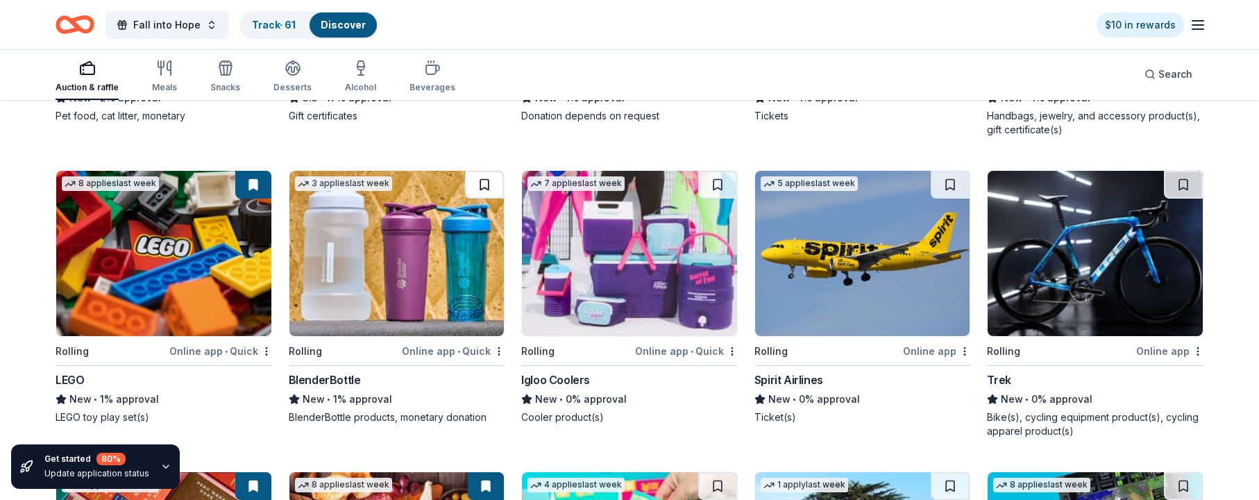
click at [487, 183] on button at bounding box center [484, 185] width 39 height 28
click at [721, 187] on button at bounding box center [717, 185] width 39 height 28
click at [806, 185] on button at bounding box center [1183, 185] width 39 height 28
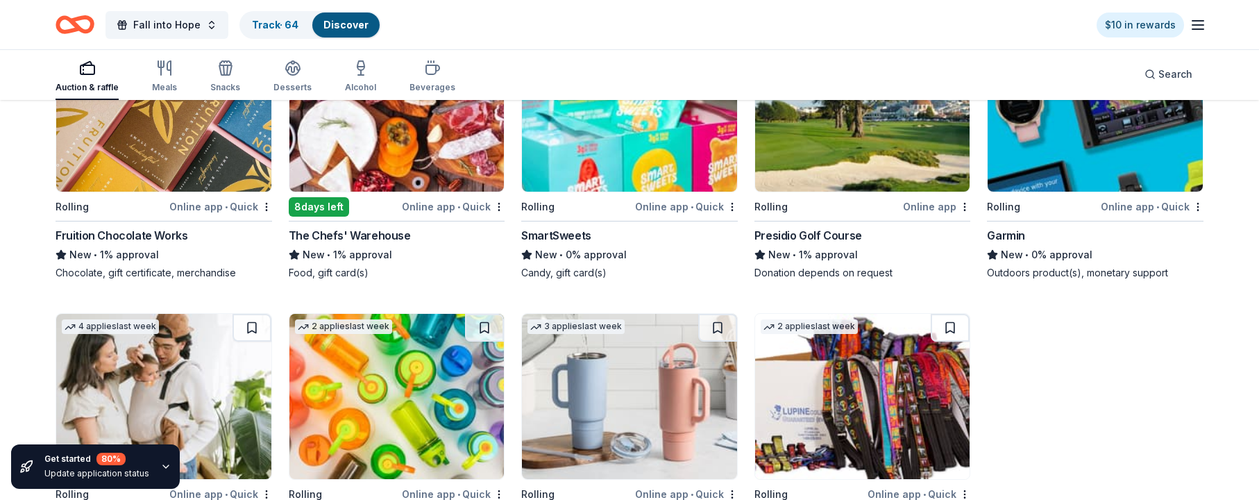
scroll to position [8988, 0]
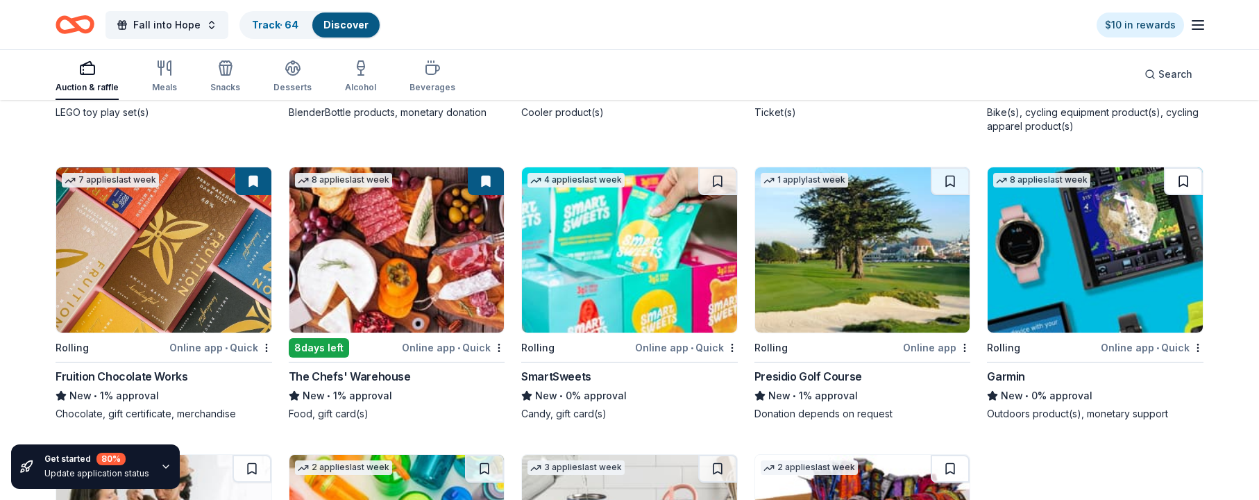
click at [806, 178] on button at bounding box center [1183, 181] width 39 height 28
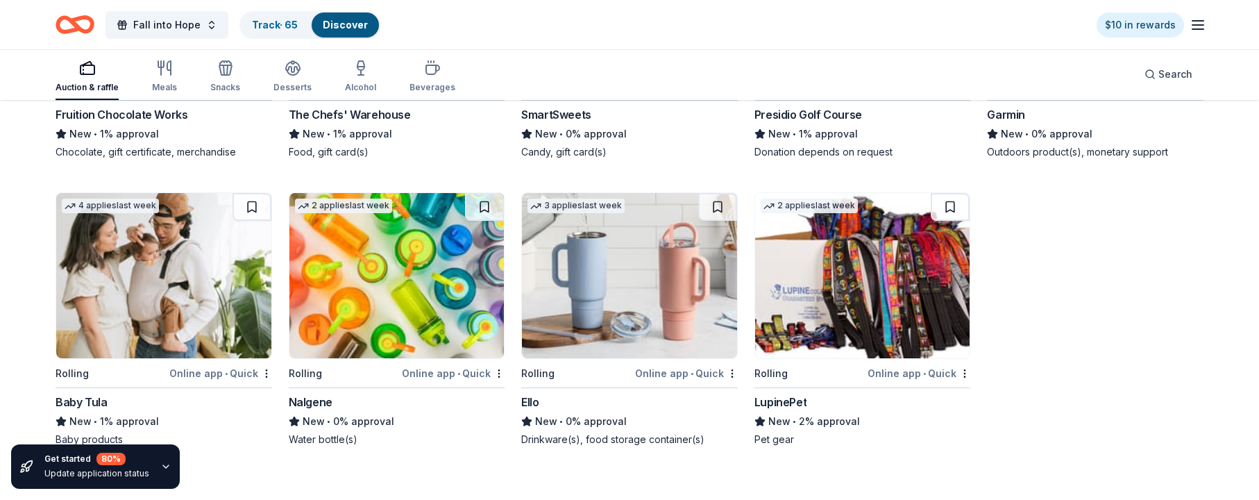
scroll to position [9250, 0]
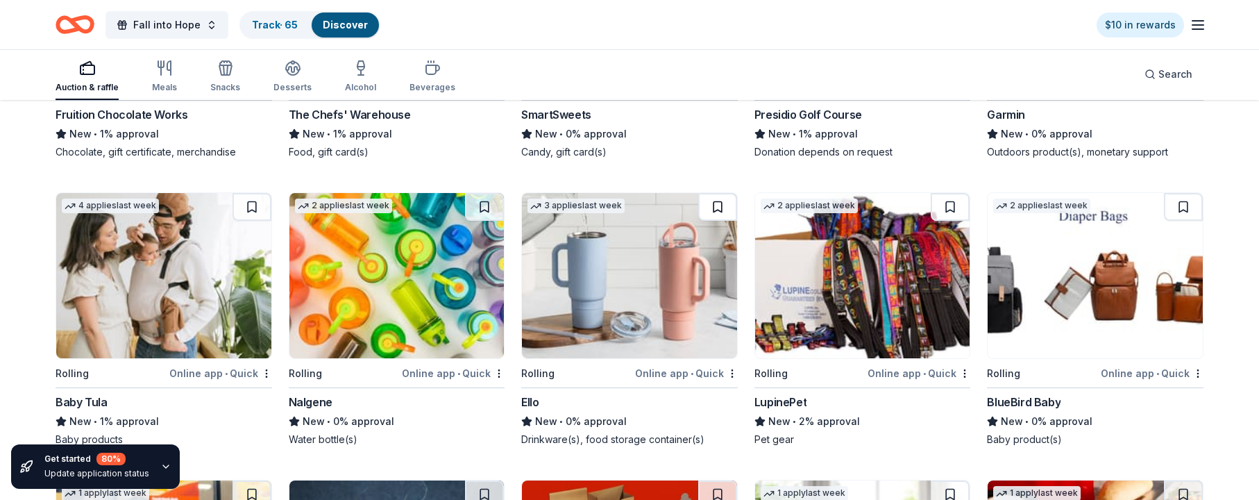
click at [716, 208] on button at bounding box center [717, 207] width 39 height 28
click at [485, 203] on button at bounding box center [484, 207] width 39 height 28
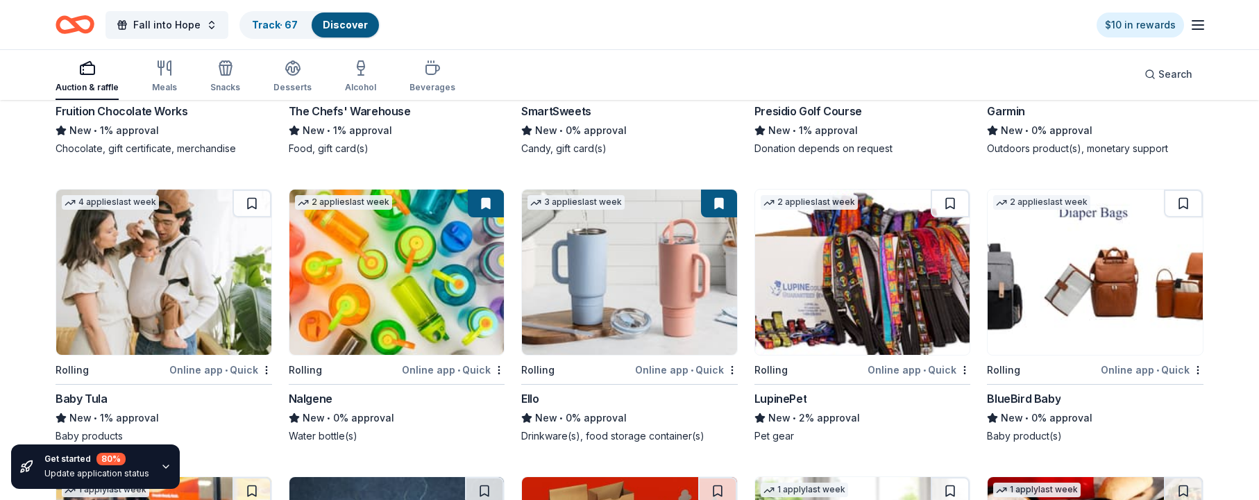
scroll to position [9255, 0]
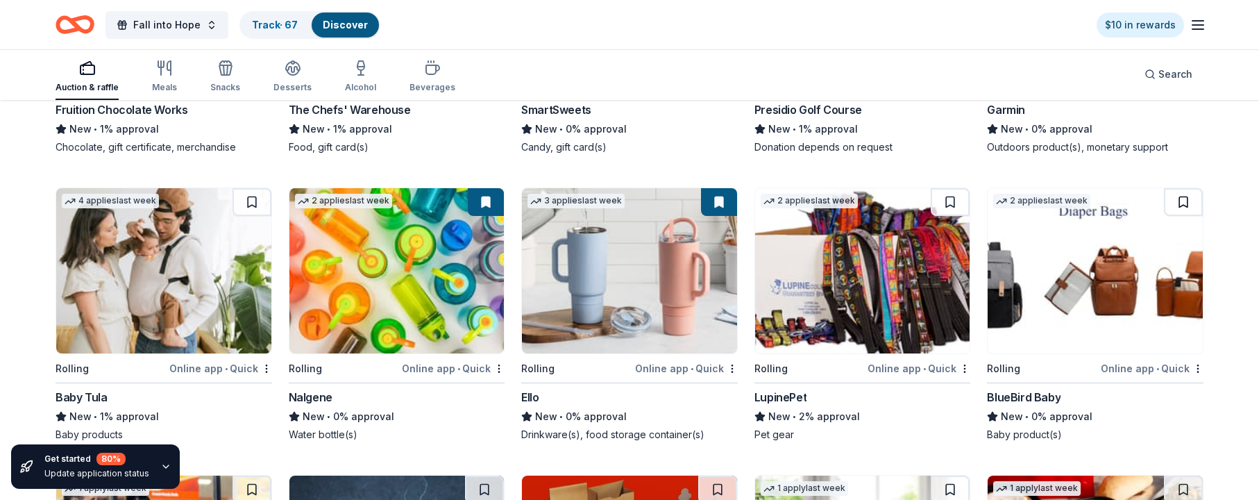
click at [806, 199] on button at bounding box center [1183, 202] width 39 height 28
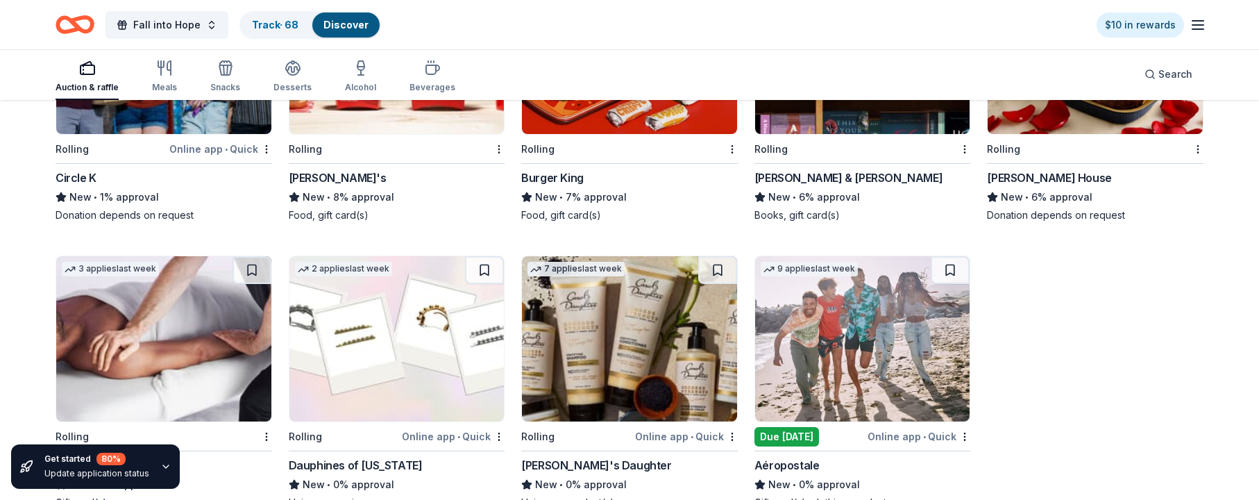
scroll to position [9795, 0]
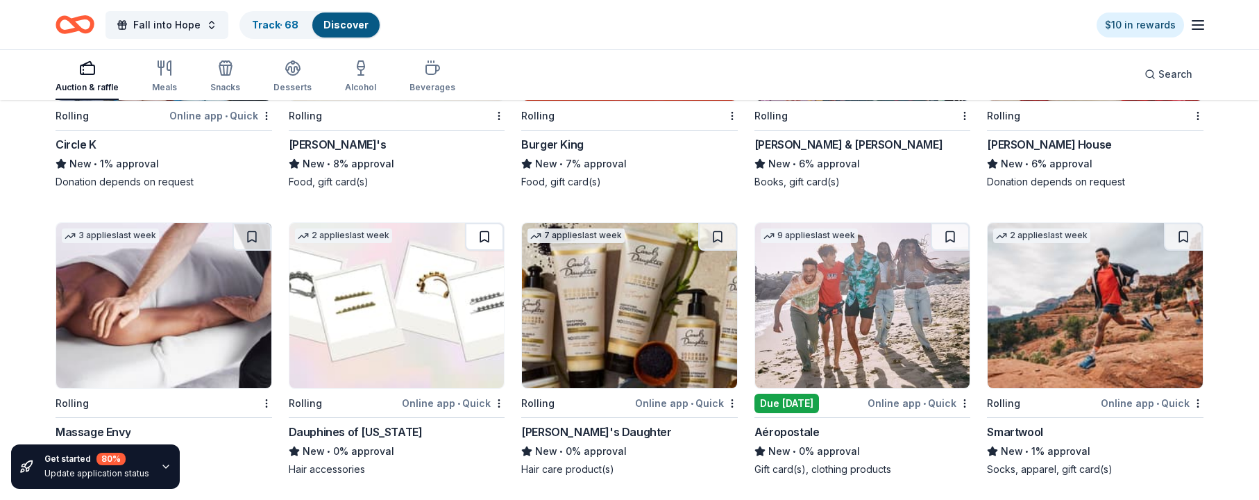
click at [486, 235] on button at bounding box center [484, 237] width 39 height 28
click at [715, 236] on button at bounding box center [717, 237] width 39 height 28
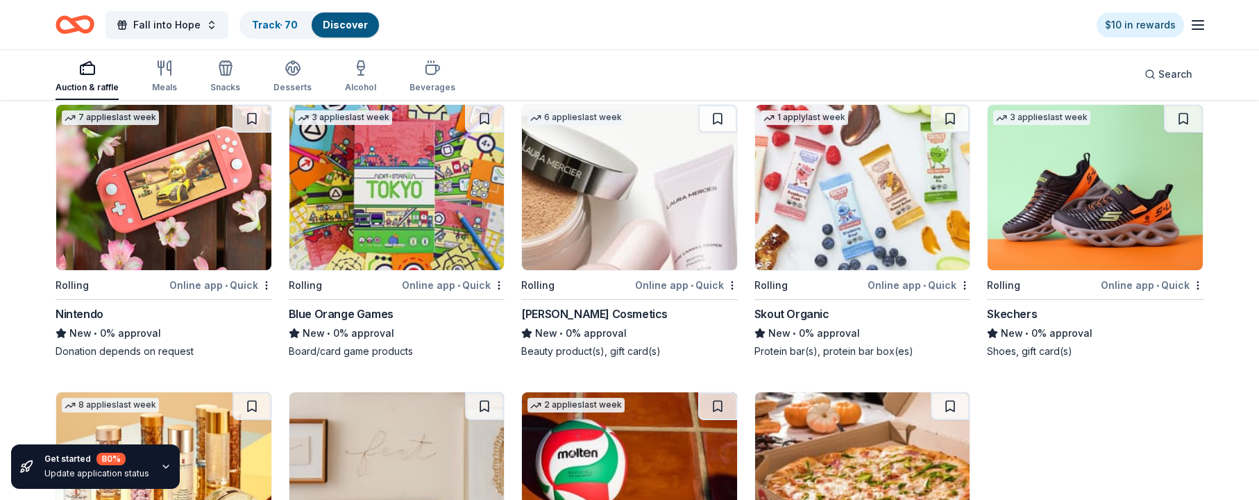
scroll to position [10199, 0]
click at [806, 119] on button at bounding box center [950, 120] width 39 height 28
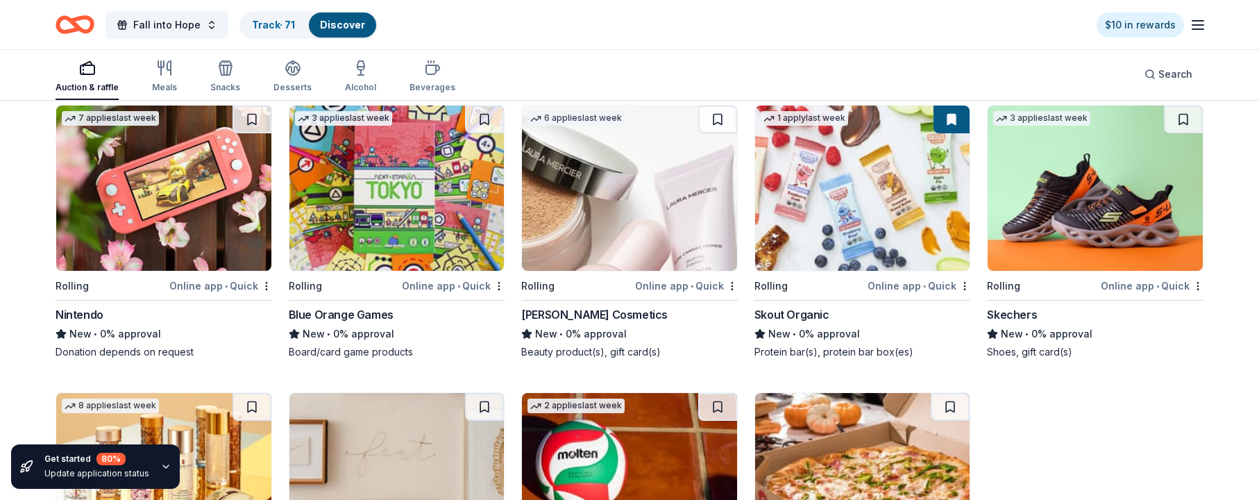
drag, startPoint x: 720, startPoint y: 117, endPoint x: 713, endPoint y: 128, distance: 13.1
click at [720, 117] on button at bounding box center [717, 120] width 39 height 28
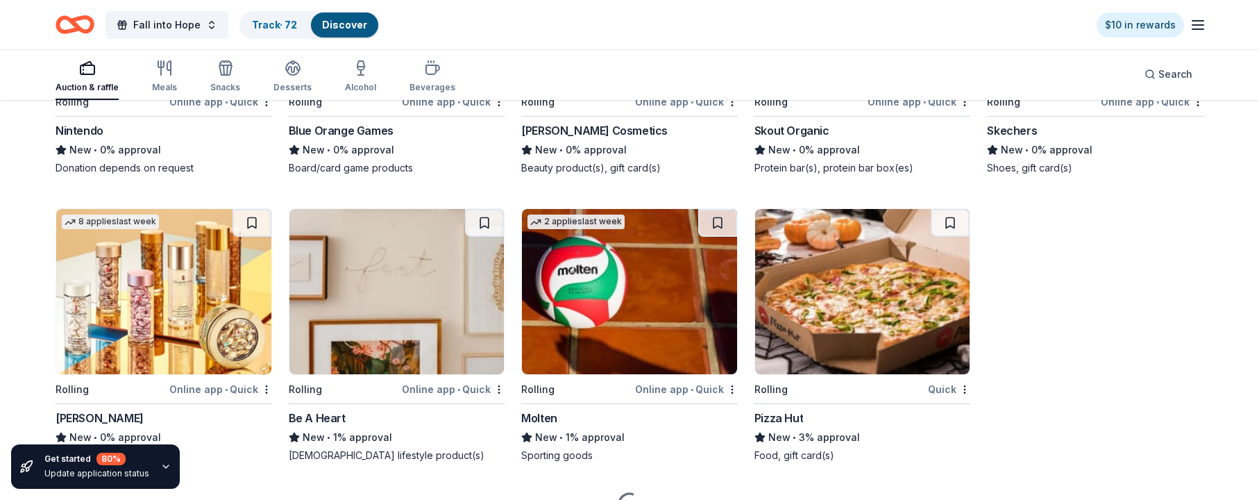
scroll to position [10387, 0]
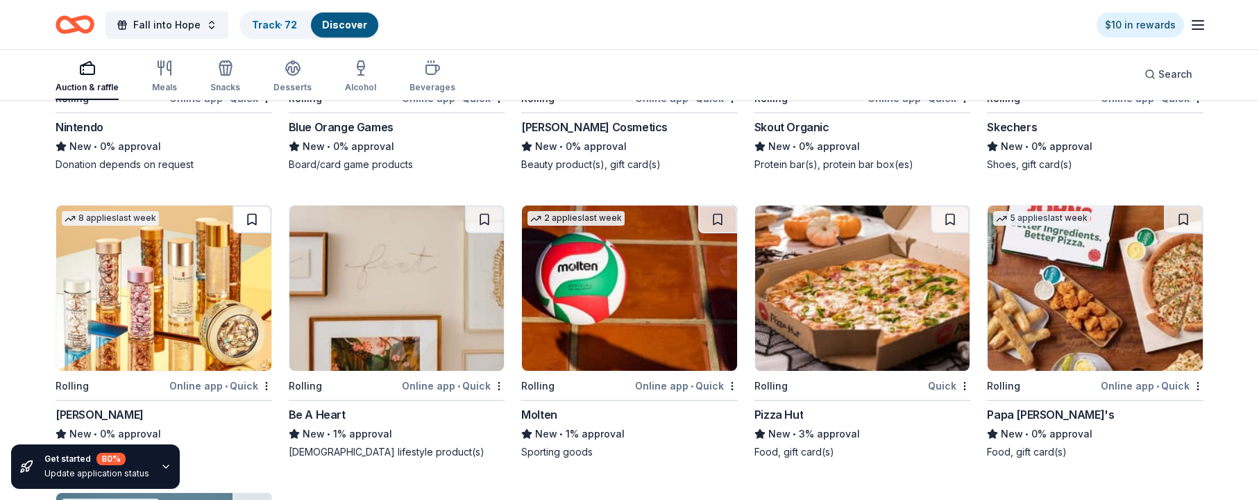
click at [249, 218] on button at bounding box center [252, 219] width 39 height 28
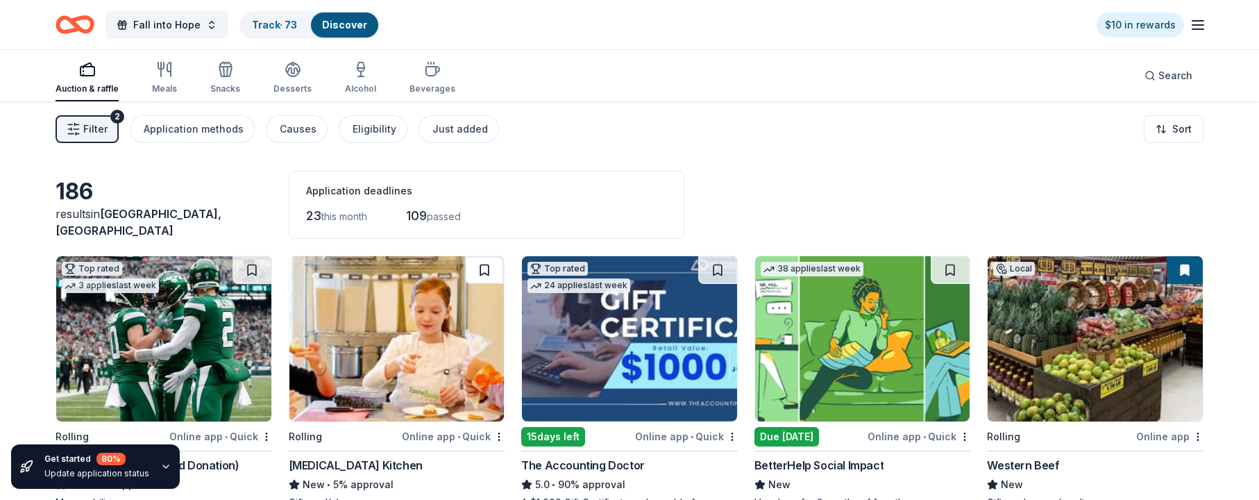
scroll to position [0, 0]
click at [289, 74] on icon "button" at bounding box center [293, 69] width 17 height 17
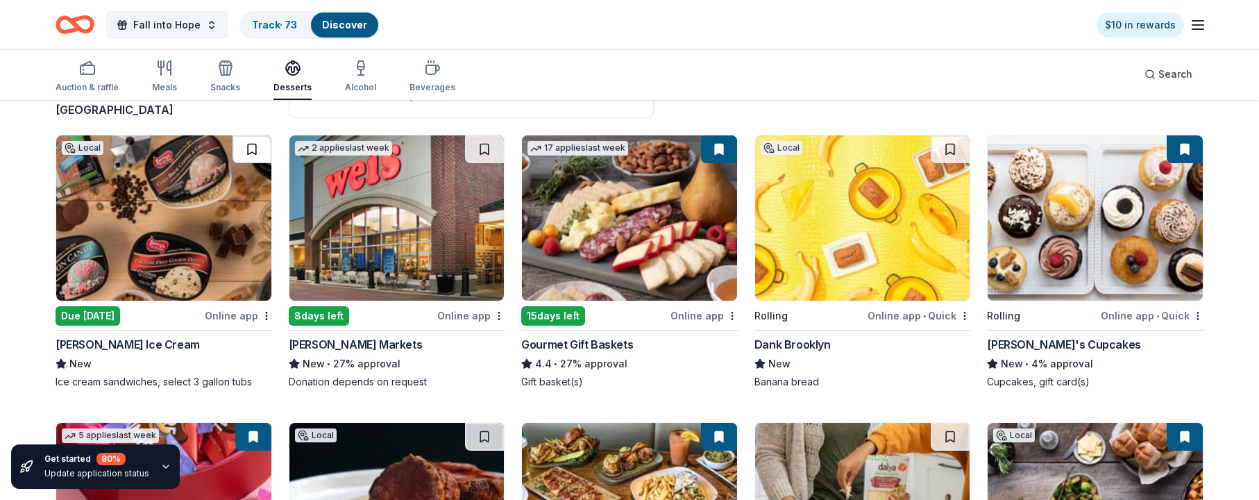
scroll to position [121, 0]
click at [252, 145] on button at bounding box center [252, 149] width 39 height 28
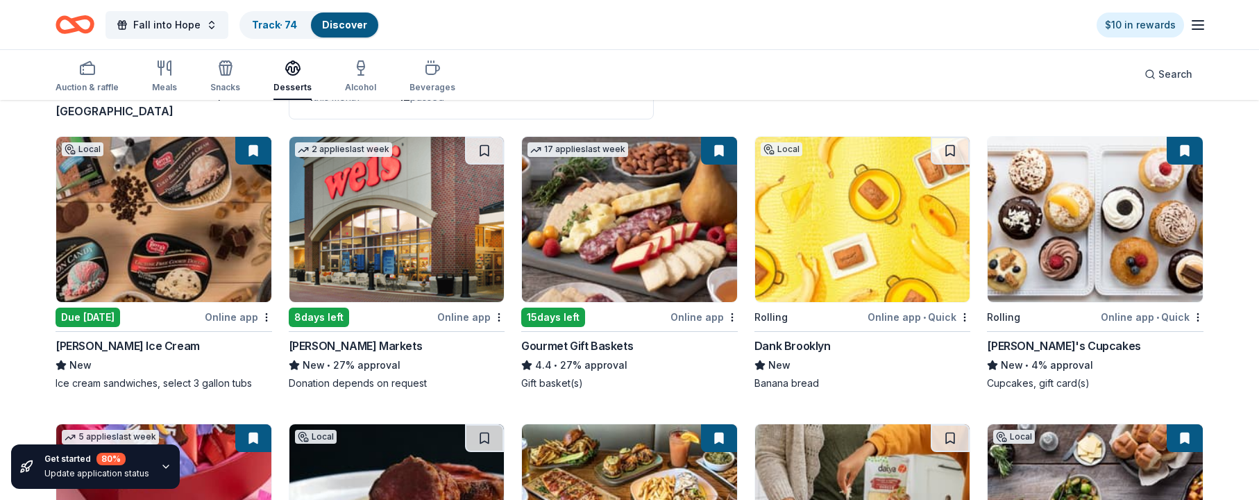
click at [150, 243] on img at bounding box center [163, 219] width 215 height 165
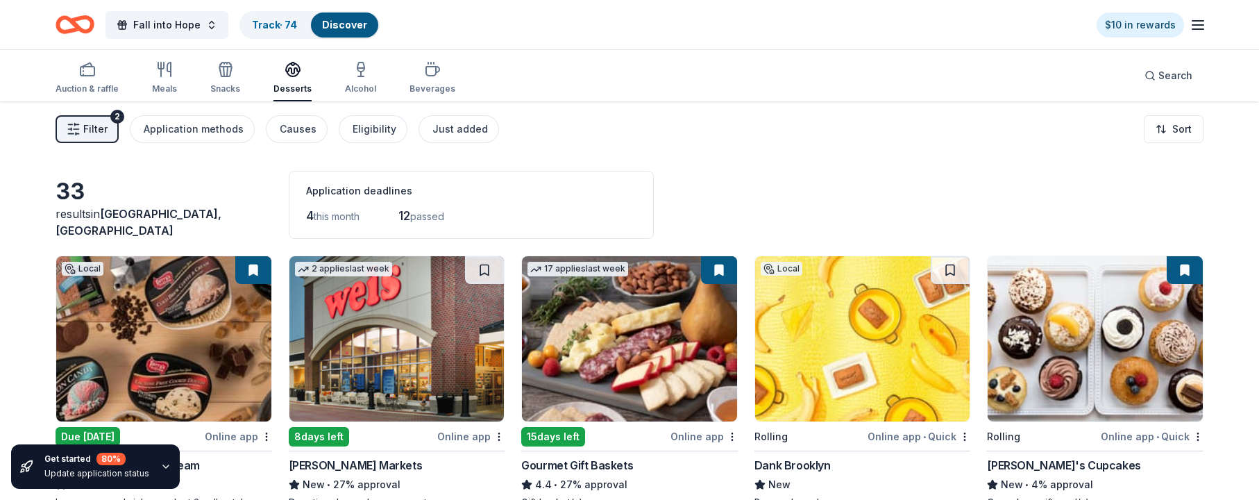
scroll to position [0, 0]
click at [263, 22] on link "Track · 74" at bounding box center [274, 25] width 45 height 12
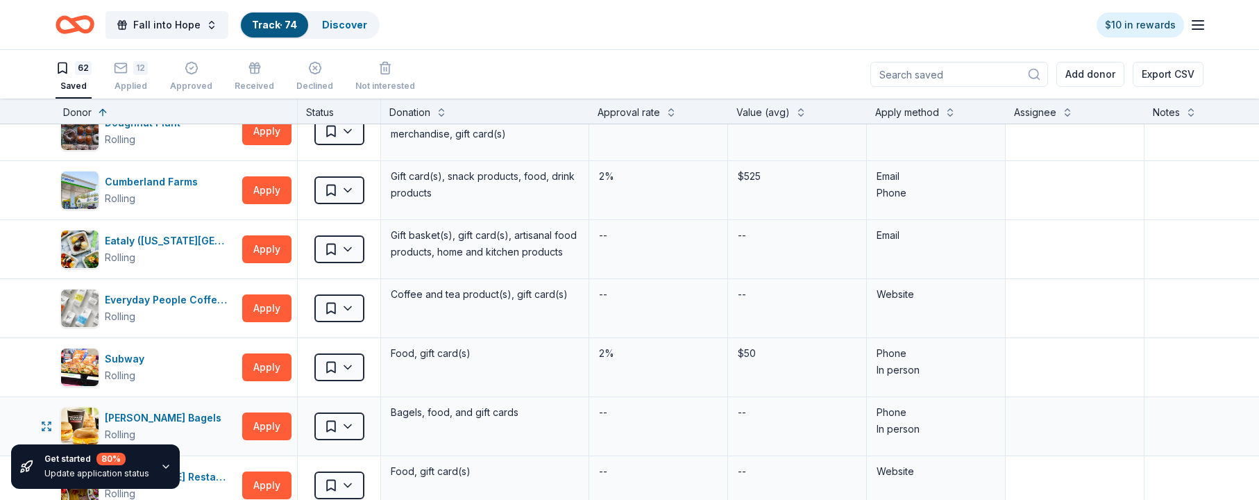
scroll to position [382, 2]
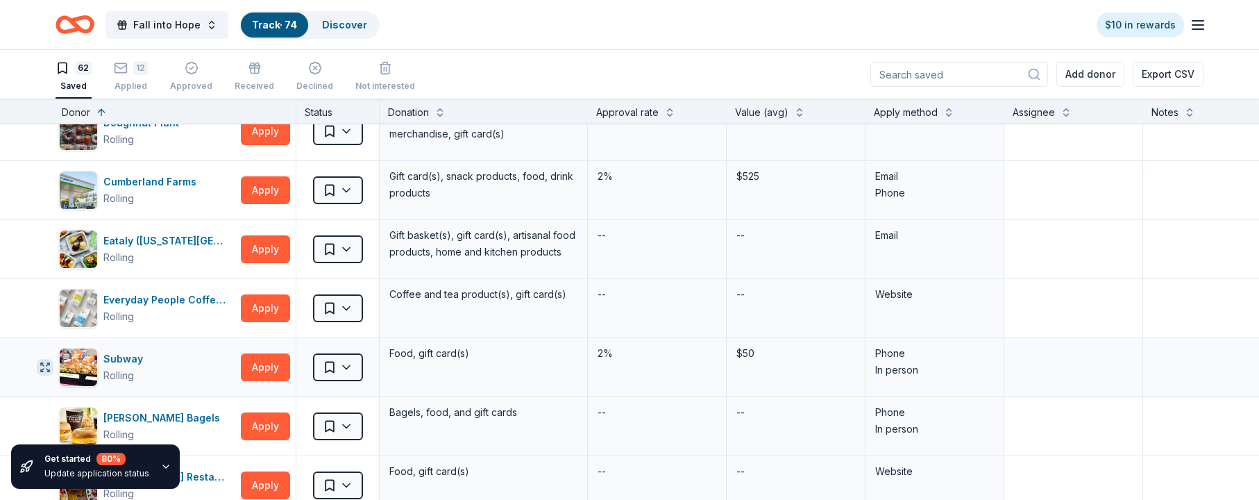
click at [45, 367] on icon "button" at bounding box center [45, 367] width 11 height 11
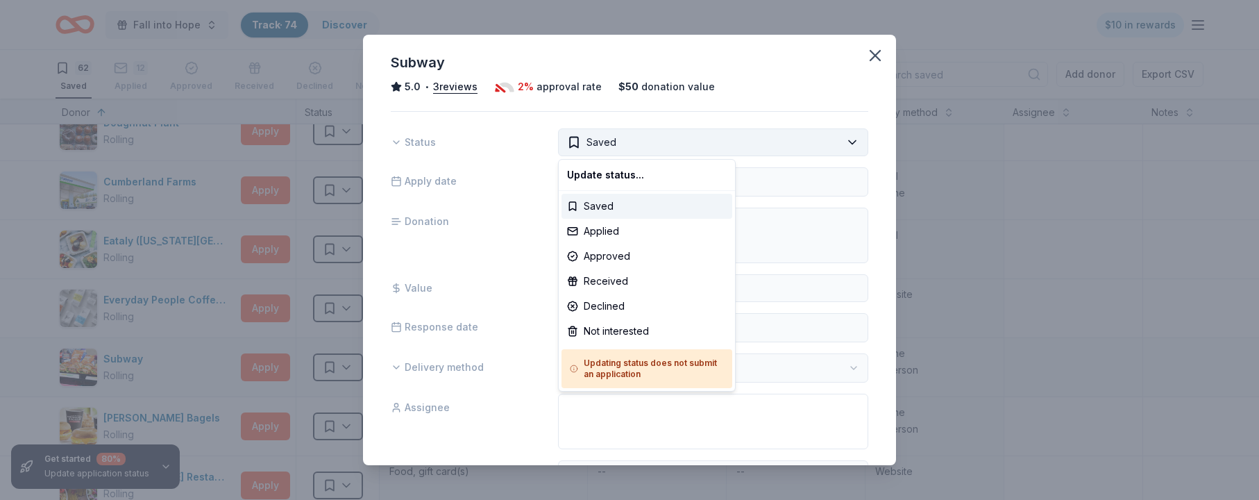
click at [806, 142] on html "Fall into Hope Track · 74 Discover $10 in rewards 62 Saved 12 Applied Approved …" at bounding box center [629, 250] width 1259 height 500
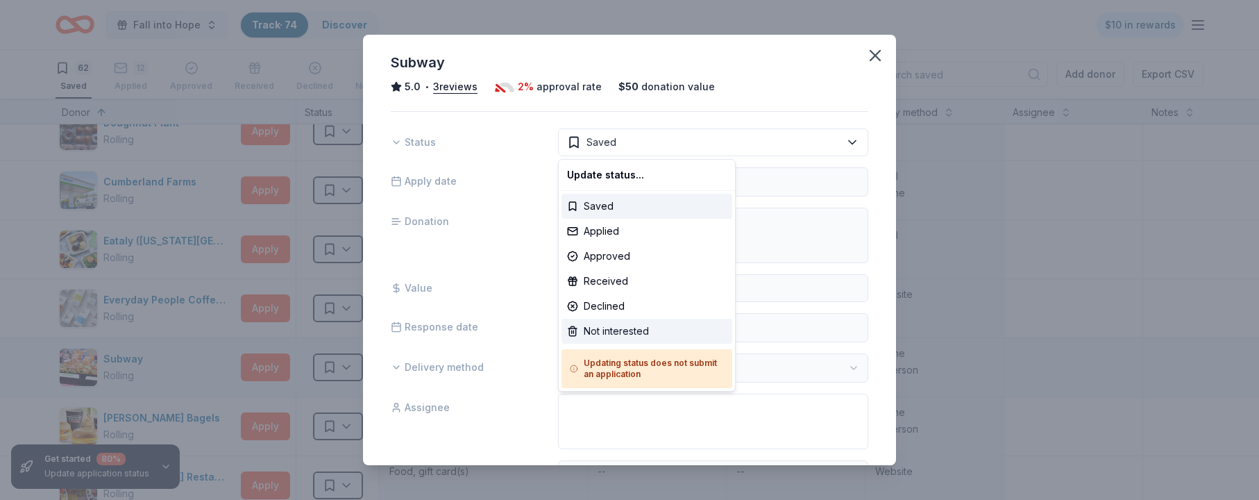
click at [641, 325] on div "Not interested" at bounding box center [647, 331] width 171 height 25
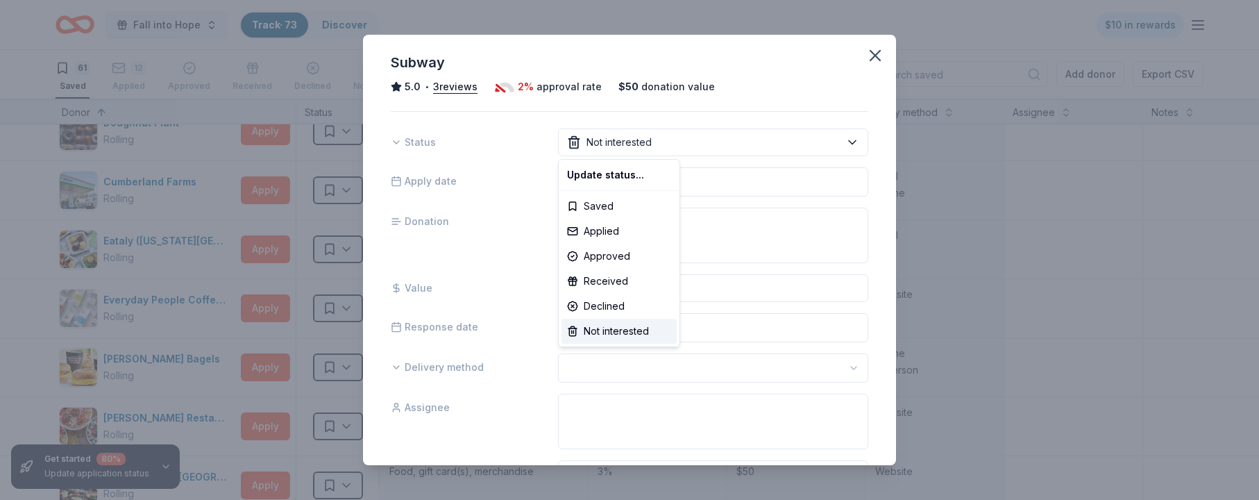
click at [806, 56] on html "Fall into Hope Track · 73 Discover $10 in rewards 61 Saved 12 Applied Approved …" at bounding box center [629, 250] width 1259 height 500
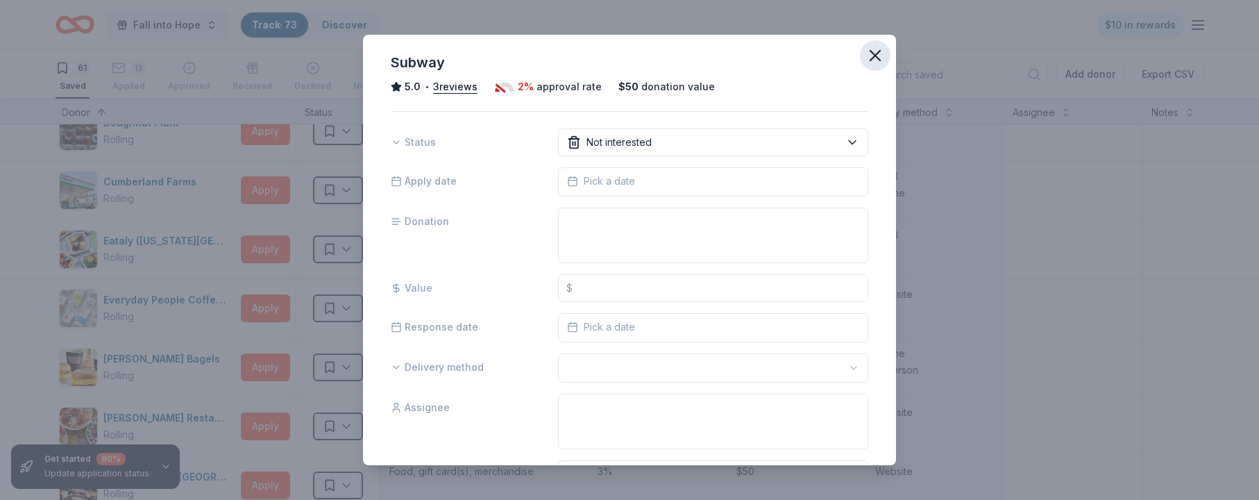
click at [806, 53] on icon "button" at bounding box center [875, 56] width 10 height 10
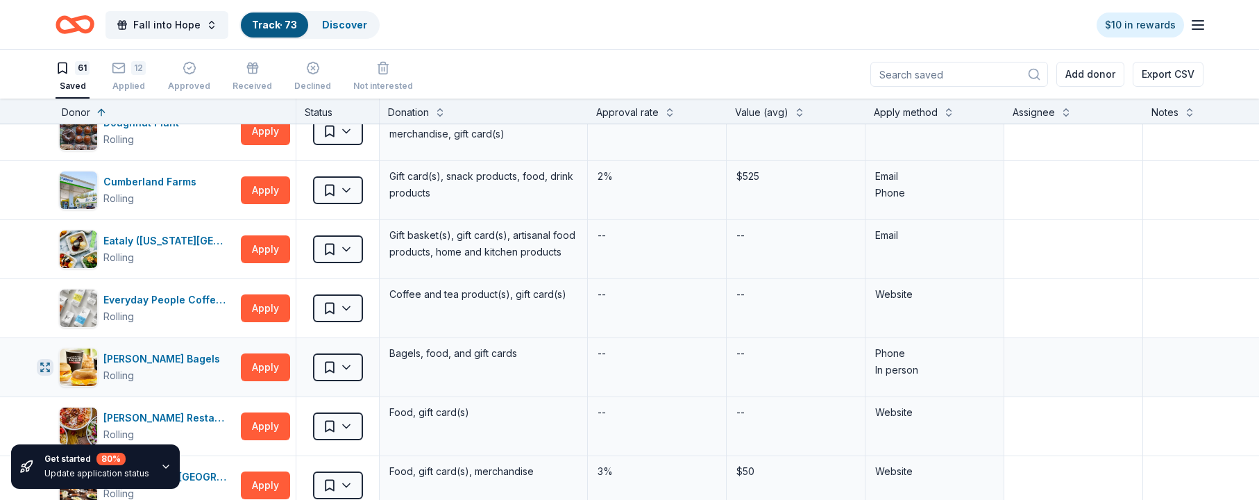
click at [44, 366] on icon "button" at bounding box center [45, 367] width 11 height 11
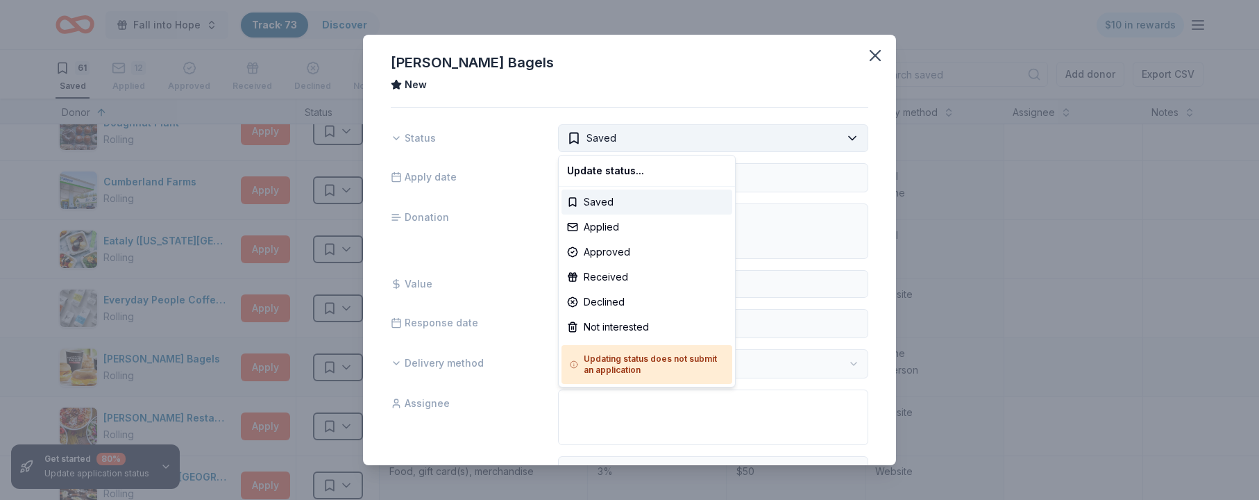
click at [806, 135] on html "Fall into Hope Track · 73 Discover $10 in rewards 61 Saved 12 Applied Approved …" at bounding box center [629, 250] width 1259 height 500
click at [656, 322] on div "Not interested" at bounding box center [647, 326] width 171 height 25
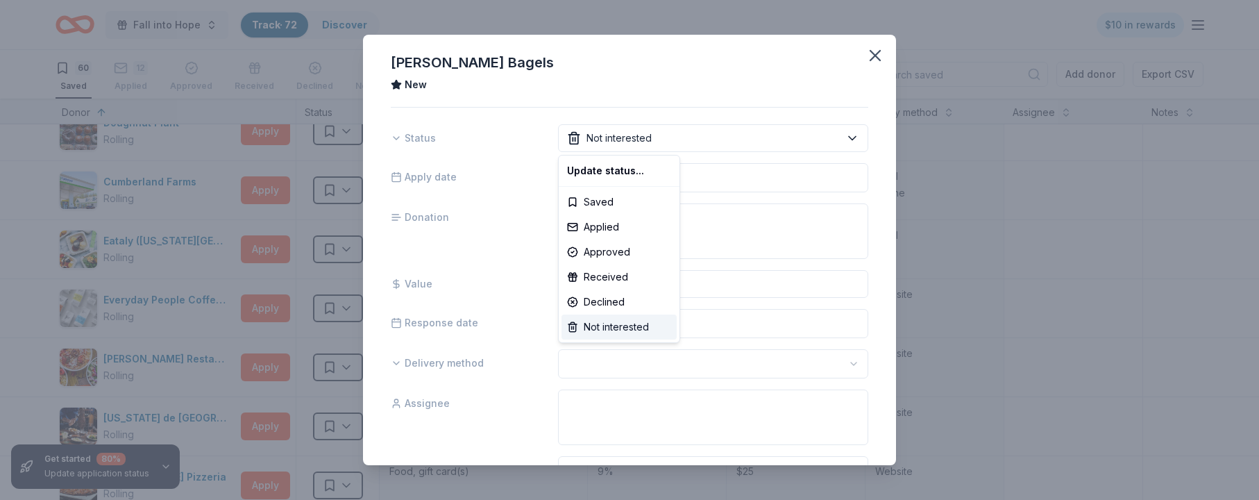
click at [632, 328] on div "Not interested" at bounding box center [619, 326] width 115 height 25
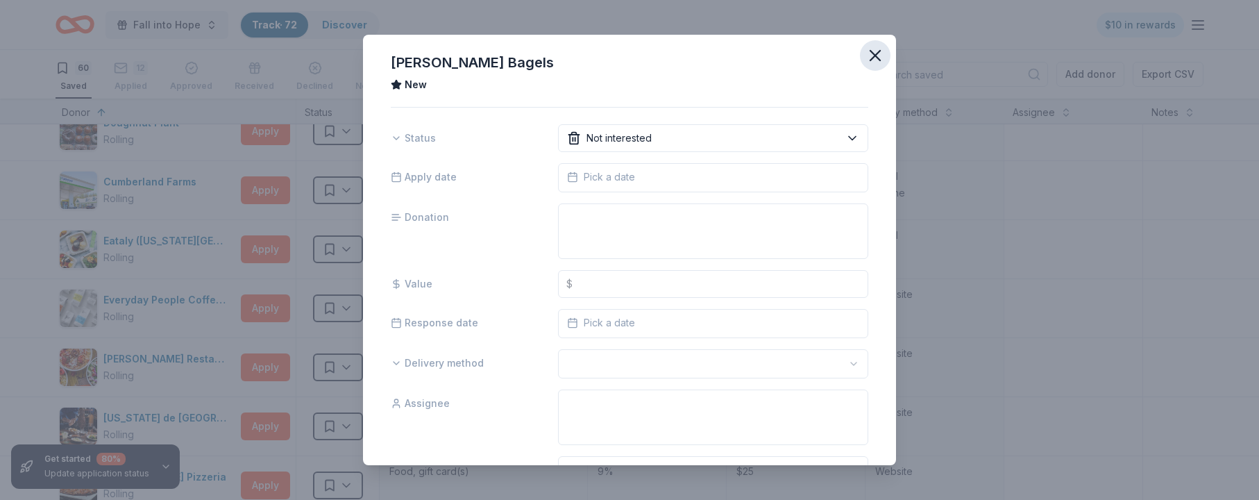
click at [806, 51] on icon "button" at bounding box center [875, 55] width 19 height 19
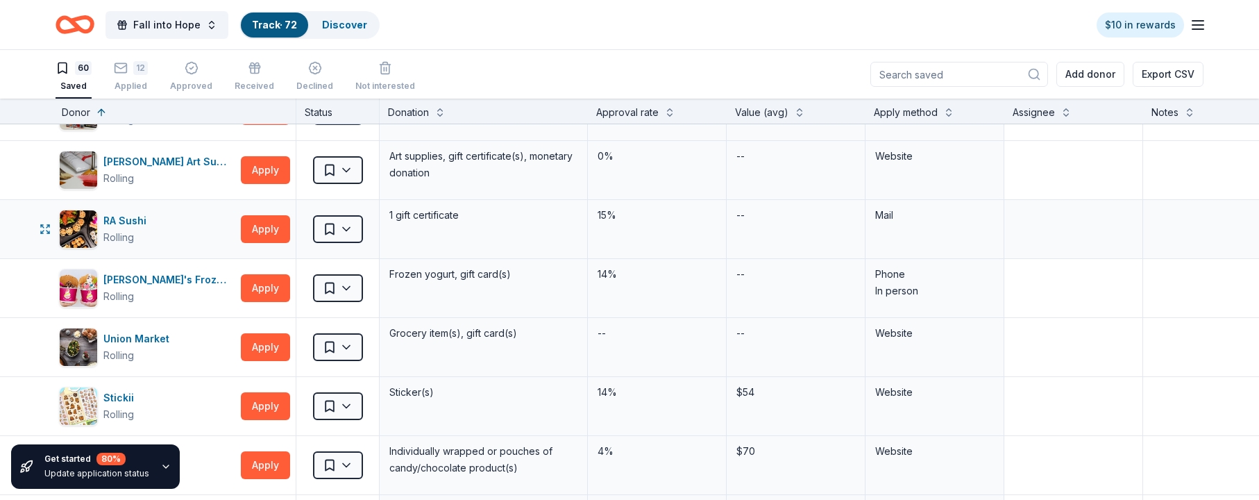
scroll to position [1240, 2]
click at [44, 285] on icon "button" at bounding box center [45, 287] width 11 height 11
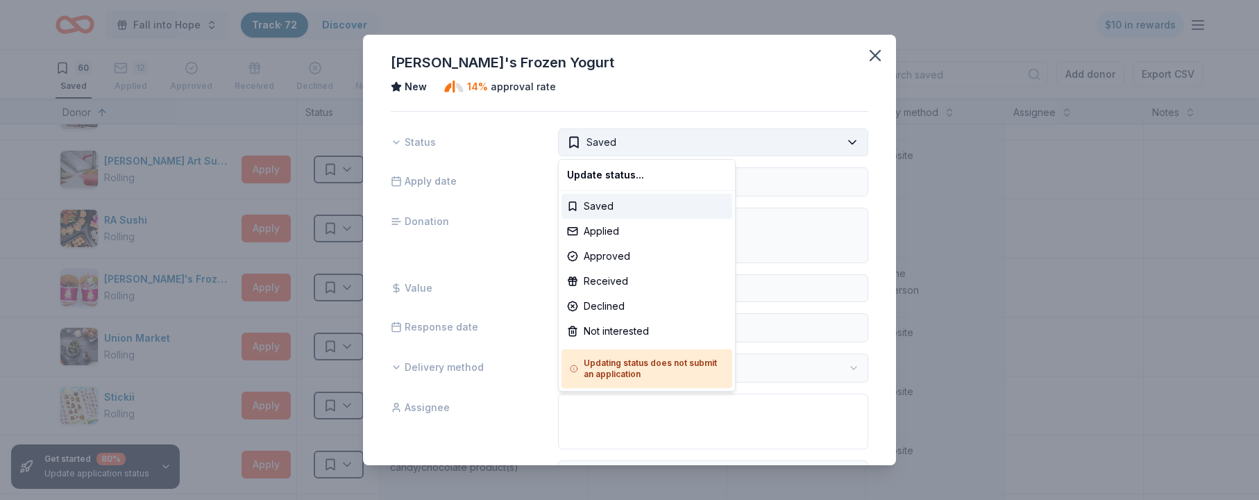
click at [806, 140] on html "Fall into Hope Track · 72 Discover $10 in rewards 60 Saved 12 Applied Approved …" at bounding box center [629, 250] width 1259 height 500
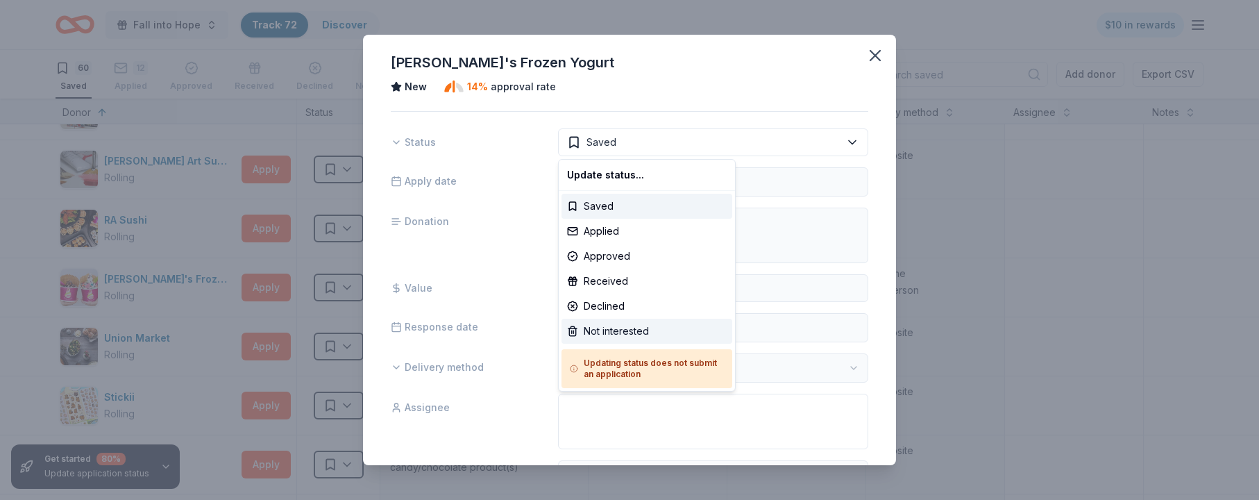
click at [632, 328] on div "Not interested" at bounding box center [647, 331] width 171 height 25
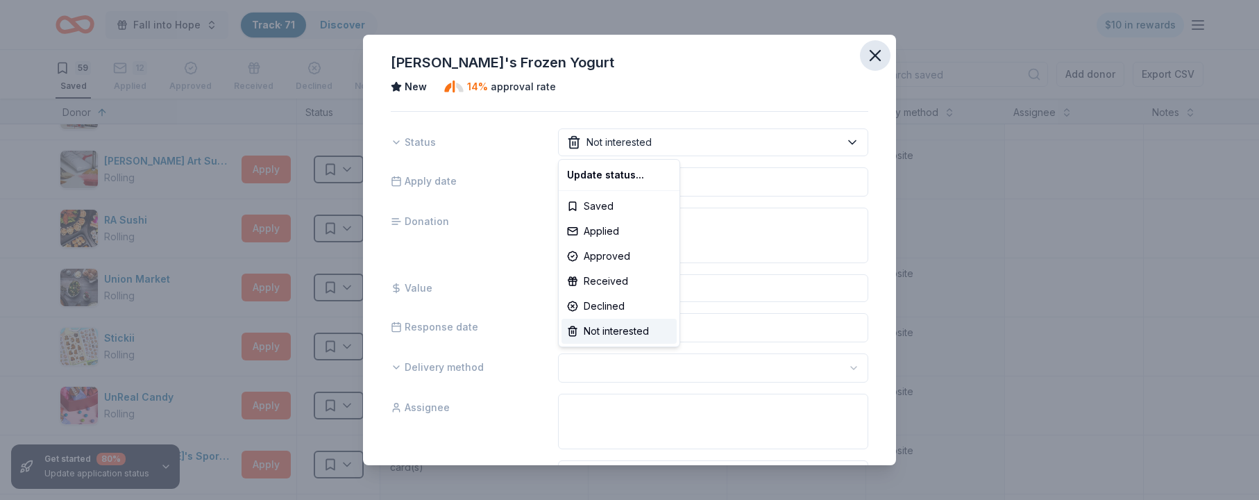
click at [806, 52] on html "Fall into Hope Track · 71 Discover $10 in rewards 59 Saved 12 Applied Approved …" at bounding box center [629, 250] width 1259 height 500
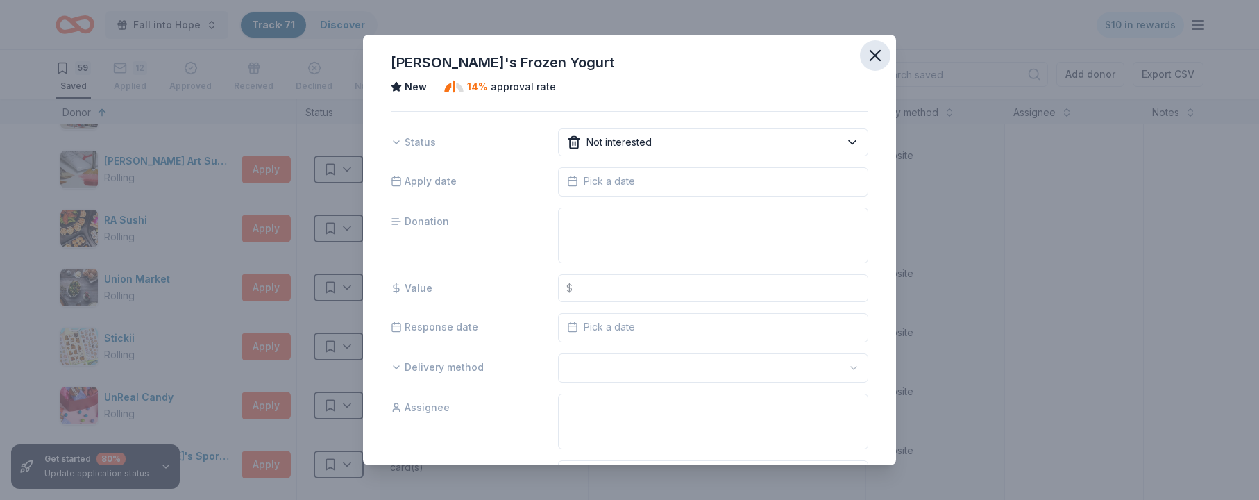
click at [806, 53] on icon "button" at bounding box center [875, 55] width 19 height 19
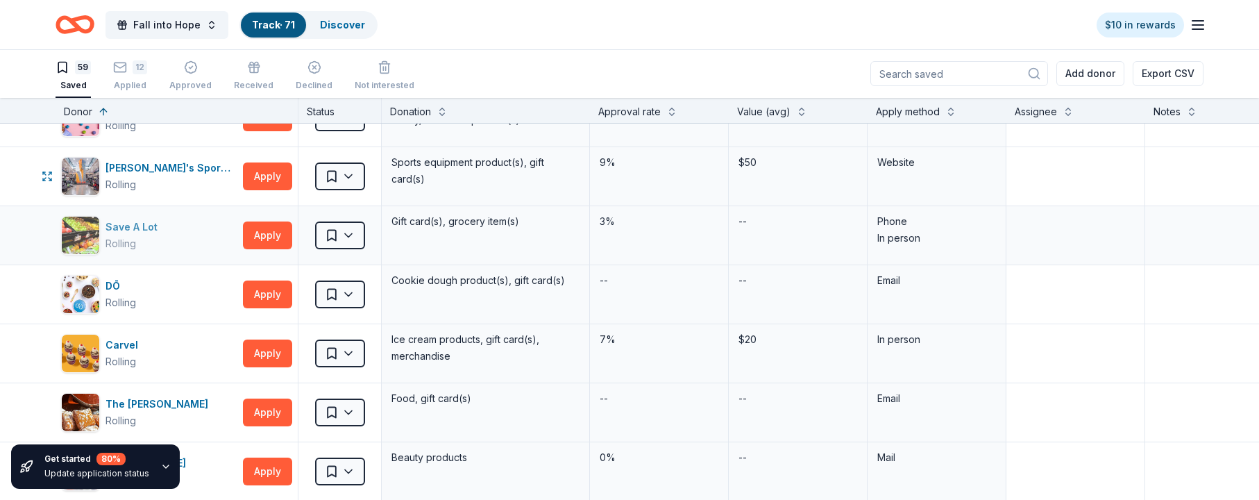
scroll to position [1527, 0]
click at [46, 231] on icon "button" at bounding box center [47, 235] width 11 height 11
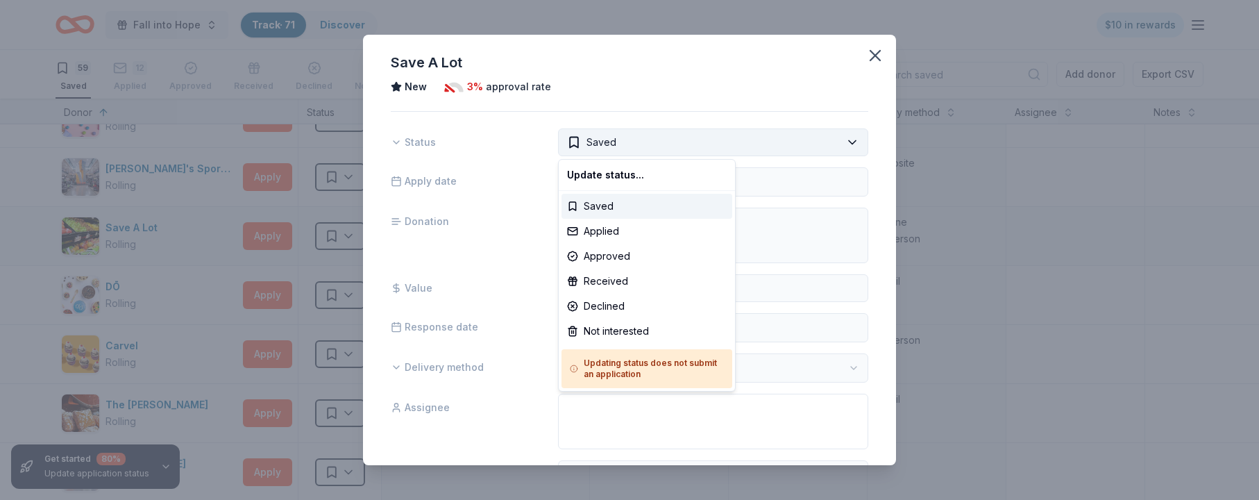
click at [806, 137] on html "Fall into Hope Track · 71 Discover $10 in rewards 59 Saved 12 Applied Approved …" at bounding box center [629, 250] width 1259 height 500
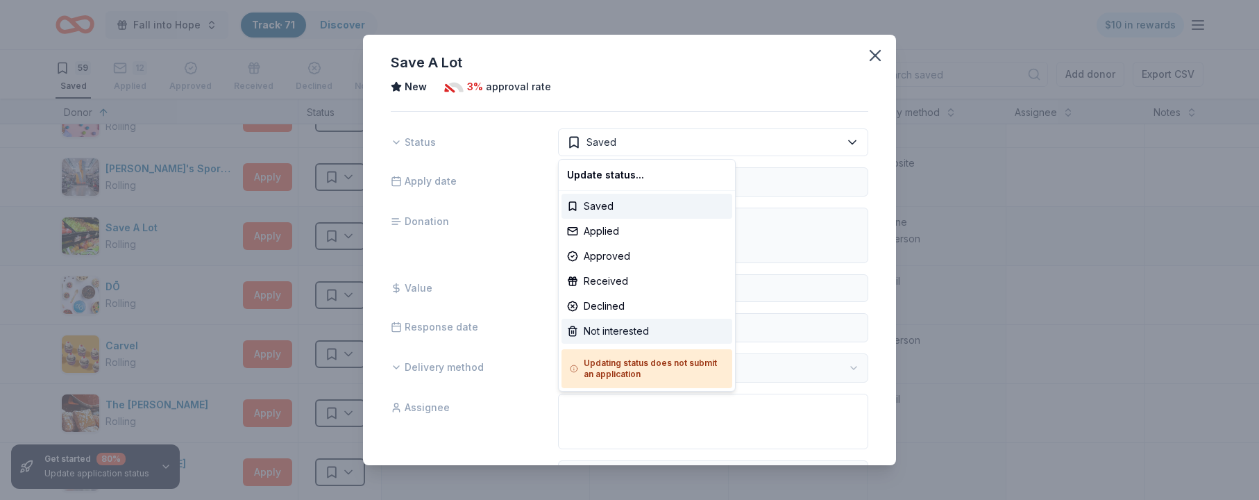
click at [662, 327] on div "Not interested" at bounding box center [647, 331] width 171 height 25
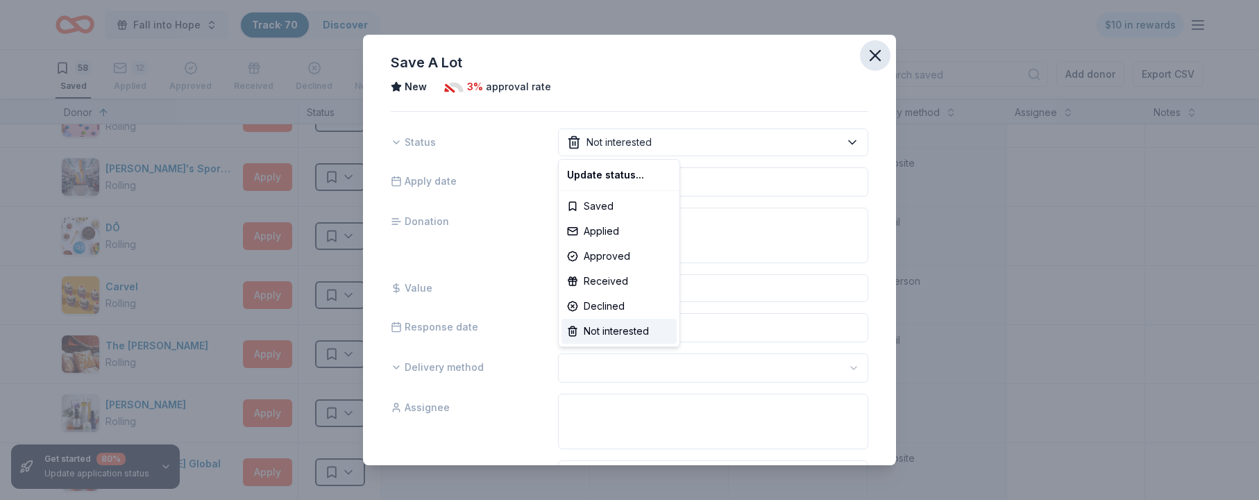
click at [806, 53] on html "Fall into Hope Track · 70 Discover $10 in rewards 58 Saved 12 Applied Approved …" at bounding box center [629, 250] width 1259 height 500
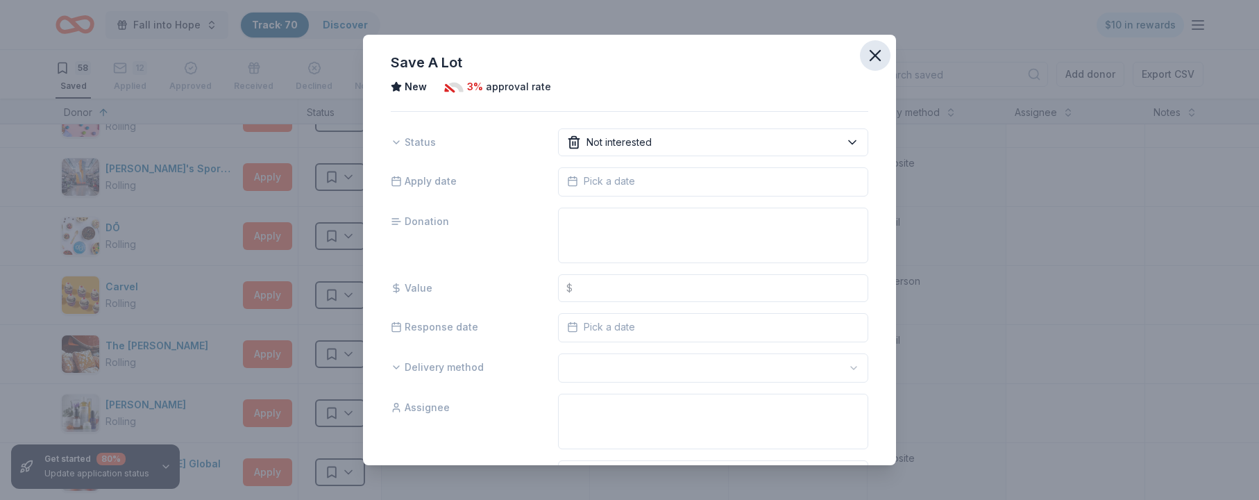
click at [806, 55] on icon "button" at bounding box center [875, 56] width 10 height 10
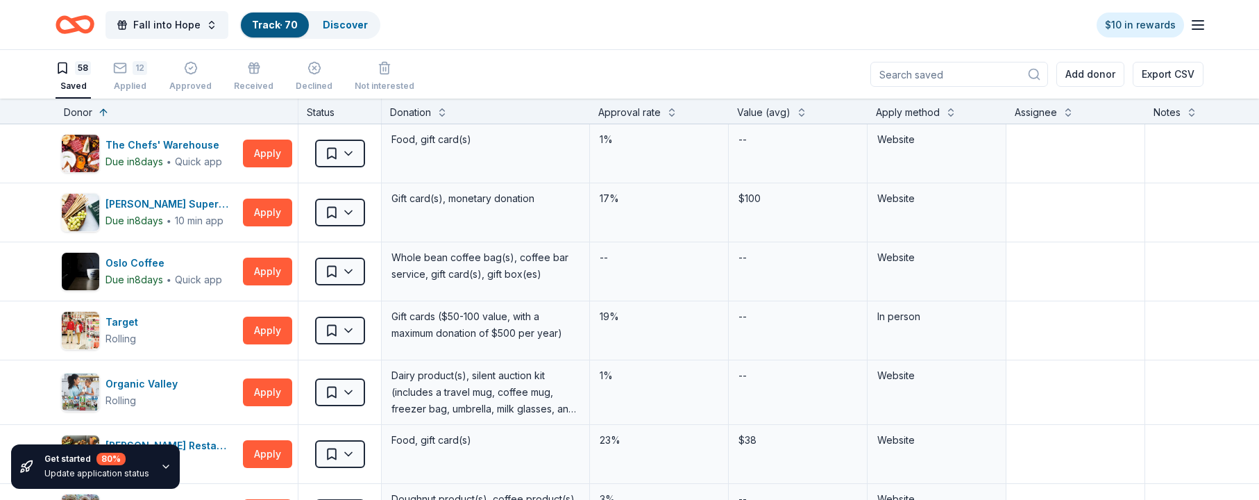
click at [74, 70] on div "58" at bounding box center [73, 68] width 35 height 14
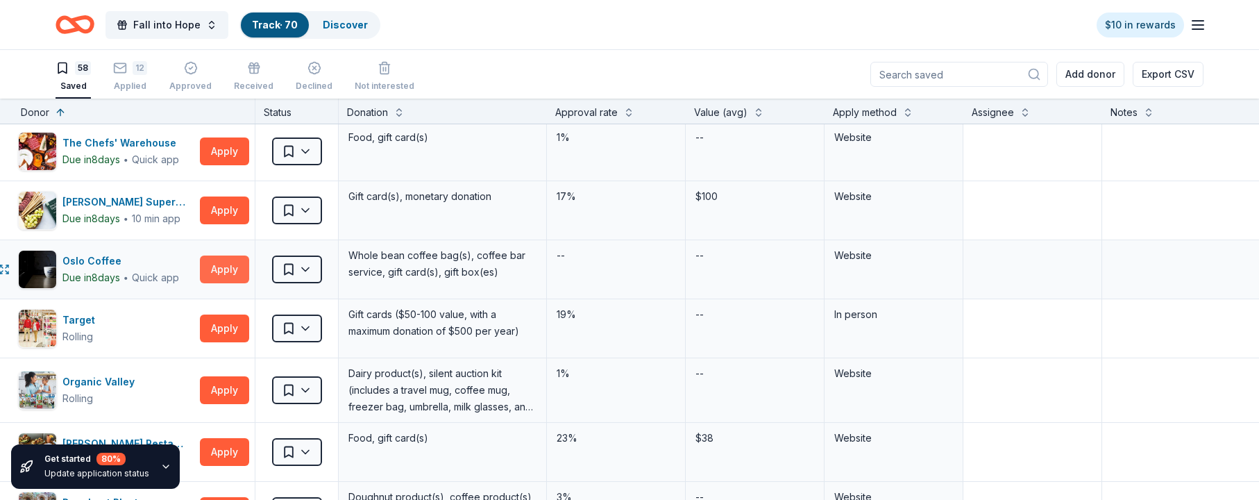
click at [228, 267] on button "Apply" at bounding box center [224, 269] width 49 height 28
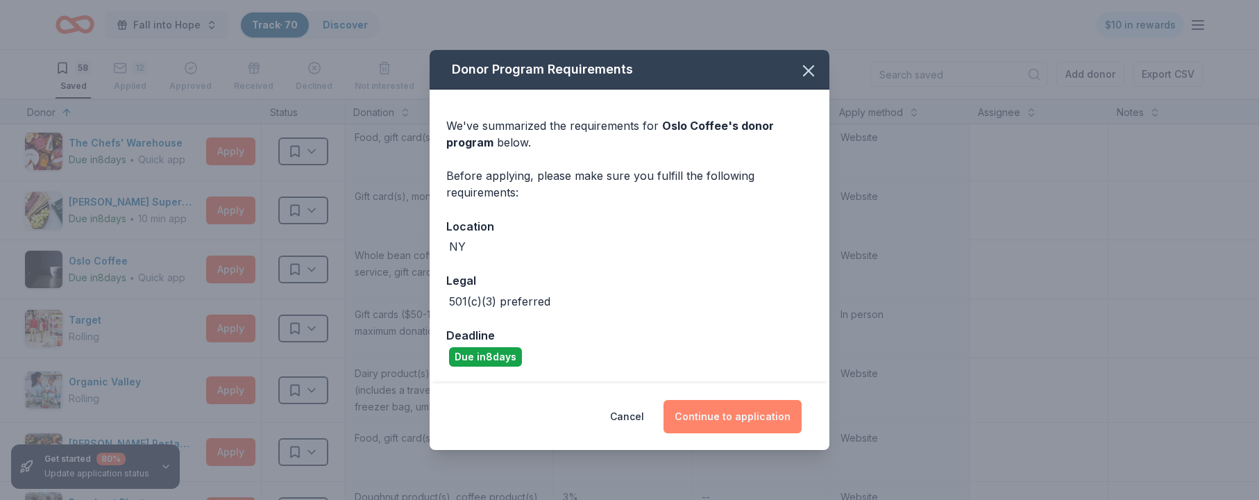
click at [721, 414] on button "Continue to application" at bounding box center [733, 416] width 138 height 33
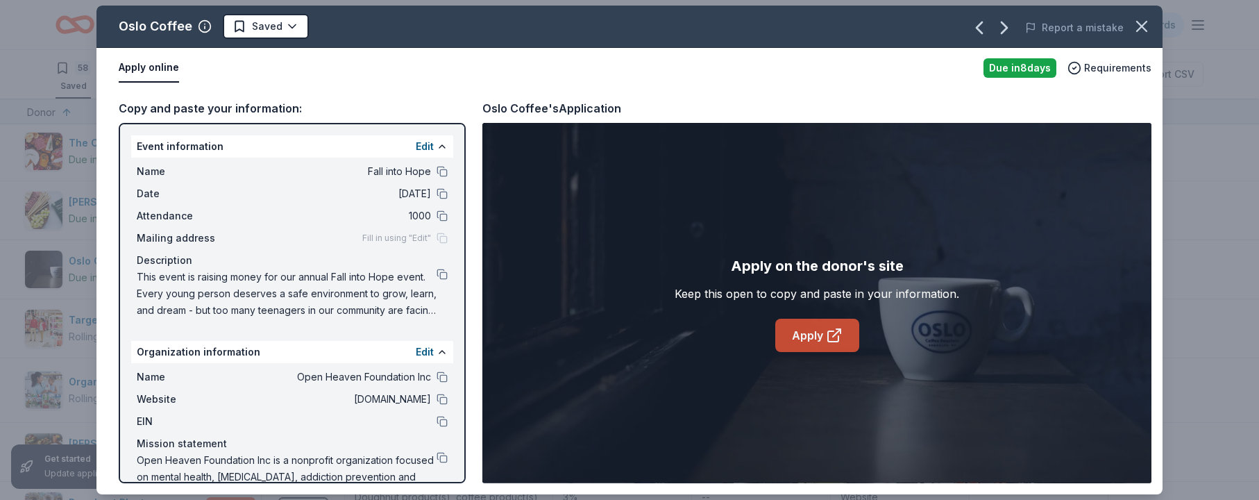
click at [806, 338] on icon at bounding box center [833, 336] width 10 height 10
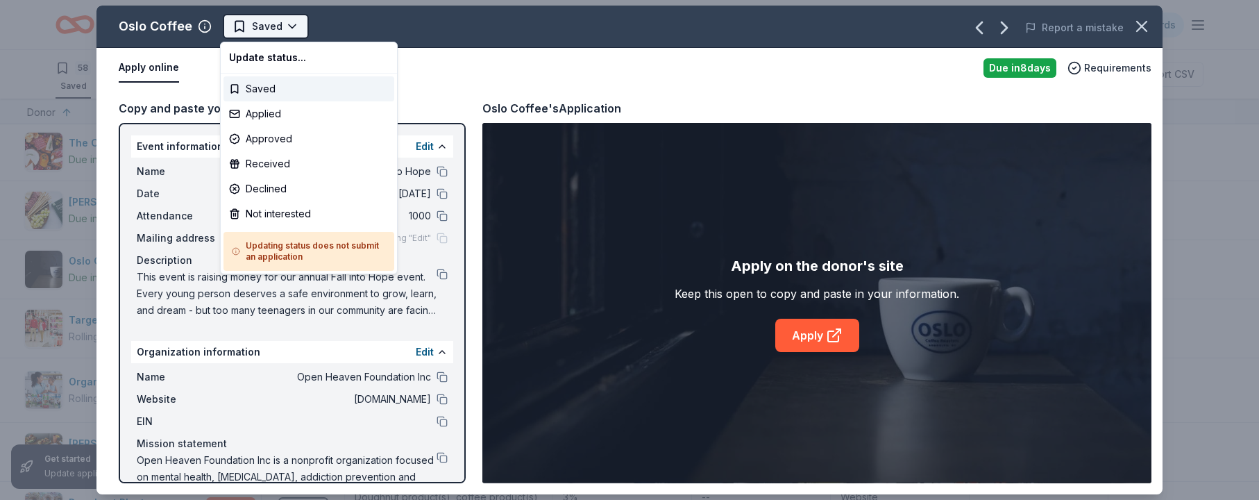
click at [289, 25] on html "Fall into Hope Track · 70 Discover $10 in rewards 58 Saved 12 Applied Approved …" at bounding box center [629, 250] width 1259 height 500
click at [278, 110] on div "Applied" at bounding box center [309, 113] width 171 height 25
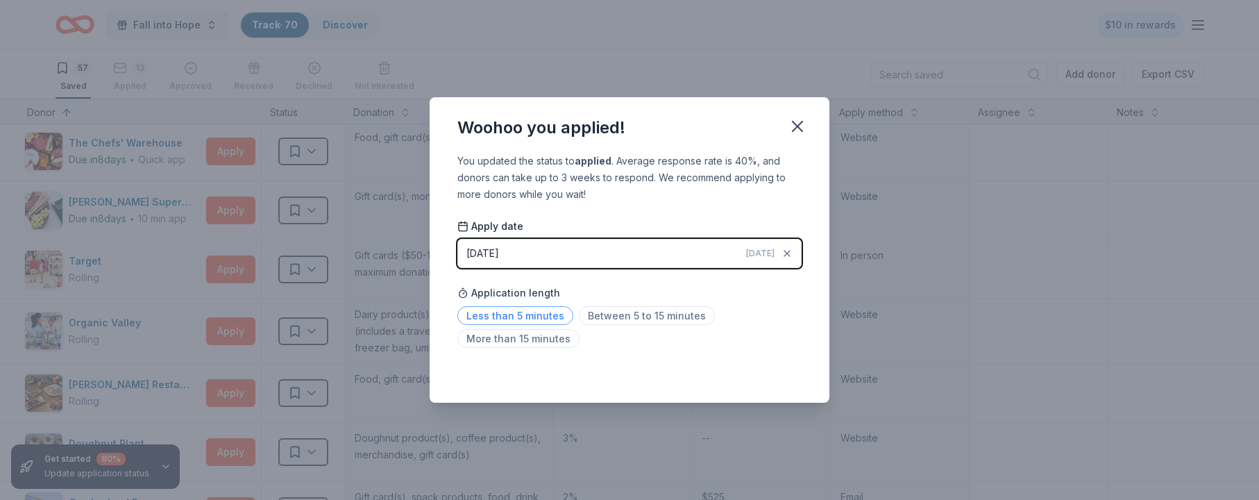
click at [522, 314] on span "Less than 5 minutes" at bounding box center [515, 315] width 116 height 19
click at [791, 369] on div "Saved" at bounding box center [629, 372] width 344 height 17
click at [798, 126] on icon "button" at bounding box center [798, 126] width 10 height 10
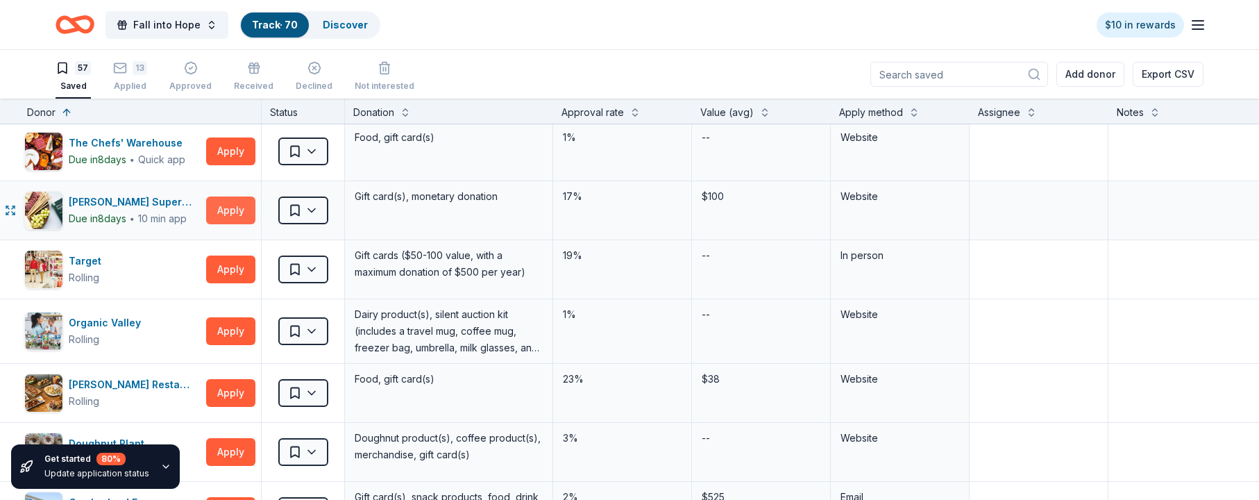
click at [231, 214] on button "Apply" at bounding box center [230, 210] width 49 height 28
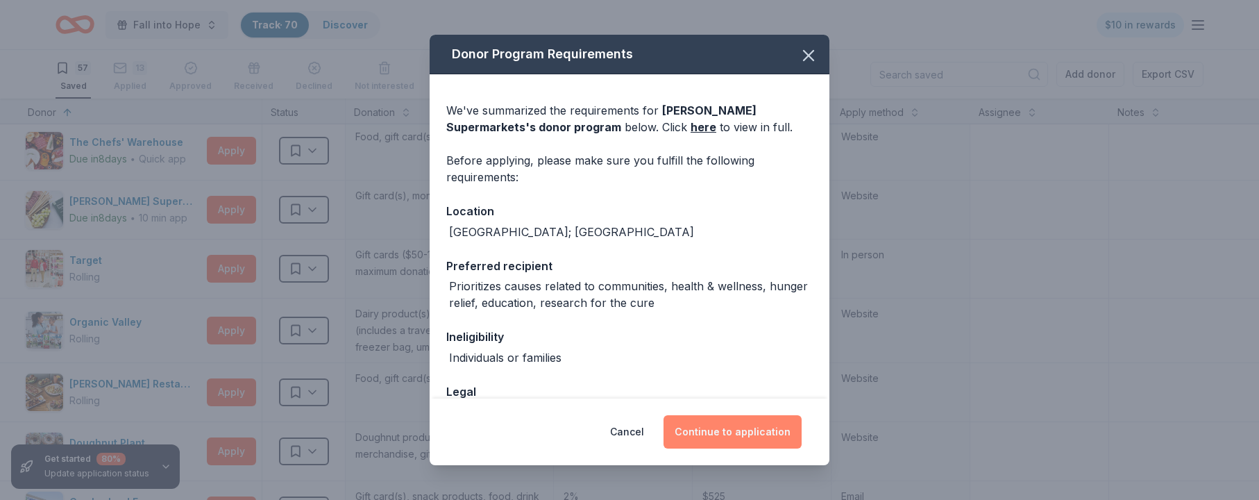
click at [717, 434] on button "Continue to application" at bounding box center [733, 431] width 138 height 33
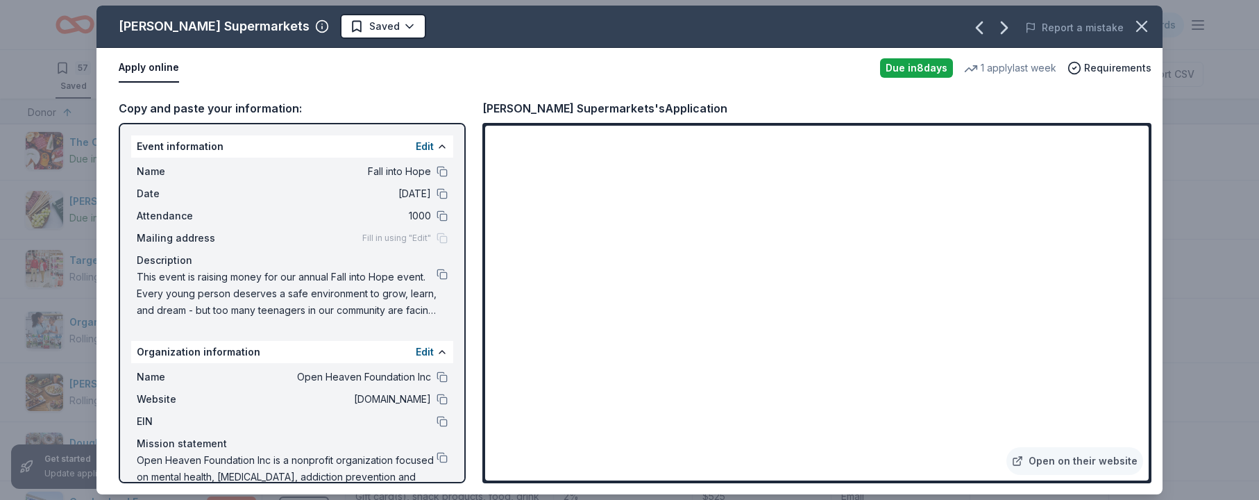
scroll to position [34, 0]
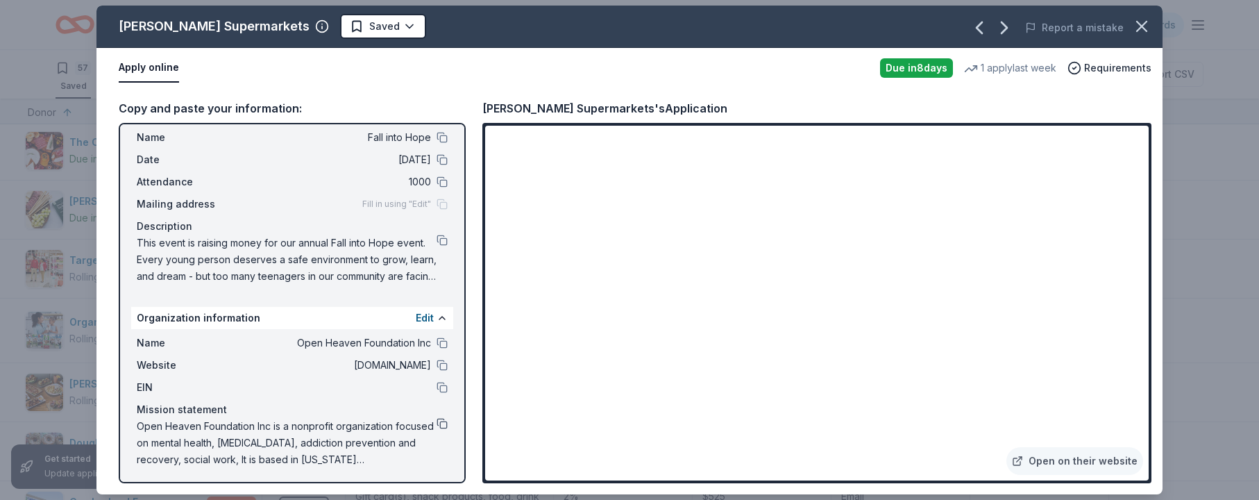
click at [444, 421] on button at bounding box center [442, 423] width 11 height 11
drag, startPoint x: 440, startPoint y: 239, endPoint x: 437, endPoint y: 247, distance: 8.4
click at [440, 239] on button at bounding box center [442, 240] width 11 height 11
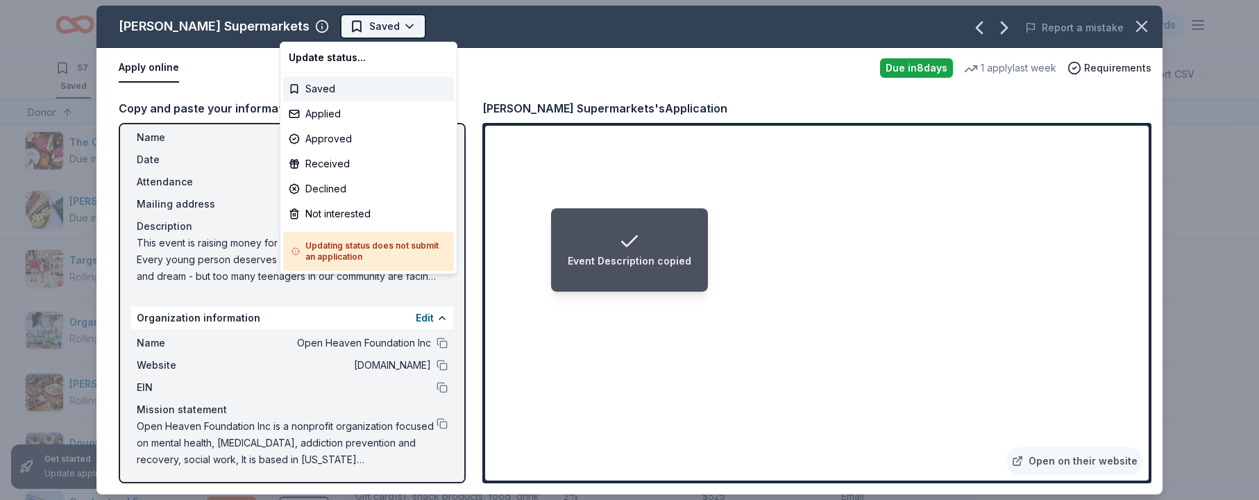
click at [351, 22] on html "Event Description copied Fall into Hope Track · 70 Discover $10 in rewards 57 S…" at bounding box center [629, 250] width 1259 height 500
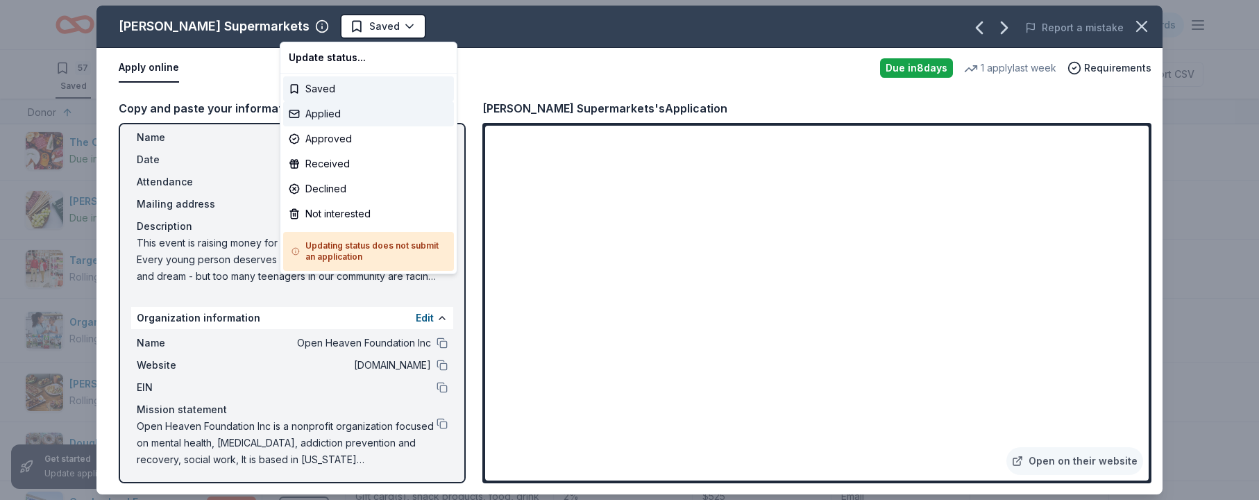
click at [328, 112] on div "Applied" at bounding box center [368, 113] width 171 height 25
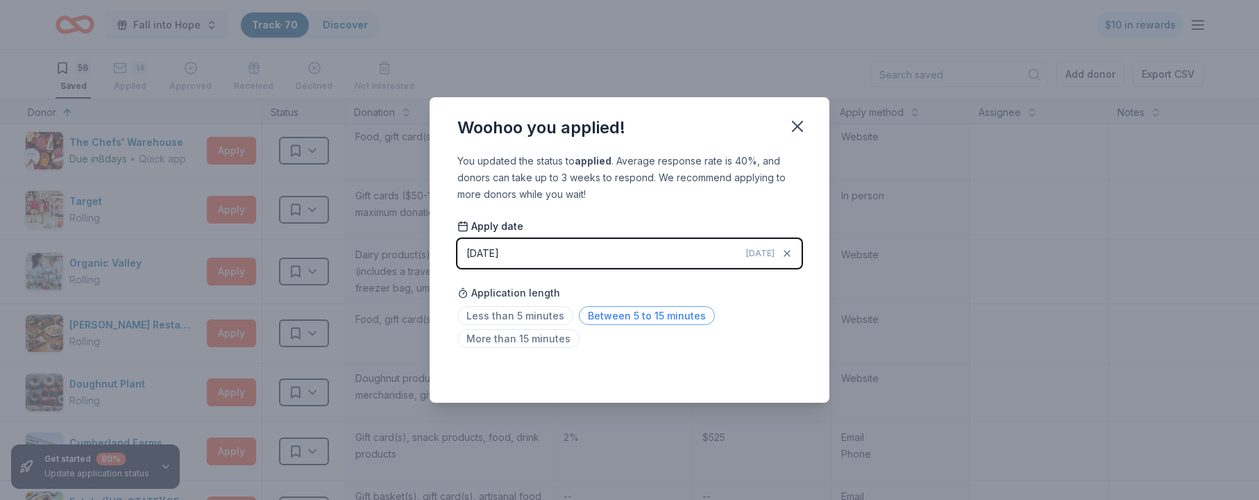
click at [687, 313] on span "Between 5 to 15 minutes" at bounding box center [647, 315] width 136 height 19
click at [505, 336] on span "More than 15 minutes" at bounding box center [518, 338] width 122 height 19
click at [795, 124] on icon "button" at bounding box center [798, 126] width 10 height 10
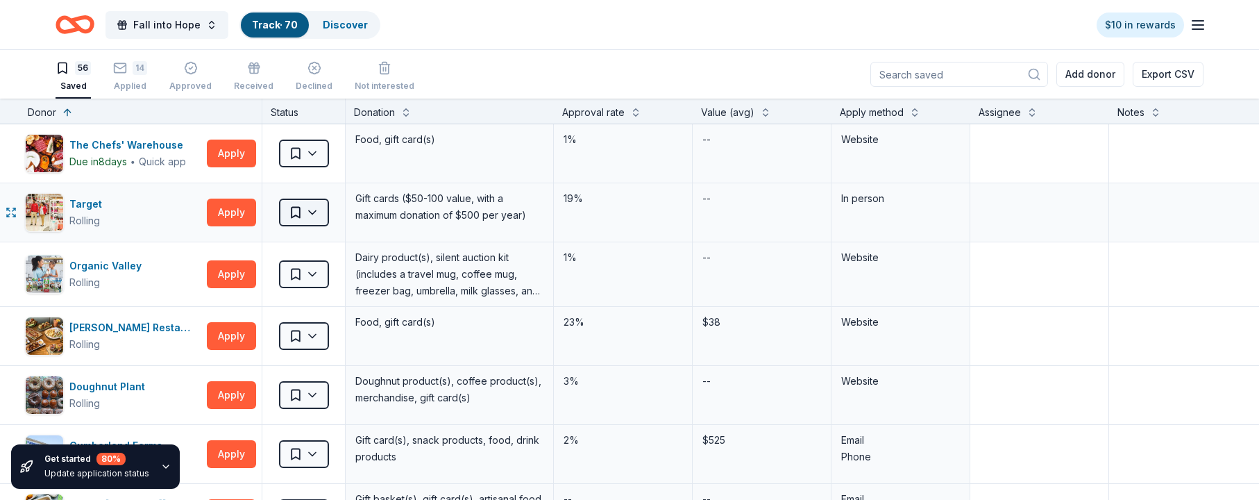
scroll to position [25, 36]
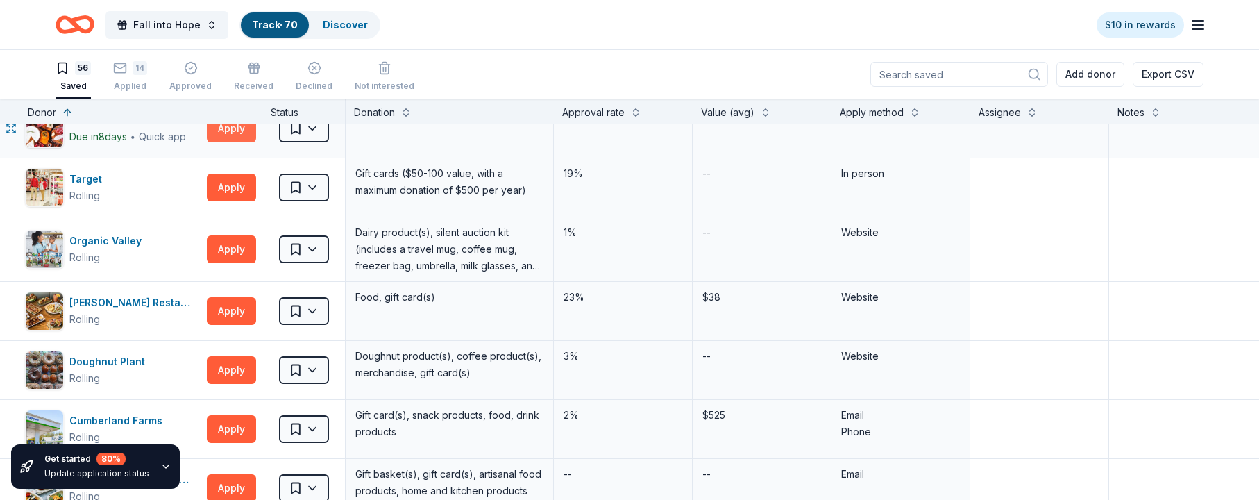
click at [235, 132] on button "Apply" at bounding box center [231, 129] width 49 height 28
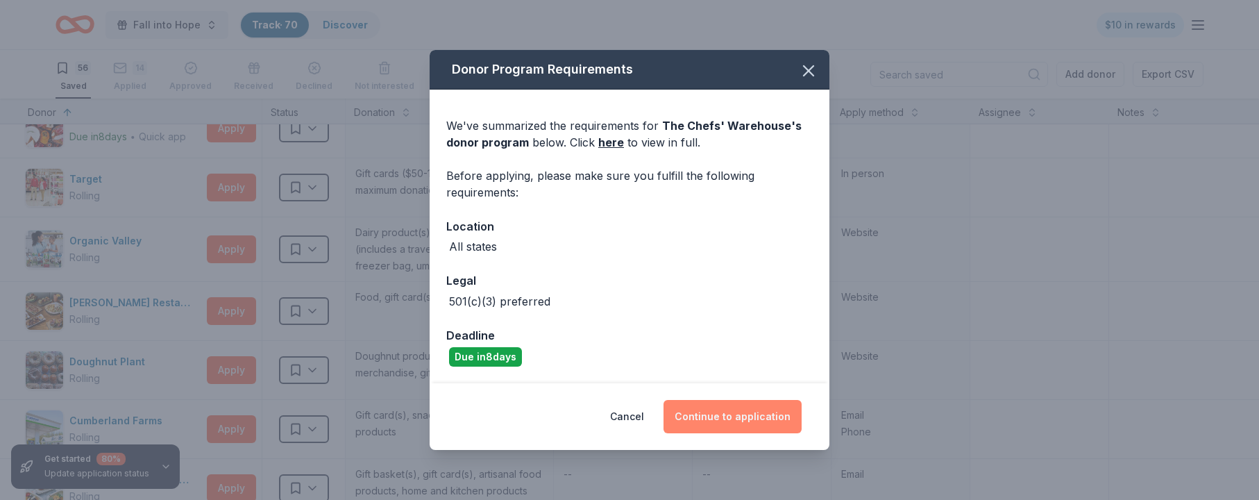
click at [754, 417] on button "Continue to application" at bounding box center [733, 416] width 138 height 33
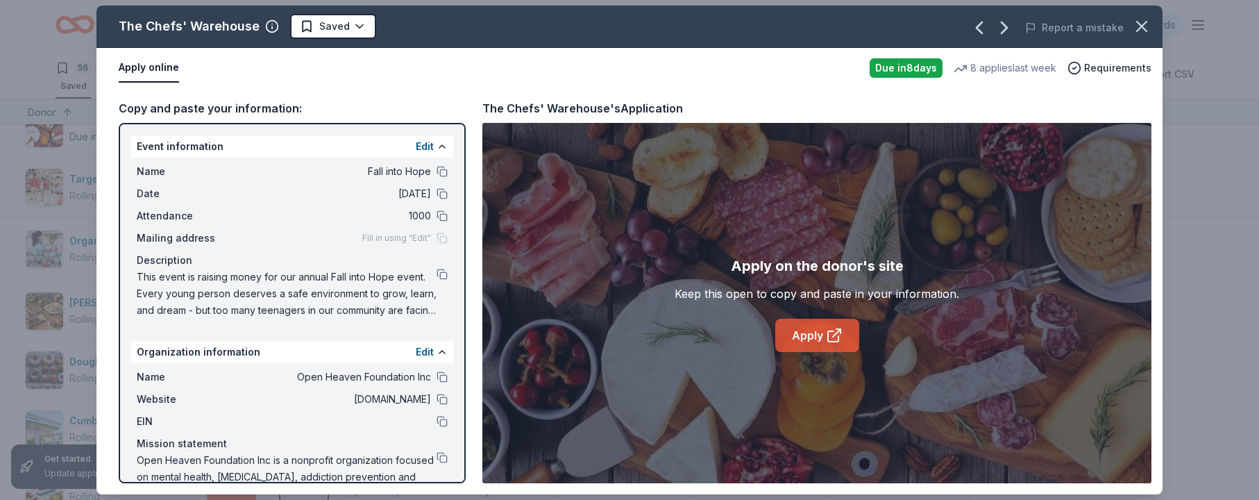
click at [806, 332] on icon at bounding box center [834, 335] width 17 height 17
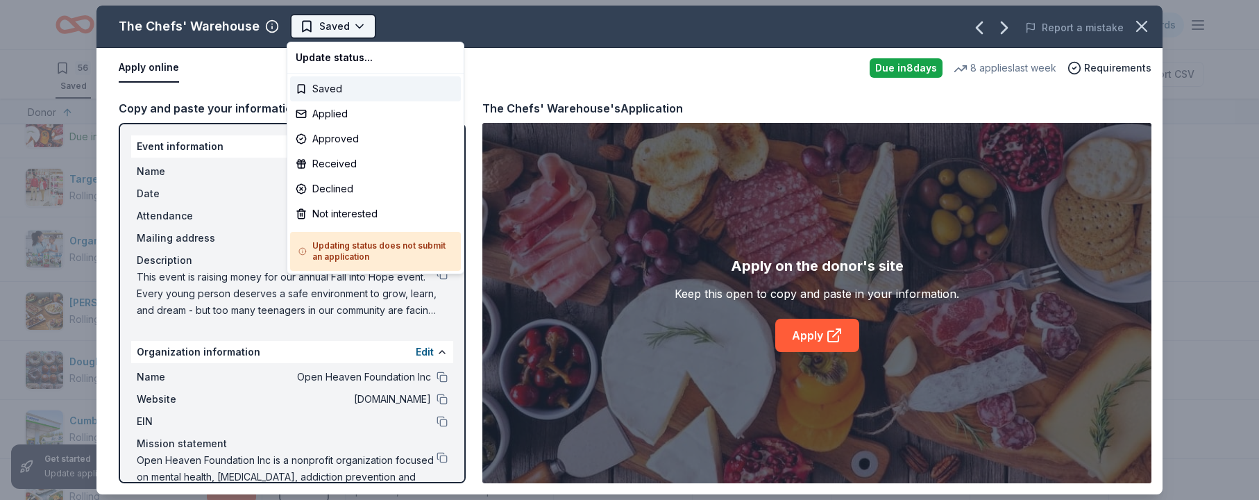
click at [360, 23] on html "Fall into Hope Track · 70 Discover $10 in rewards 56 Saved 14 Applied Approved …" at bounding box center [629, 250] width 1259 height 500
click at [351, 110] on div "Applied" at bounding box center [375, 113] width 171 height 25
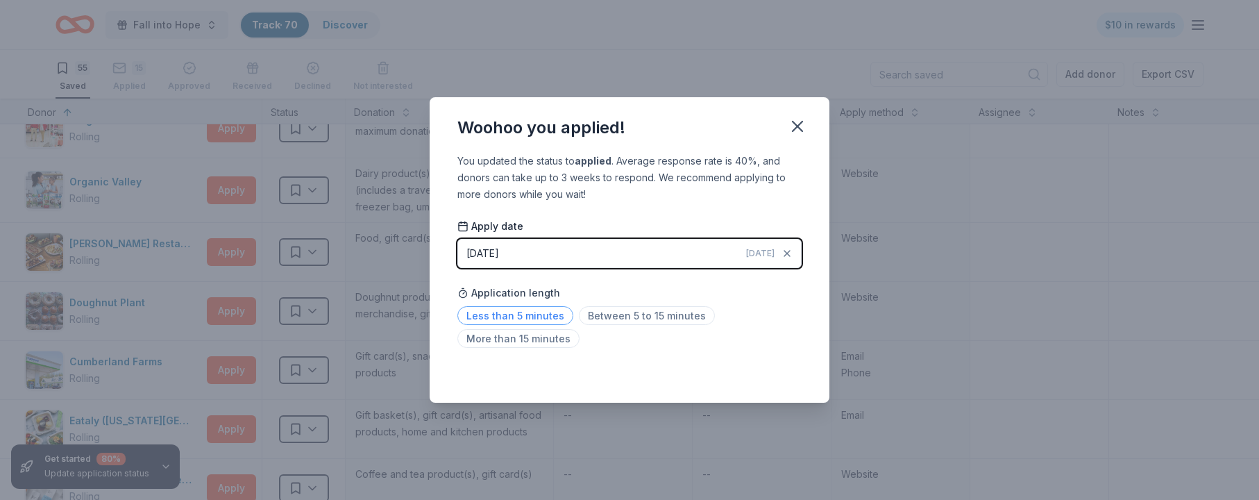
click at [511, 314] on span "Less than 5 minutes" at bounding box center [515, 315] width 116 height 19
click at [798, 130] on icon "button" at bounding box center [797, 126] width 19 height 19
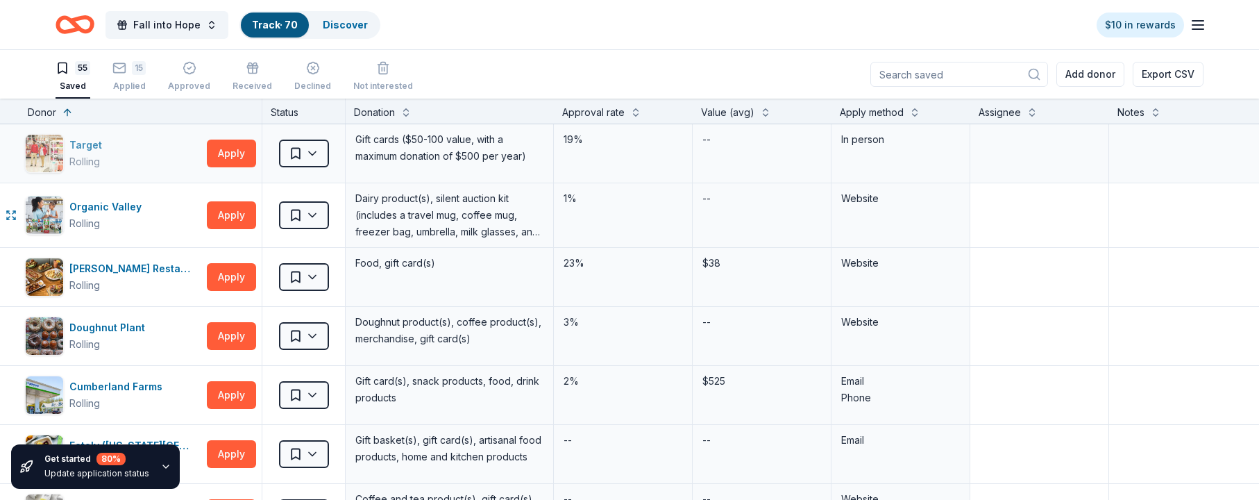
scroll to position [1, 36]
click at [61, 81] on div "Saved" at bounding box center [73, 86] width 35 height 11
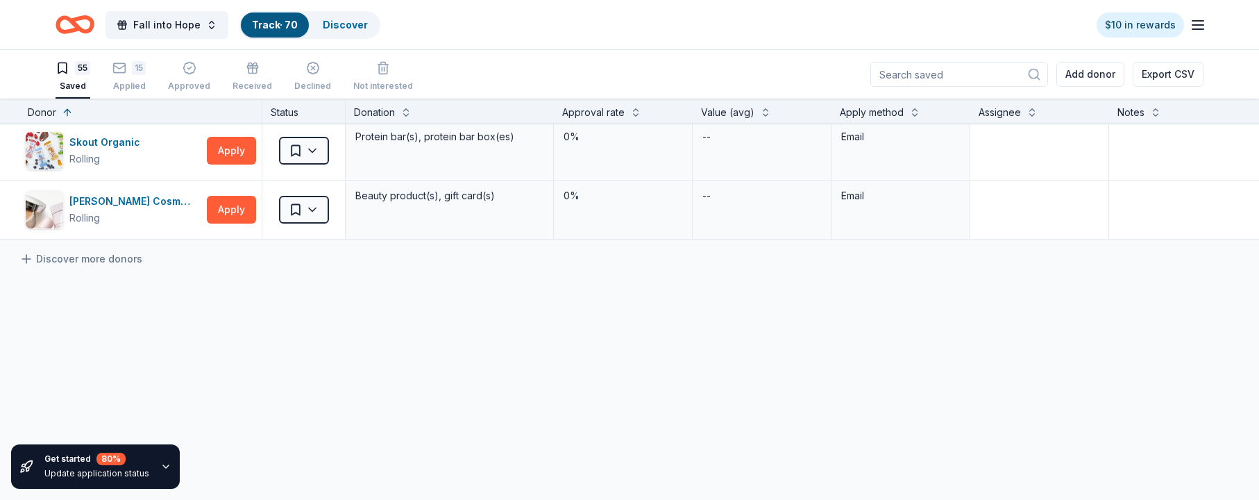
scroll to position [3147, 36]
click at [223, 209] on button "Apply" at bounding box center [231, 210] width 49 height 28
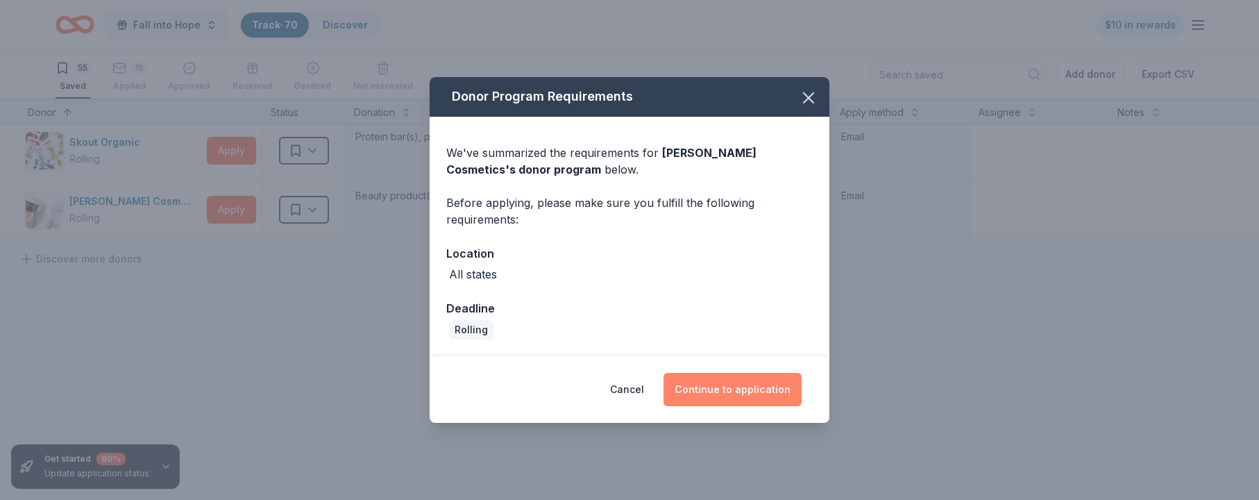
click at [762, 392] on button "Continue to application" at bounding box center [733, 389] width 138 height 33
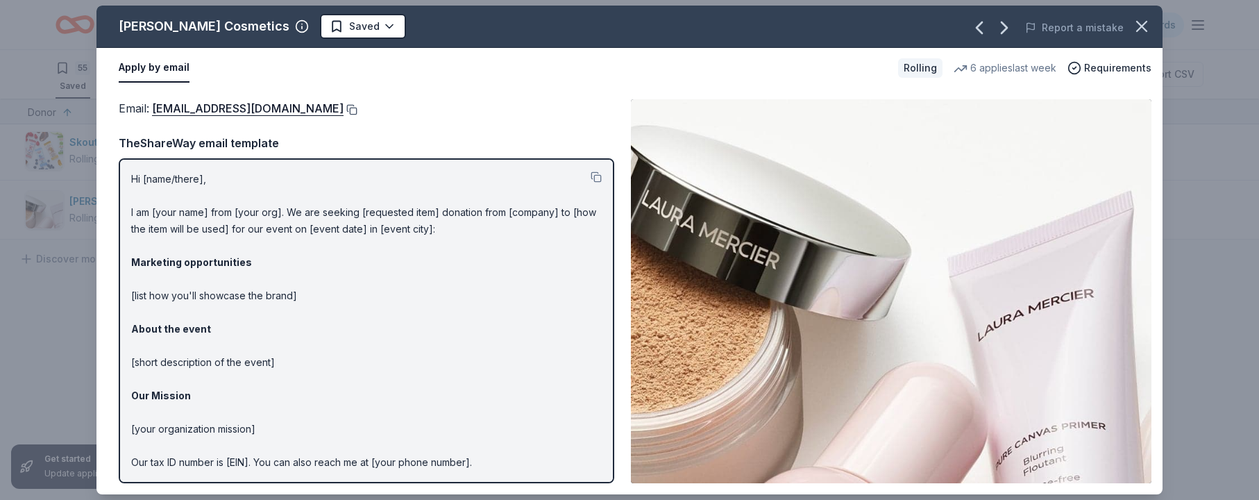
click at [344, 106] on button at bounding box center [351, 109] width 14 height 11
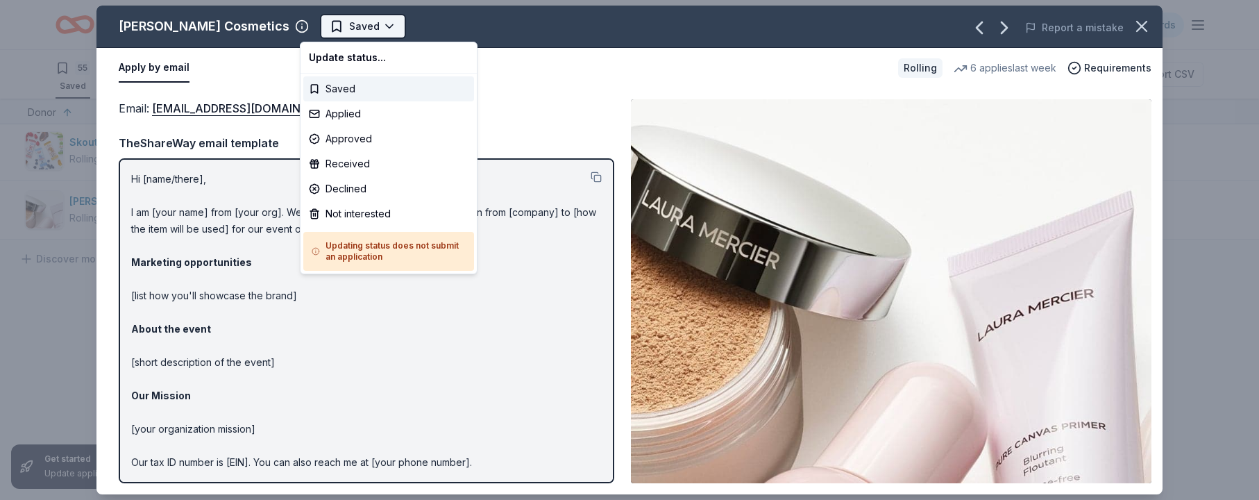
click at [371, 25] on html "Fall into Hope Track · 70 Discover $10 in rewards 55 Saved 15 Applied Approved …" at bounding box center [629, 250] width 1259 height 500
click at [349, 110] on div "Applied" at bounding box center [388, 113] width 171 height 25
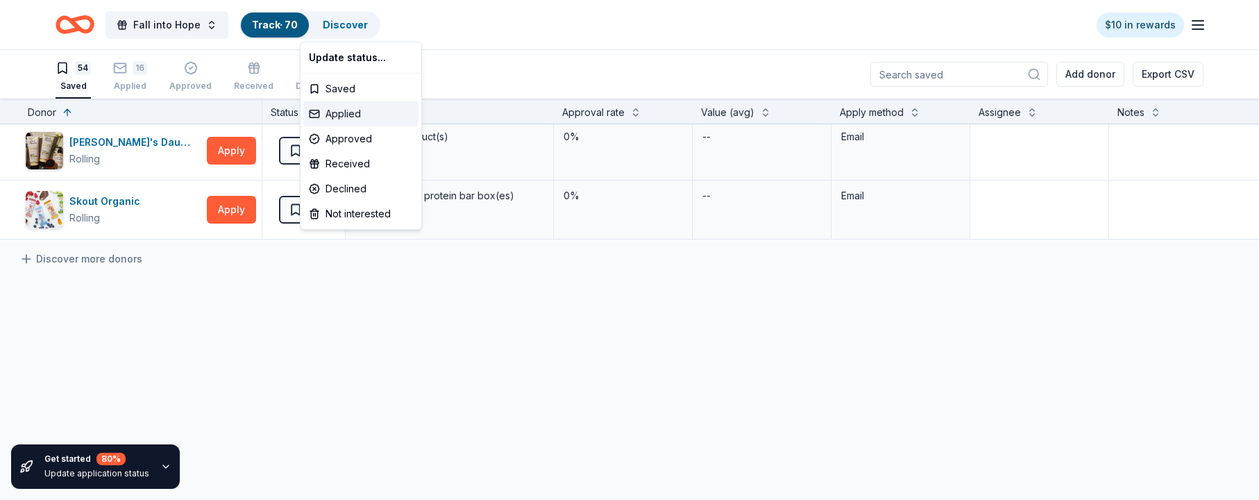
scroll to position [3088, 36]
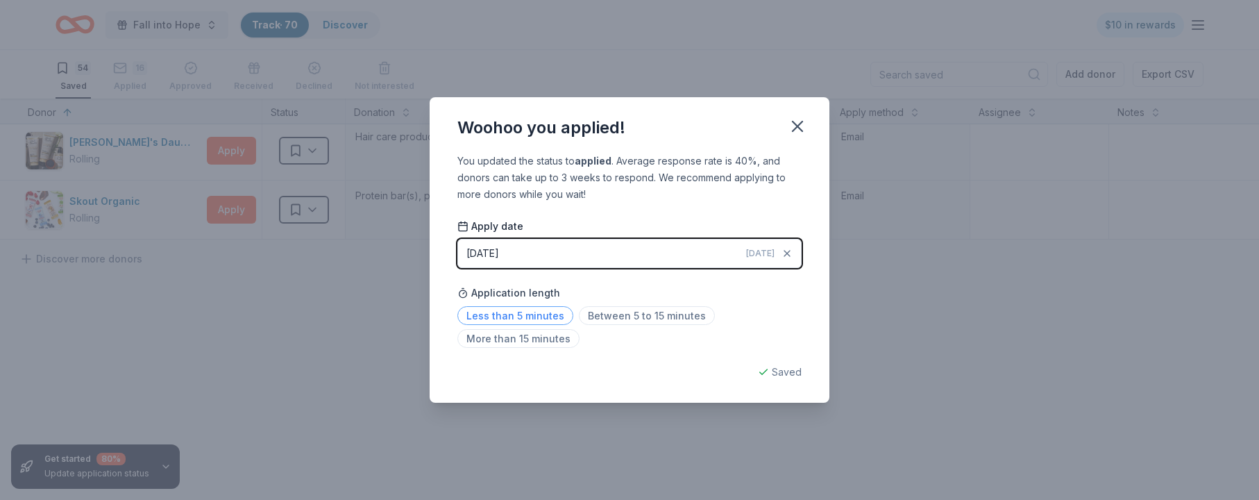
click at [532, 314] on span "Less than 5 minutes" at bounding box center [515, 315] width 116 height 19
click at [799, 128] on icon "button" at bounding box center [798, 126] width 10 height 10
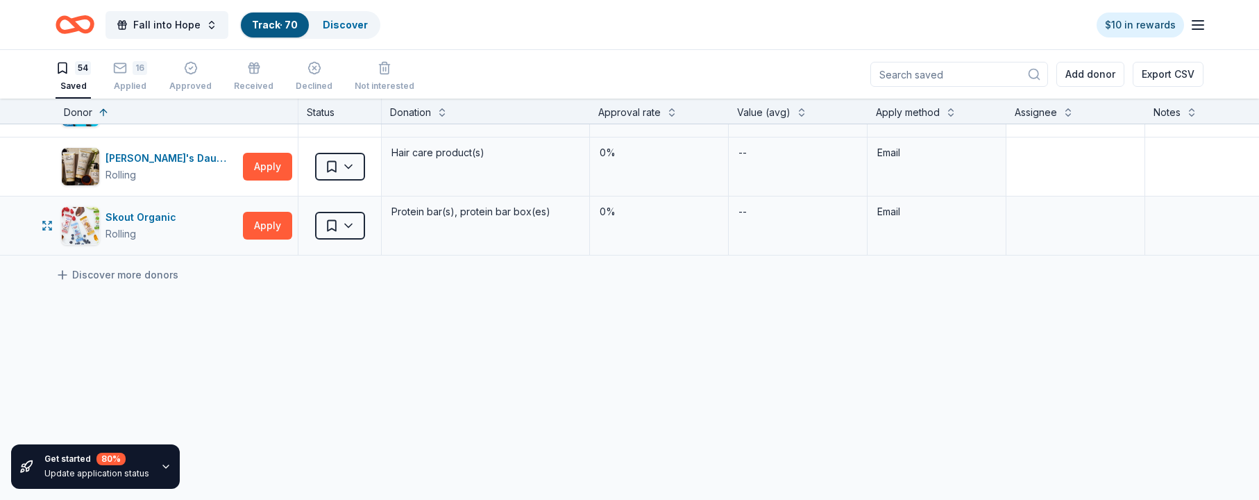
scroll to position [3072, 0]
click at [269, 225] on button "Apply" at bounding box center [267, 226] width 49 height 28
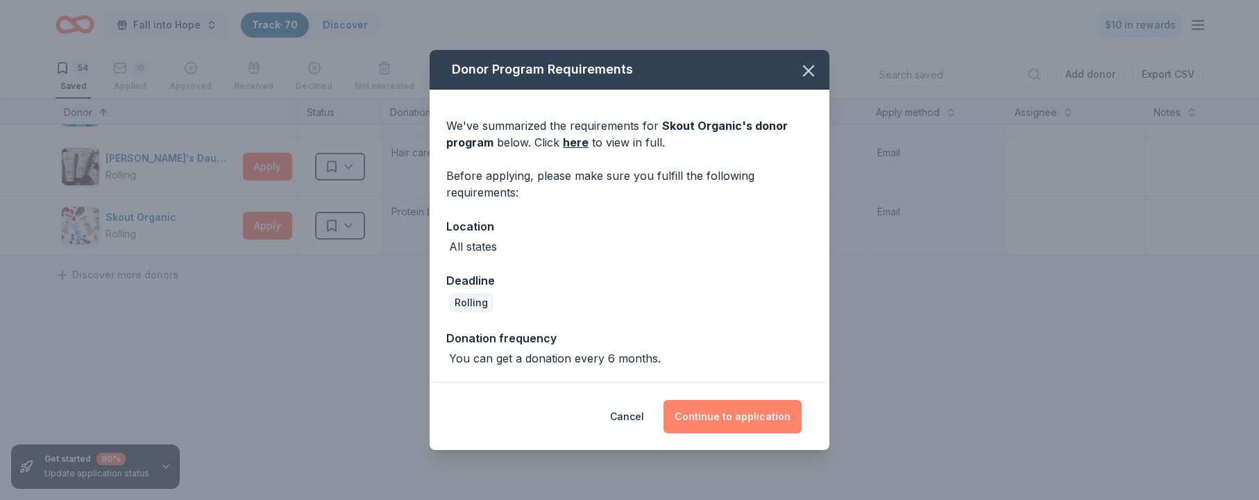
click at [733, 414] on button "Continue to application" at bounding box center [733, 416] width 138 height 33
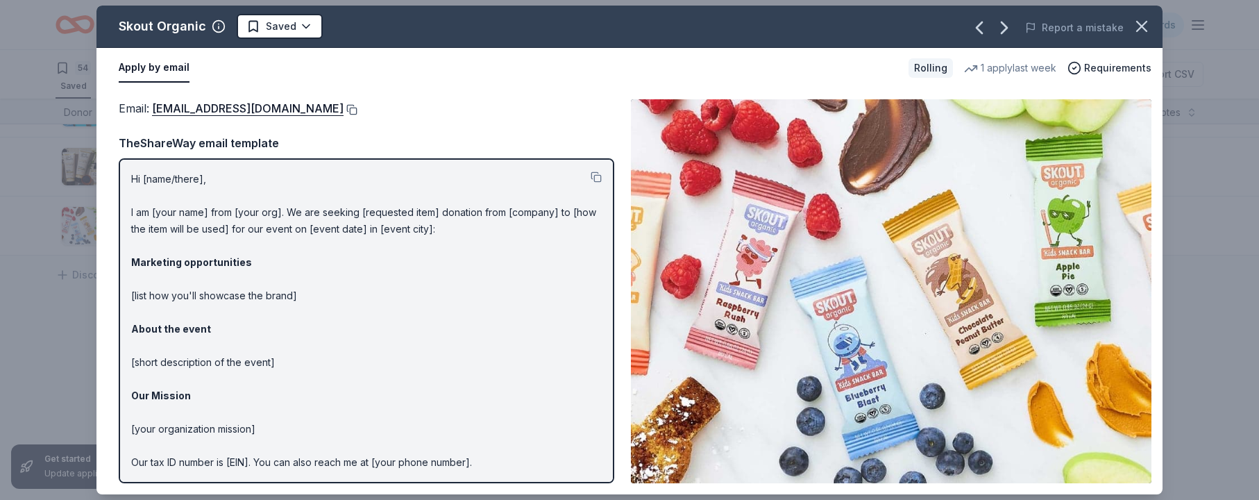
click at [344, 108] on button at bounding box center [351, 109] width 14 height 11
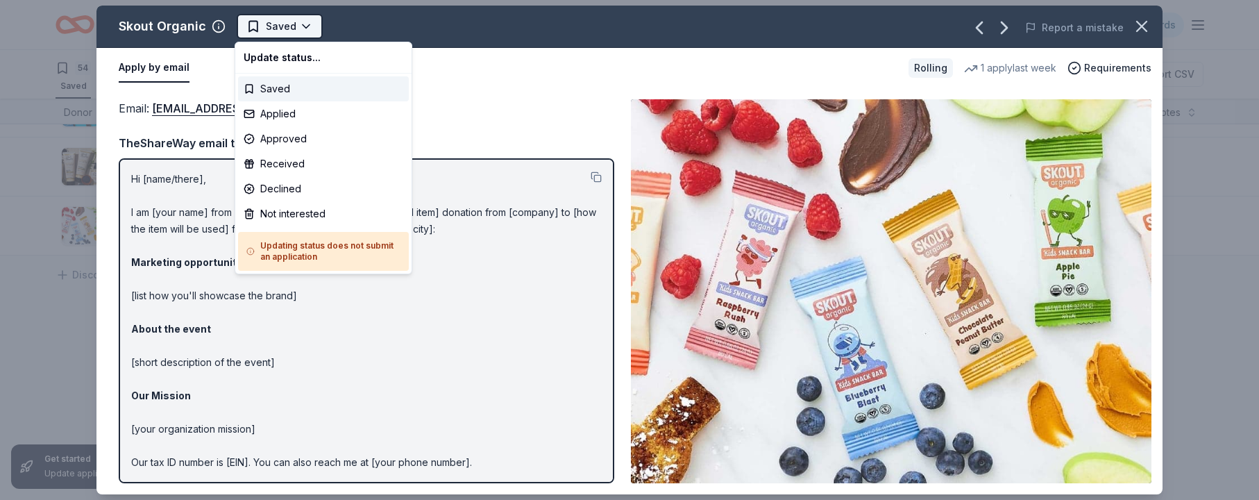
click at [301, 24] on html "Fall into Hope Track · 70 Discover $10 in rewards 54 Saved 16 Applied Approved …" at bounding box center [629, 250] width 1259 height 500
click at [290, 113] on div "Applied" at bounding box center [323, 113] width 171 height 25
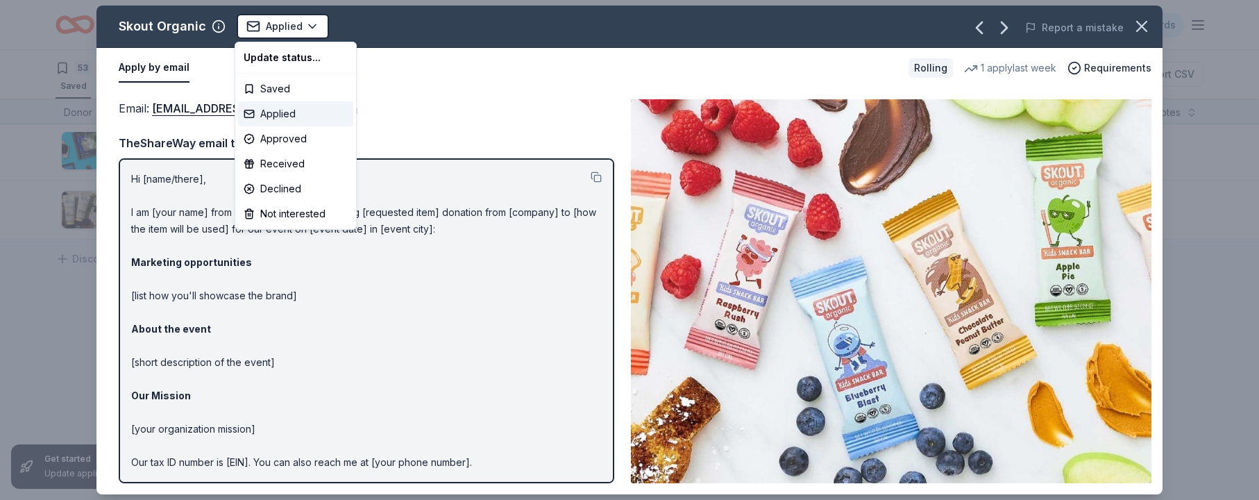
scroll to position [3029, 0]
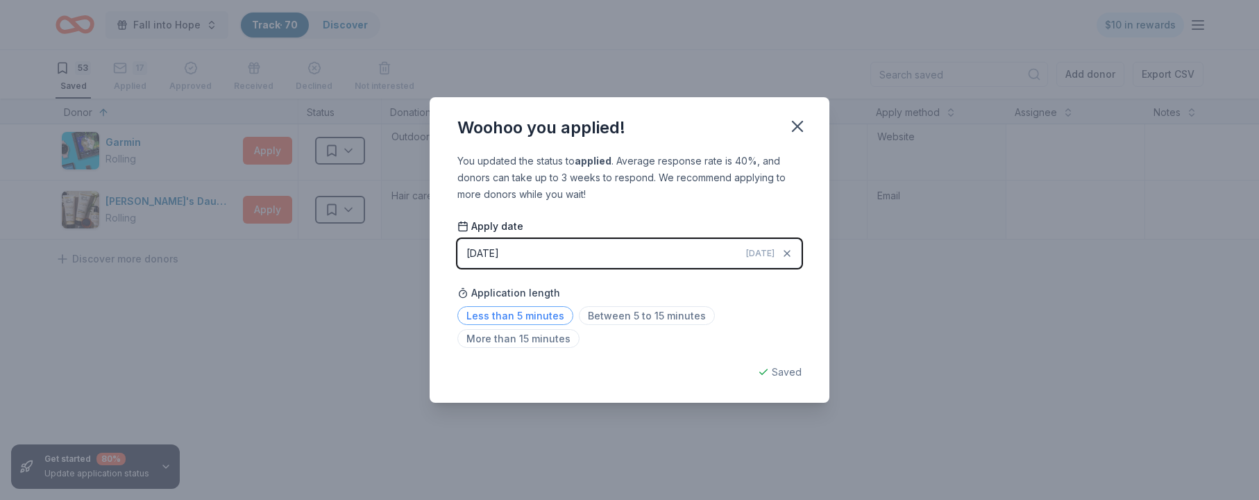
click at [527, 313] on span "Less than 5 minutes" at bounding box center [515, 315] width 116 height 19
click at [796, 120] on icon "button" at bounding box center [797, 126] width 19 height 19
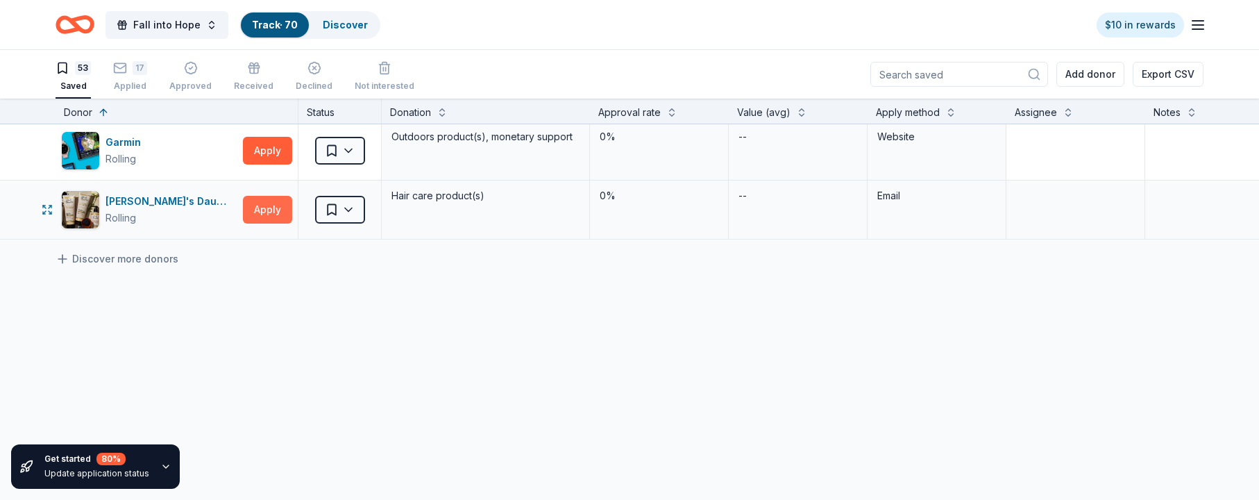
click at [260, 208] on button "Apply" at bounding box center [267, 210] width 49 height 28
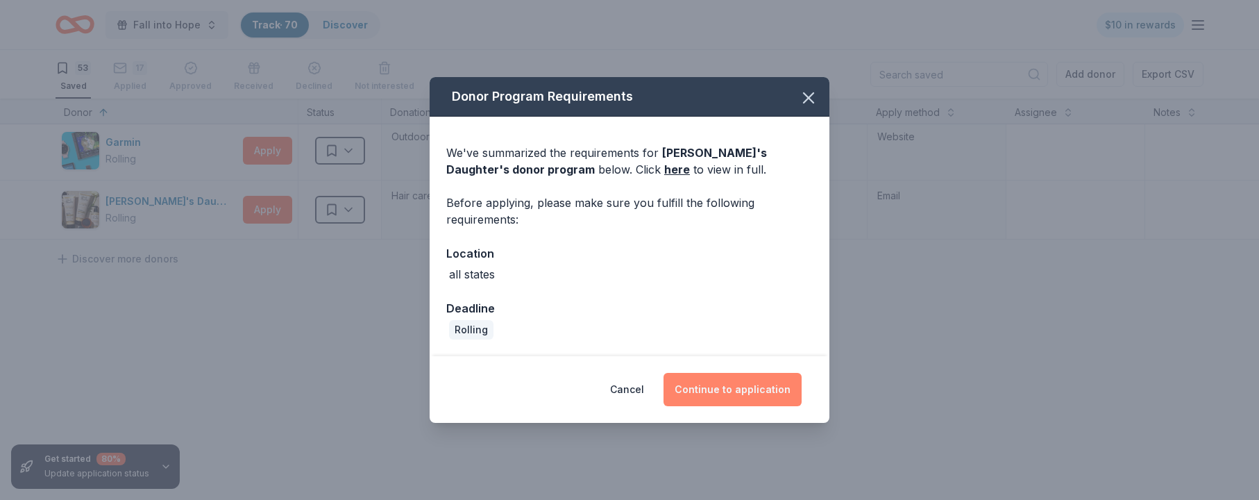
click at [768, 385] on button "Continue to application" at bounding box center [733, 389] width 138 height 33
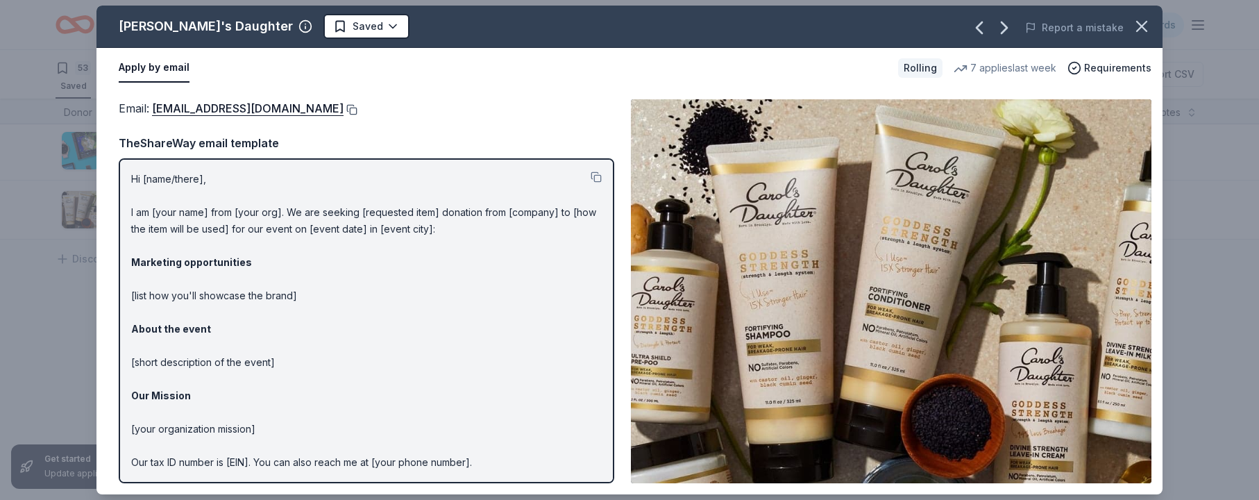
click at [353, 108] on button at bounding box center [351, 109] width 14 height 11
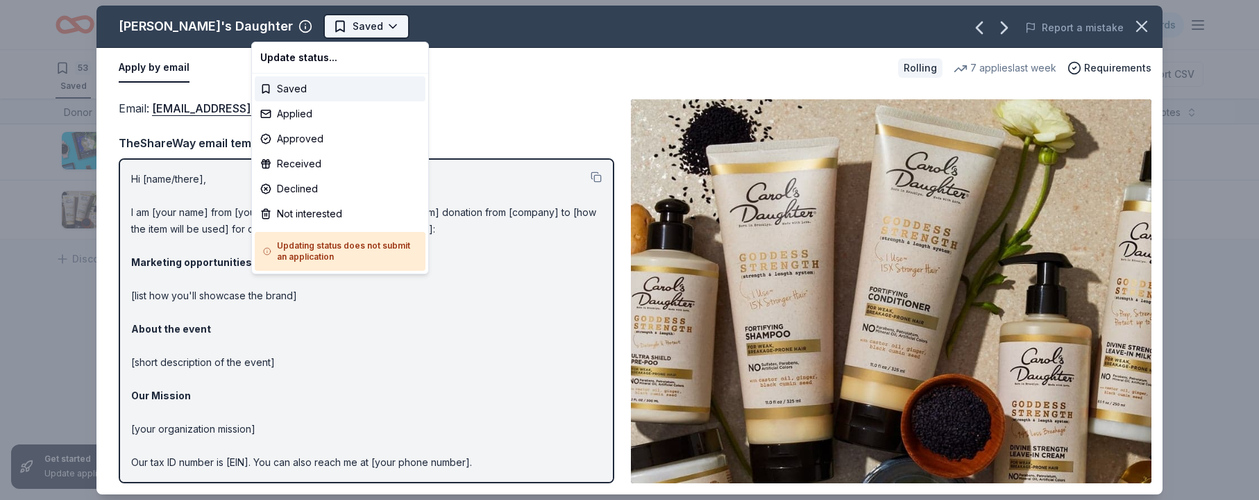
click at [317, 25] on html "Fall into Hope Track · 70 Discover $10 in rewards 53 Saved 17 Applied Approved …" at bounding box center [629, 250] width 1259 height 500
click at [302, 109] on div "Applied" at bounding box center [340, 113] width 171 height 25
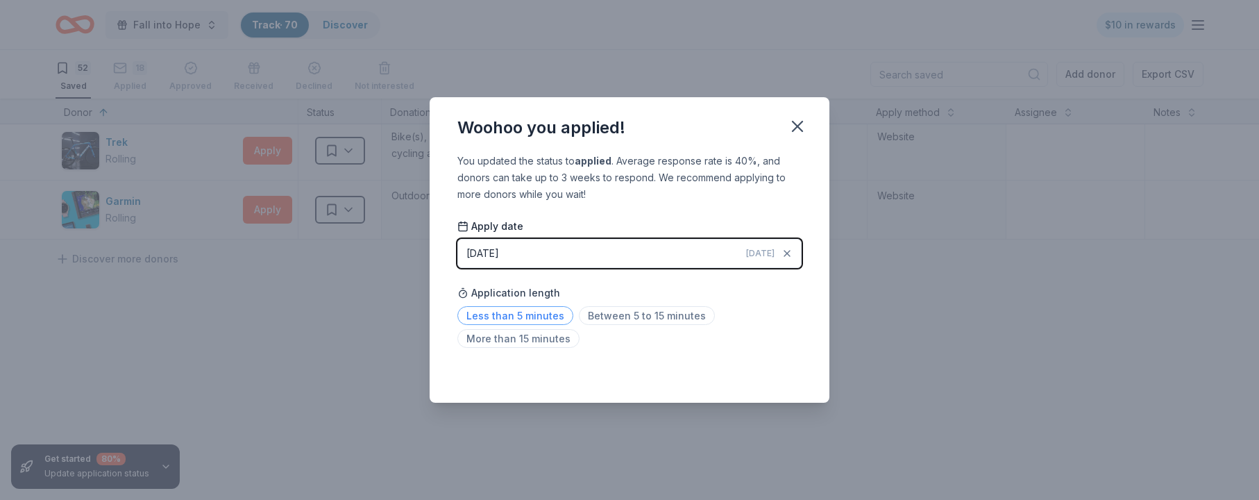
click at [507, 317] on span "Less than 5 minutes" at bounding box center [515, 315] width 116 height 19
click at [799, 135] on icon "button" at bounding box center [797, 126] width 19 height 19
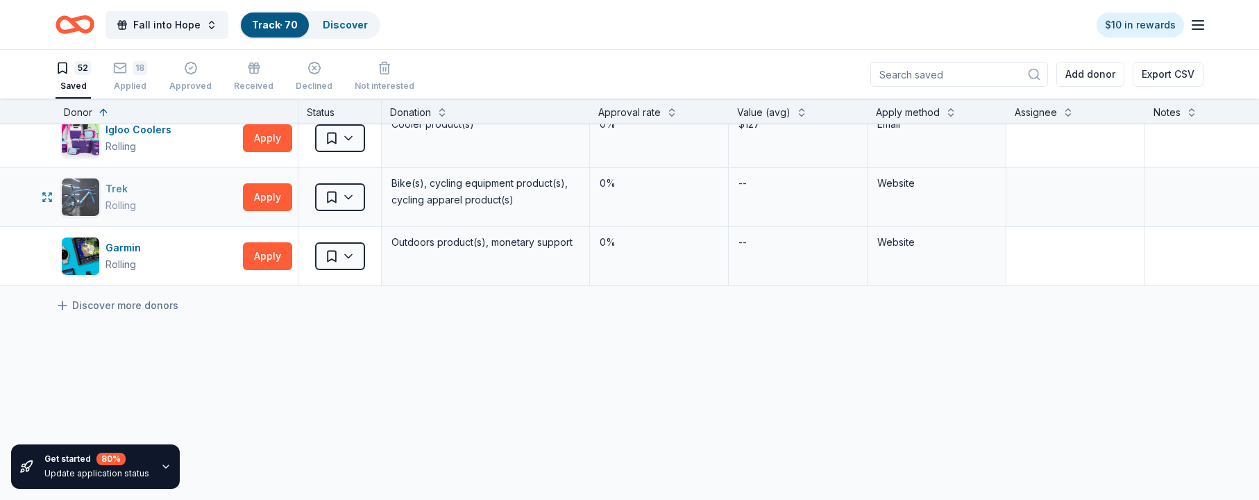
scroll to position [2908, 0]
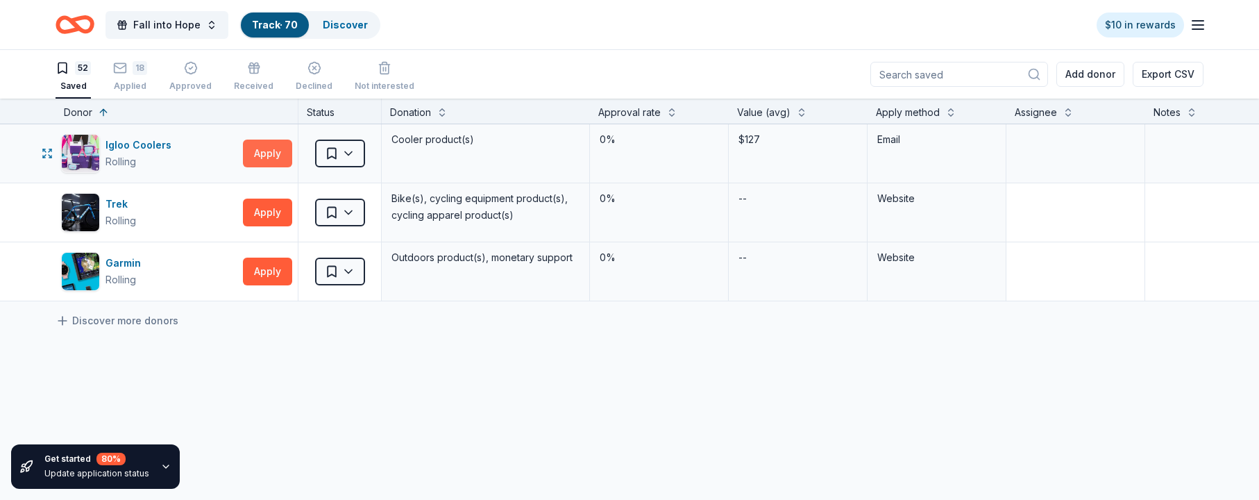
click at [269, 152] on button "Apply" at bounding box center [267, 154] width 49 height 28
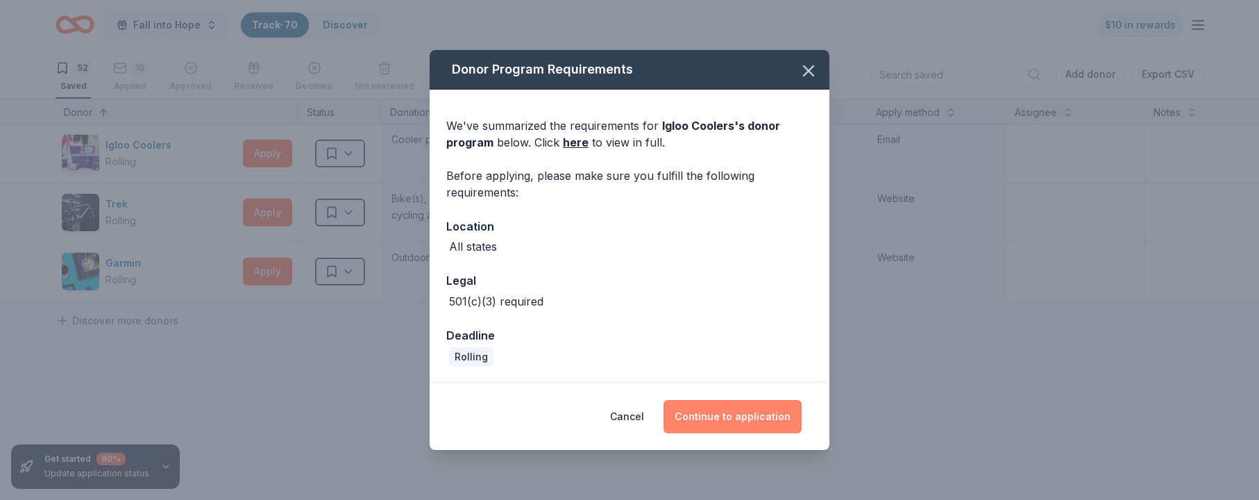
click at [714, 414] on button "Continue to application" at bounding box center [733, 416] width 138 height 33
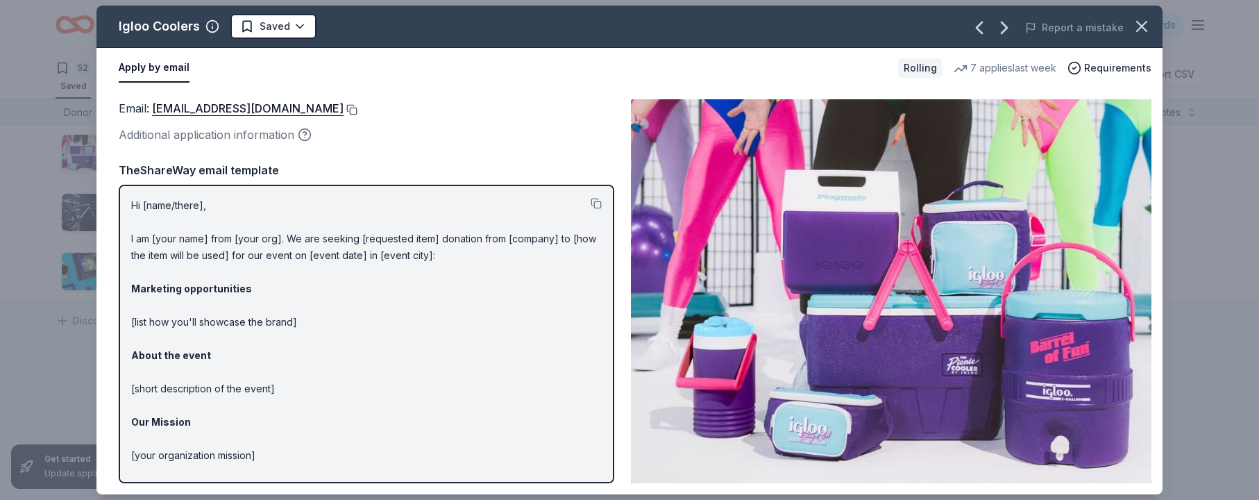
click at [344, 109] on button at bounding box center [351, 109] width 14 height 11
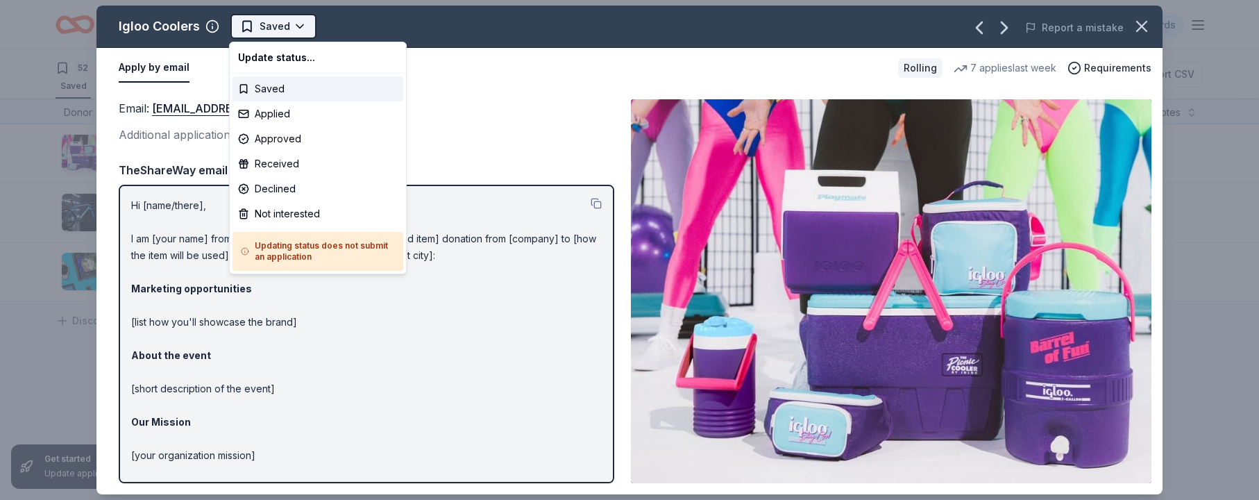
click at [290, 22] on html "Fall into Hope Track · 70 Discover $10 in rewards 52 Saved 18 Applied Approved …" at bounding box center [629, 250] width 1259 height 500
click at [292, 113] on div "Applied" at bounding box center [318, 113] width 171 height 25
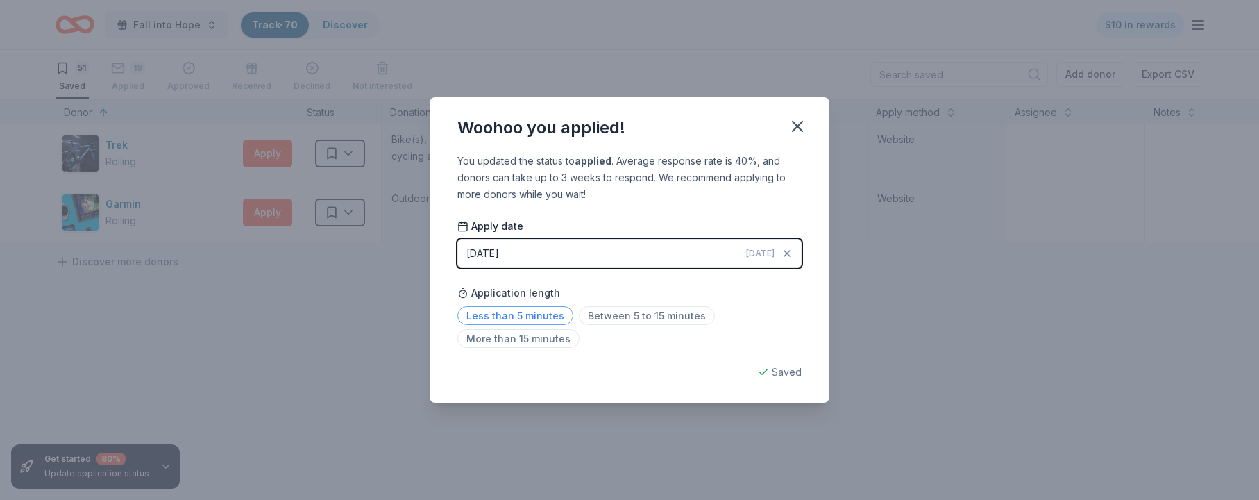
click at [510, 313] on span "Less than 5 minutes" at bounding box center [515, 315] width 116 height 19
click at [802, 129] on icon "button" at bounding box center [797, 126] width 19 height 19
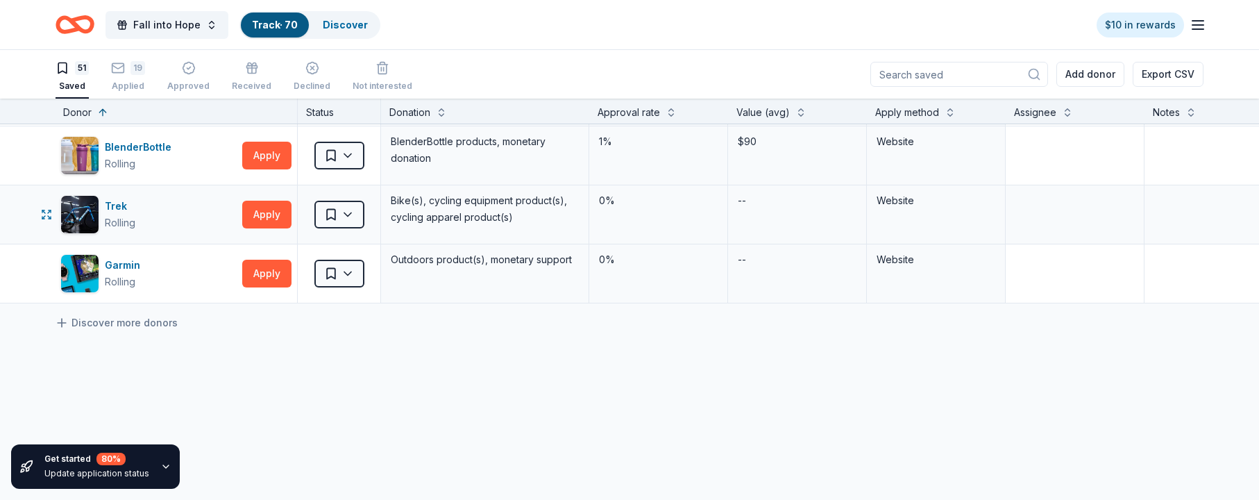
scroll to position [2847, 0]
click at [269, 160] on button "Apply" at bounding box center [267, 156] width 49 height 28
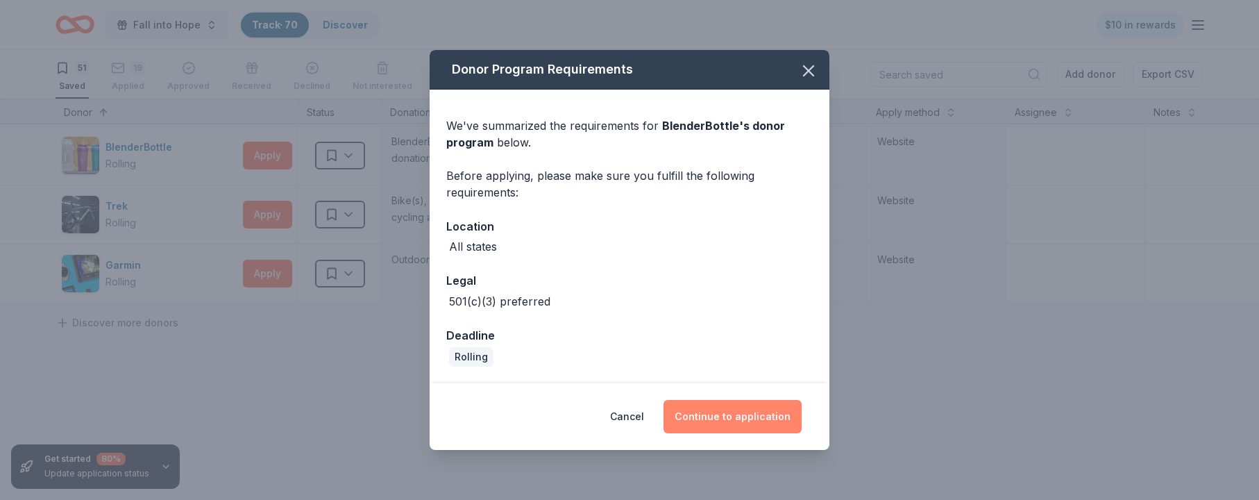
click at [732, 410] on button "Continue to application" at bounding box center [733, 416] width 138 height 33
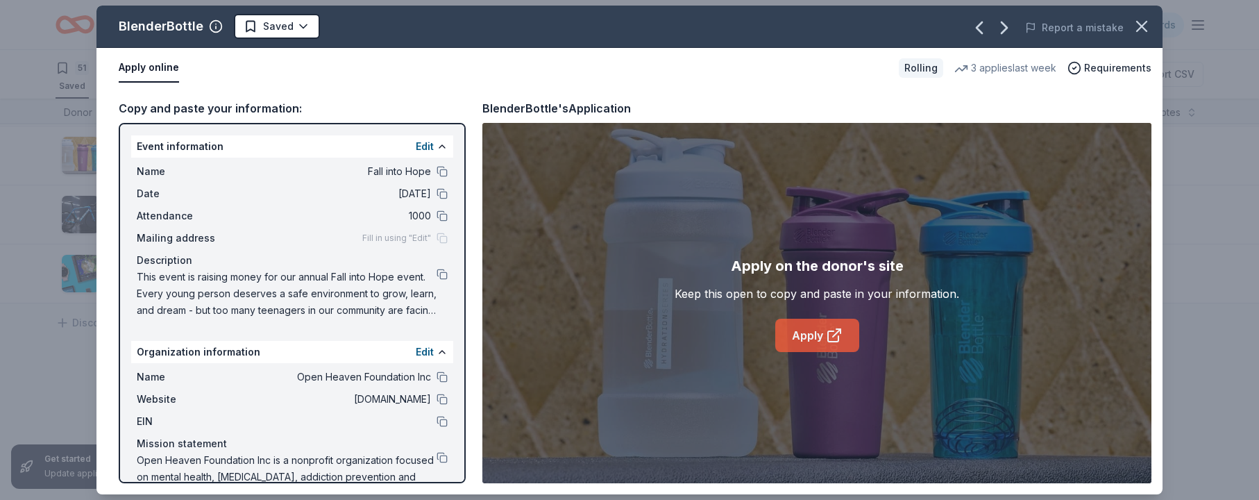
click at [806, 328] on link "Apply" at bounding box center [817, 335] width 84 height 33
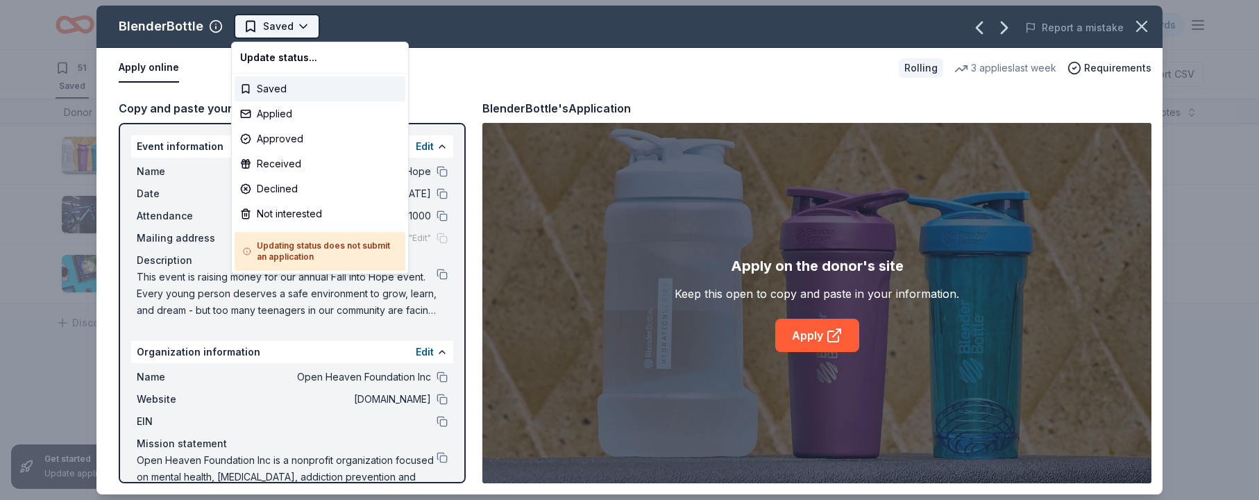
click at [302, 25] on html "Fall into Hope Track · 70 Discover $10 in rewards 51 Saved 19 Applied Approved …" at bounding box center [629, 250] width 1259 height 500
click at [284, 115] on div "Applied" at bounding box center [320, 113] width 171 height 25
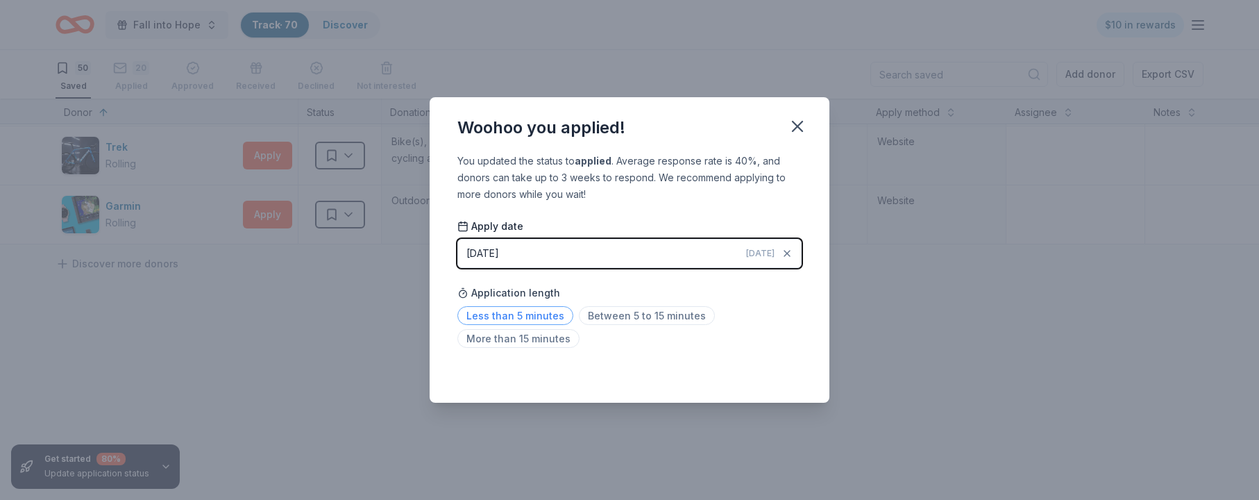
click at [548, 314] on span "Less than 5 minutes" at bounding box center [515, 315] width 116 height 19
click at [545, 334] on span "More than 15 minutes" at bounding box center [518, 338] width 122 height 19
click at [795, 121] on icon "button" at bounding box center [797, 126] width 19 height 19
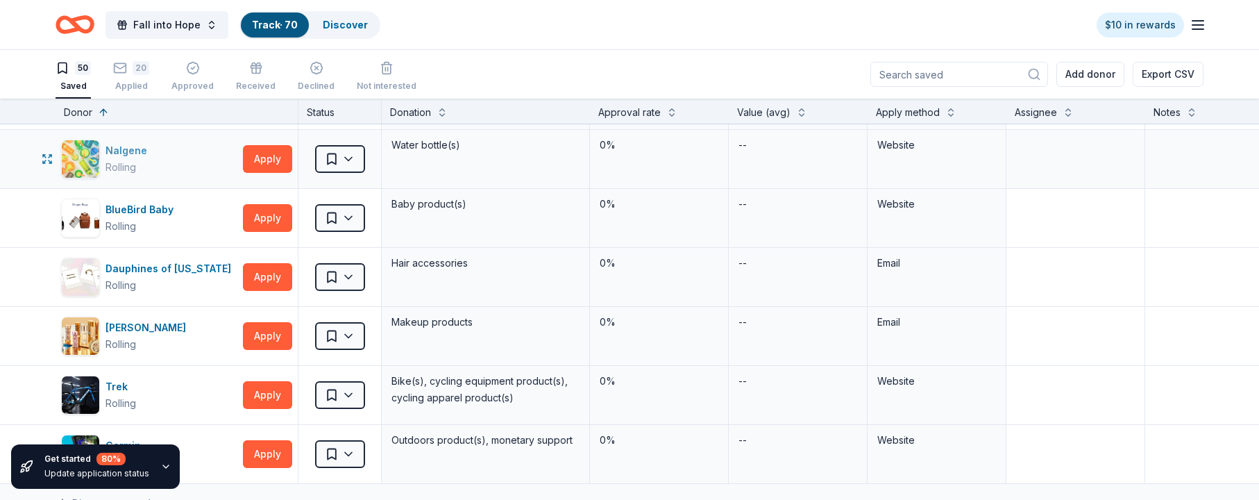
scroll to position [2595, 0]
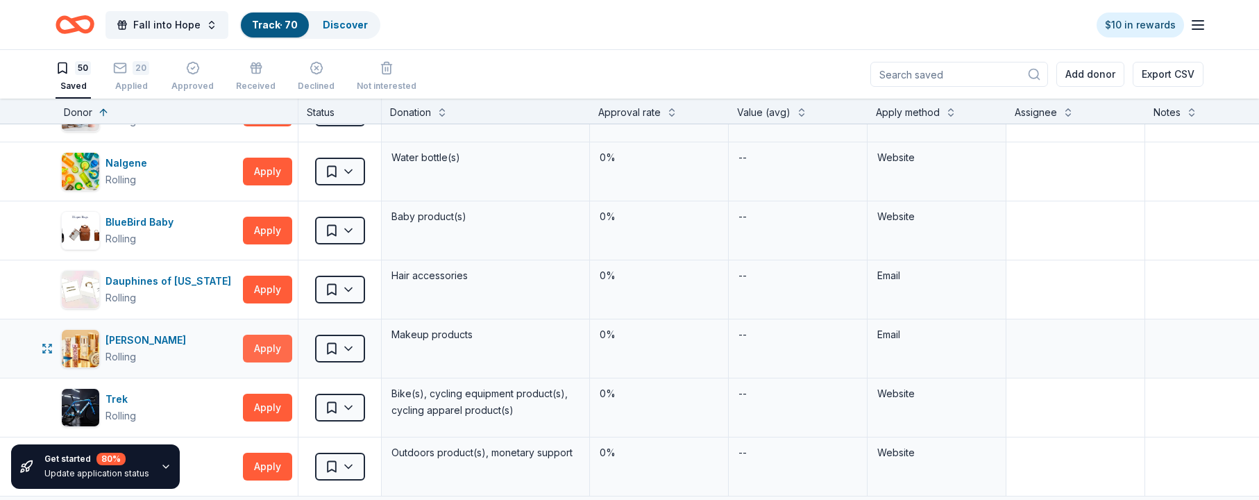
click at [271, 345] on button "Apply" at bounding box center [267, 349] width 49 height 28
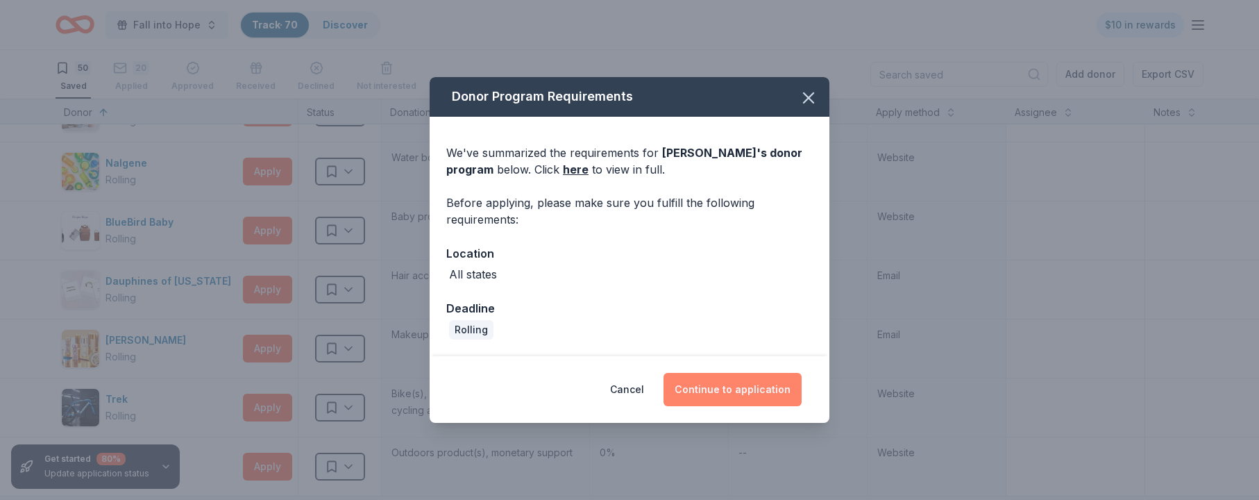
click at [743, 397] on button "Continue to application" at bounding box center [733, 389] width 138 height 33
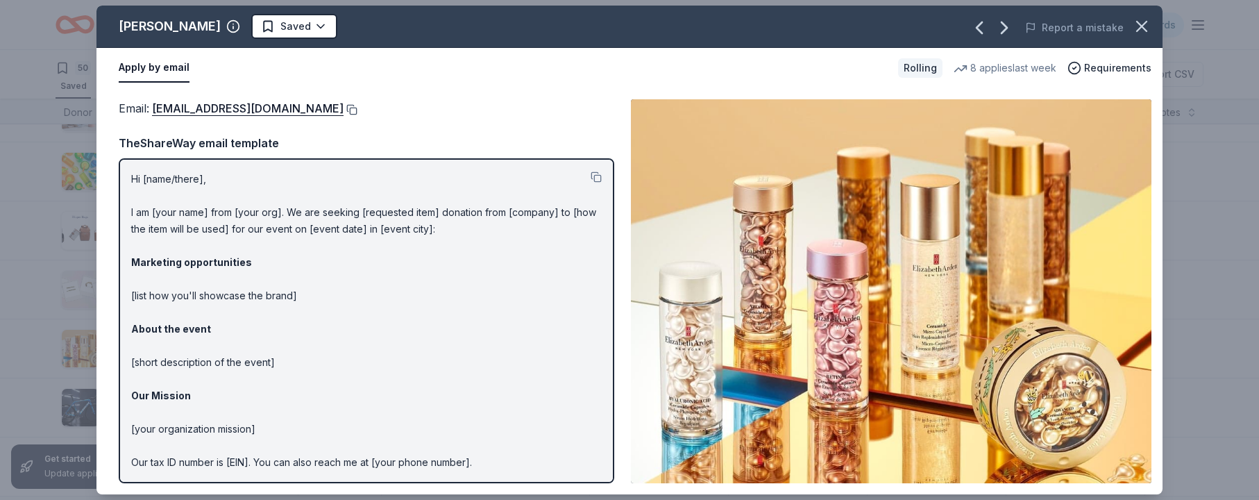
click at [356, 108] on button at bounding box center [351, 109] width 14 height 11
click at [806, 25] on icon "button" at bounding box center [1141, 26] width 19 height 19
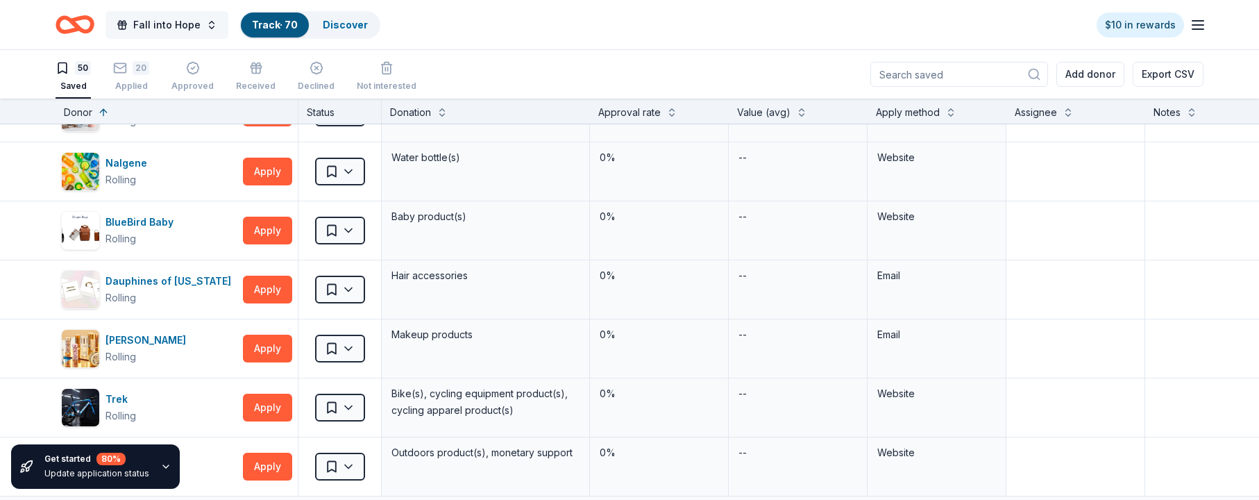
click at [205, 25] on button "Fall into Hope" at bounding box center [167, 25] width 123 height 28
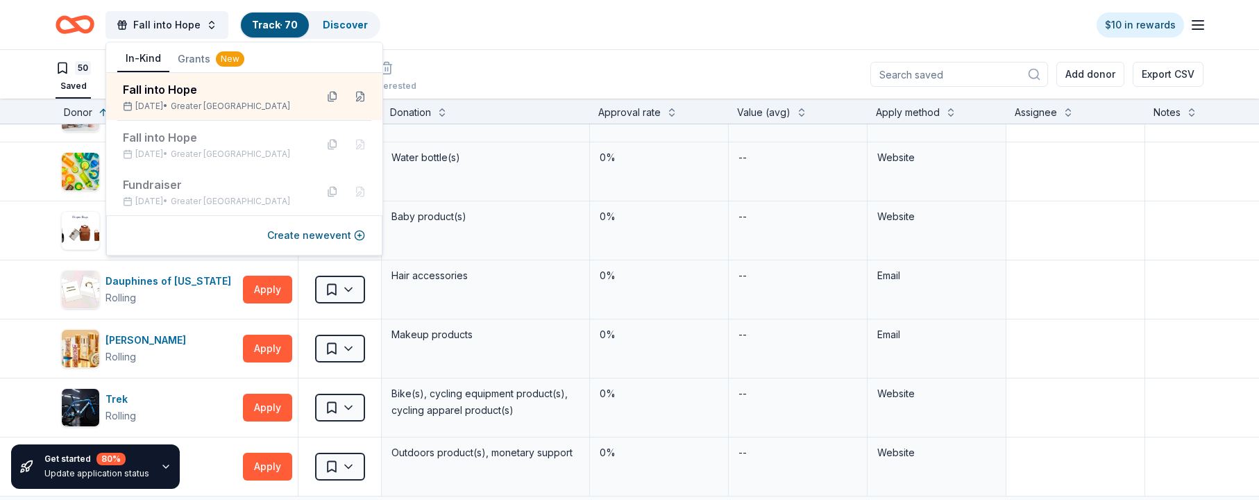
click at [455, 31] on div "Fall into Hope Track · 70 Discover $10 in rewards" at bounding box center [630, 24] width 1148 height 33
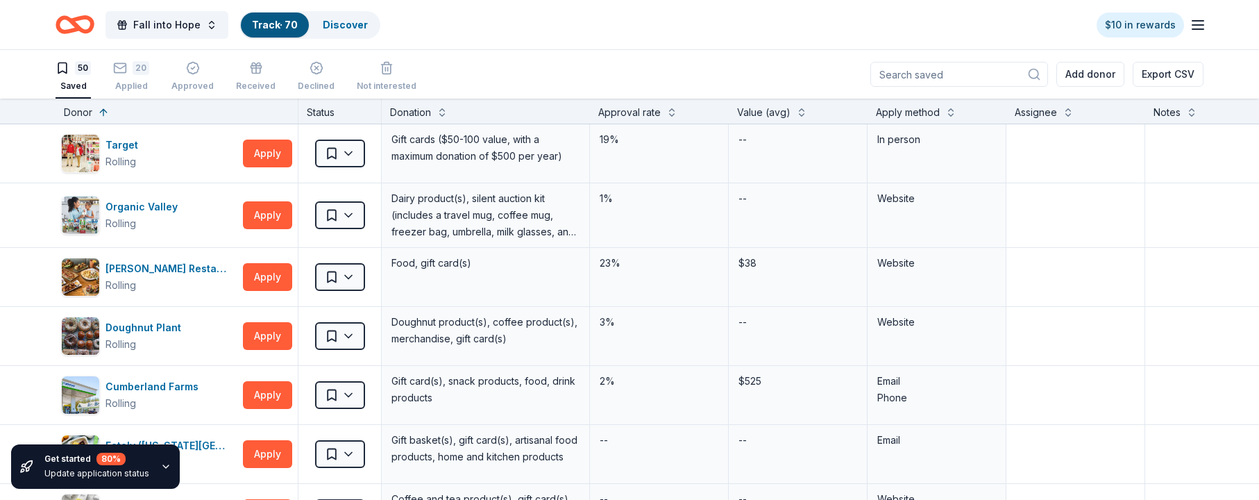
scroll to position [0, 0]
click at [208, 19] on button "Fall into Hope" at bounding box center [167, 25] width 123 height 28
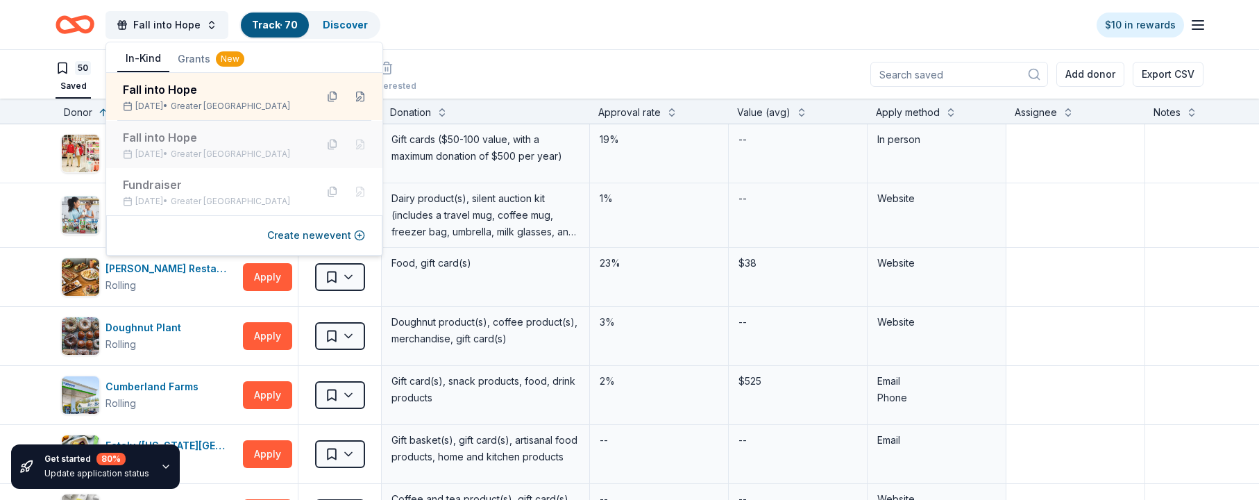
click at [196, 137] on div "Fall into Hope" at bounding box center [214, 137] width 182 height 17
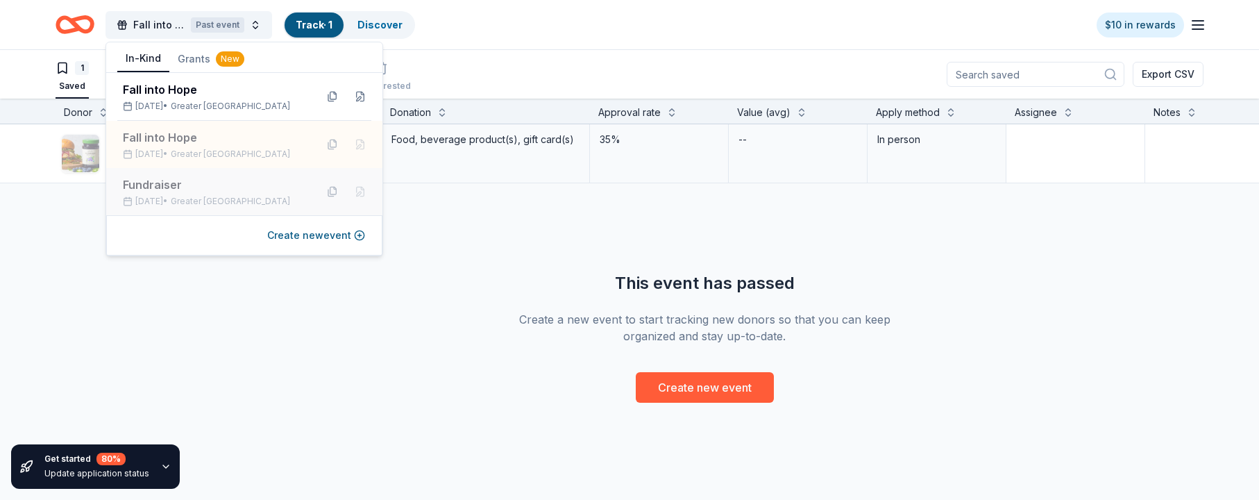
click at [220, 188] on div "Fundraiser" at bounding box center [214, 184] width 182 height 17
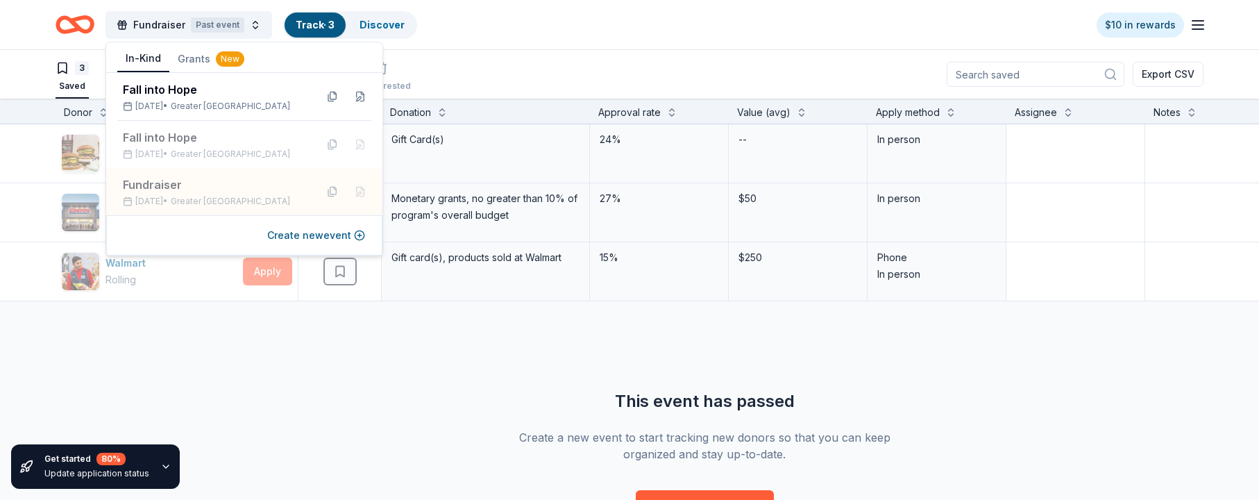
click at [322, 23] on link "Track · 3" at bounding box center [315, 25] width 39 height 12
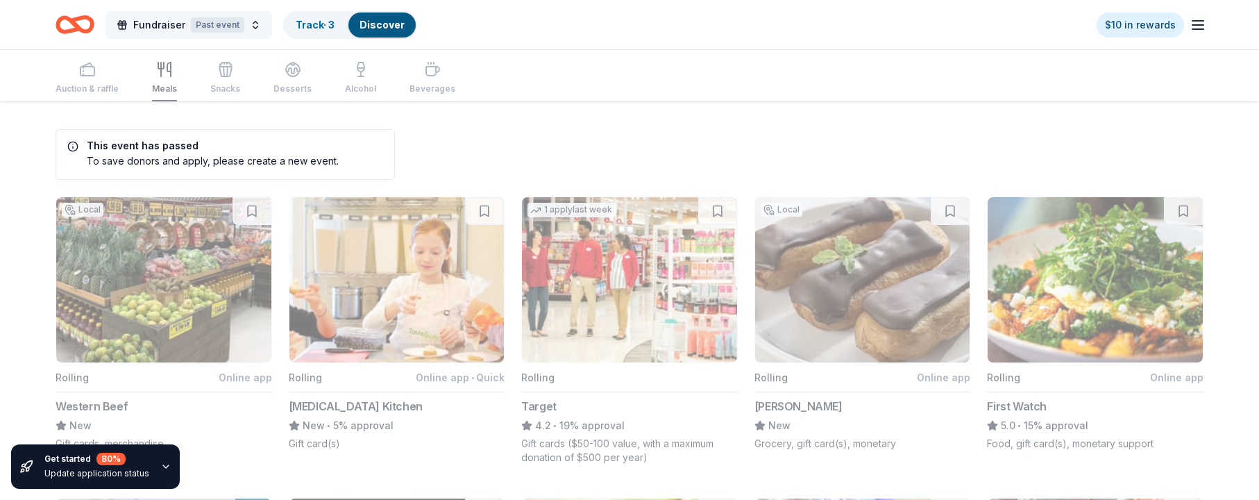
click at [243, 22] on button "Fundraiser Past event" at bounding box center [189, 25] width 167 height 28
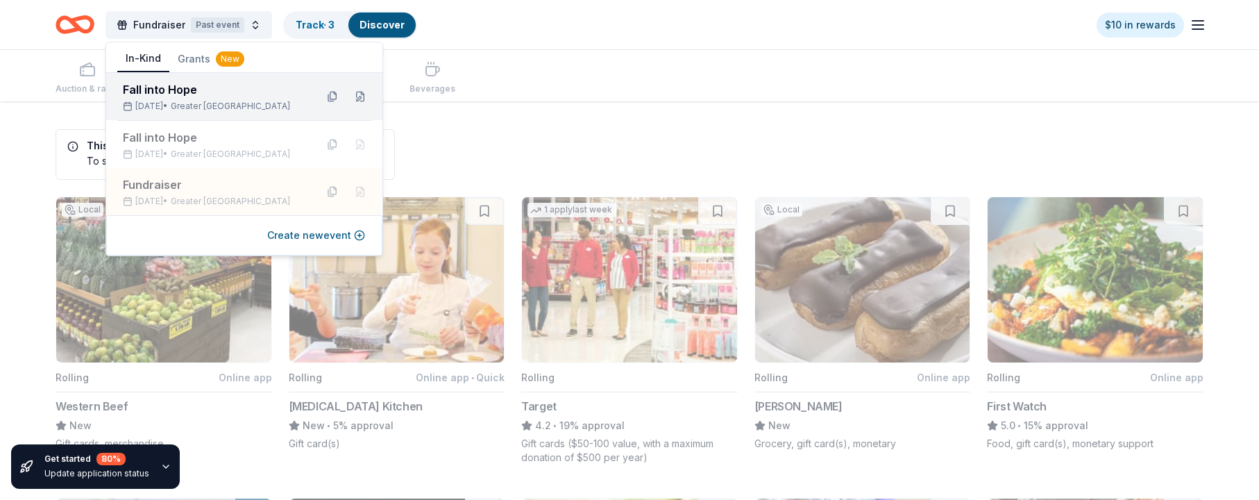
click at [219, 90] on div "Fall into Hope" at bounding box center [214, 89] width 182 height 17
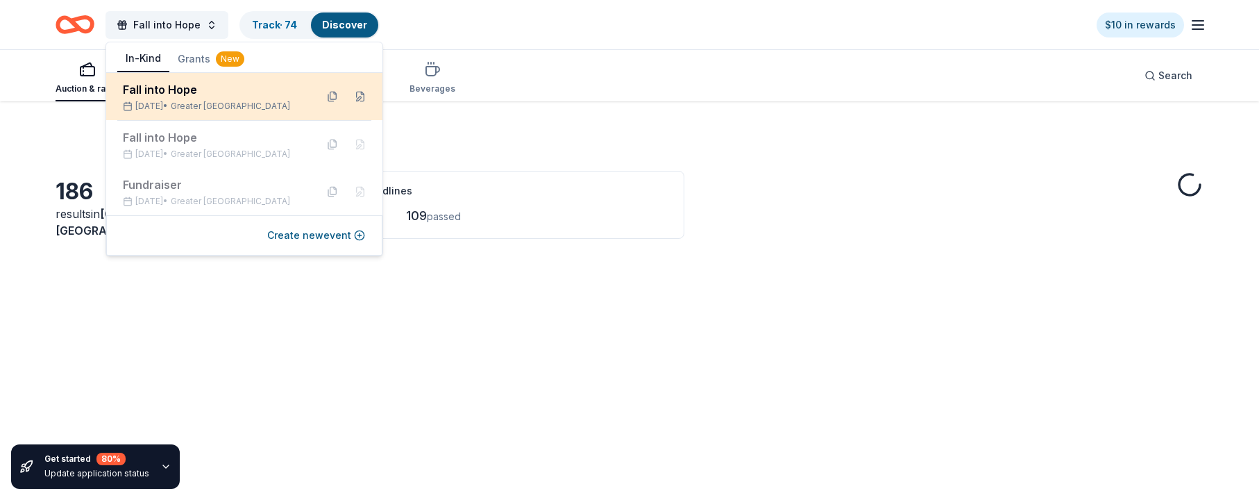
click at [271, 97] on div "Fall into Hope" at bounding box center [214, 89] width 182 height 17
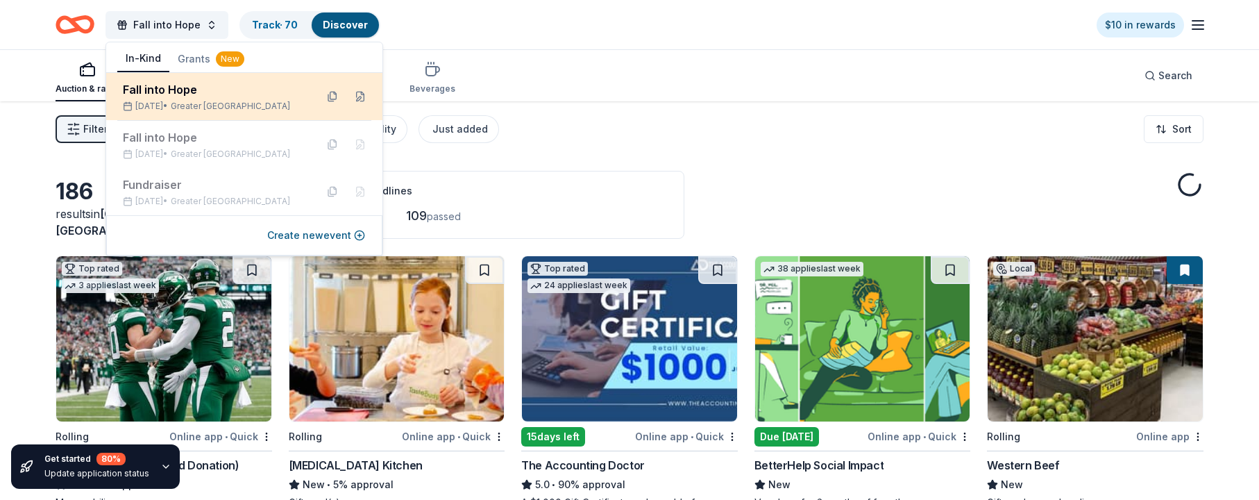
click at [271, 97] on div "Fall into Hope" at bounding box center [214, 89] width 182 height 17
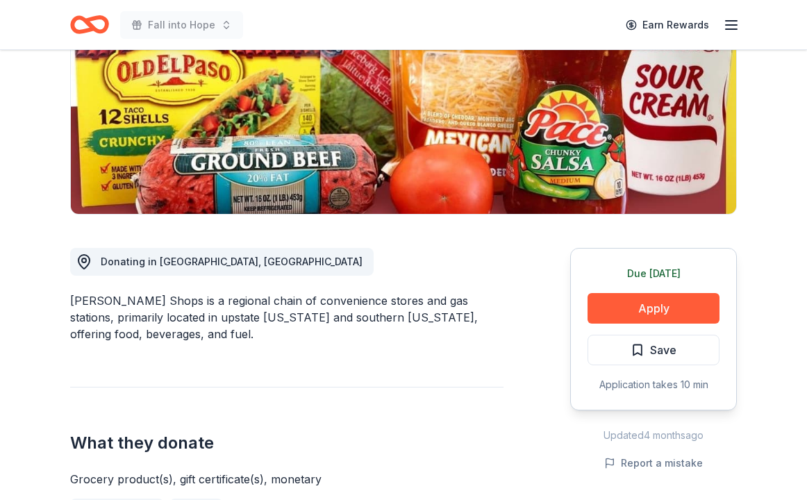
scroll to position [207, 0]
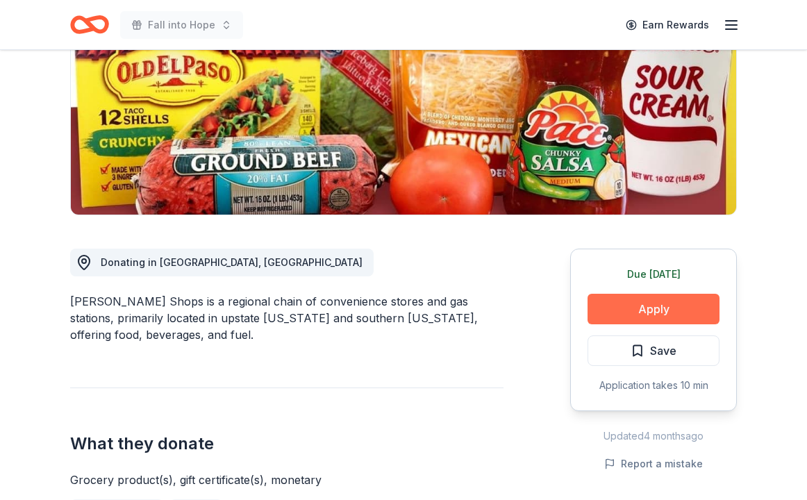
click at [642, 307] on button "Apply" at bounding box center [653, 309] width 132 height 31
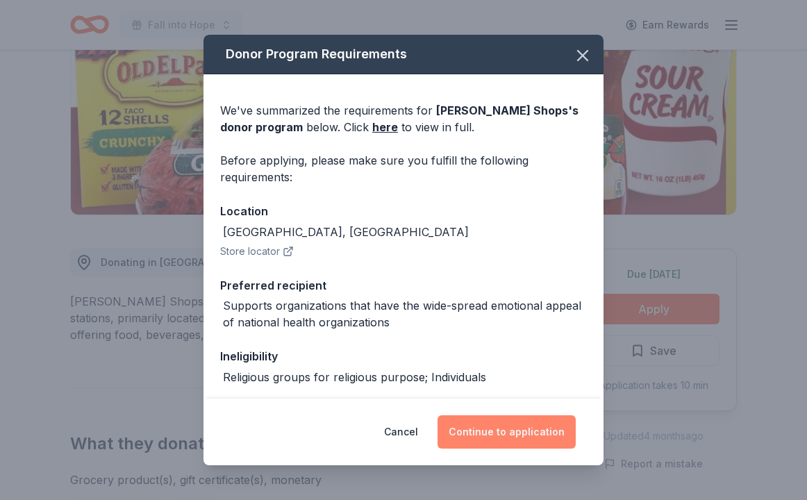
click at [544, 430] on button "Continue to application" at bounding box center [506, 431] width 138 height 33
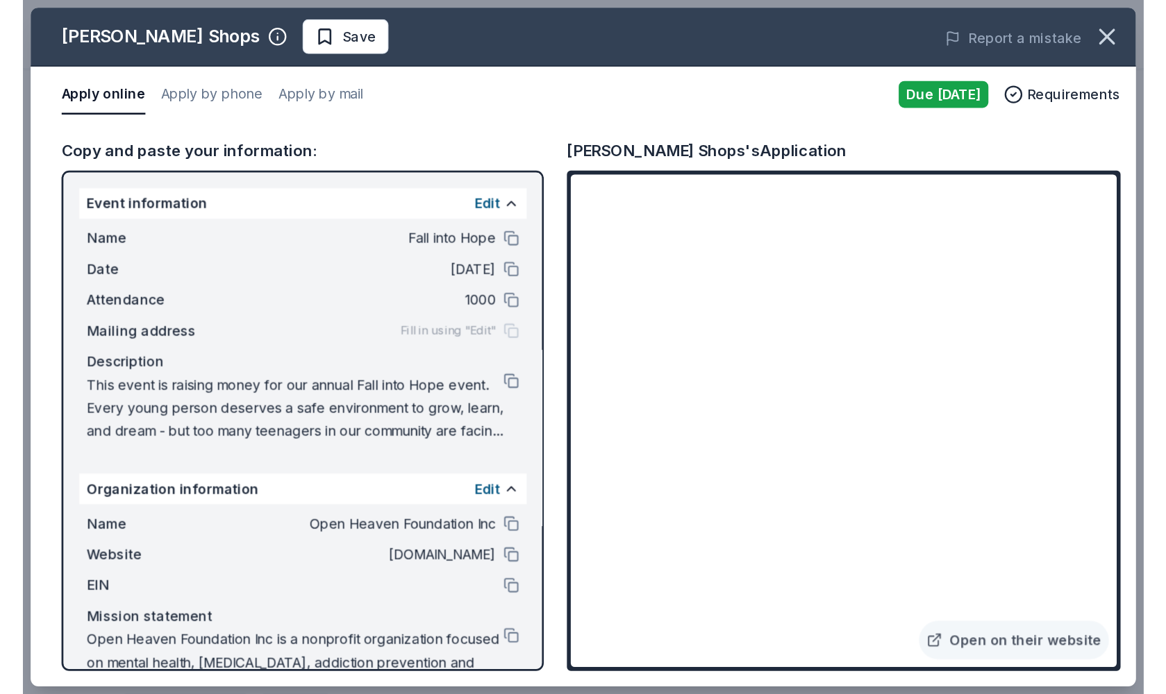
scroll to position [0, 0]
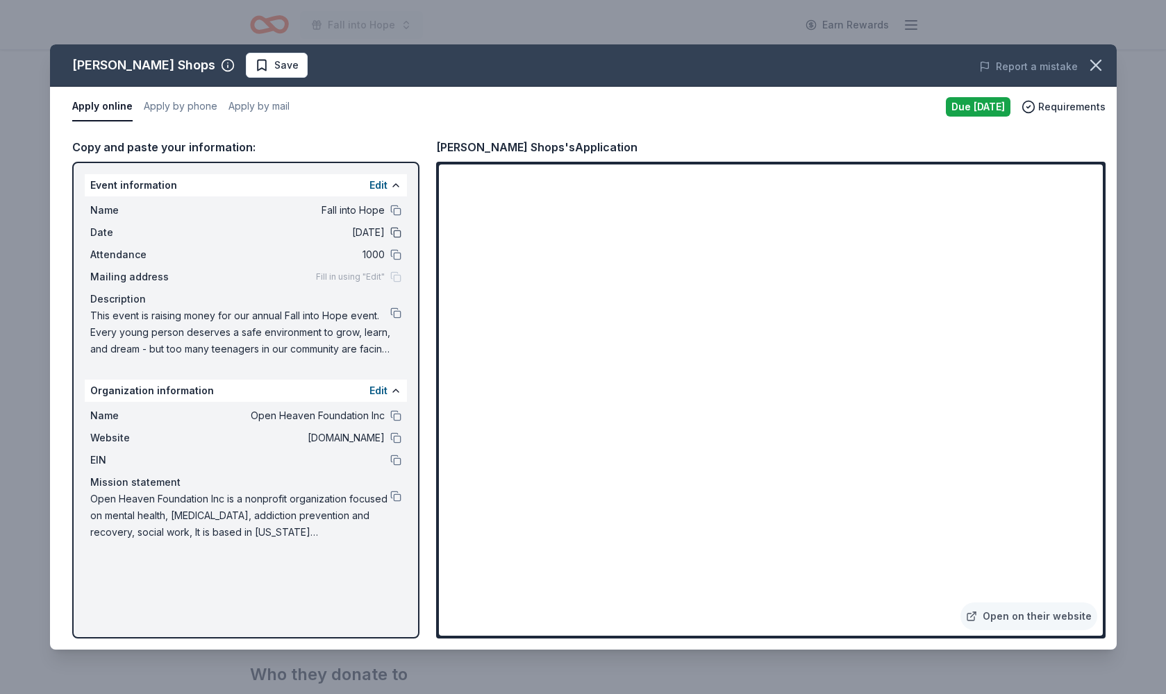
click at [397, 228] on button at bounding box center [395, 232] width 11 height 11
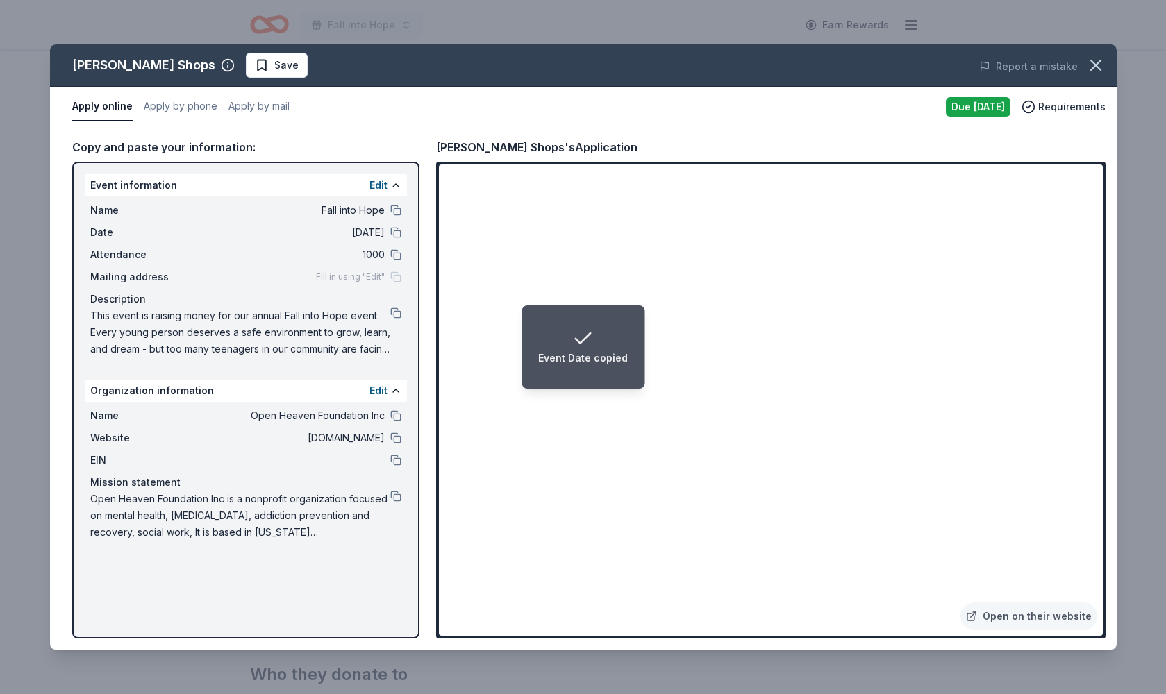
click at [95, 0] on html "Event Date copied Fall into Hope Earn Rewards Due tomorrow Share Stewart's Shop…" at bounding box center [583, 140] width 1166 height 694
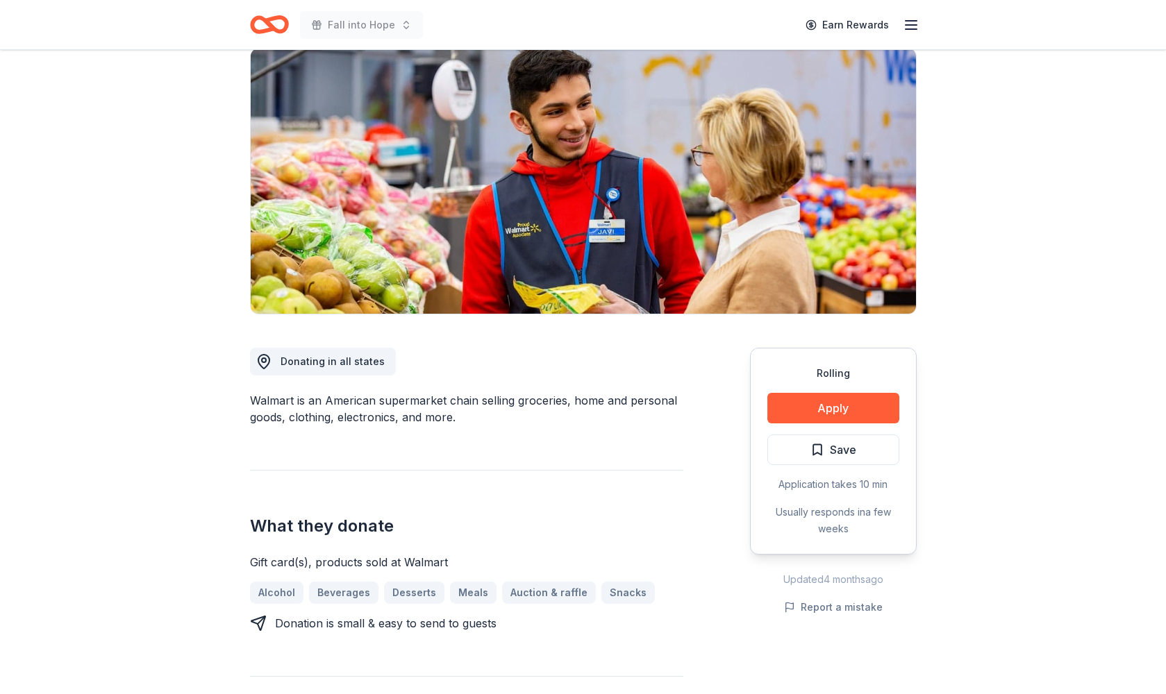
scroll to position [108, 0]
click at [827, 412] on button "Apply" at bounding box center [833, 408] width 132 height 31
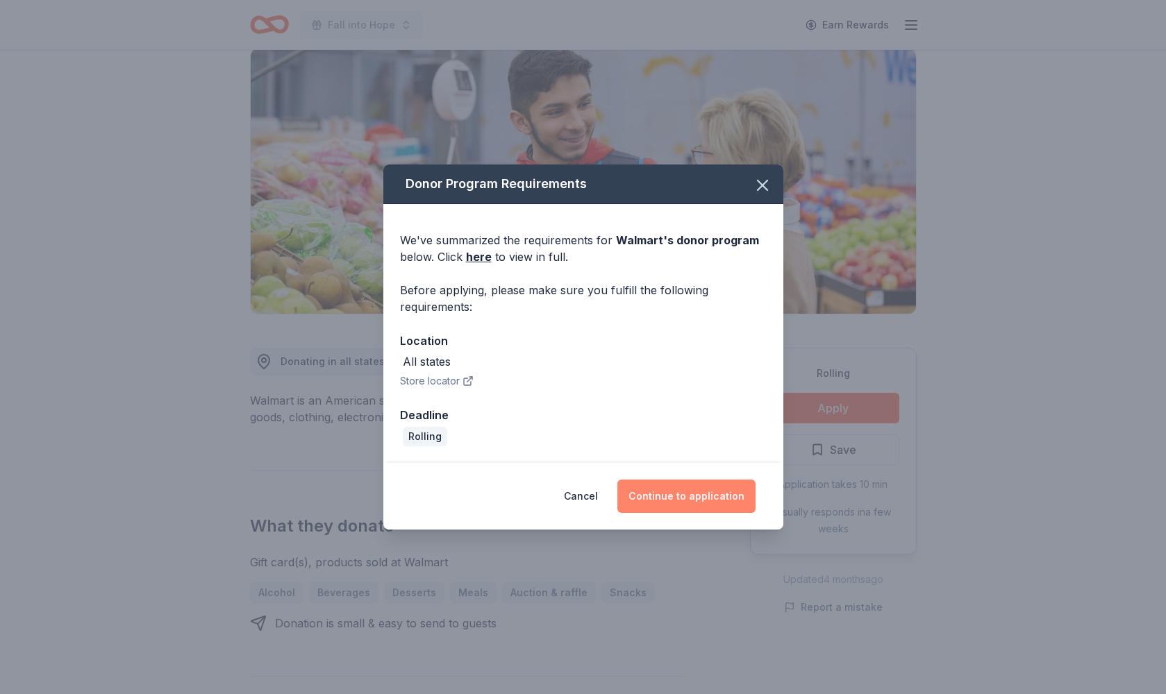
click at [725, 494] on button "Continue to application" at bounding box center [686, 496] width 138 height 33
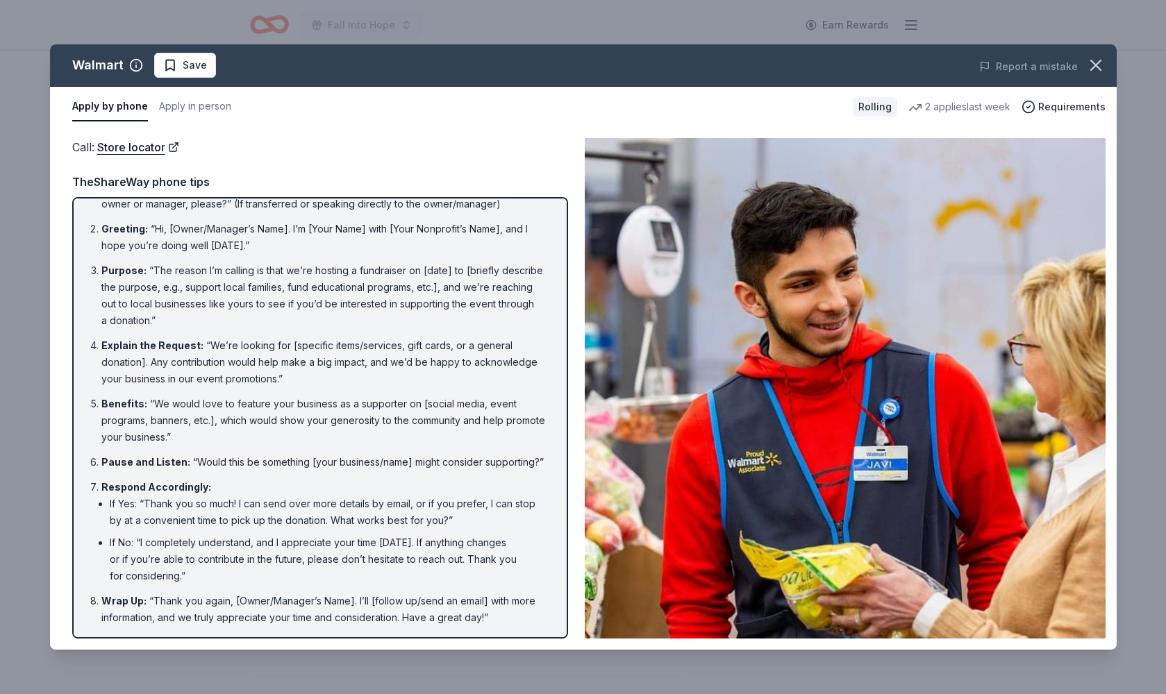
scroll to position [30, 0]
click at [1094, 69] on icon "button" at bounding box center [1095, 65] width 19 height 19
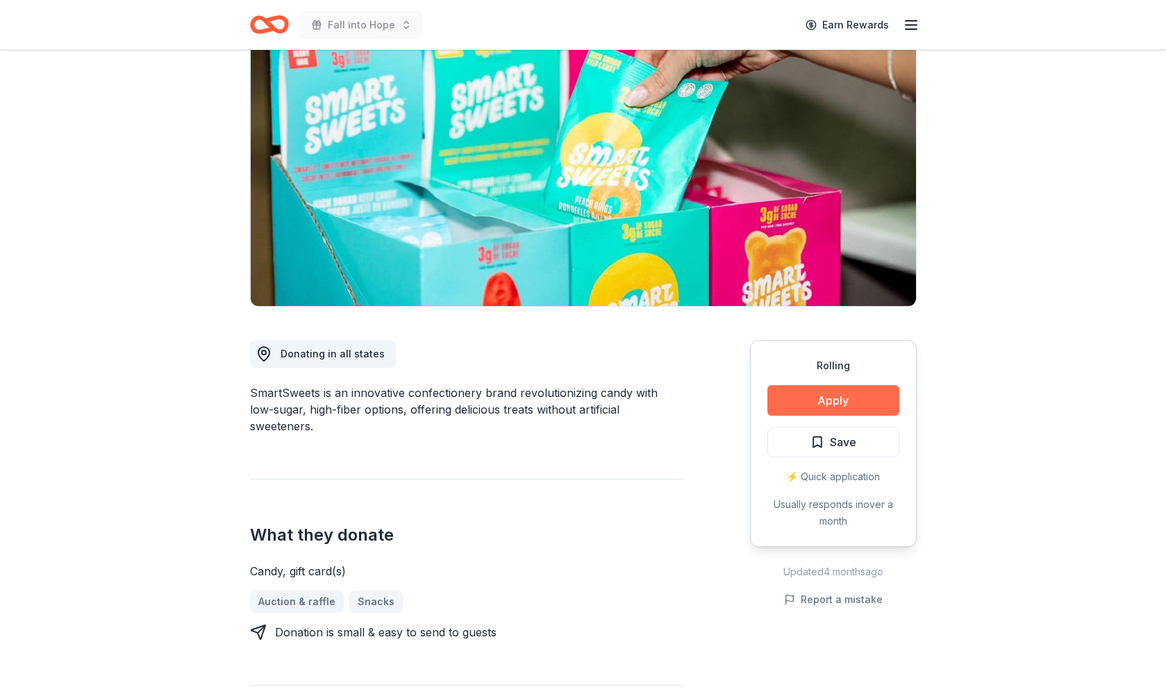
scroll to position [115, 0]
click at [830, 403] on button "Apply" at bounding box center [833, 400] width 132 height 31
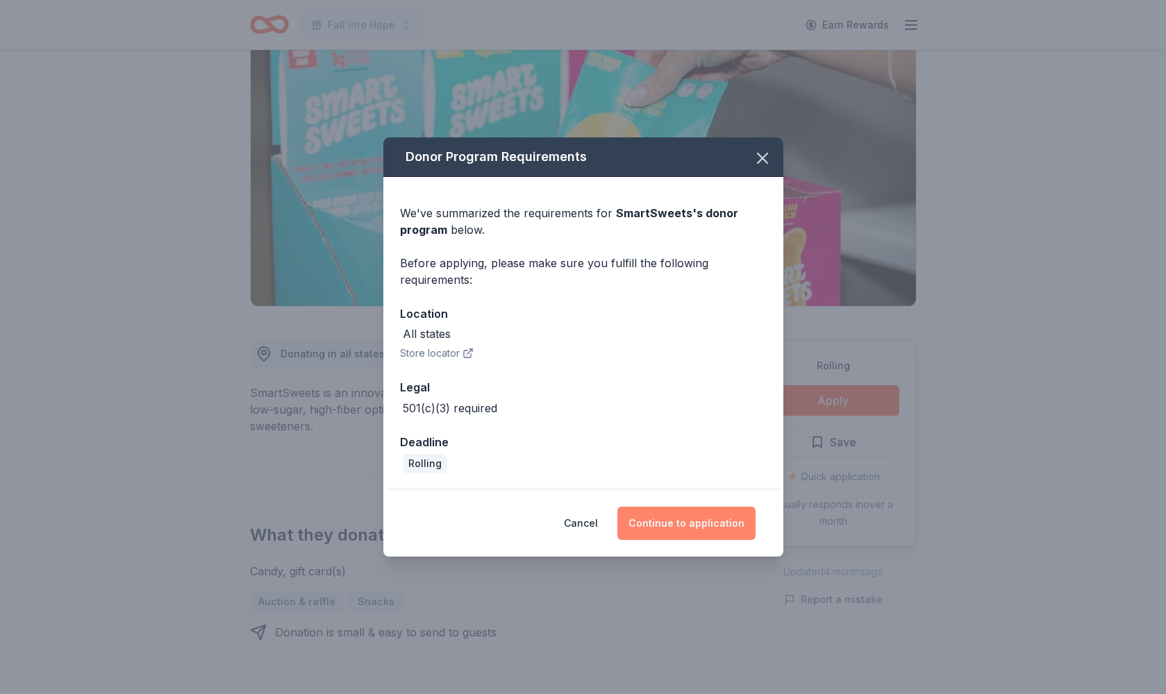
click at [684, 523] on button "Continue to application" at bounding box center [686, 523] width 138 height 33
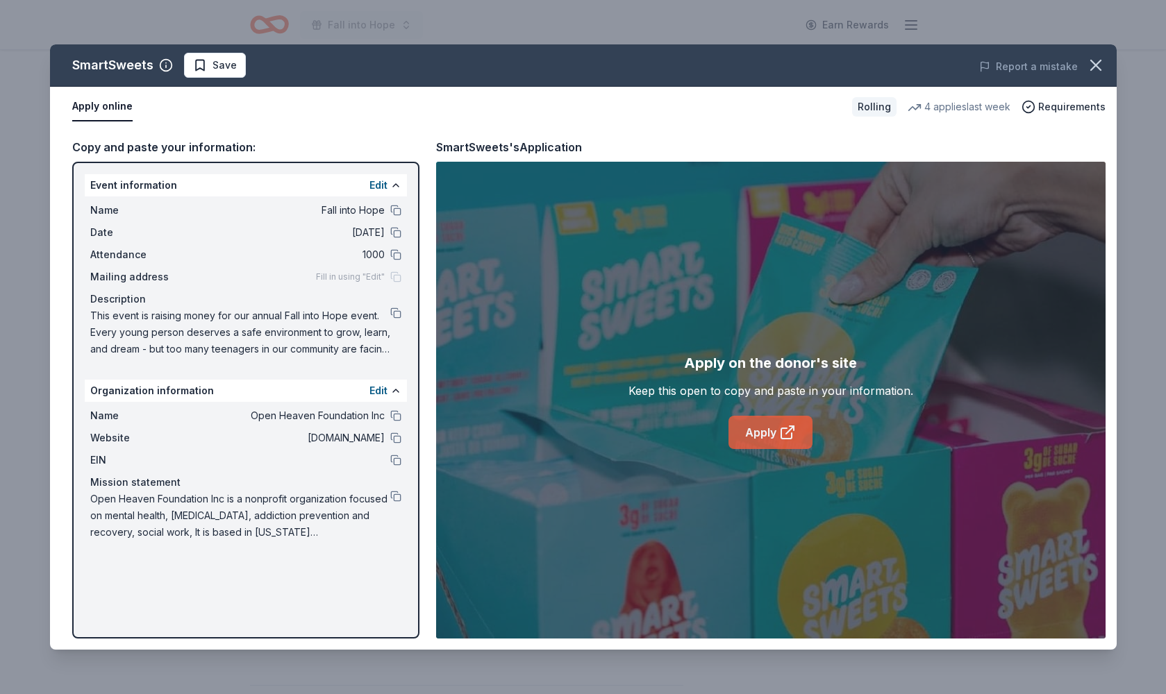
click at [784, 437] on icon at bounding box center [787, 432] width 17 height 17
click at [394, 311] on button at bounding box center [395, 313] width 11 height 11
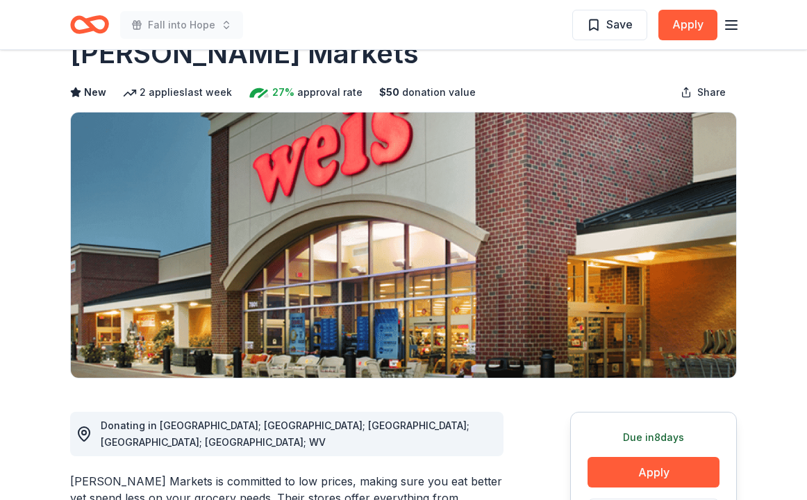
scroll to position [51, 0]
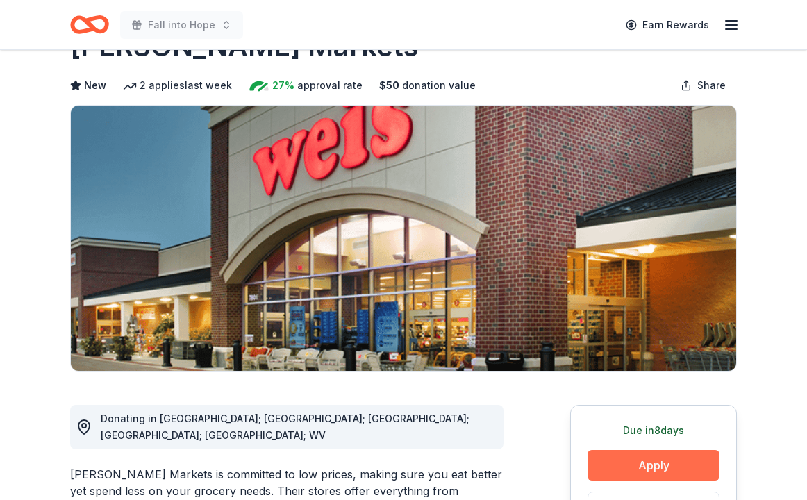
click at [640, 457] on button "Apply" at bounding box center [653, 465] width 132 height 31
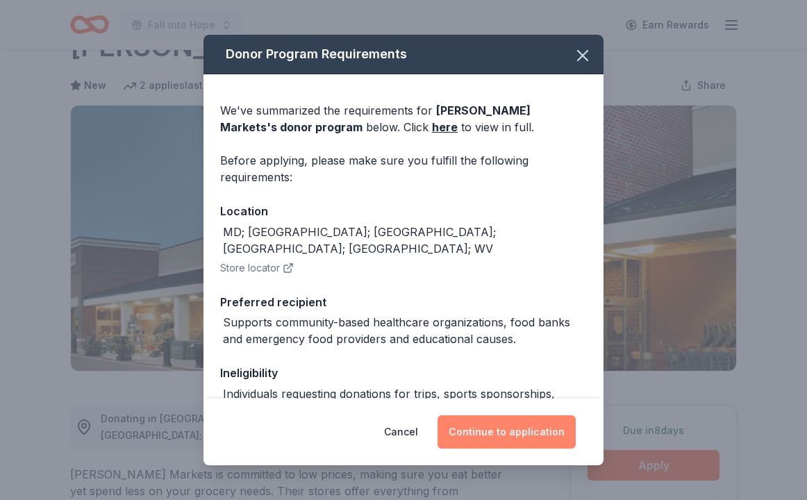
click at [523, 435] on button "Continue to application" at bounding box center [506, 431] width 138 height 33
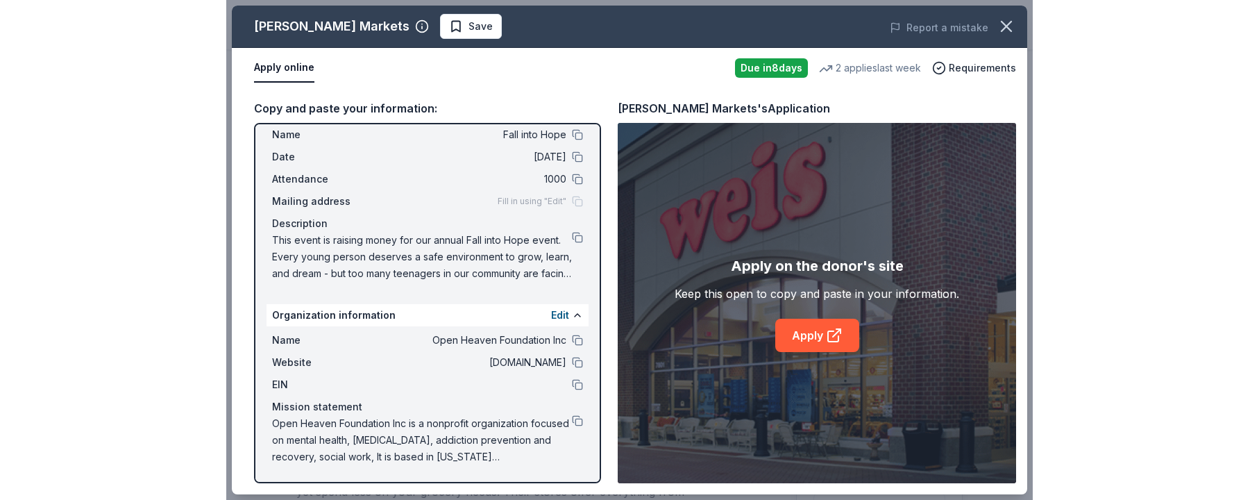
scroll to position [37, 0]
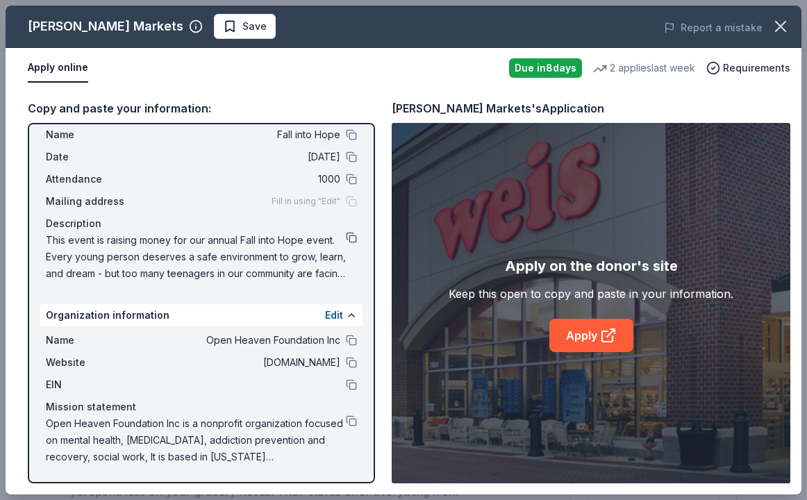
click at [348, 234] on button at bounding box center [351, 237] width 11 height 11
click at [352, 236] on button at bounding box center [351, 237] width 11 height 11
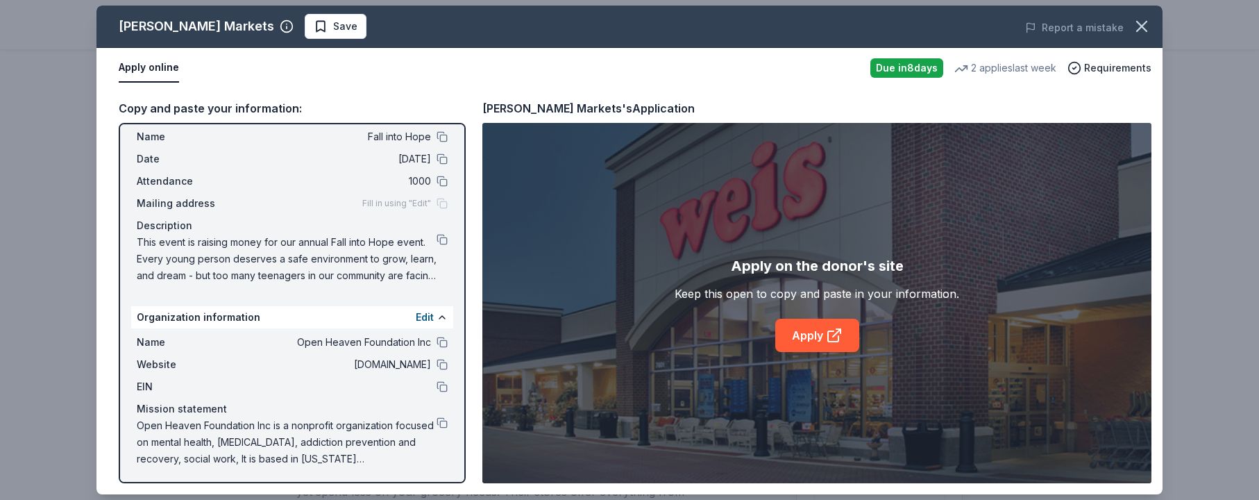
scroll to position [33, 0]
click at [441, 240] on button at bounding box center [442, 240] width 11 height 11
click at [444, 238] on button at bounding box center [442, 240] width 11 height 11
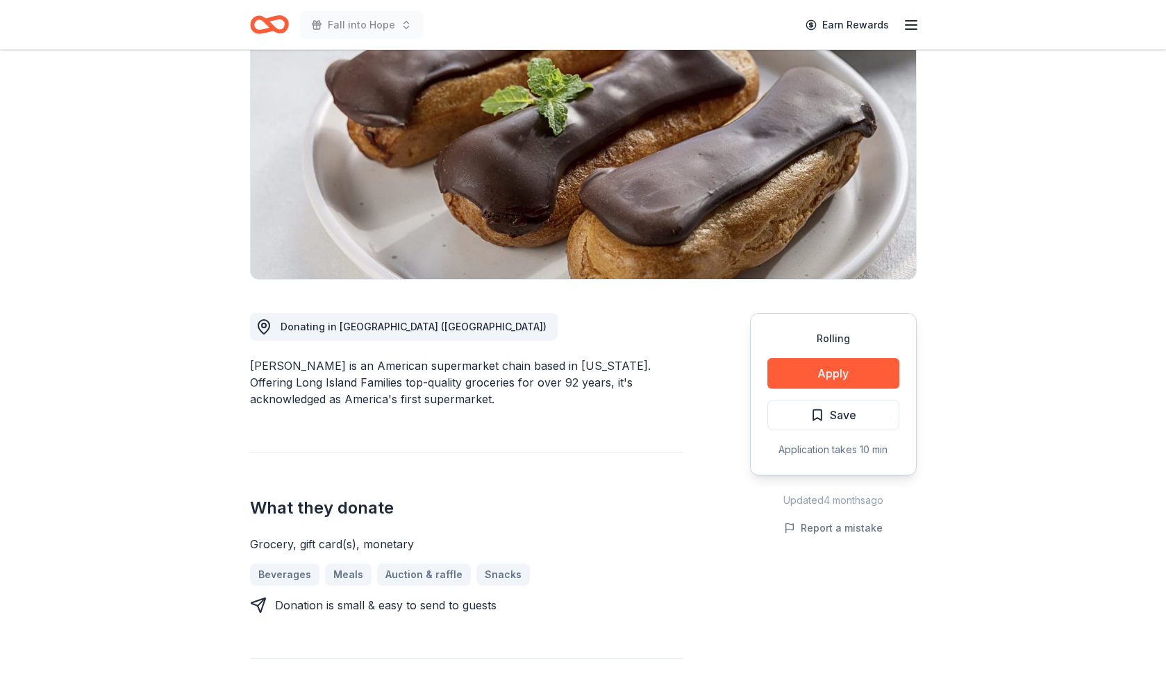
scroll to position [142, 0]
click at [830, 371] on button "Apply" at bounding box center [833, 374] width 132 height 31
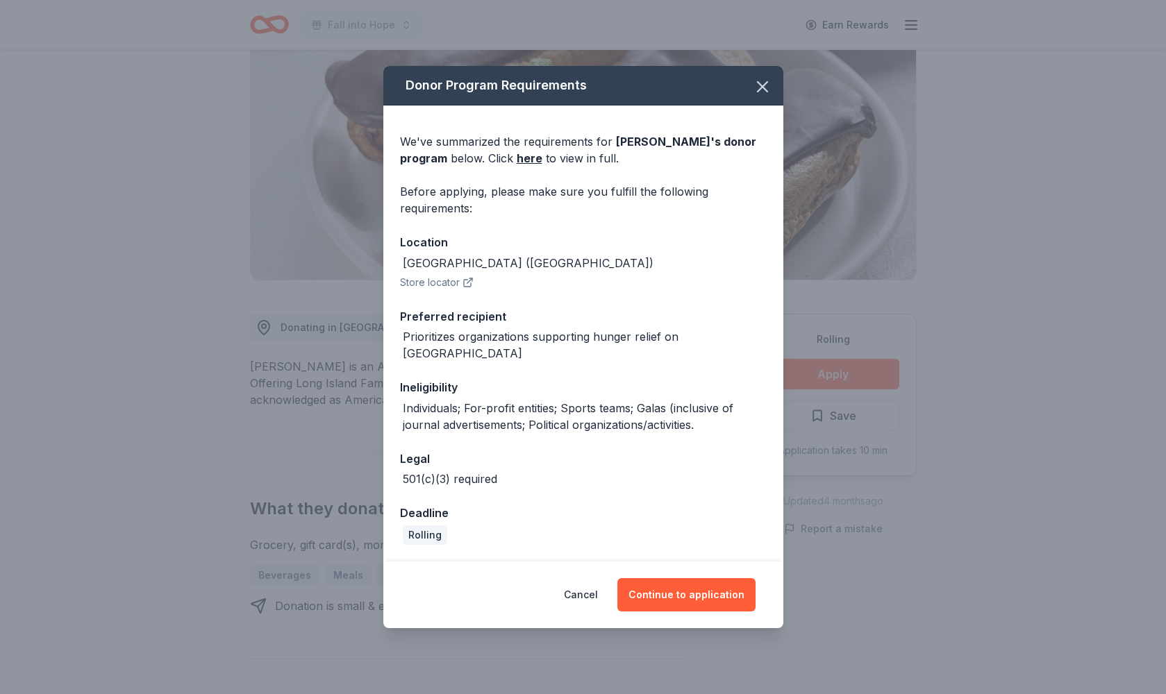
scroll to position [141, 0]
click at [659, 580] on button "Continue to application" at bounding box center [686, 594] width 138 height 33
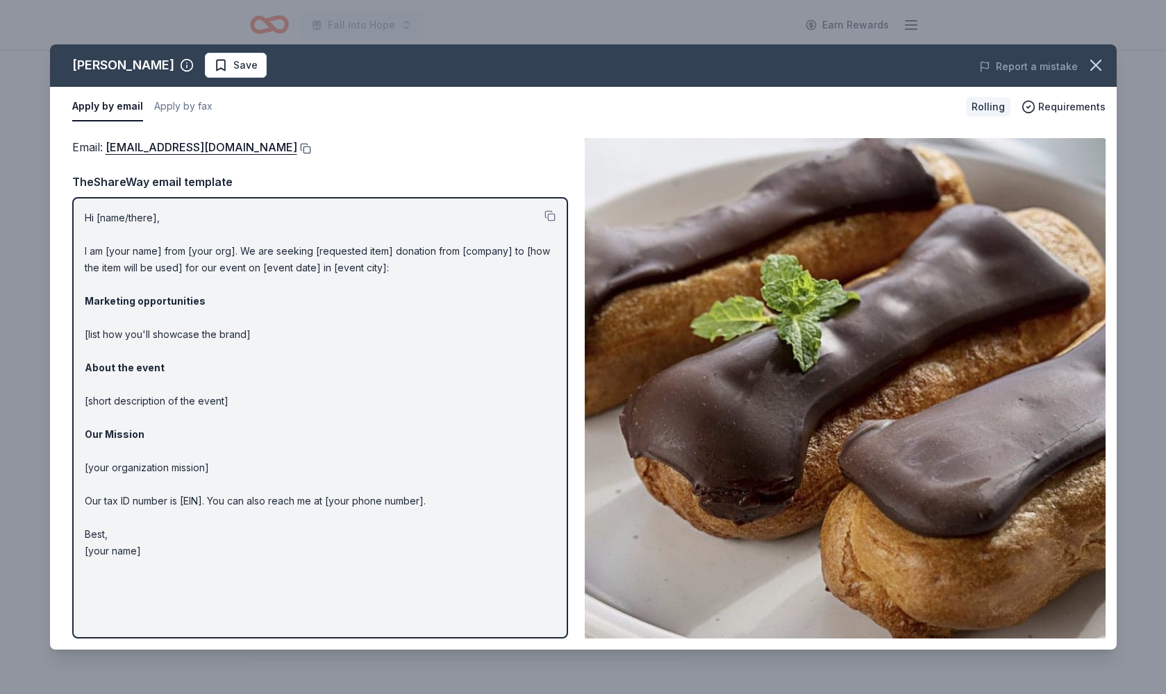
click at [297, 146] on button at bounding box center [304, 148] width 14 height 11
drag, startPoint x: 87, startPoint y: 219, endPoint x: 139, endPoint y: 367, distance: 157.2
click at [158, 438] on p "Hi [name/there], I am [your name] from [your org]. We are seeking [requested it…" at bounding box center [320, 385] width 471 height 350
click at [187, 204] on div "Hi [name/there], I am [your name] from [your org]. We are seeking [requested it…" at bounding box center [320, 417] width 496 height 441
drag, startPoint x: 85, startPoint y: 217, endPoint x: 155, endPoint y: 218, distance: 70.1
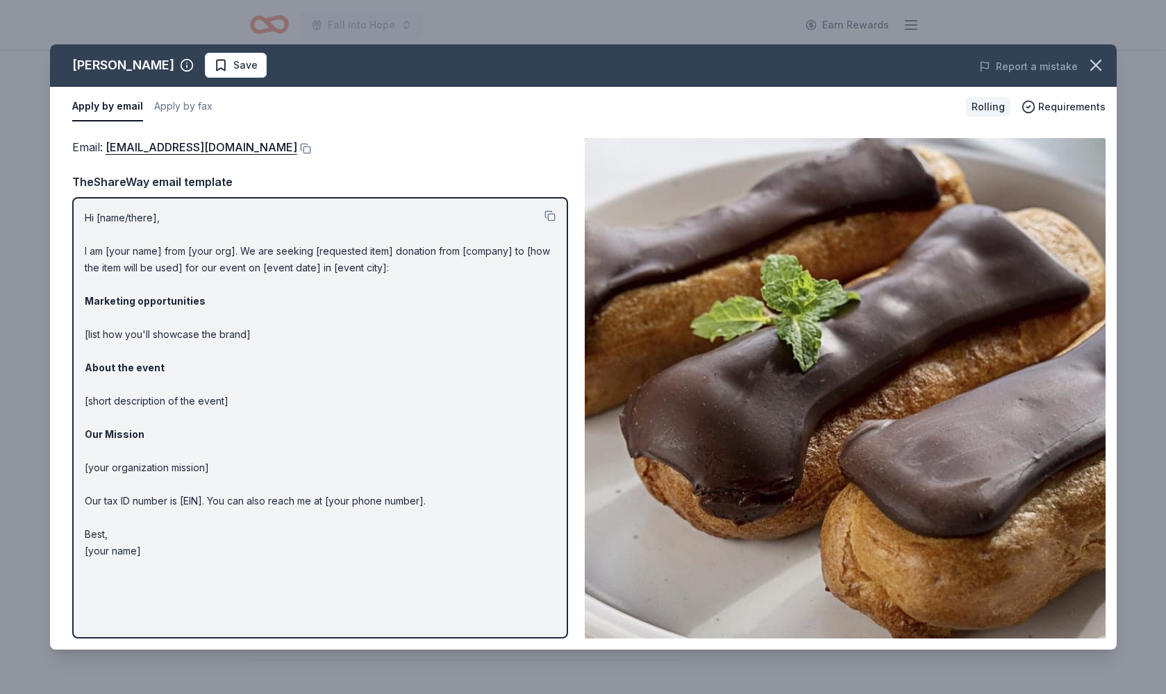
click at [155, 218] on p "Hi [name/there], I am [your name] from [your org]. We are seeking [requested it…" at bounding box center [320, 385] width 471 height 350
click at [549, 212] on button at bounding box center [549, 215] width 11 height 11
click at [1093, 66] on icon "button" at bounding box center [1095, 65] width 19 height 19
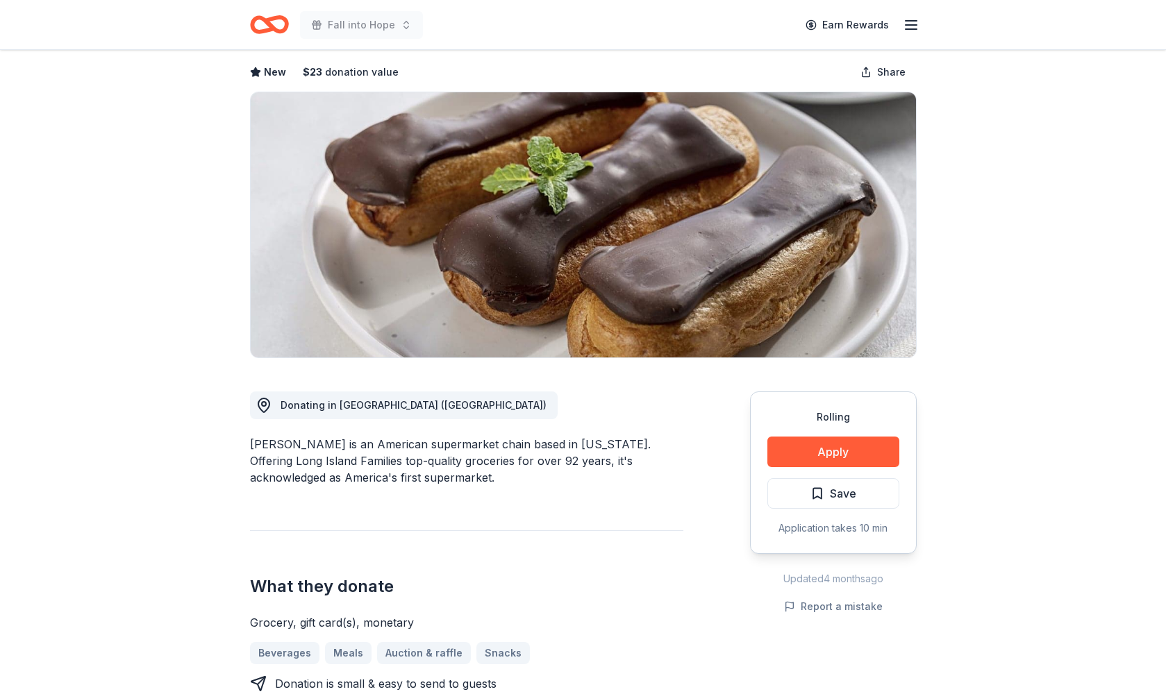
scroll to position [65, 0]
click at [817, 446] on button "Apply" at bounding box center [833, 451] width 132 height 31
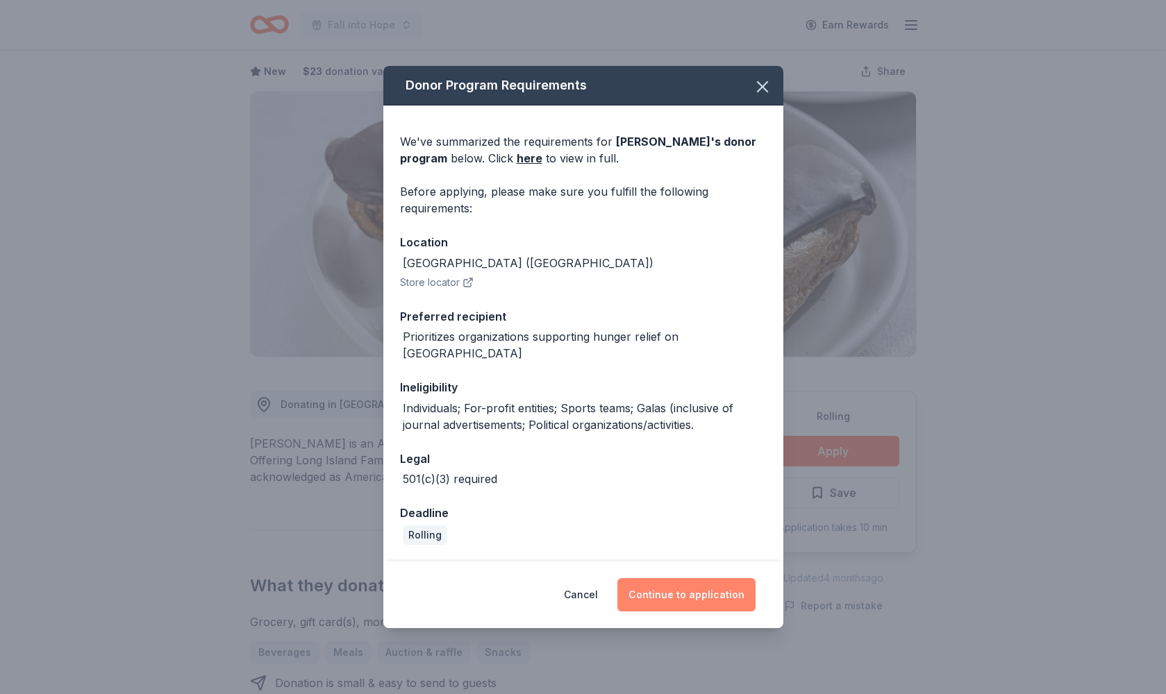
click at [683, 580] on button "Continue to application" at bounding box center [686, 594] width 138 height 33
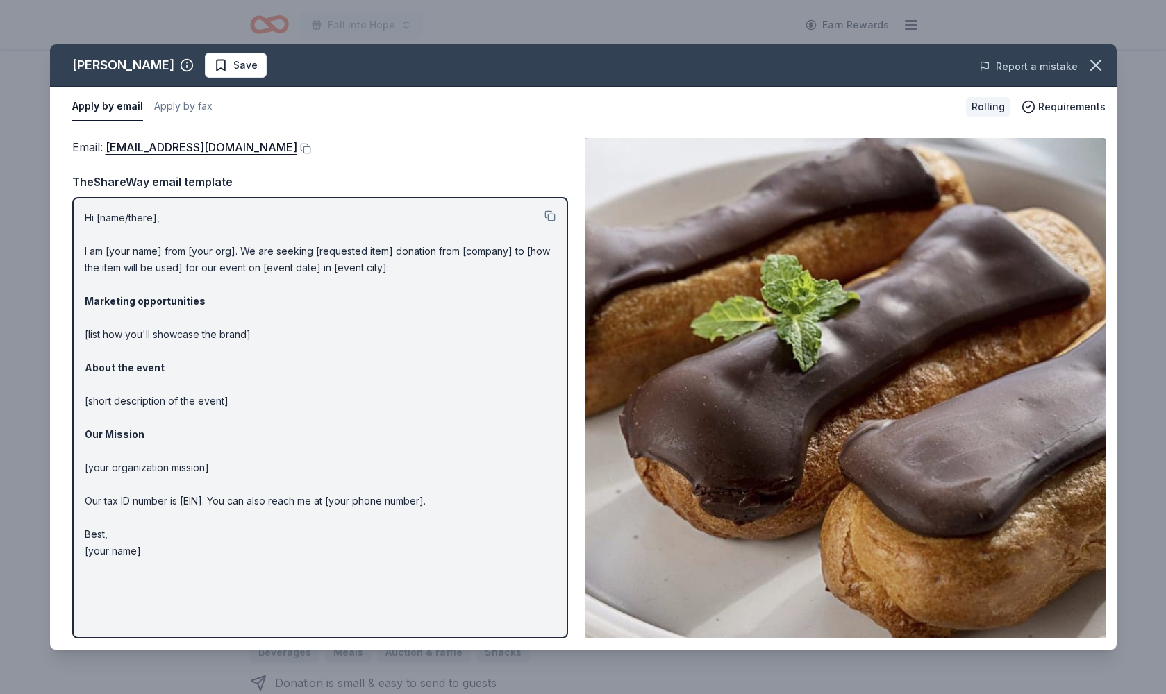
click at [1052, 62] on button "Report a mistake" at bounding box center [1028, 66] width 99 height 17
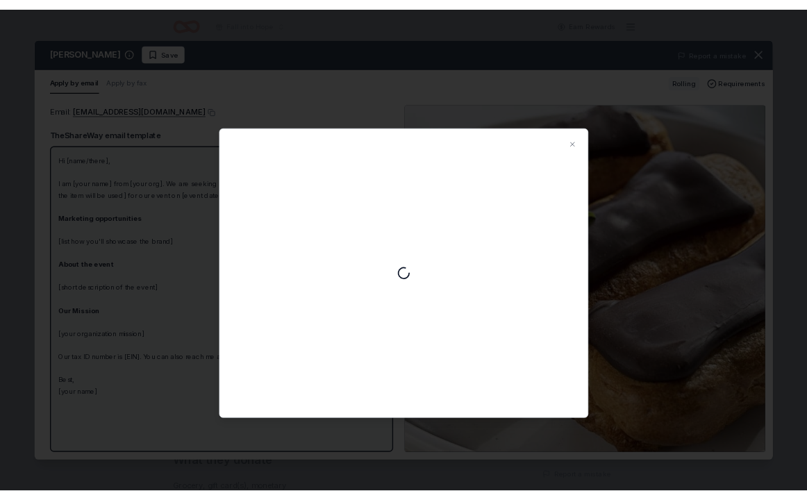
scroll to position [0, 0]
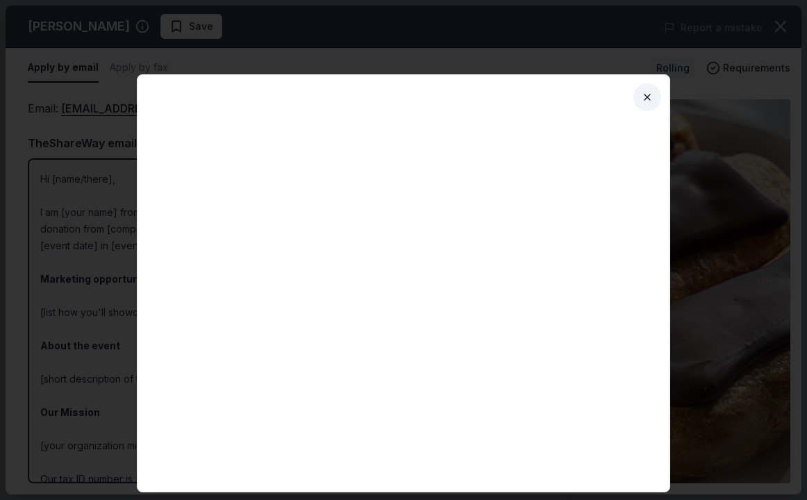
click at [643, 96] on button "Close" at bounding box center [647, 97] width 28 height 28
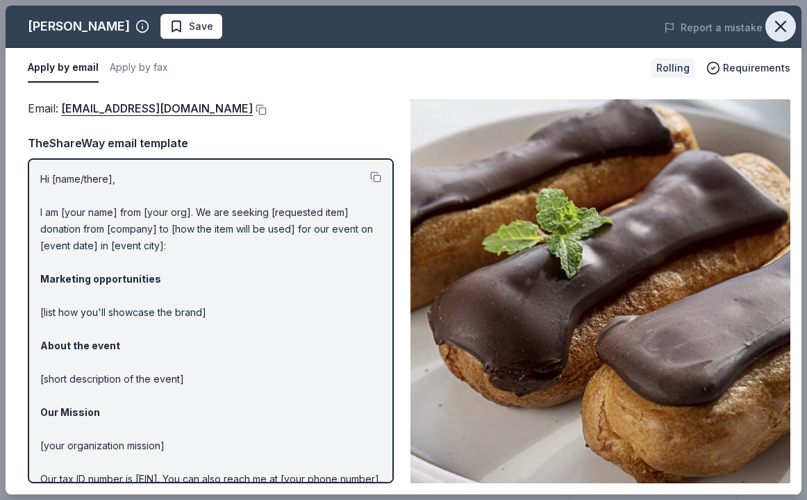
click at [780, 27] on icon "button" at bounding box center [780, 27] width 10 height 10
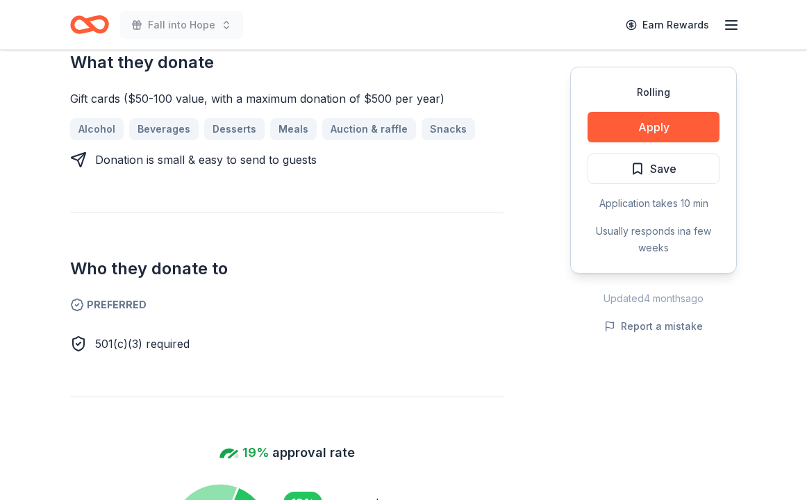
scroll to position [555, 0]
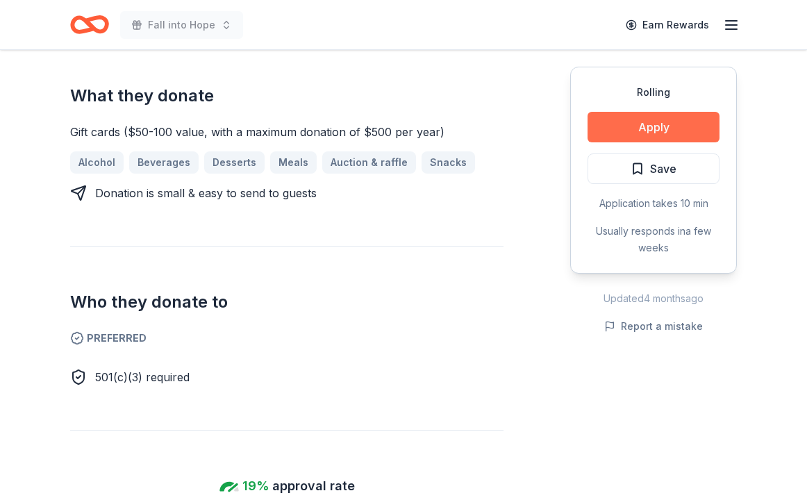
click at [655, 124] on button "Apply" at bounding box center [653, 127] width 132 height 31
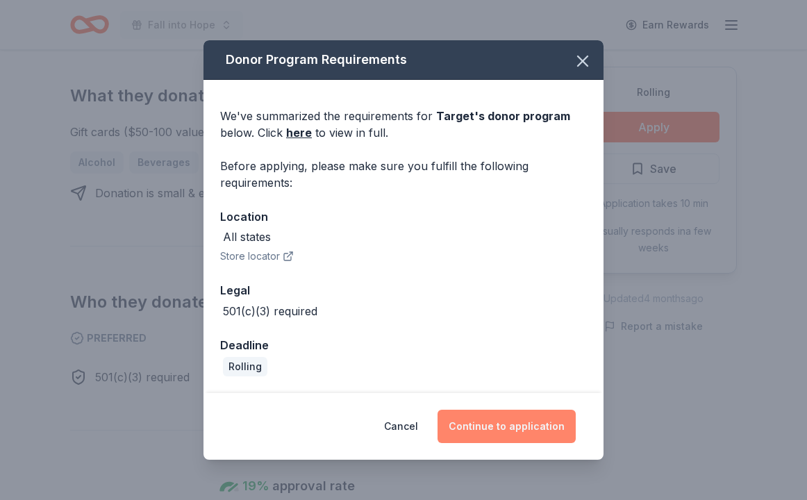
click at [504, 425] on button "Continue to application" at bounding box center [506, 426] width 138 height 33
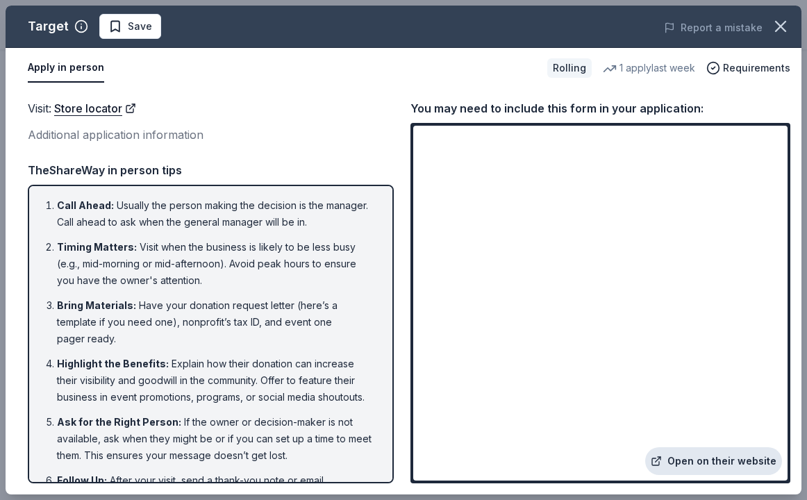
click at [714, 461] on link "Open on their website" at bounding box center [713, 461] width 137 height 28
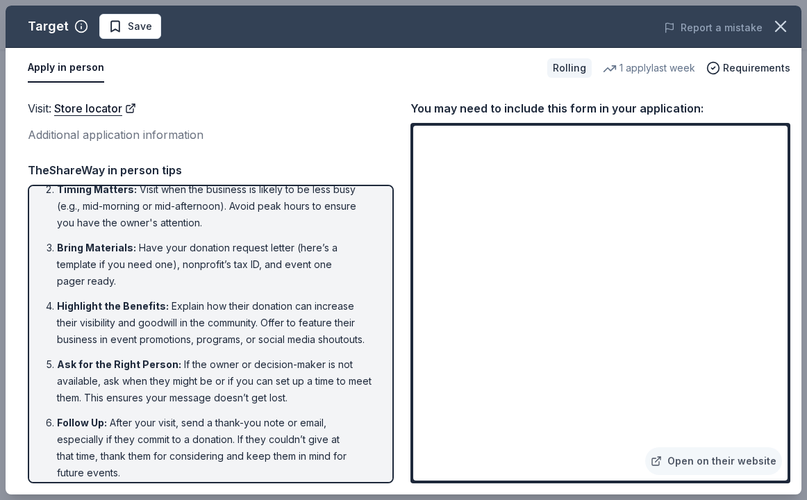
scroll to position [51, 0]
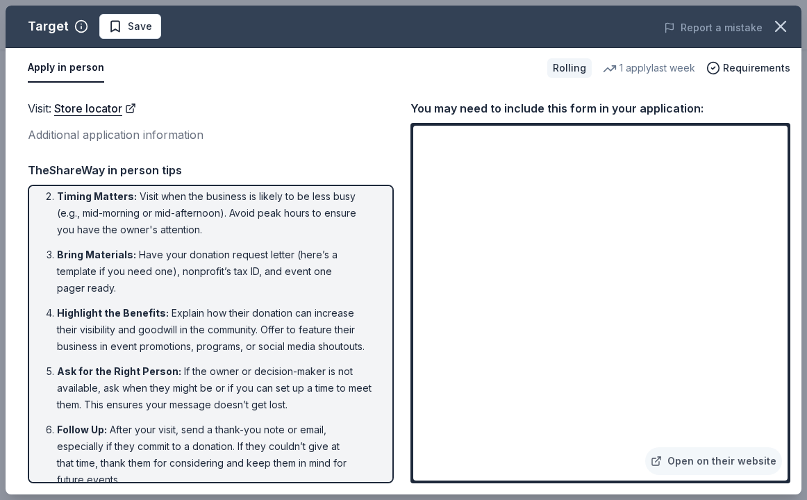
click at [133, 23] on span "Save" at bounding box center [140, 26] width 24 height 17
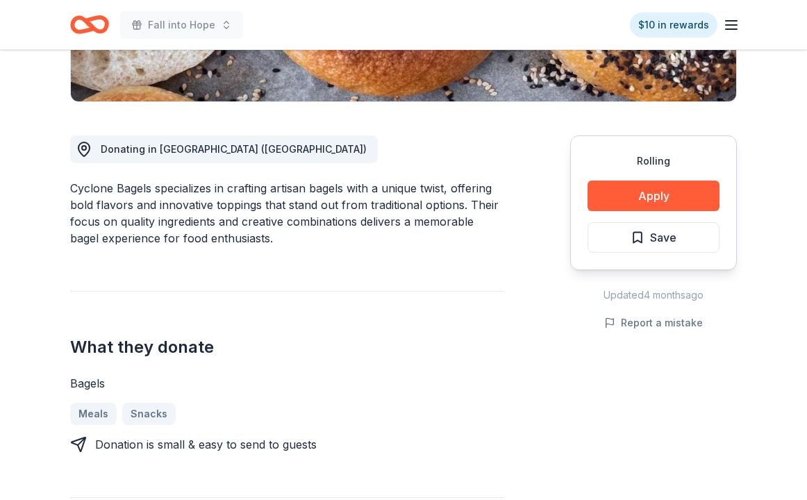
scroll to position [327, 0]
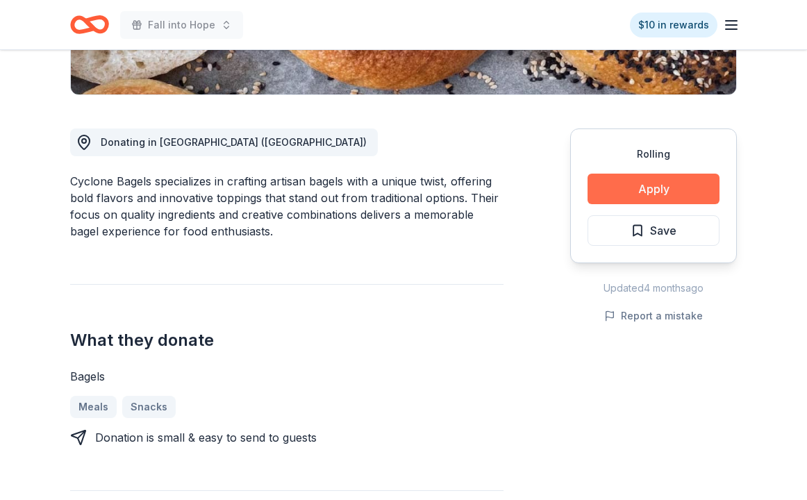
click at [657, 192] on button "Apply" at bounding box center [653, 189] width 132 height 31
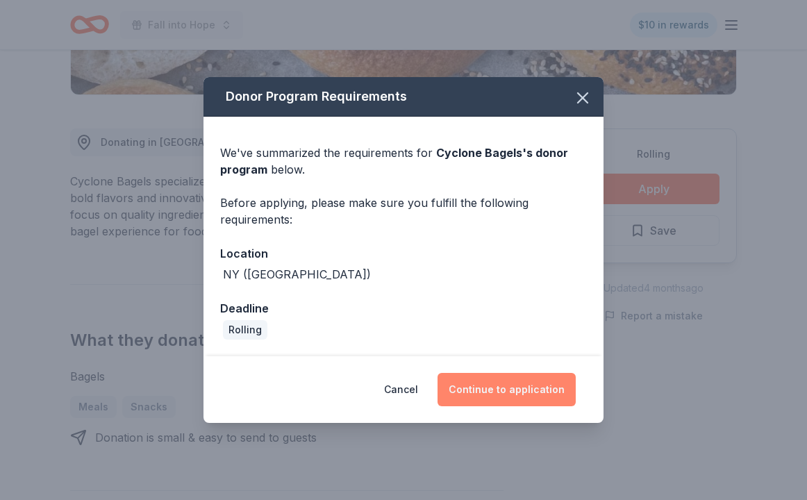
click at [521, 394] on button "Continue to application" at bounding box center [506, 389] width 138 height 33
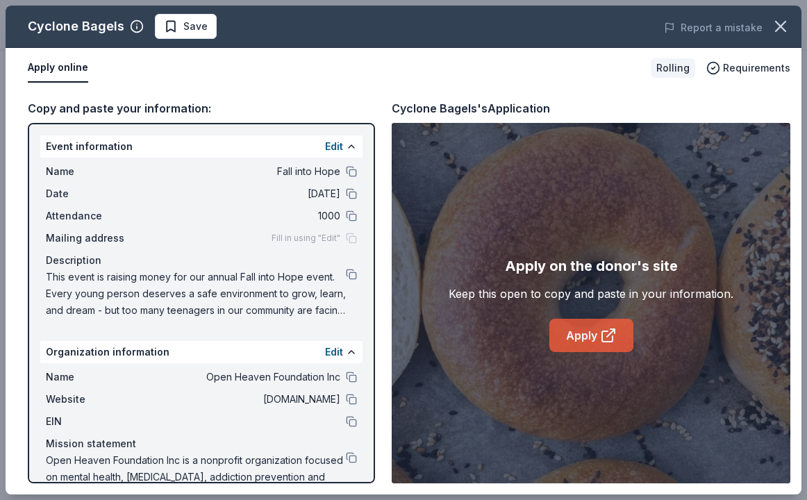
click at [596, 333] on link "Apply" at bounding box center [591, 335] width 84 height 33
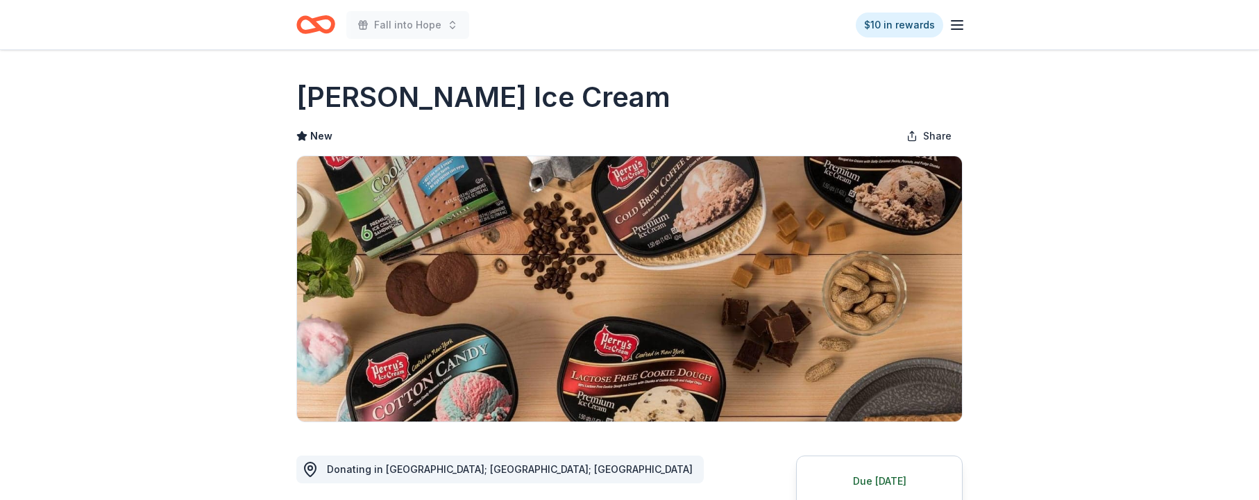
scroll to position [155, 0]
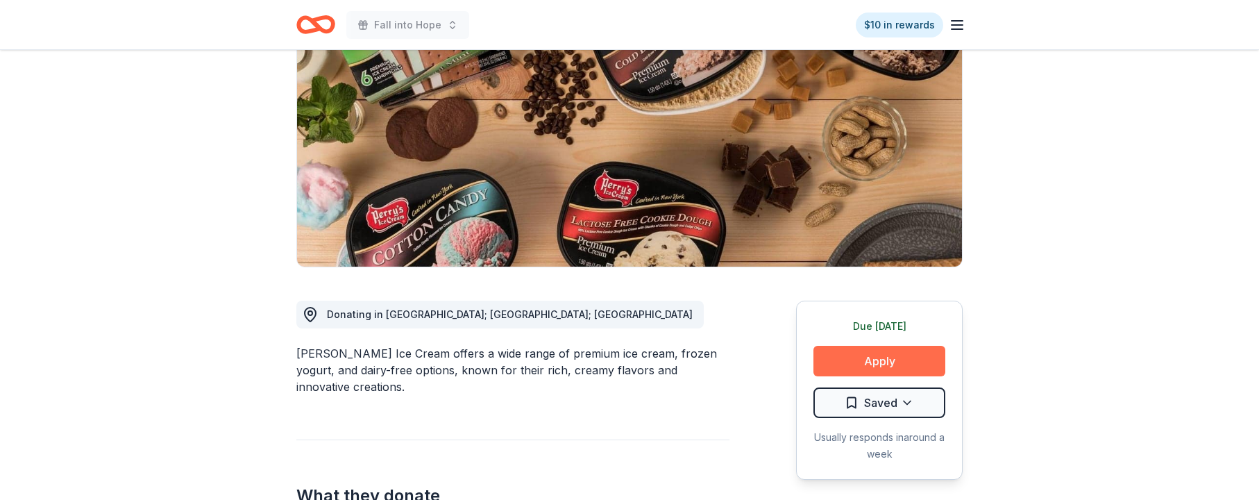
click at [877, 357] on button "Apply" at bounding box center [880, 361] width 132 height 31
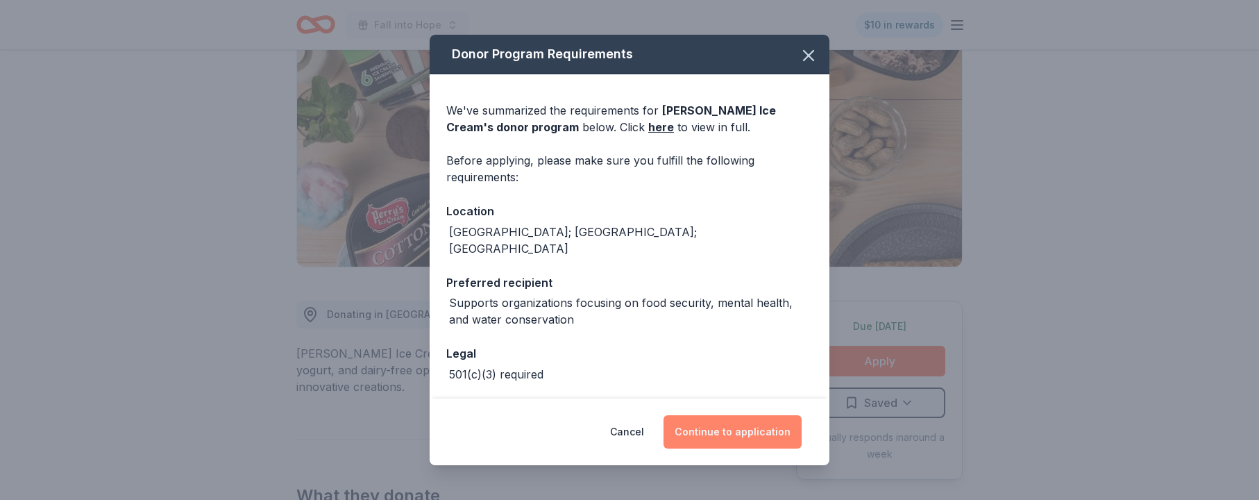
click at [736, 433] on button "Continue to application" at bounding box center [733, 431] width 138 height 33
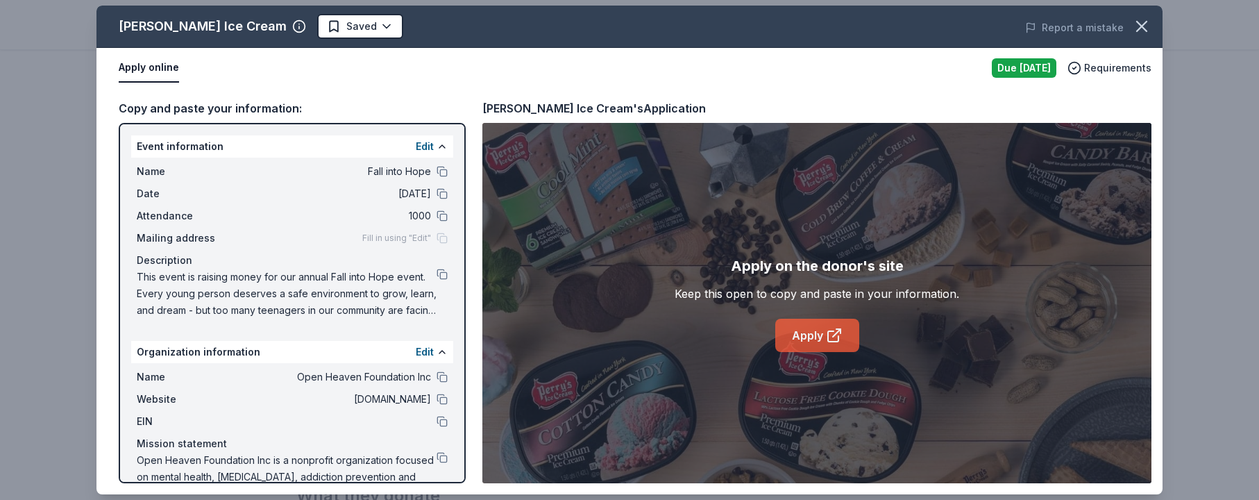
click at [795, 338] on link "Apply" at bounding box center [817, 335] width 84 height 33
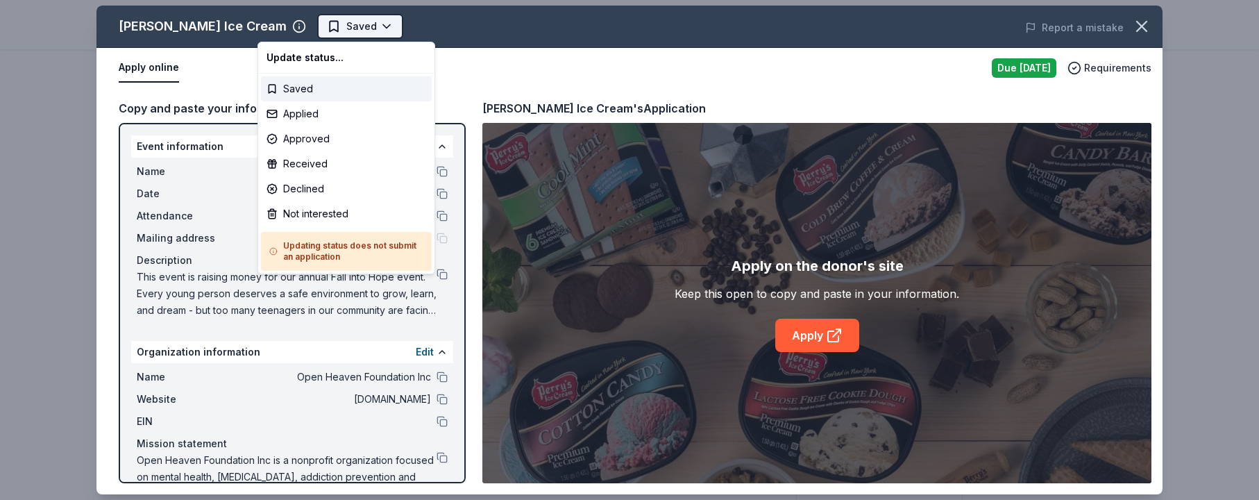
click at [326, 26] on html "Fall into Hope $10 in rewards Due [DATE] Share [PERSON_NAME] Ice Cream New Shar…" at bounding box center [629, 250] width 1259 height 500
click at [308, 111] on div "Applied" at bounding box center [346, 113] width 171 height 25
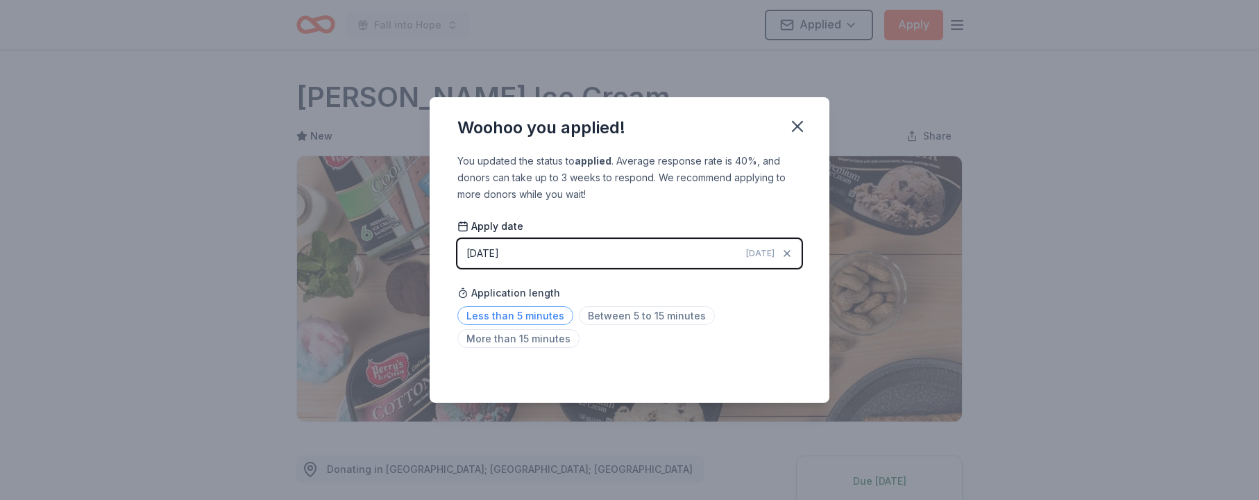
click at [537, 316] on span "Less than 5 minutes" at bounding box center [515, 315] width 116 height 19
click at [798, 126] on icon "button" at bounding box center [798, 126] width 10 height 10
